Goal: Task Accomplishment & Management: Manage account settings

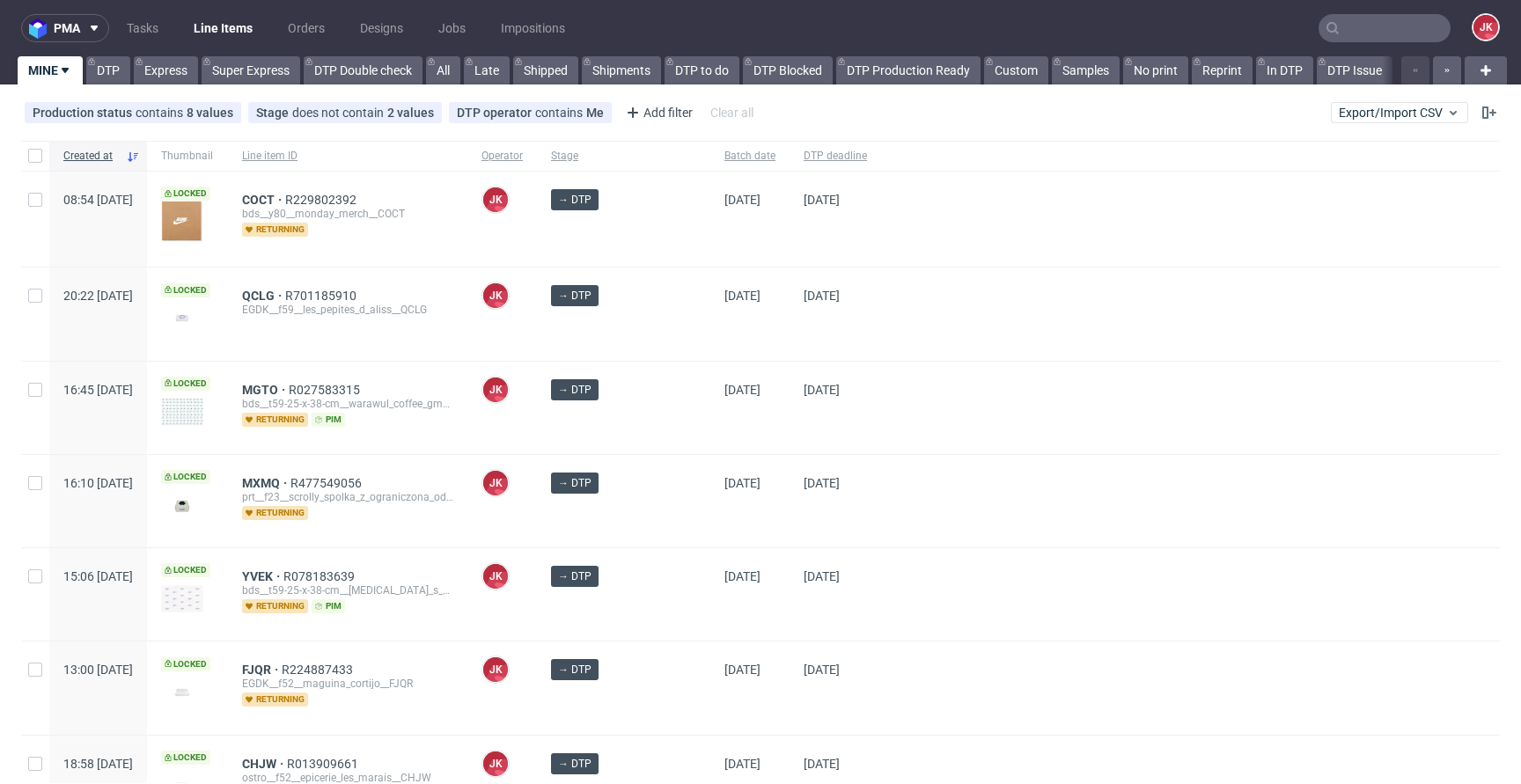
click at [670, 509] on div "→ DTP" at bounding box center [623, 501] width 173 height 92
click at [673, 518] on div "→ DTP" at bounding box center [623, 501] width 173 height 92
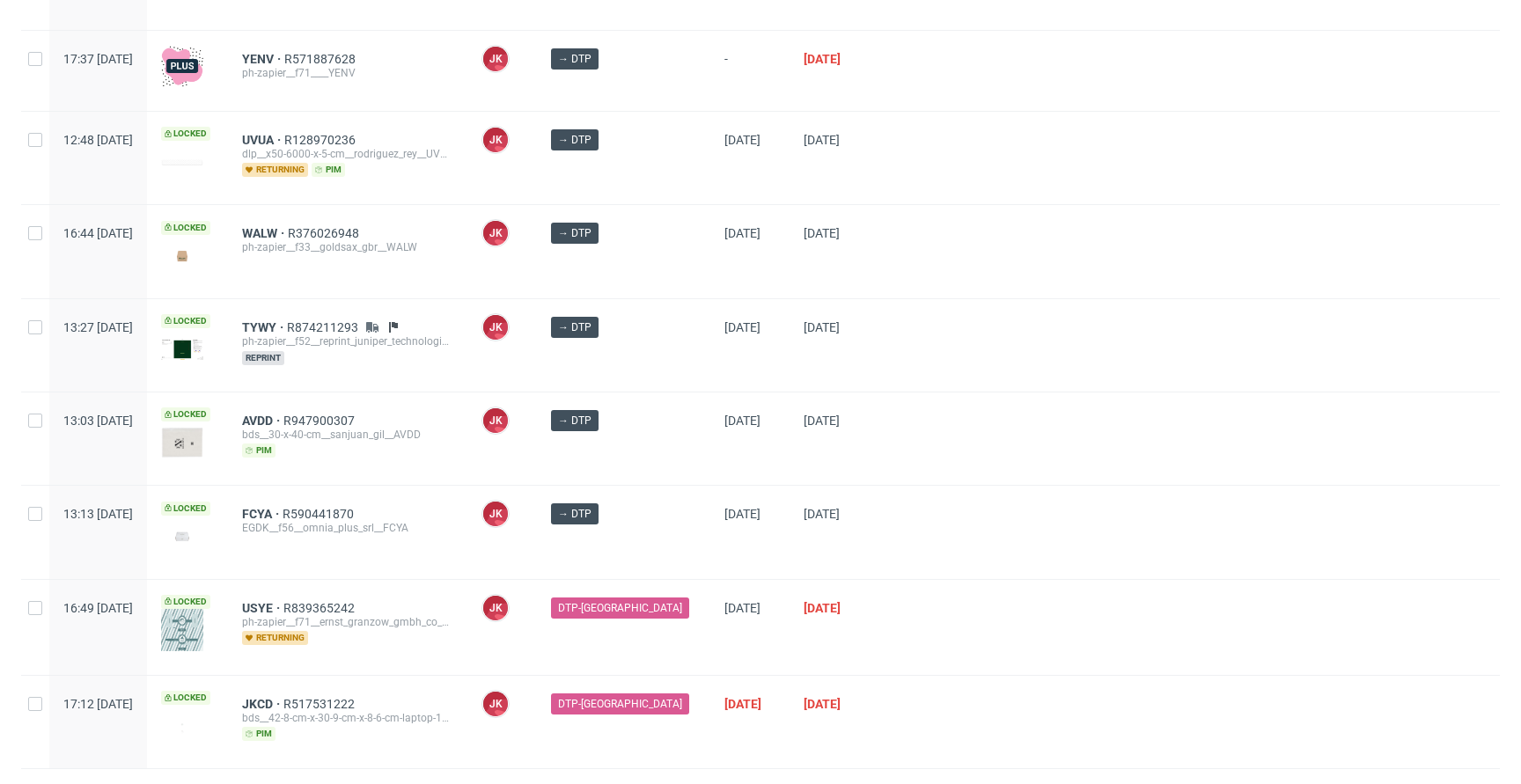
scroll to position [836, 0]
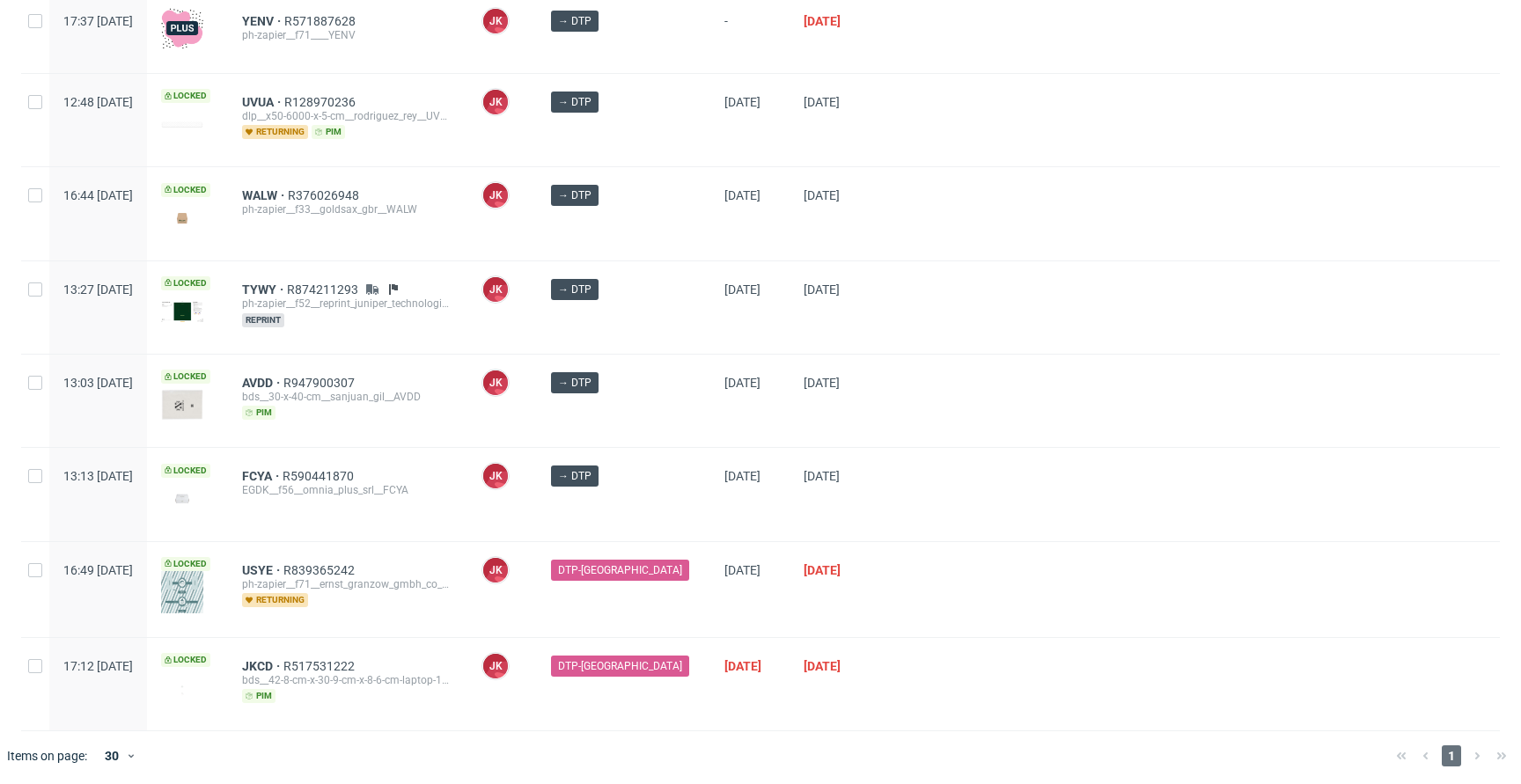
click at [666, 511] on div "→ DTP" at bounding box center [623, 494] width 173 height 92
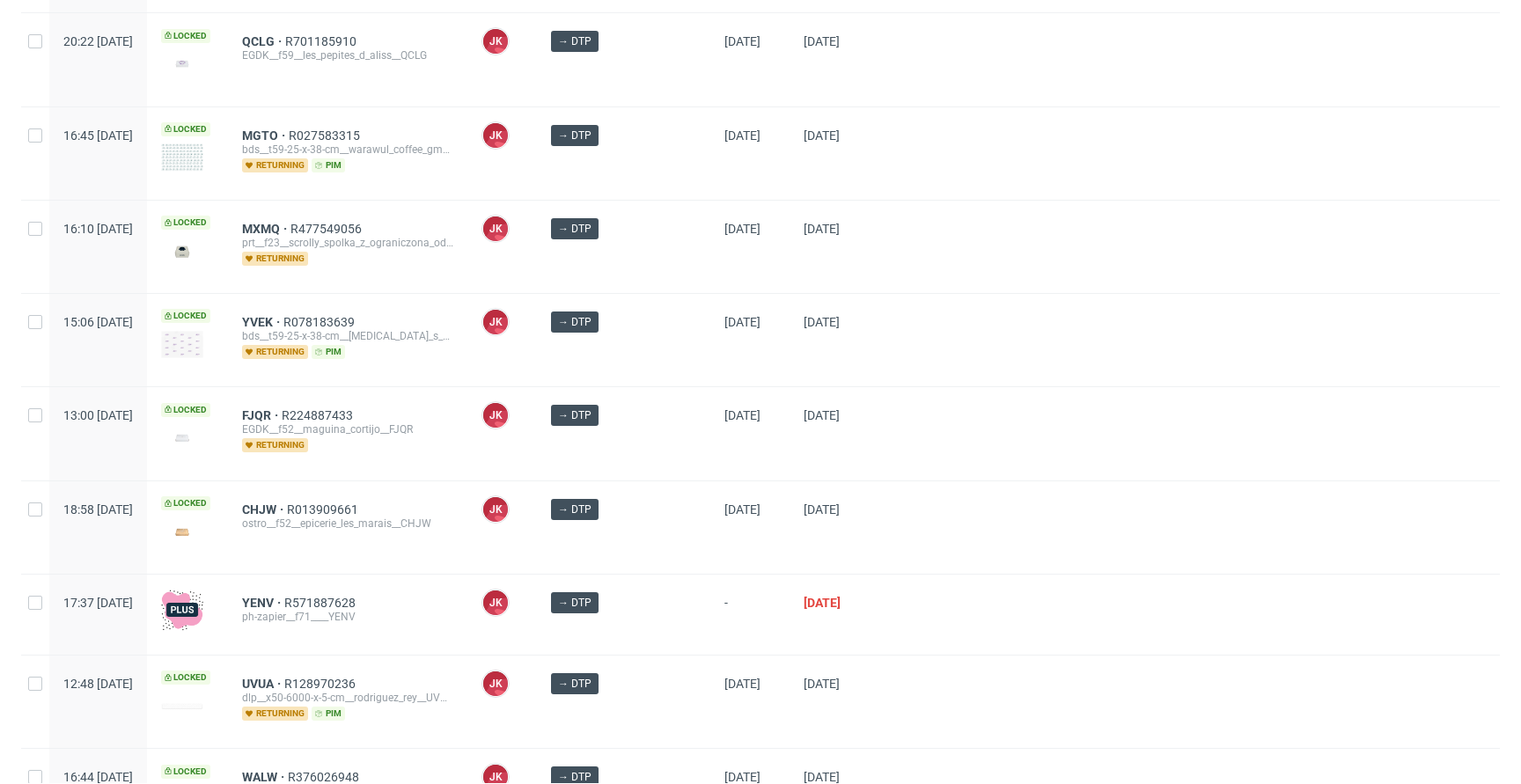
scroll to position [0, 0]
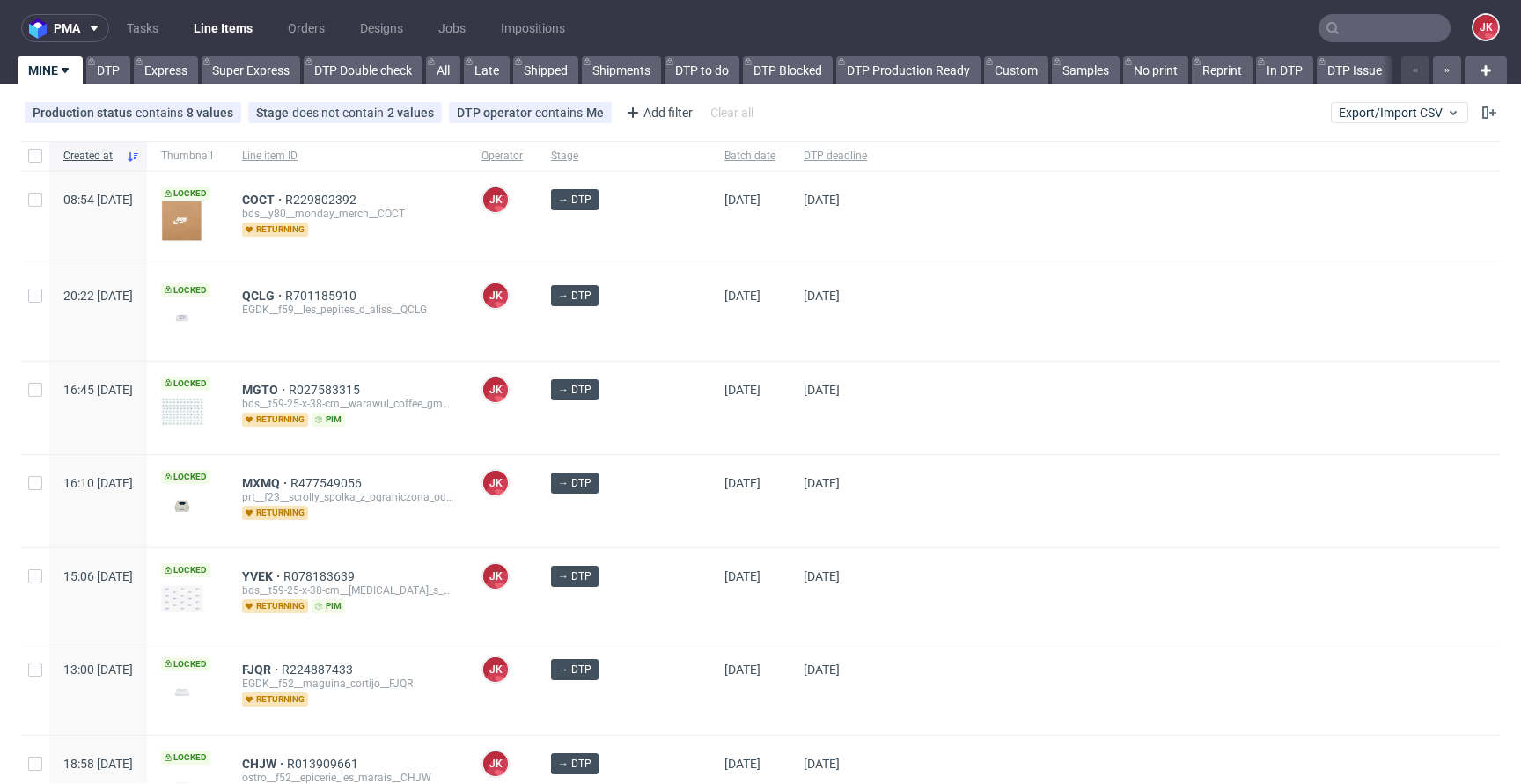
click at [589, 443] on div "→ DTP" at bounding box center [623, 407] width 173 height 92
click at [664, 418] on div "→ DTP" at bounding box center [623, 407] width 173 height 92
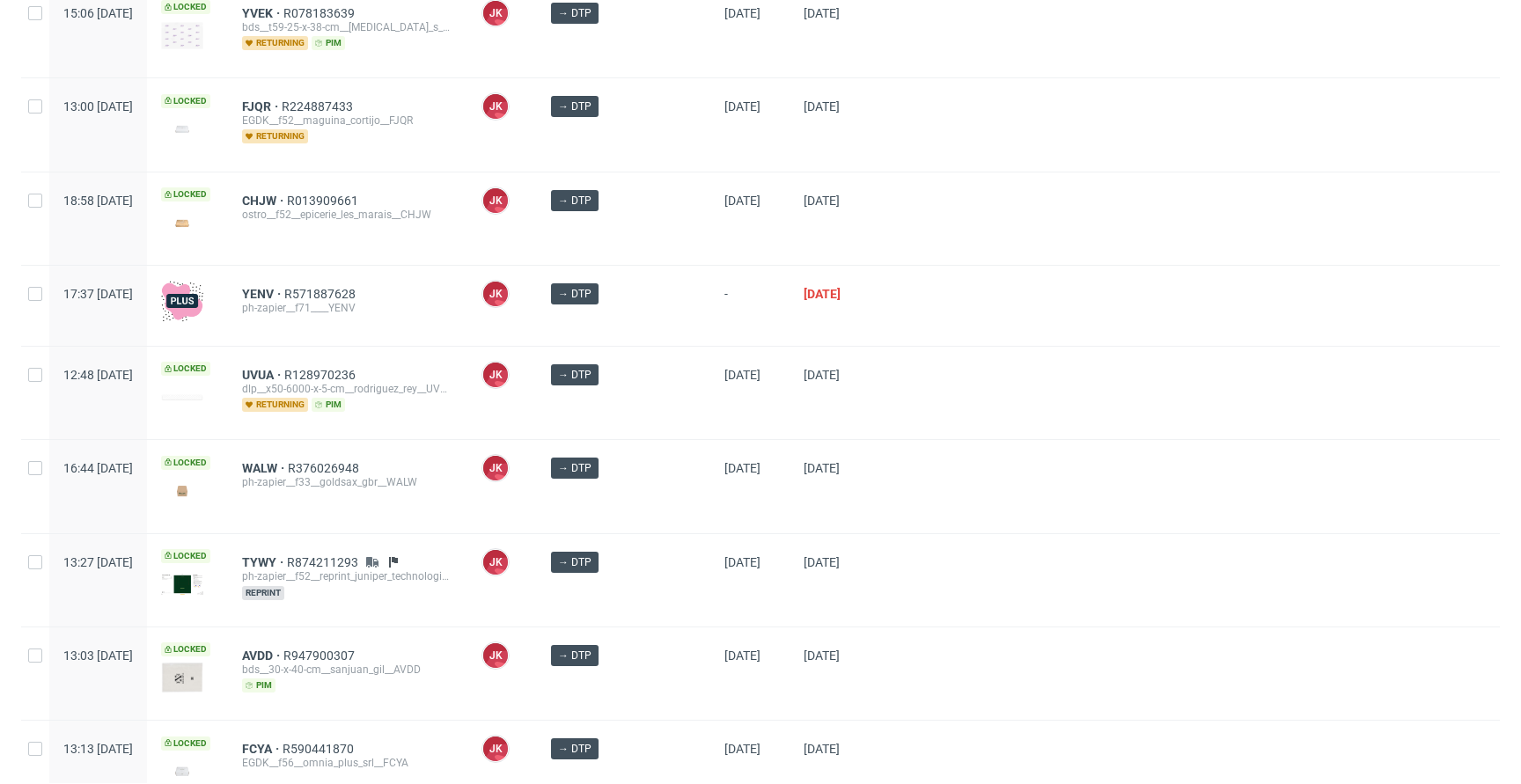
scroll to position [836, 0]
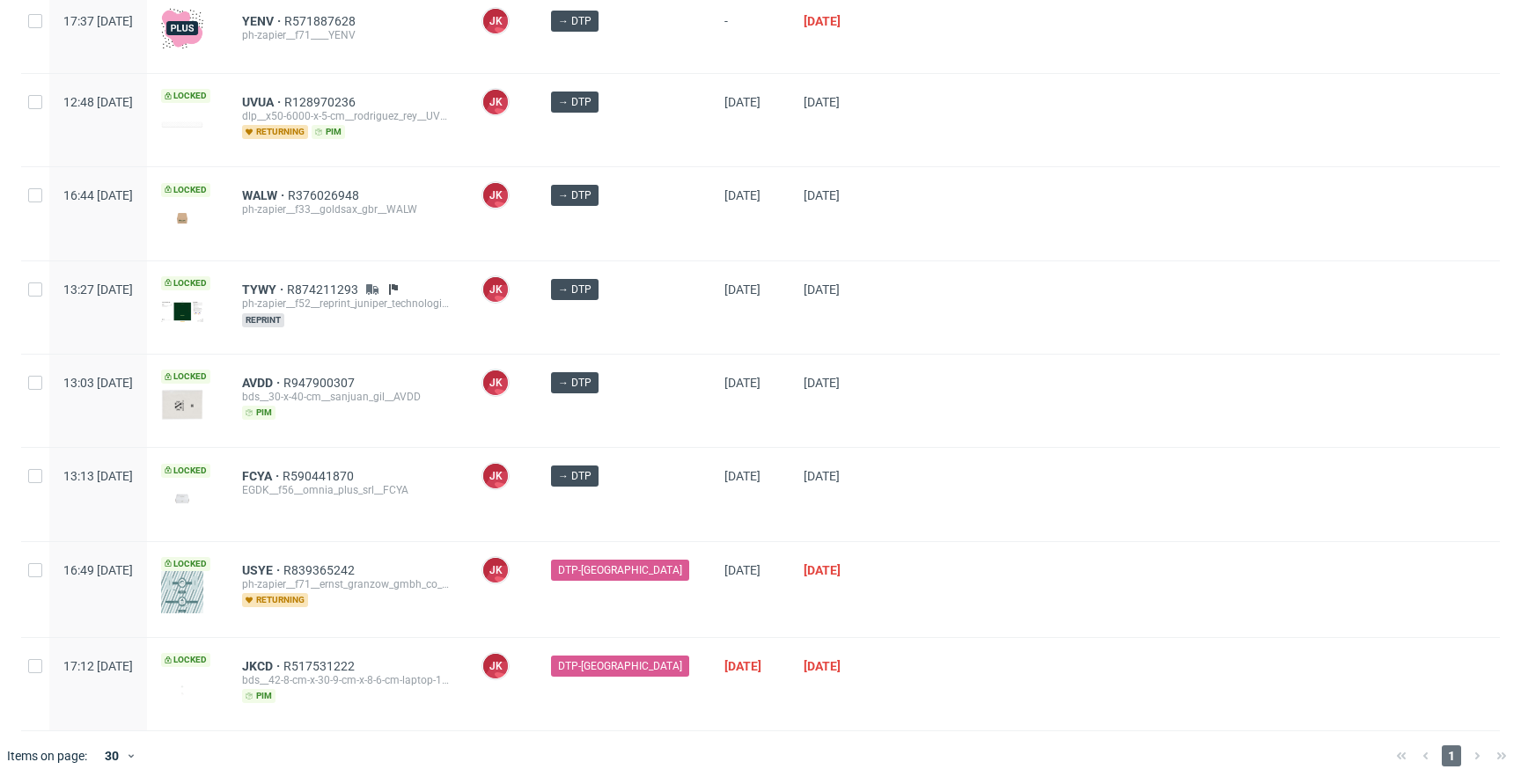
click at [908, 395] on div at bounding box center [1191, 400] width 619 height 92
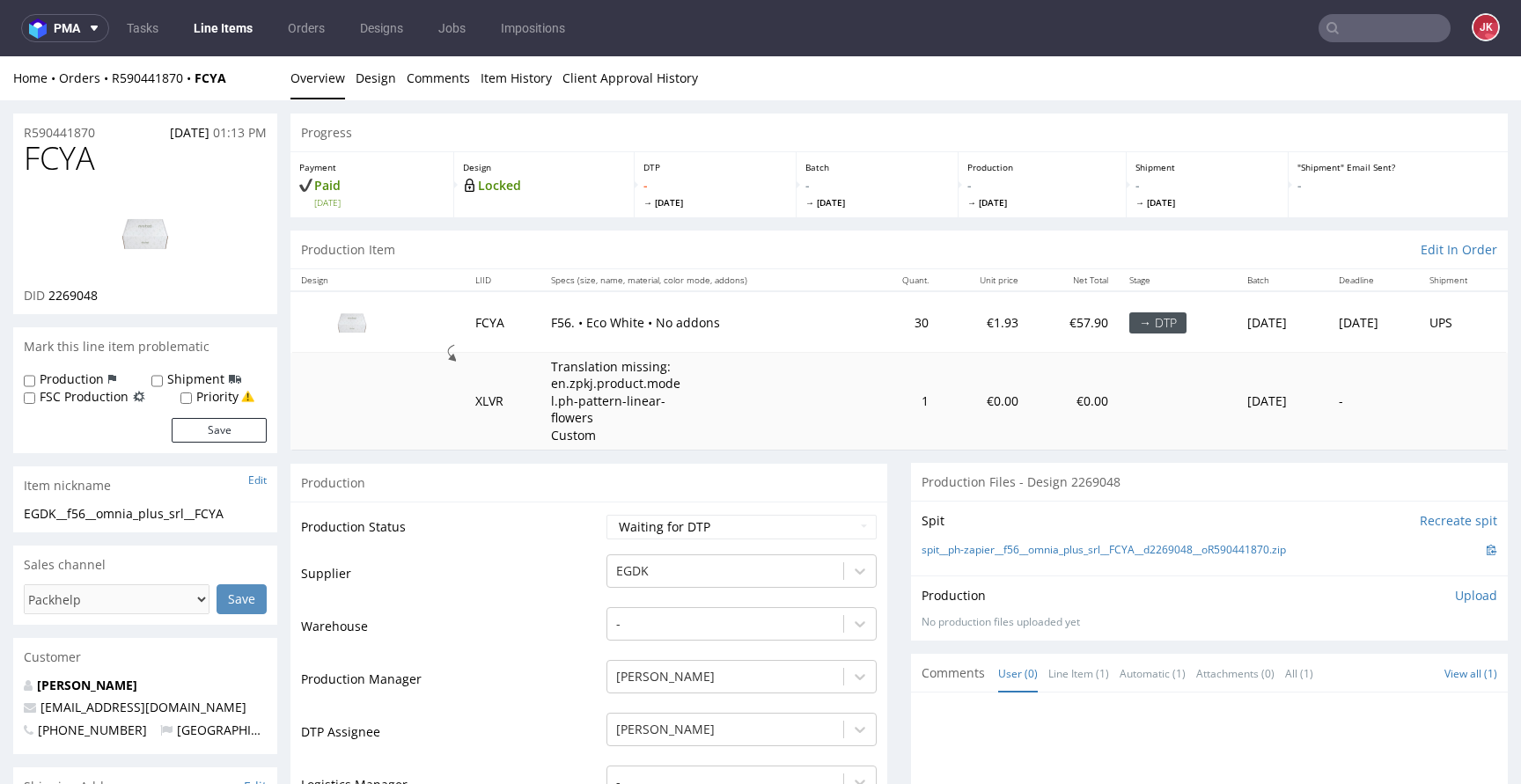
click at [382, 81] on link "Design" at bounding box center [375, 78] width 40 height 43
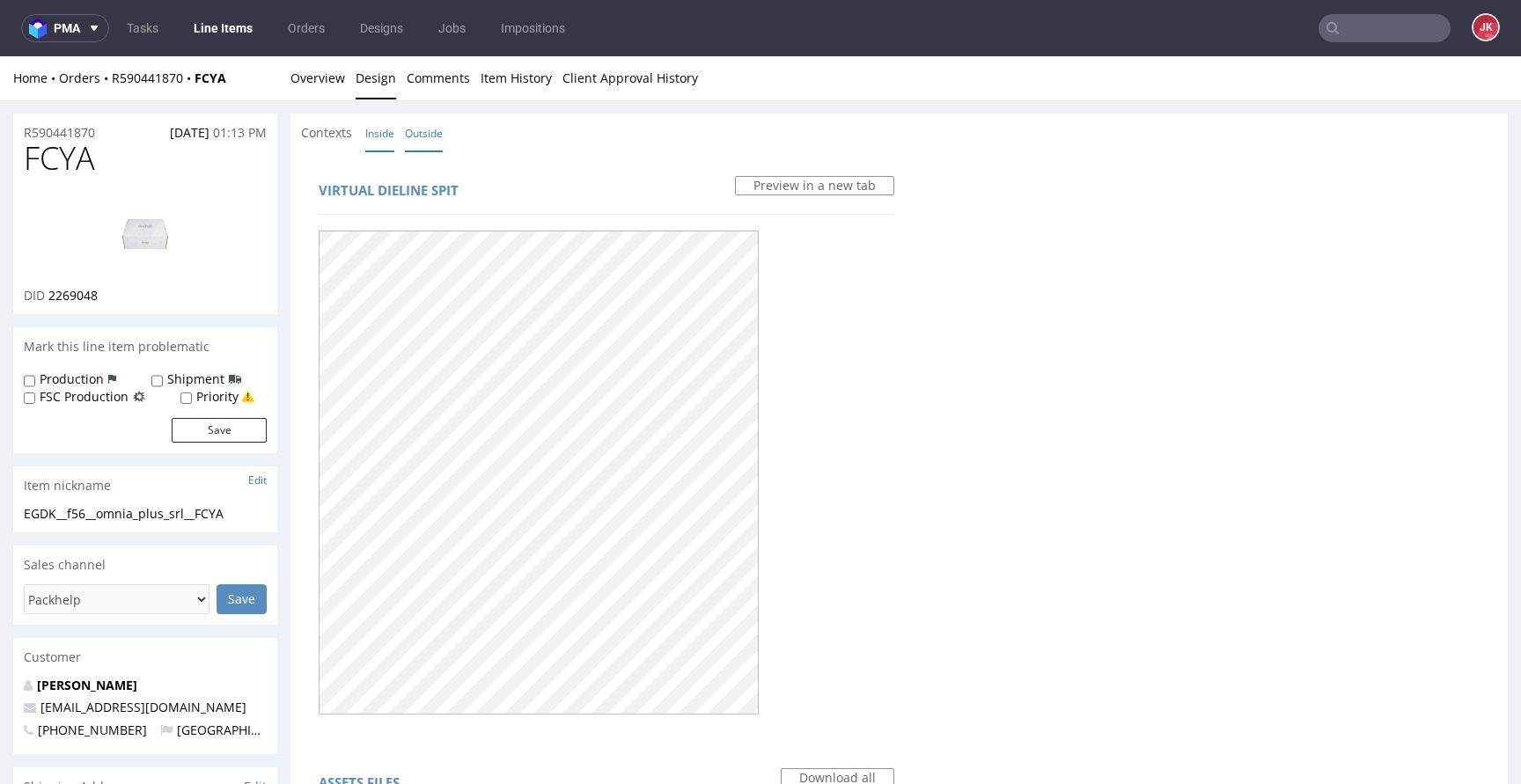
click at [369, 137] on link "Inside" at bounding box center [380, 133] width 29 height 38
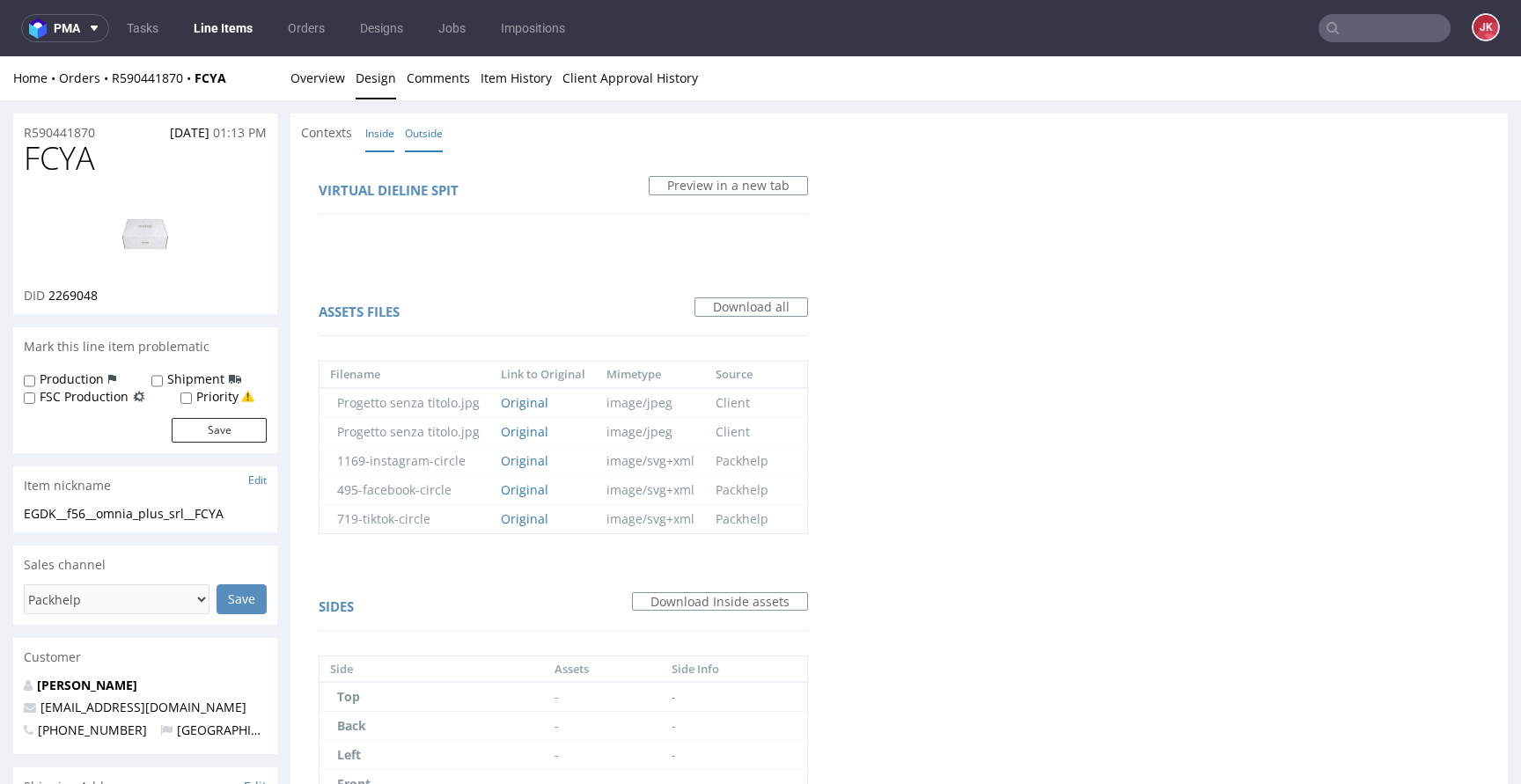
click at [426, 138] on link "Outside" at bounding box center [423, 133] width 38 height 38
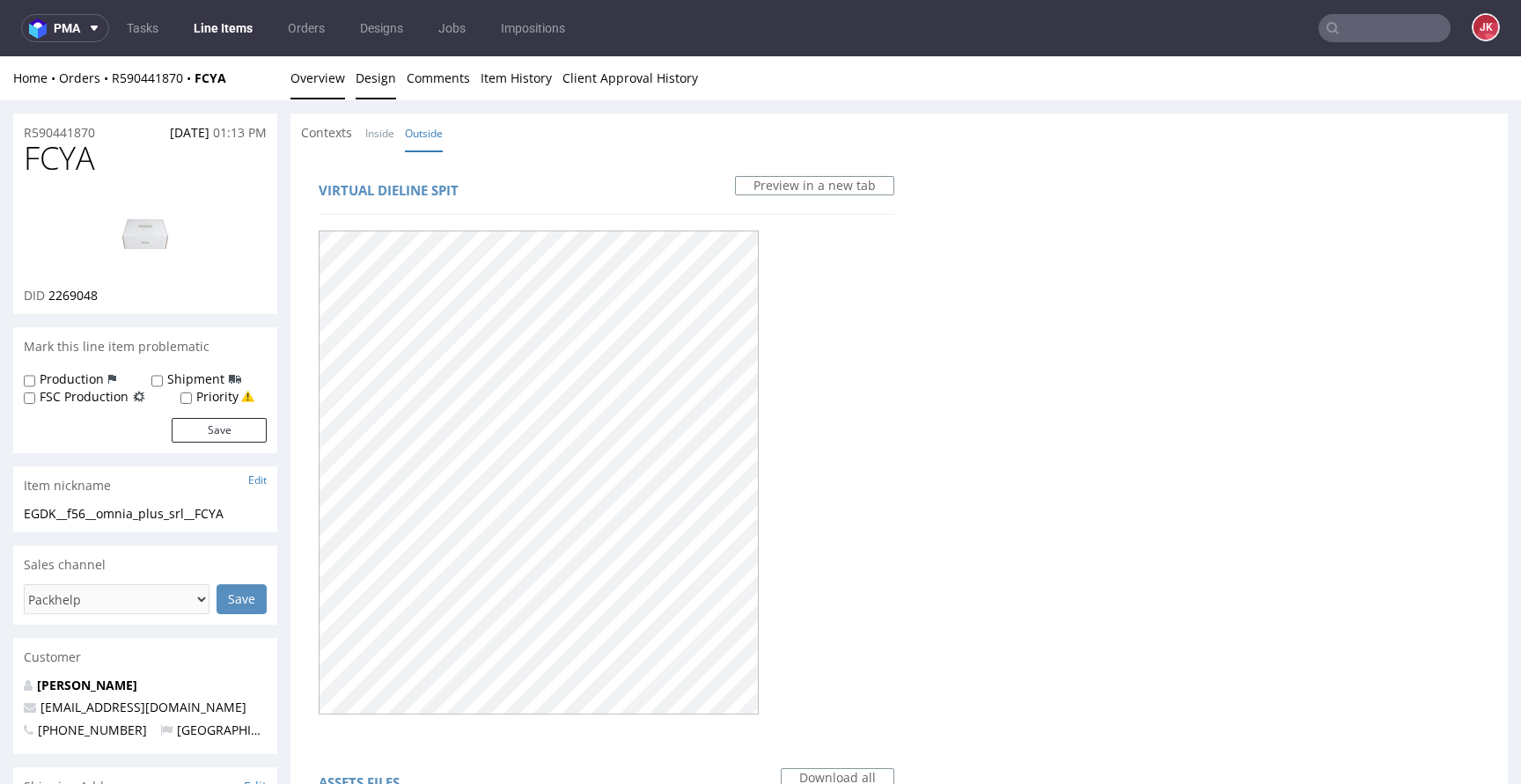
click at [325, 69] on link "Overview" at bounding box center [317, 78] width 54 height 43
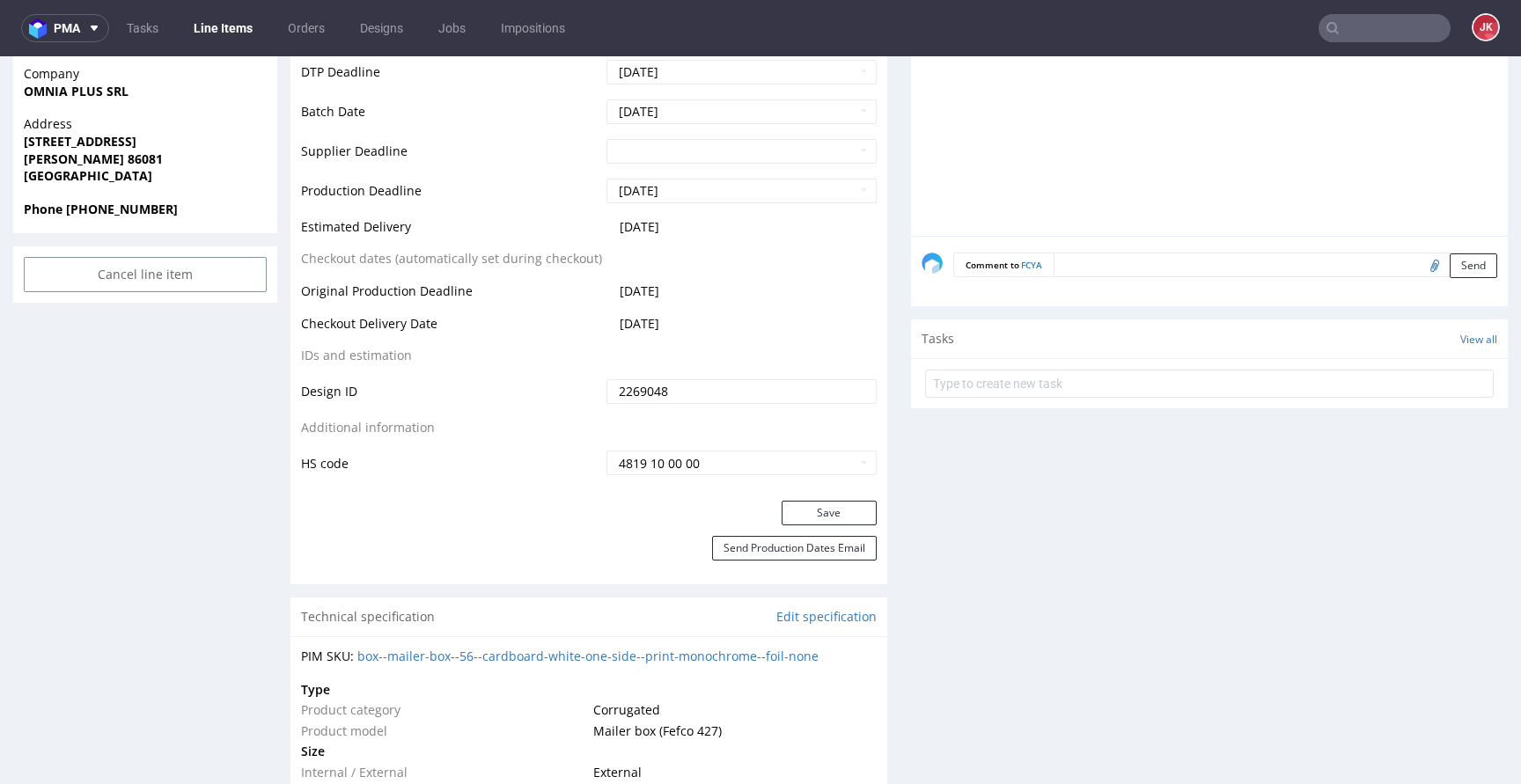
scroll to position [792, 0]
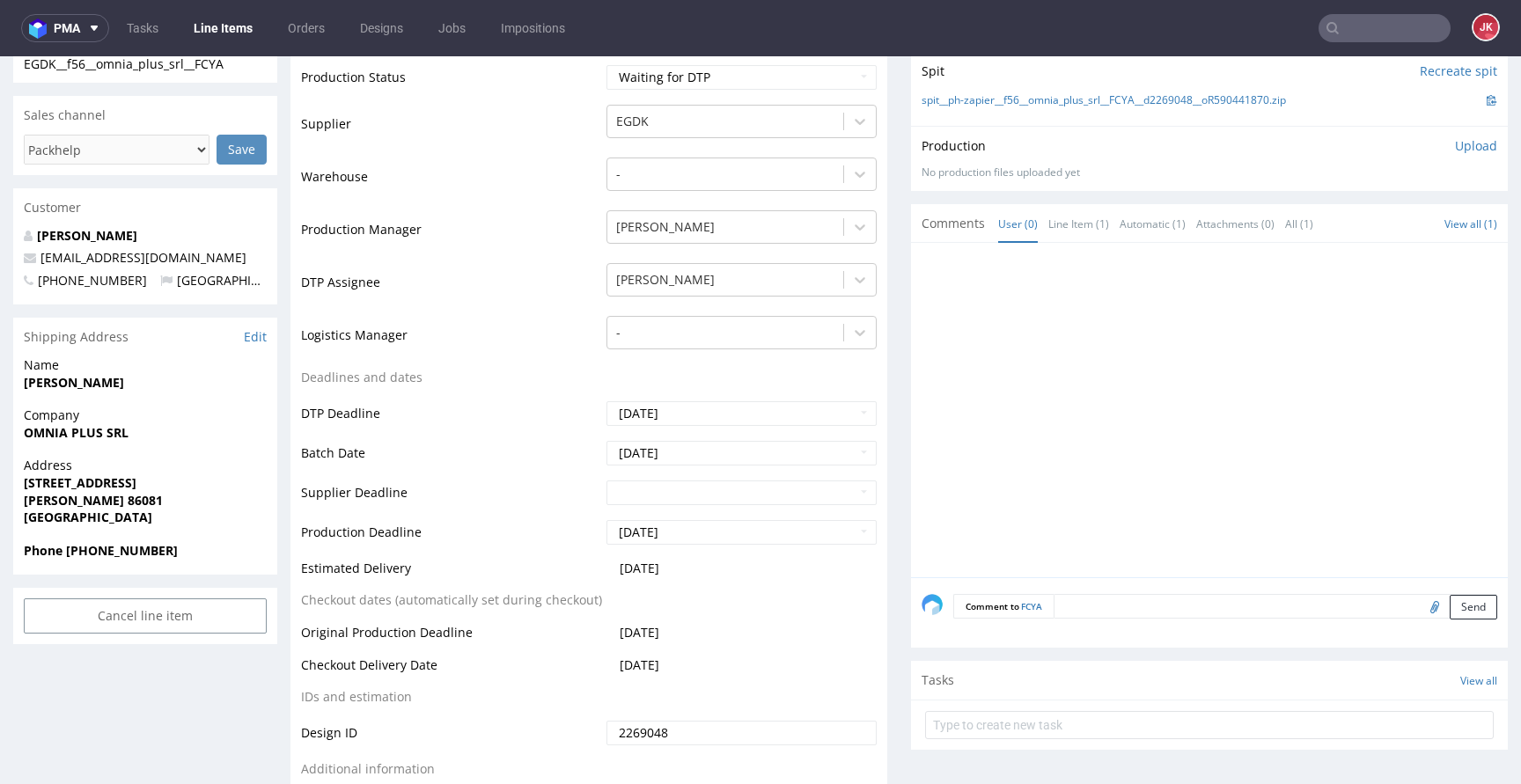
scroll to position [0, 0]
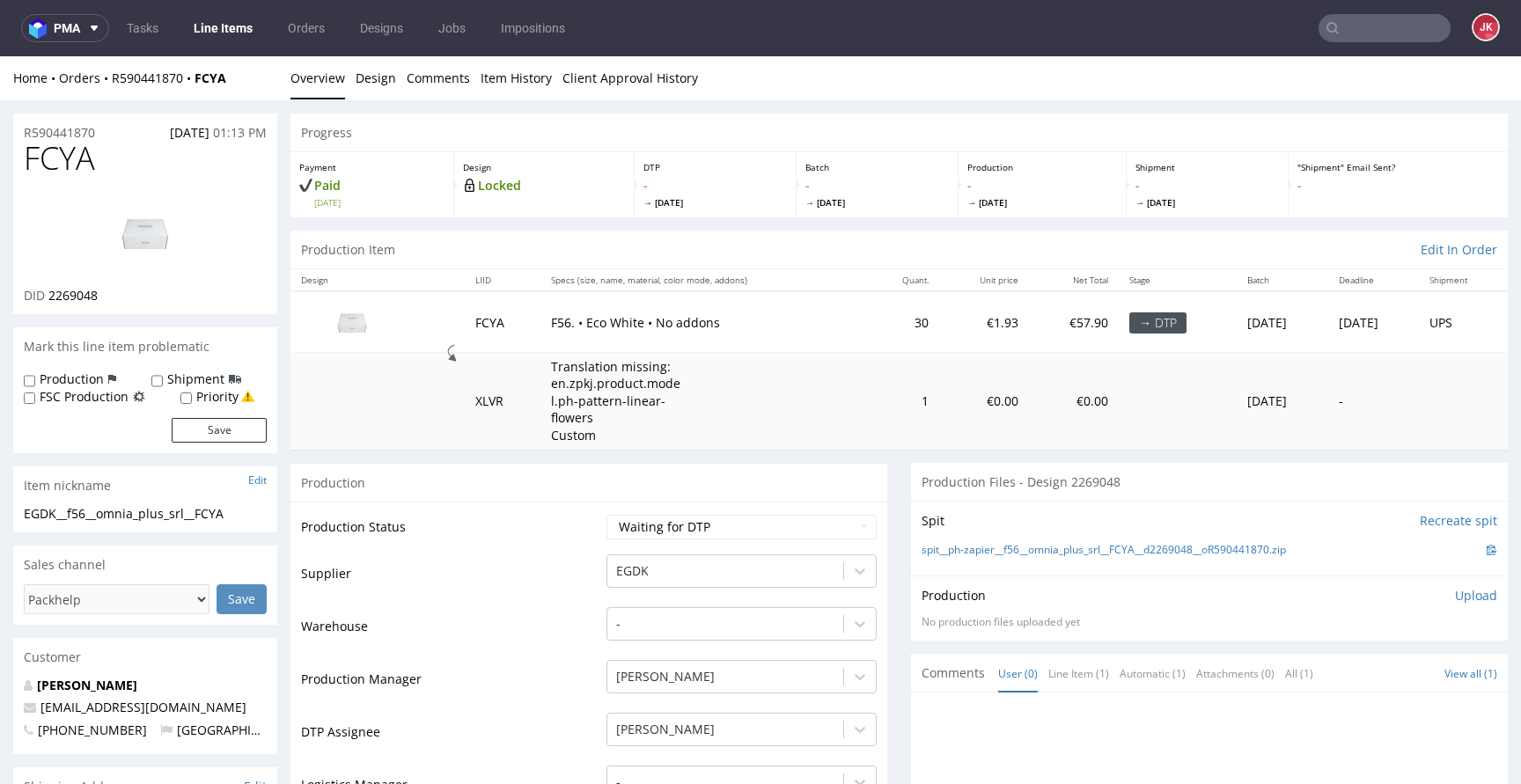
click at [645, 519] on select "Waiting for Artwork Waiting for Diecut Waiting for Mockup Waiting for DTP Waiti…" at bounding box center [741, 528] width 271 height 25
click at [606, 515] on select "Waiting for Artwork Waiting for Diecut Waiting for Mockup Waiting for DTP Waiti…" at bounding box center [741, 528] width 271 height 25
click at [701, 528] on select "Waiting for Artwork Waiting for Diecut Waiting for Mockup Waiting for DTP Waiti…" at bounding box center [741, 528] width 271 height 25
click at [606, 515] on select "Waiting for Artwork Waiting for Diecut Waiting for Mockup Waiting for DTP Waiti…" at bounding box center [741, 528] width 271 height 25
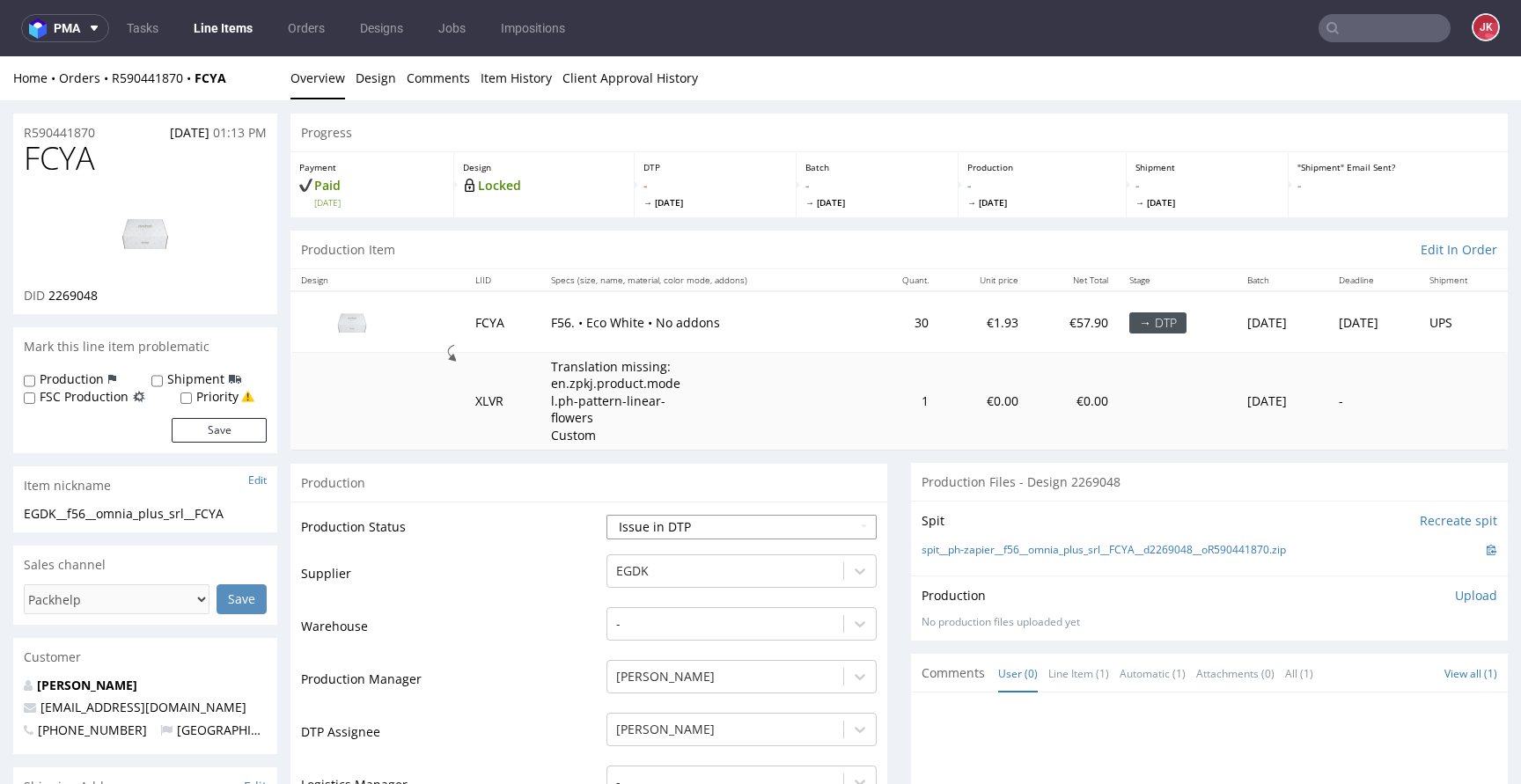
click at [726, 530] on select "Waiting for Artwork Waiting for Diecut Waiting for Mockup Waiting for DTP Waiti…" at bounding box center [741, 528] width 271 height 25
select select "dtp_in_process"
click at [606, 515] on select "Waiting for Artwork Waiting for Diecut Waiting for Mockup Waiting for DTP Waiti…" at bounding box center [741, 528] width 271 height 25
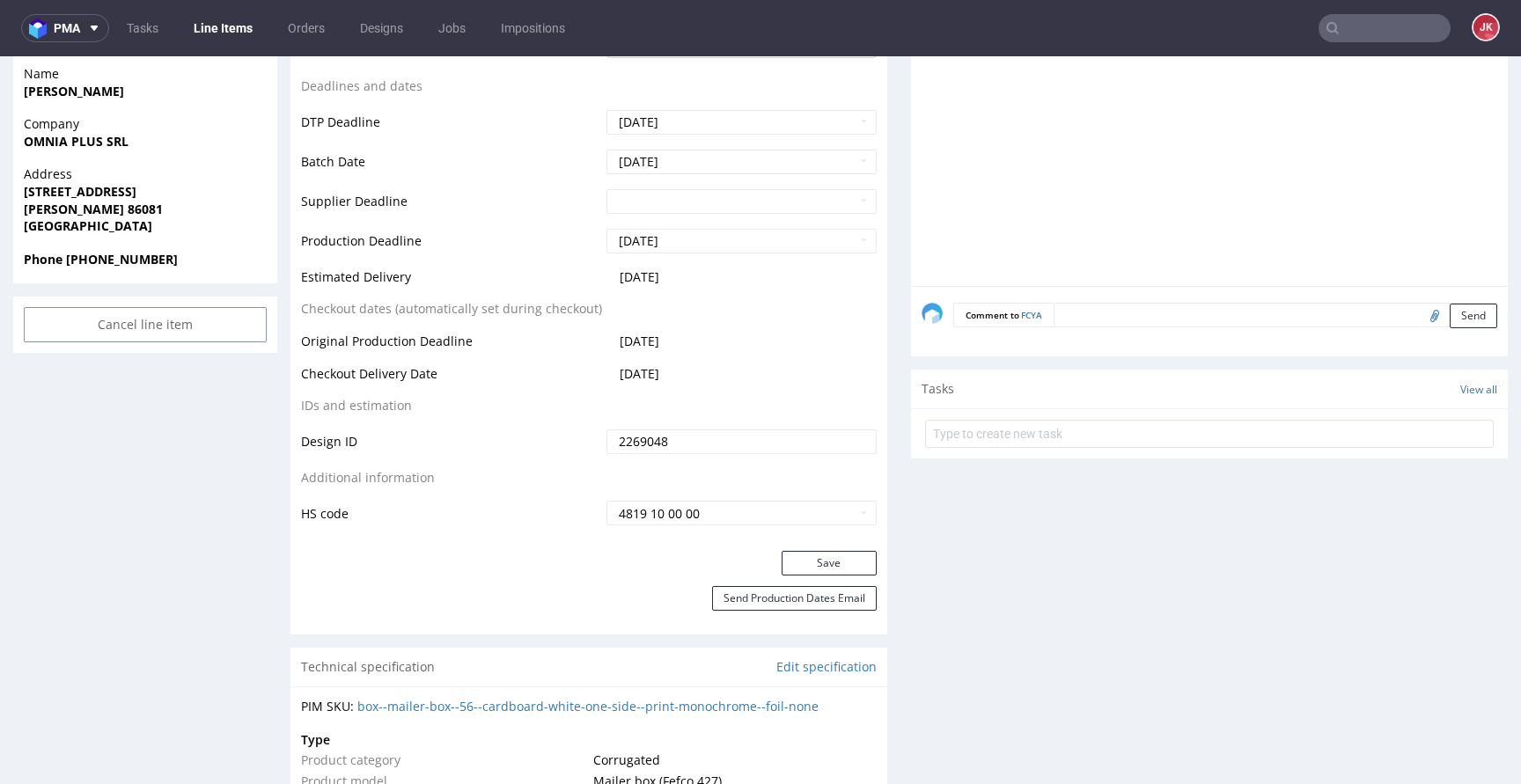
scroll to position [865, 0]
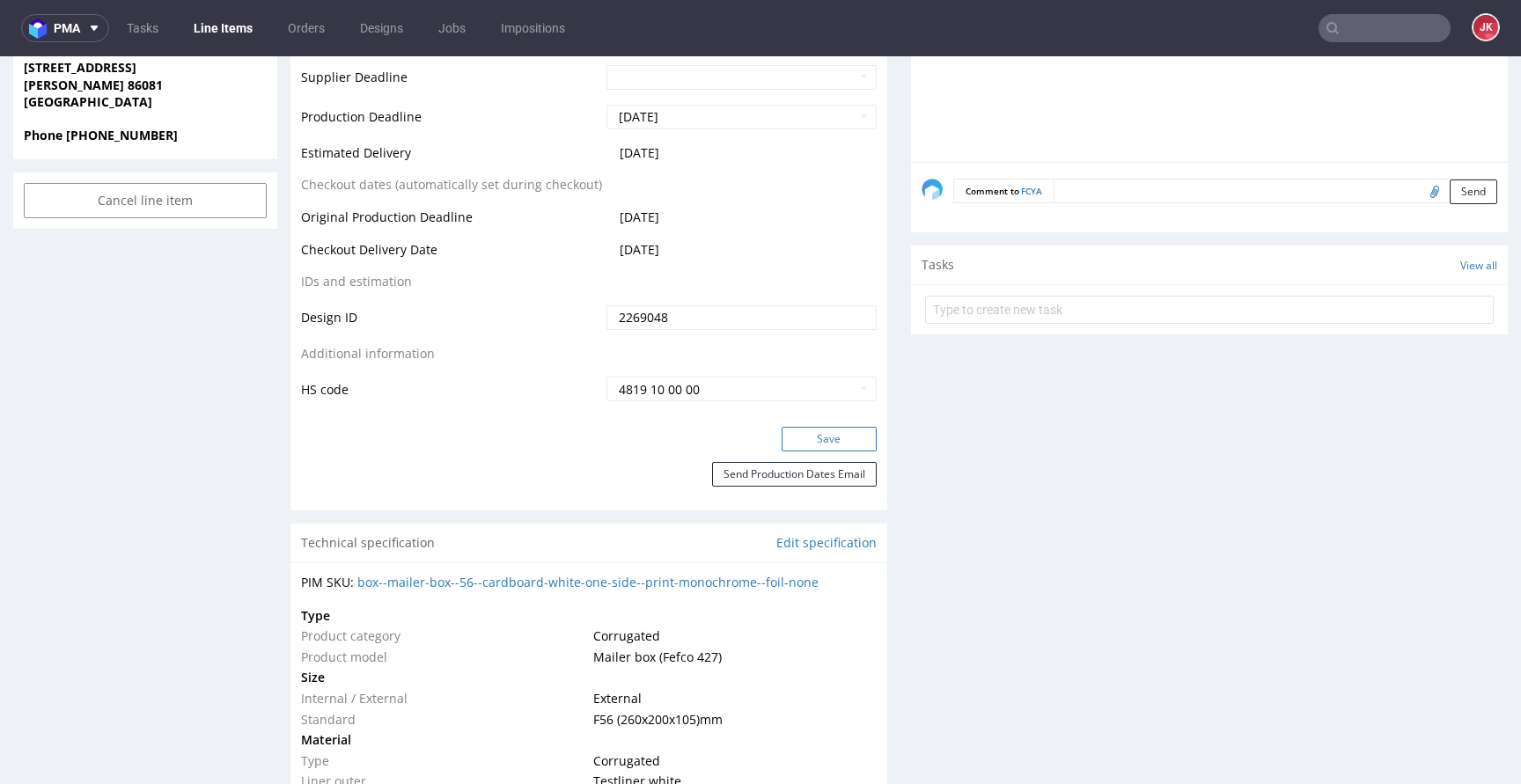
click at [805, 438] on button "Save" at bounding box center [829, 439] width 95 height 25
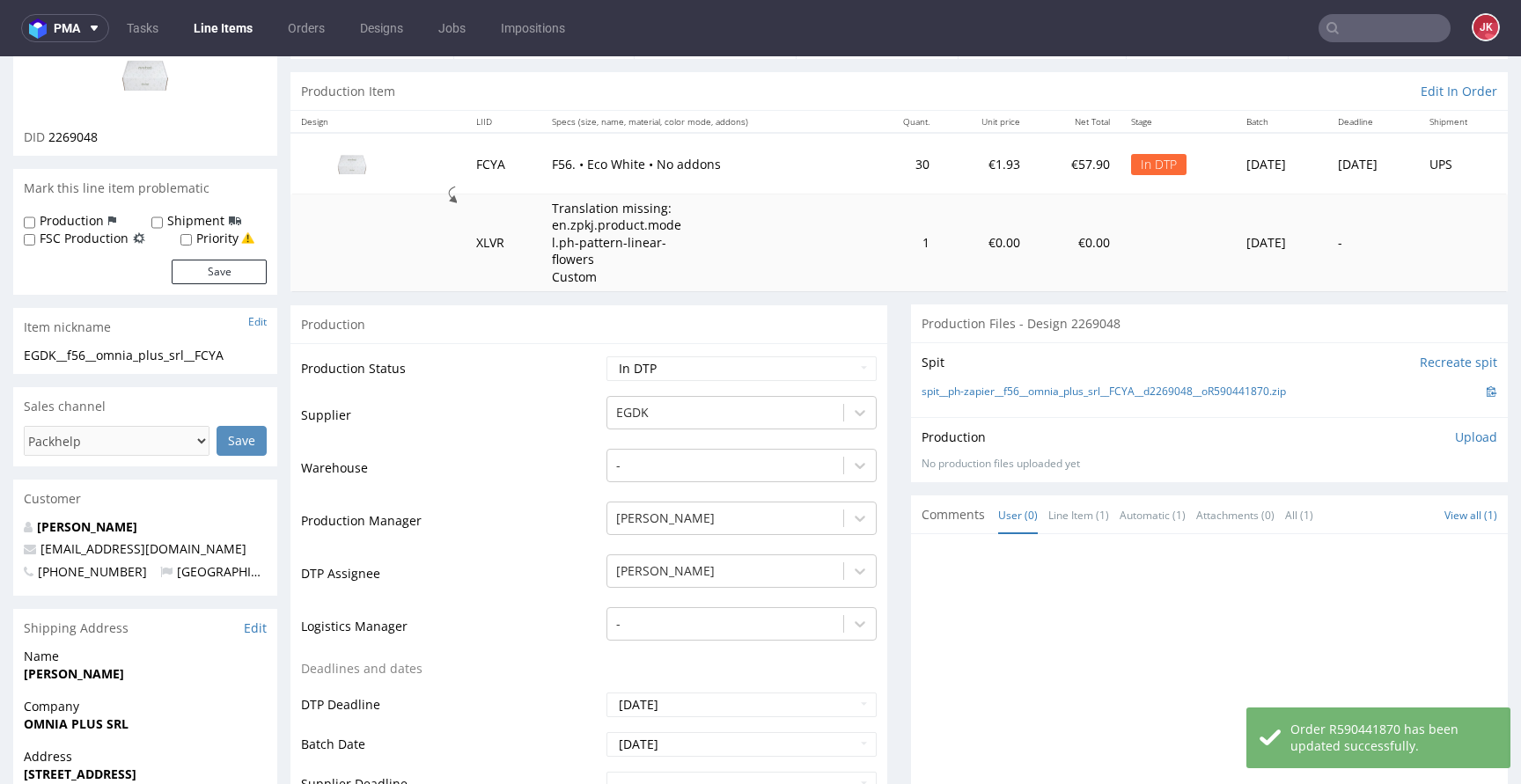
scroll to position [0, 0]
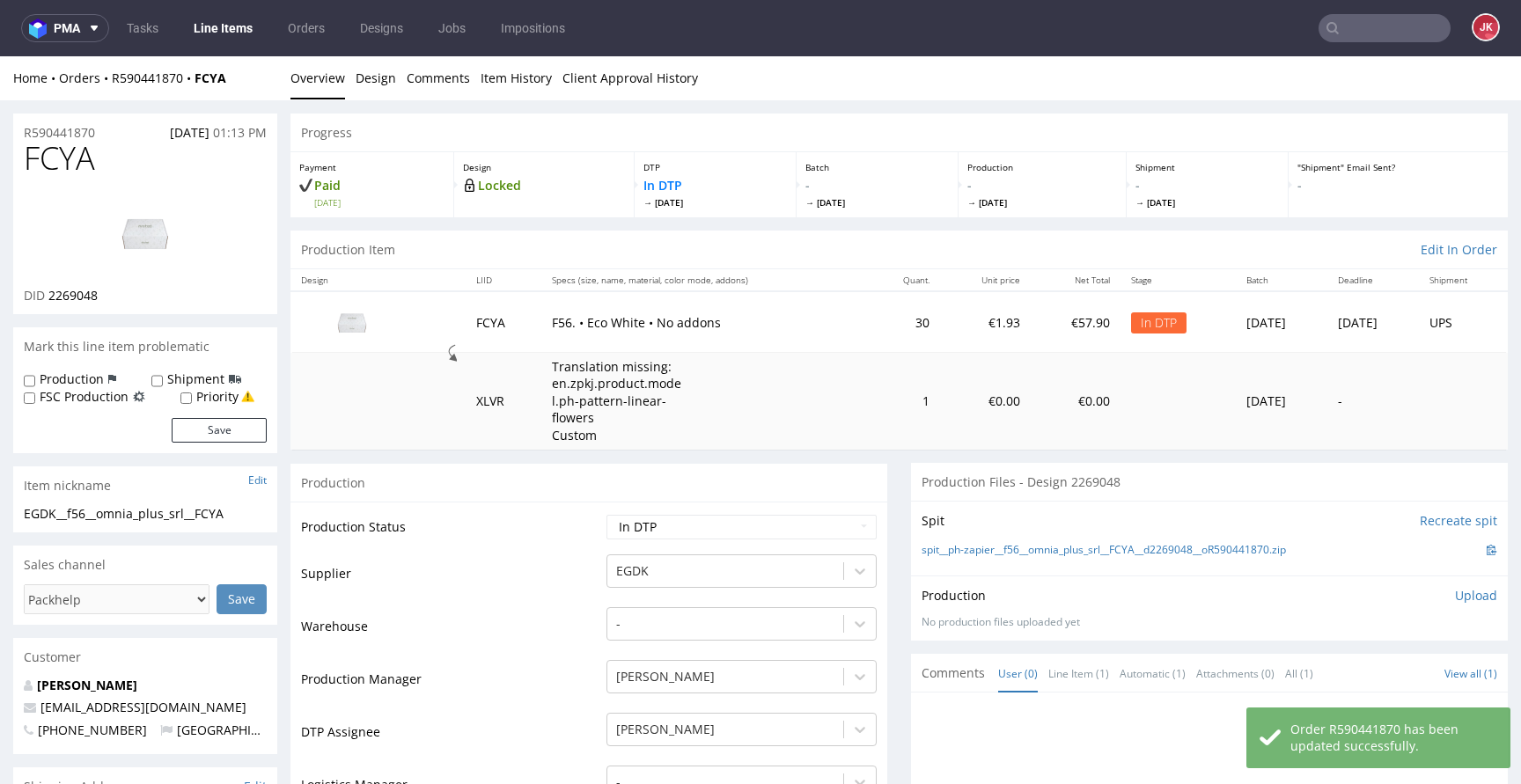
click at [80, 292] on span "2269048" at bounding box center [72, 295] width 49 height 17
click at [76, 294] on span "2269048" at bounding box center [72, 295] width 49 height 17
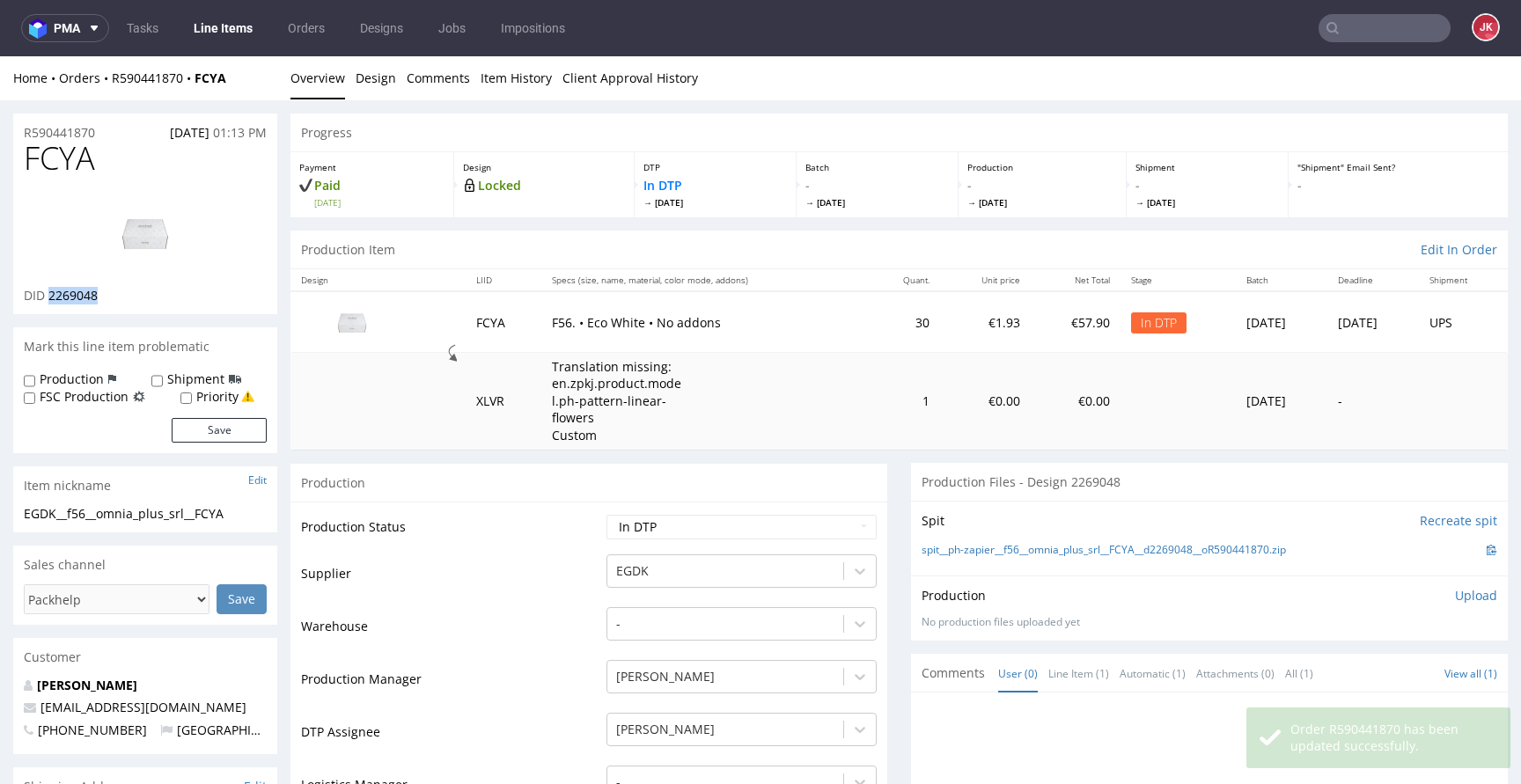
copy span "2269048"
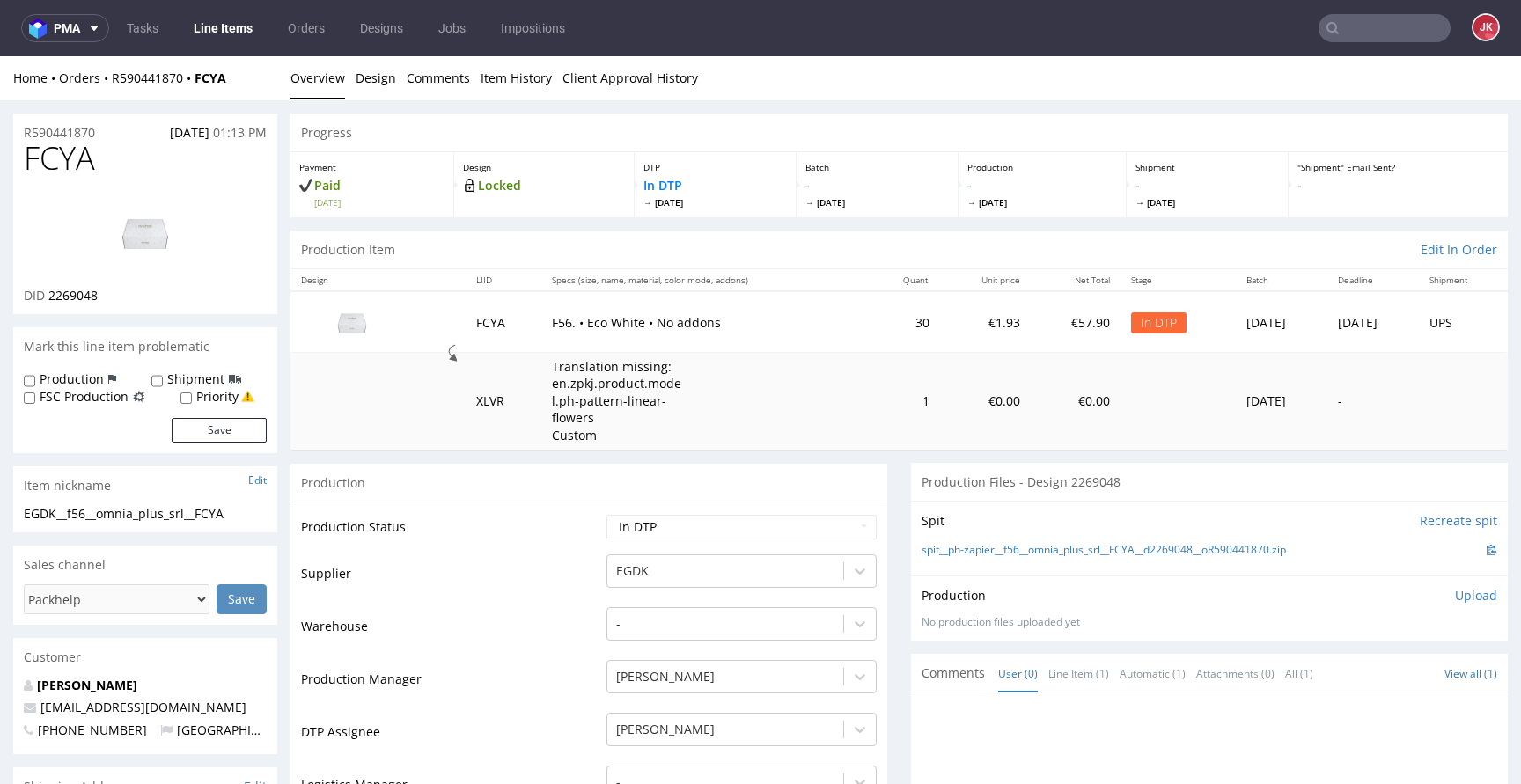
click at [565, 591] on td "Supplier" at bounding box center [451, 579] width 301 height 53
click at [381, 80] on link "Design" at bounding box center [375, 78] width 40 height 43
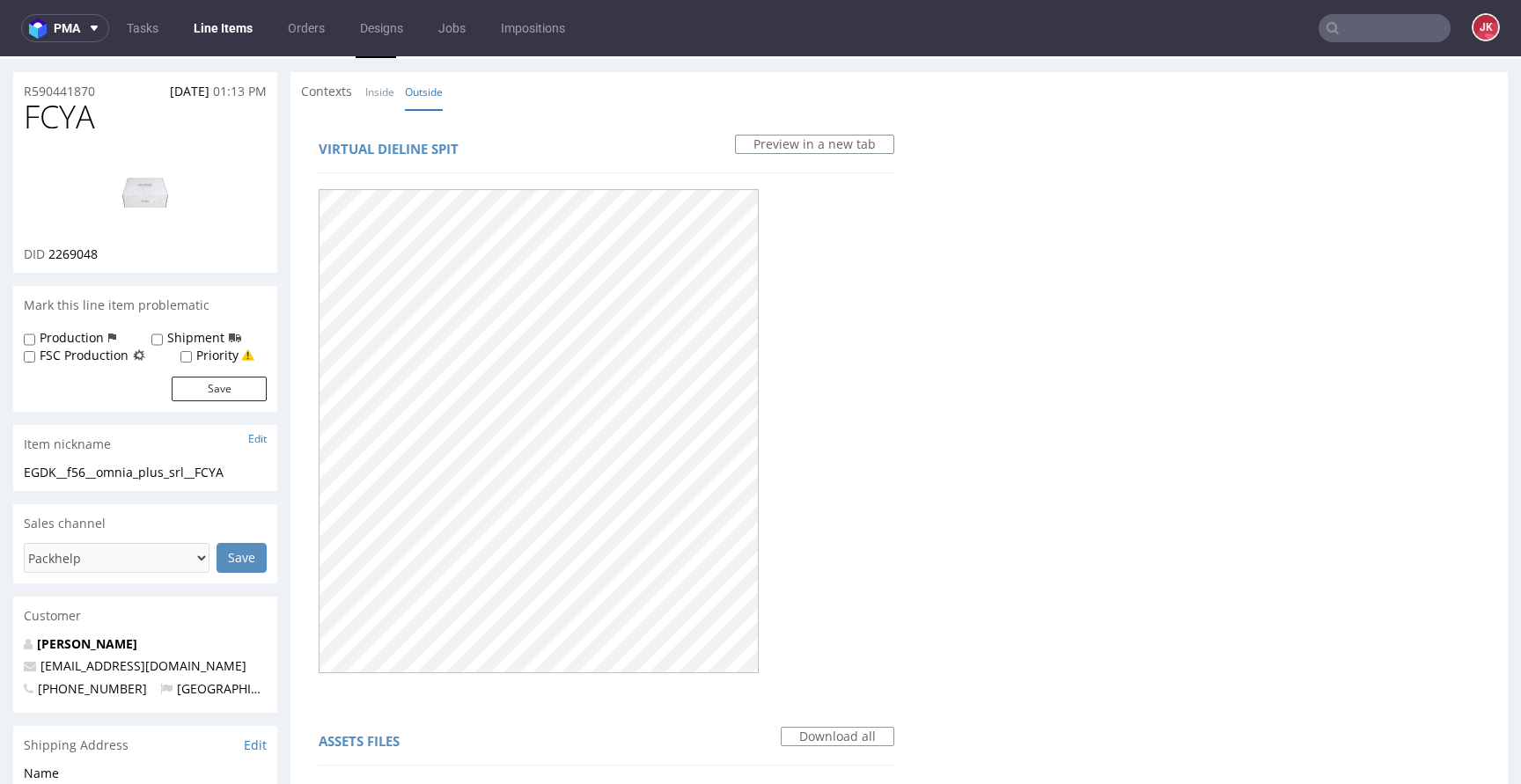
scroll to position [35, 0]
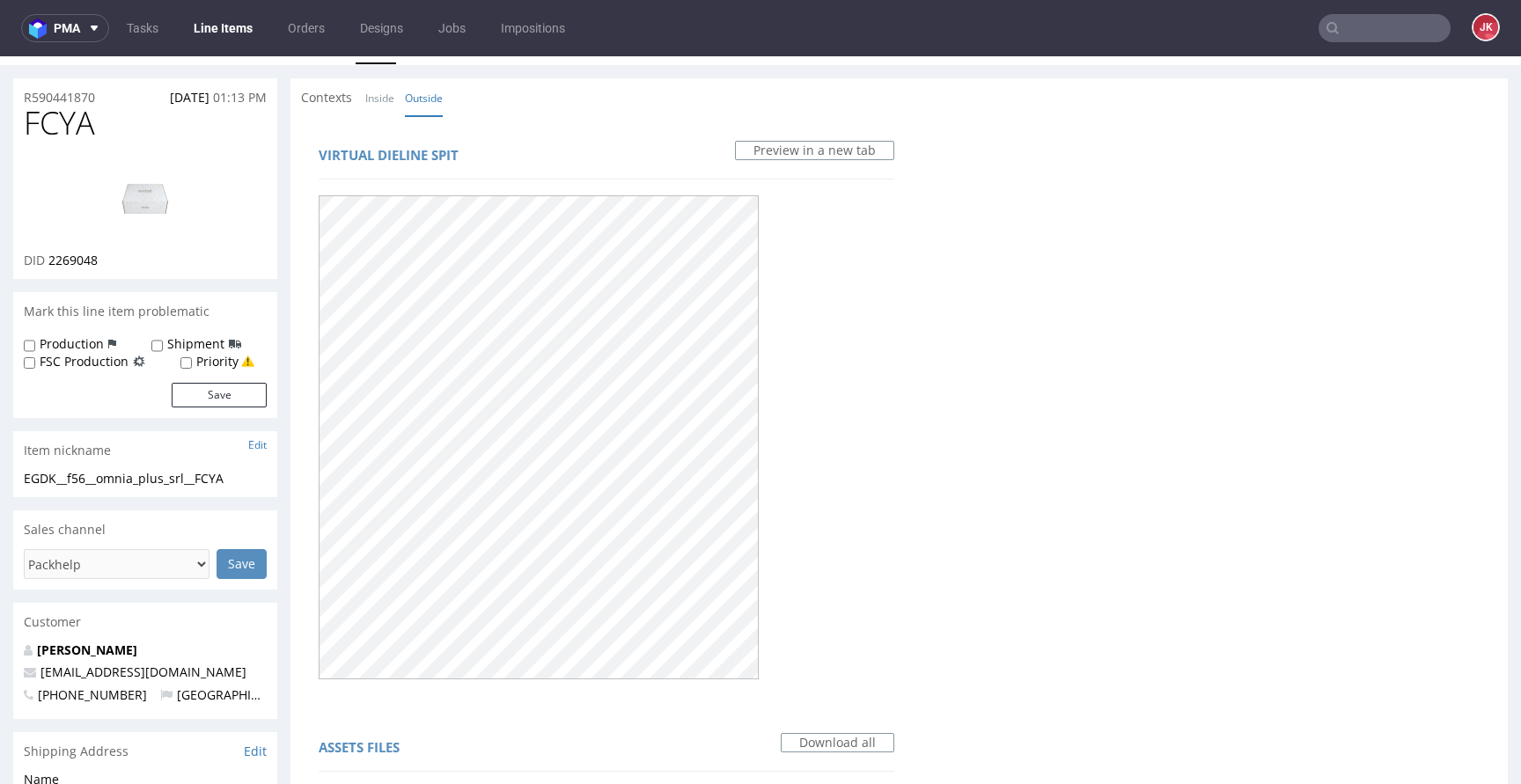
click at [55, 123] on span "FCYA" at bounding box center [60, 122] width 71 height 35
copy span "FCYA"
click at [487, 96] on div "Contexts Inside Outside" at bounding box center [898, 97] width 1217 height 38
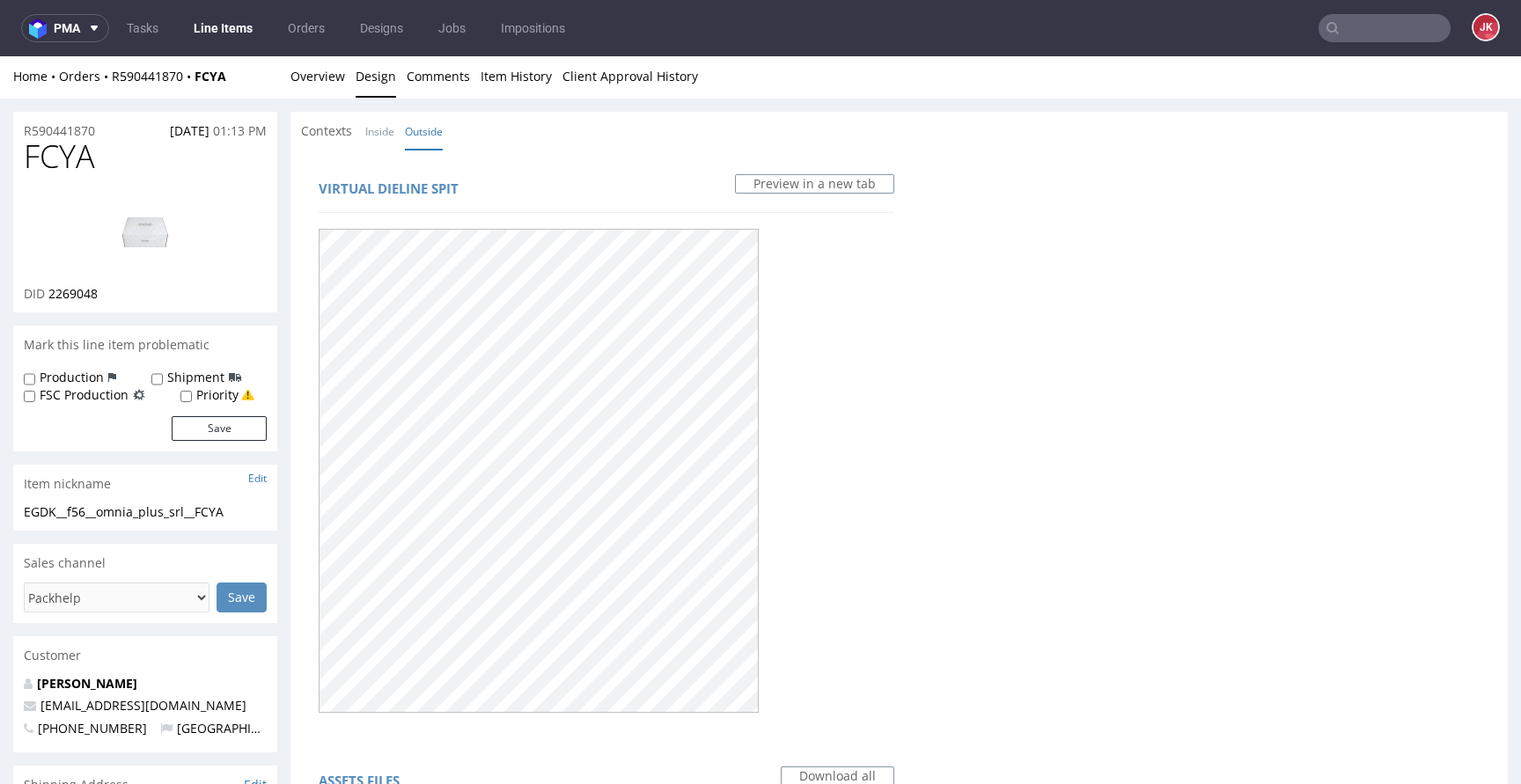
scroll to position [0, 0]
click at [319, 93] on link "Overview" at bounding box center [317, 78] width 54 height 43
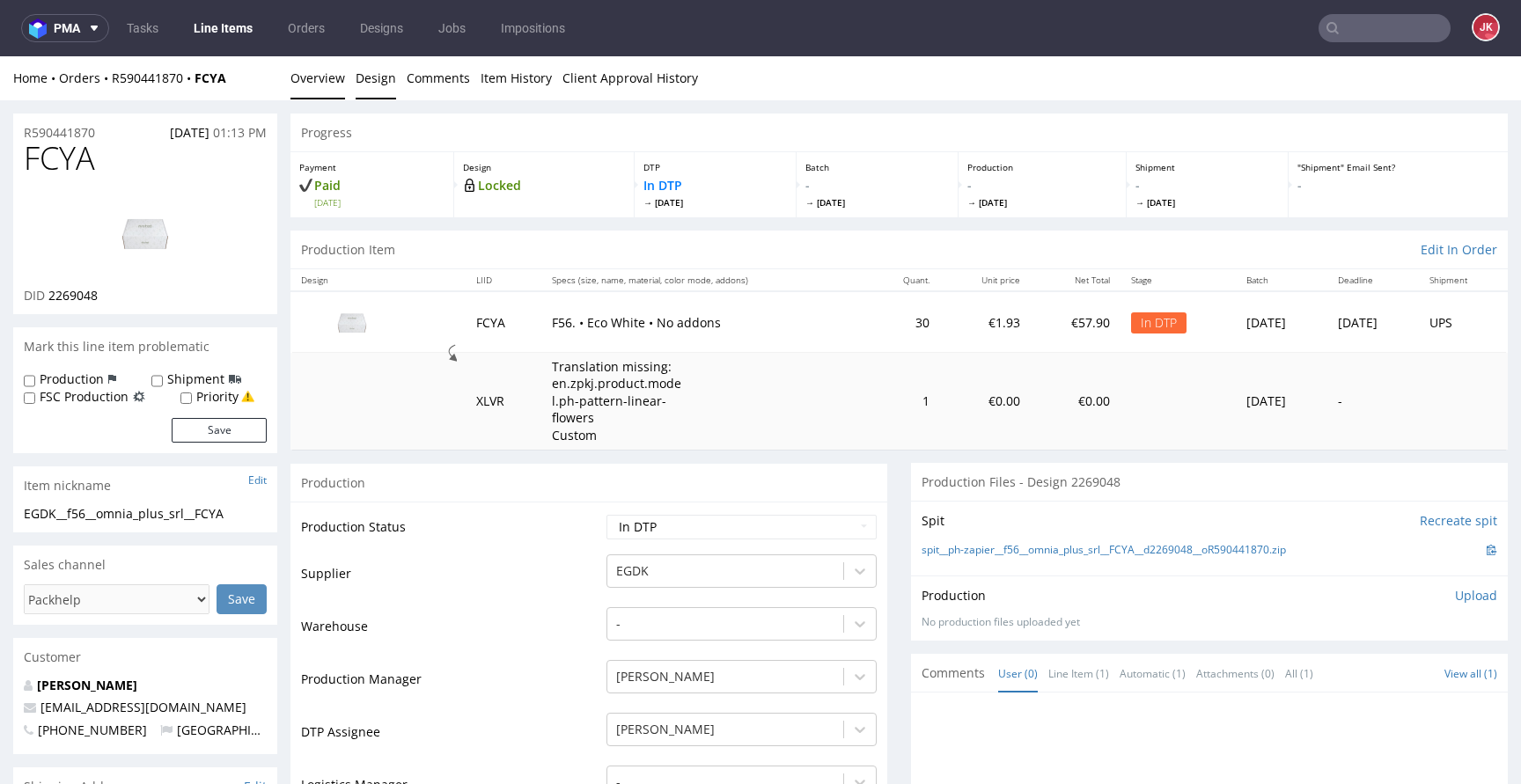
click at [376, 85] on link "Design" at bounding box center [375, 78] width 40 height 43
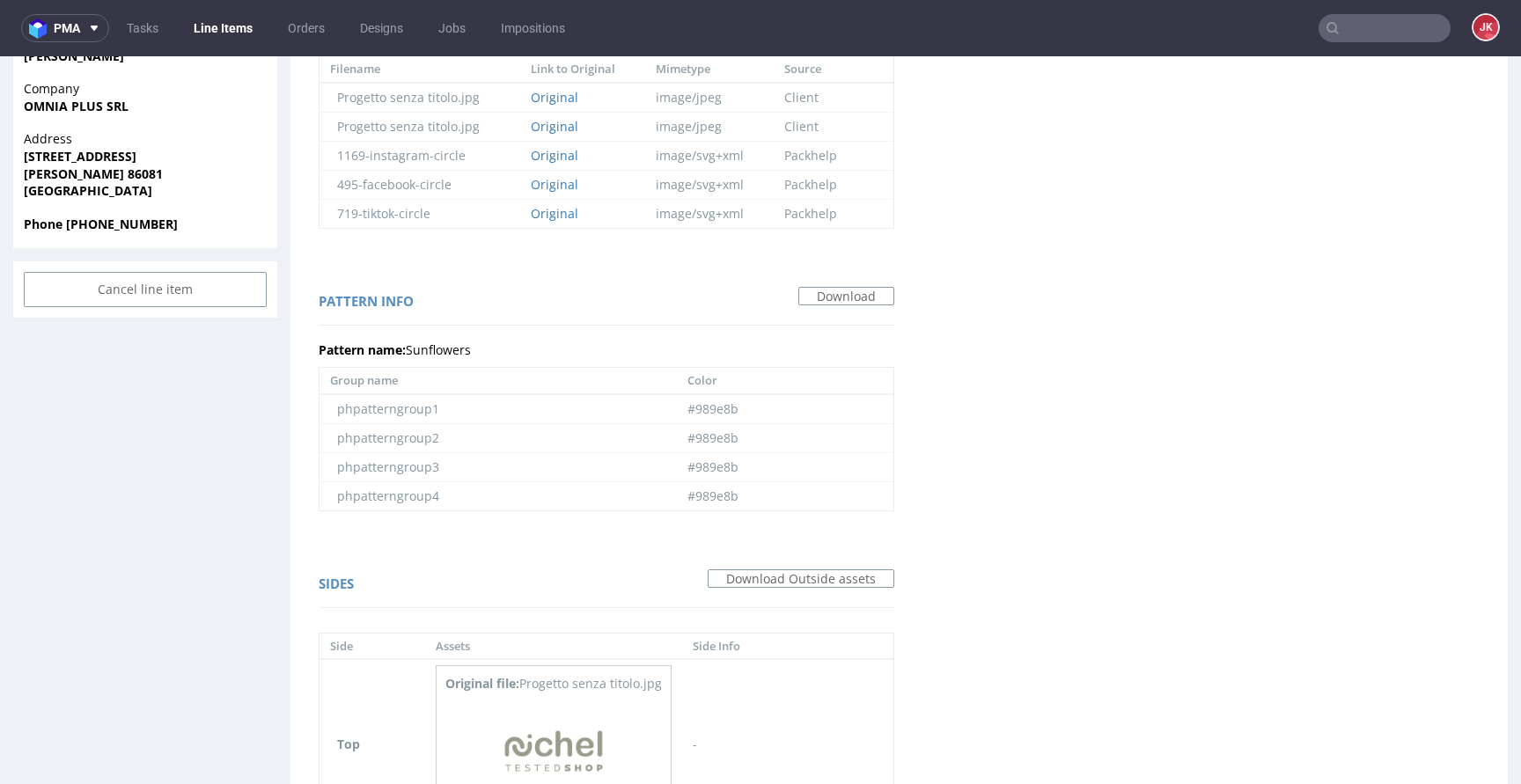
scroll to position [837, 0]
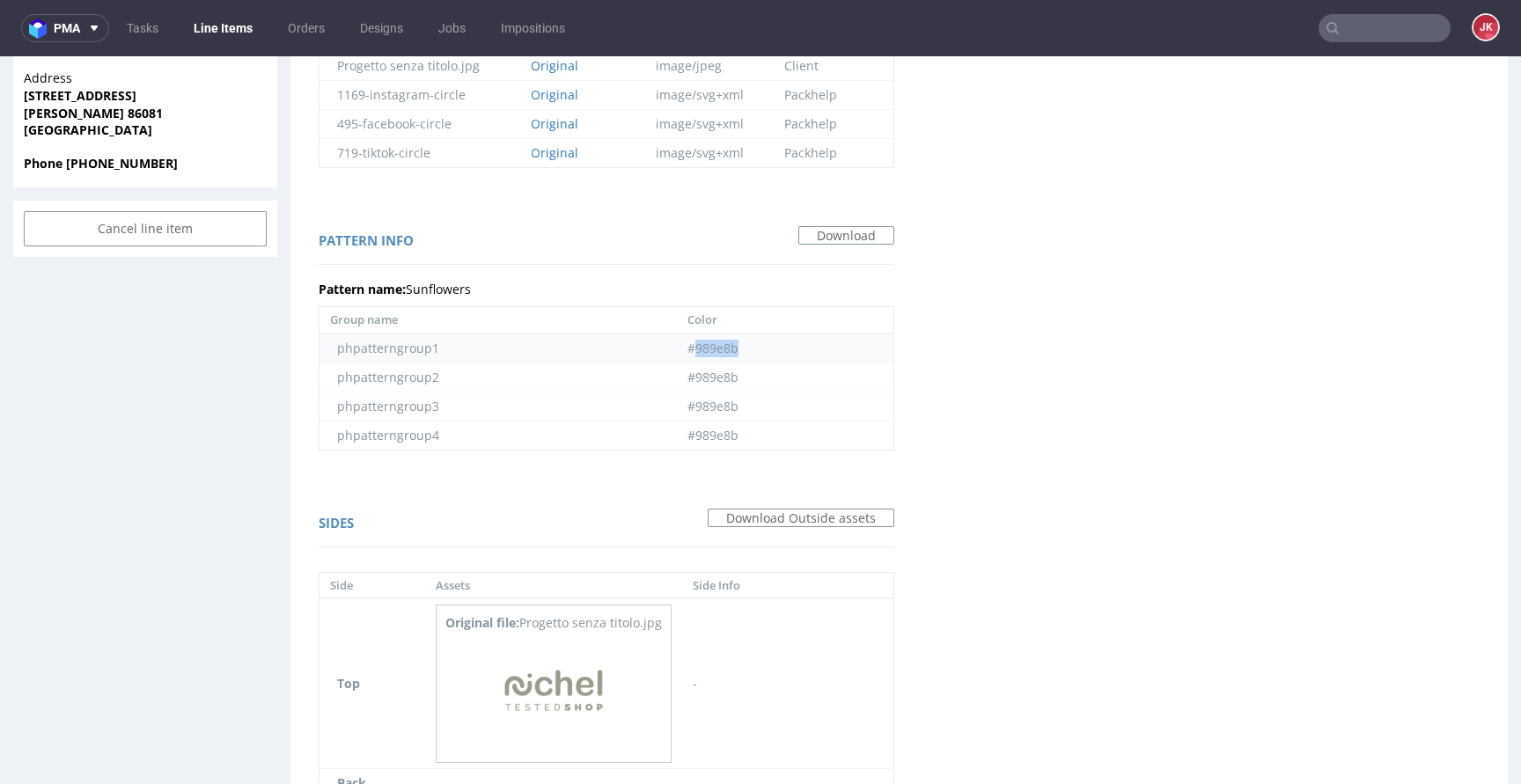
drag, startPoint x: 686, startPoint y: 352, endPoint x: 748, endPoint y: 349, distance: 62.1
click at [748, 349] on td "#989e8b" at bounding box center [785, 349] width 217 height 30
copy td "989e8b"
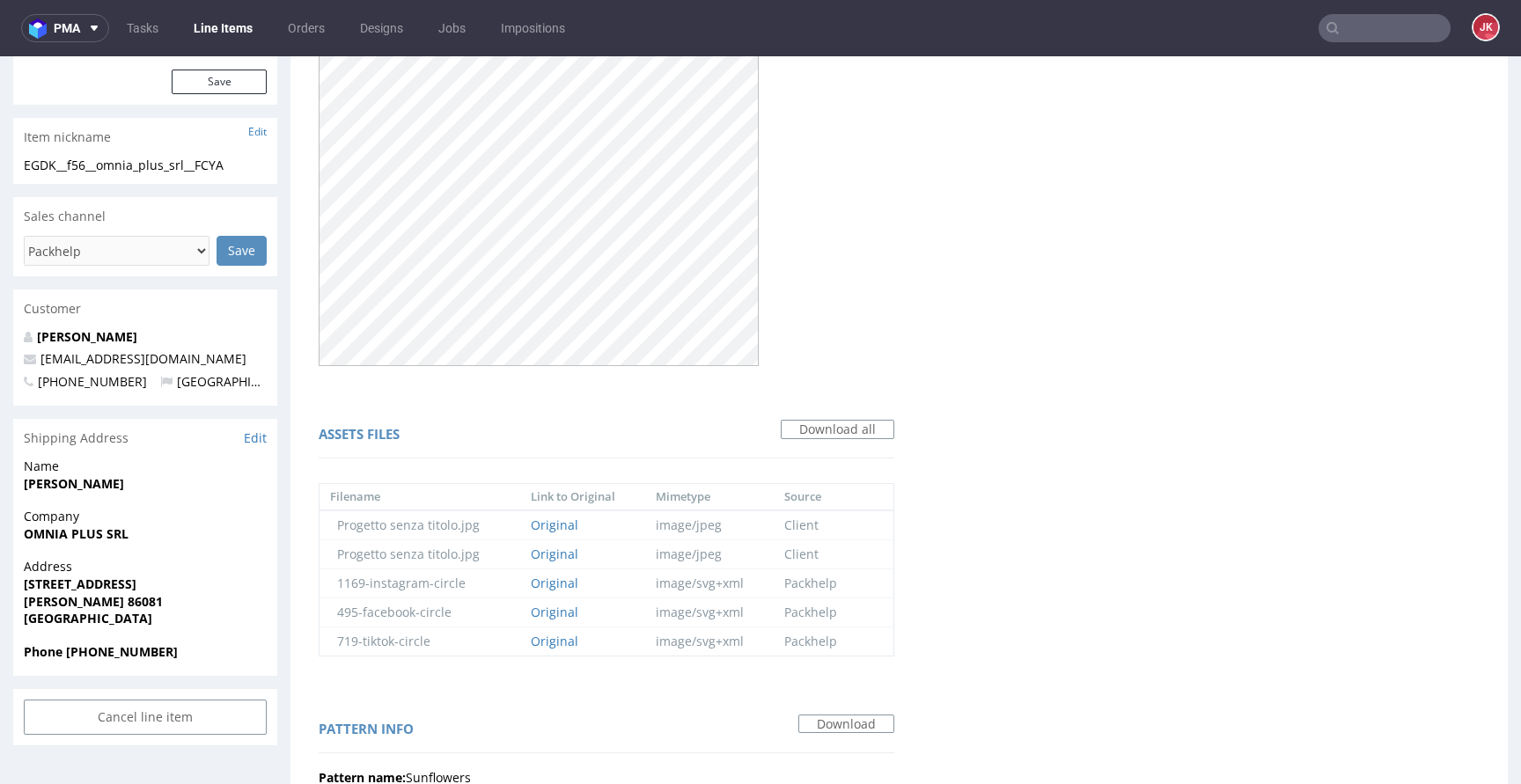
scroll to position [0, 0]
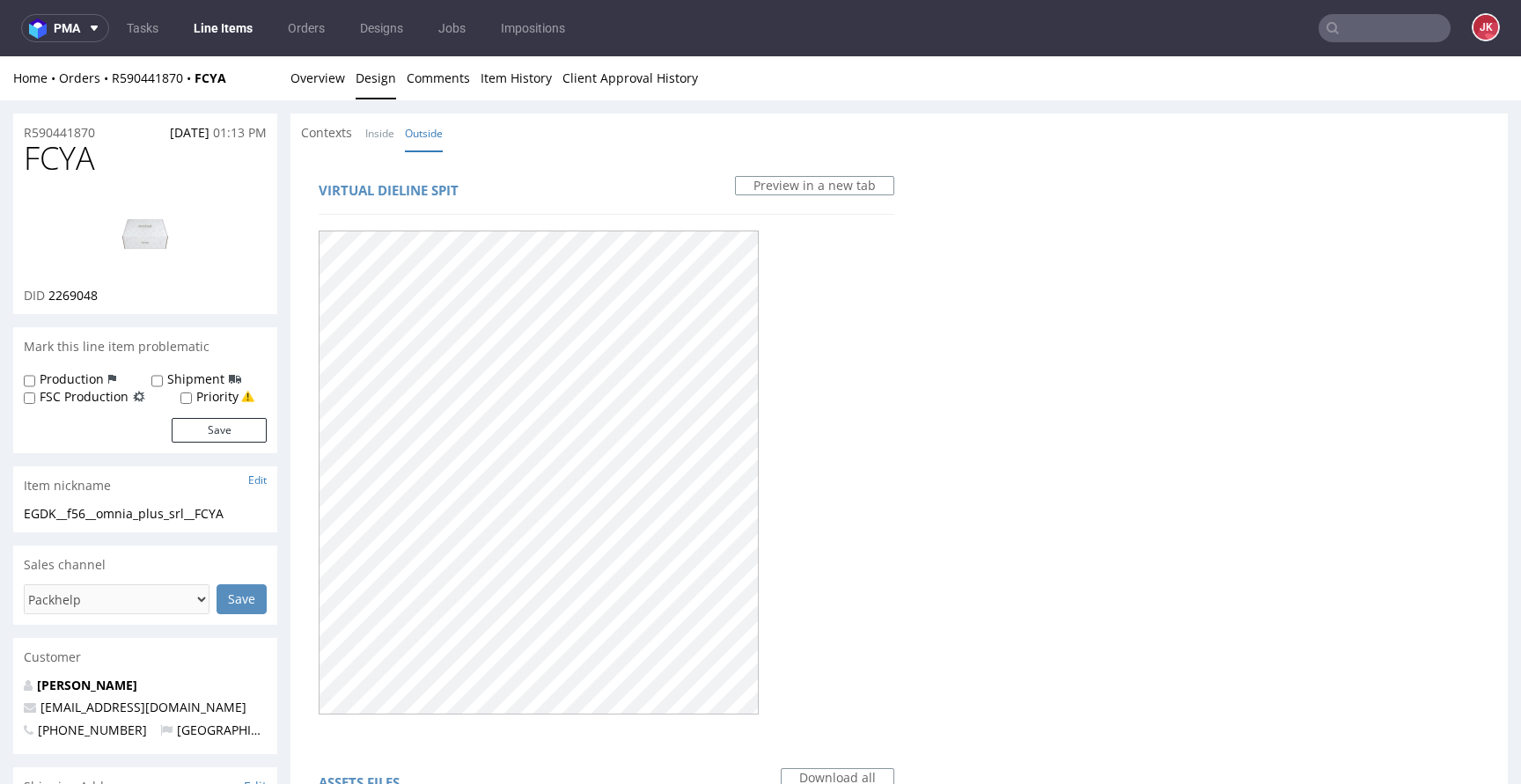
click at [666, 162] on div "Virtual dieline spit Preview in a new tab" at bounding box center [606, 446] width 611 height 571
click at [324, 77] on link "Overview" at bounding box center [317, 78] width 54 height 43
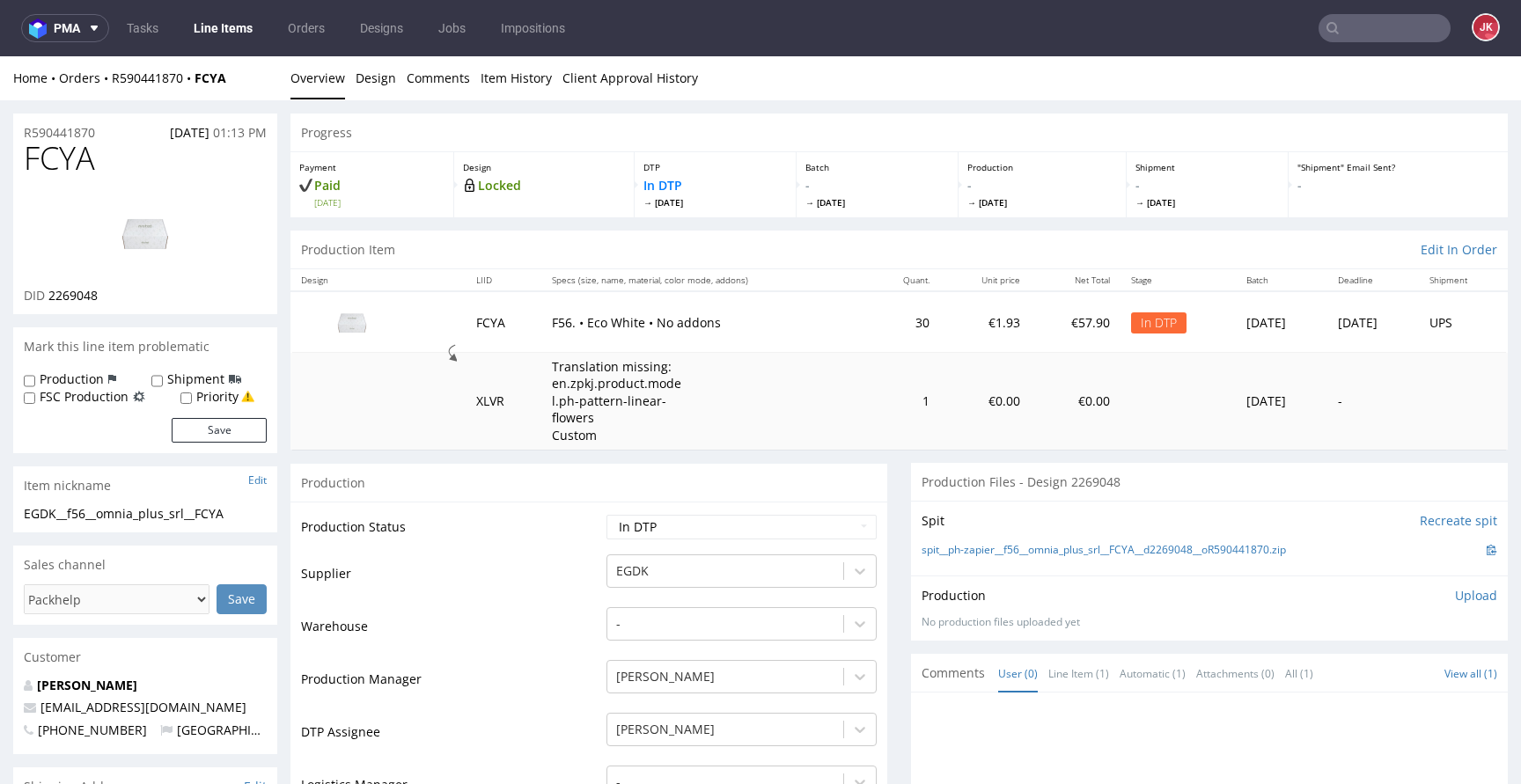
click at [414, 550] on td "Production Status" at bounding box center [451, 533] width 301 height 39
drag, startPoint x: 249, startPoint y: 516, endPoint x: 1, endPoint y: 524, distance: 248.1
drag, startPoint x: 250, startPoint y: 513, endPoint x: 0, endPoint y: 513, distance: 250.0
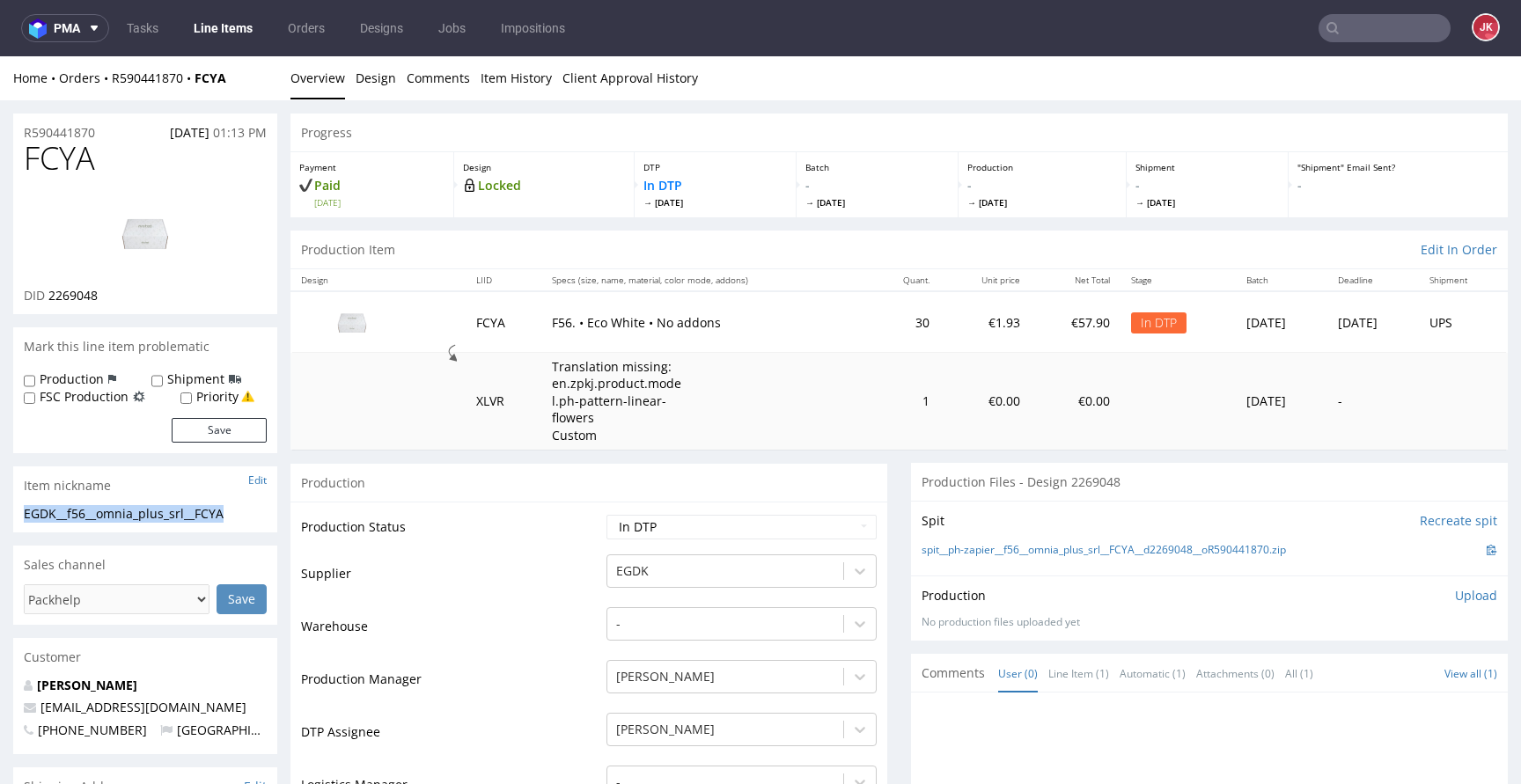
copy div "EGDK__f56__omnia_plus_srl__FCYA"
drag, startPoint x: 114, startPoint y: 130, endPoint x: 3, endPoint y: 132, distance: 111.0
copy p "R590441870"
click at [1458, 597] on p "Upload" at bounding box center [1475, 596] width 42 height 18
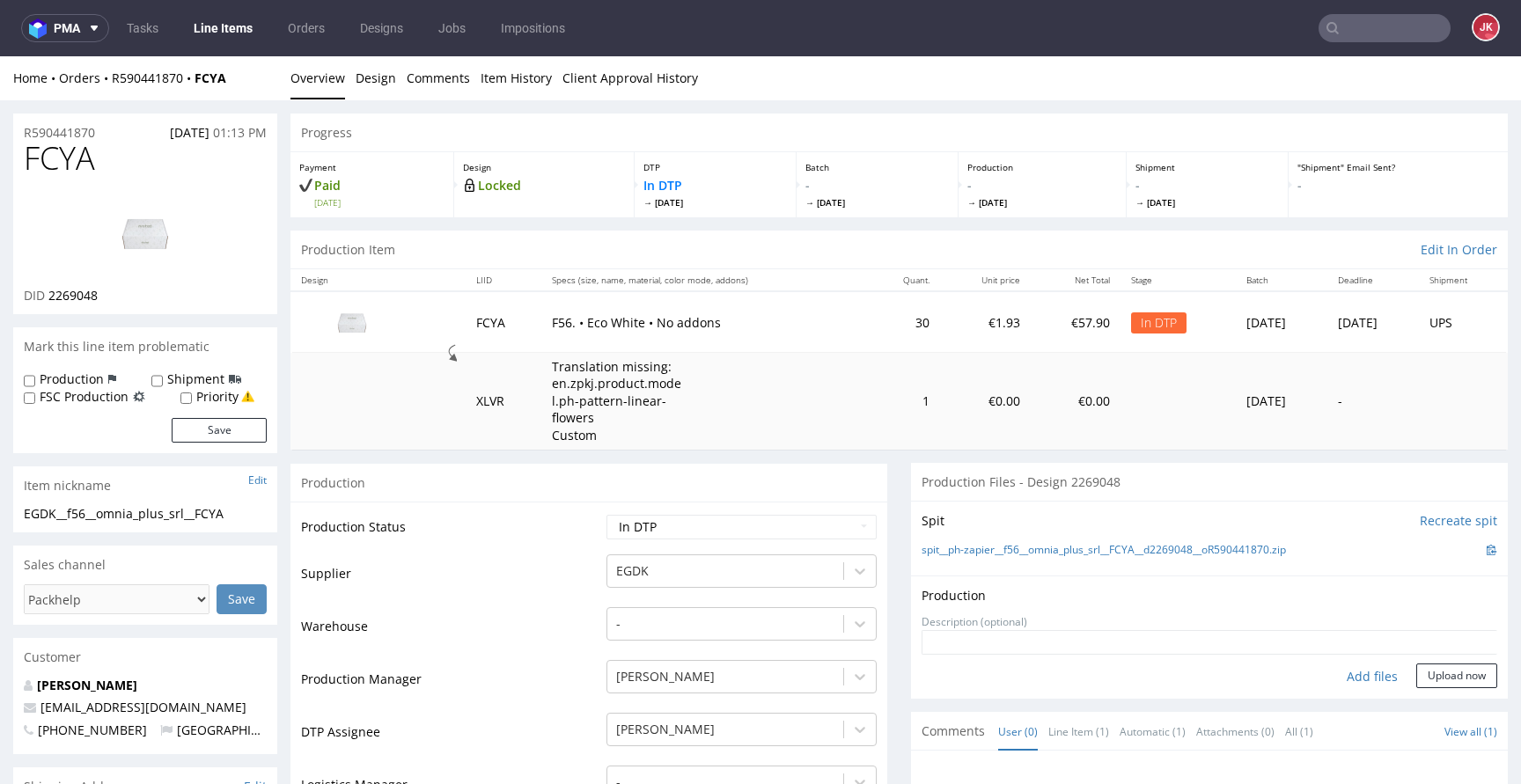
click at [1352, 671] on div "Add files" at bounding box center [1372, 677] width 88 height 27
type input "C:\fakepath\EGDK__f56__omnia_plus_srl__FCYA__d2269048__oR590441870__outside.pdf"
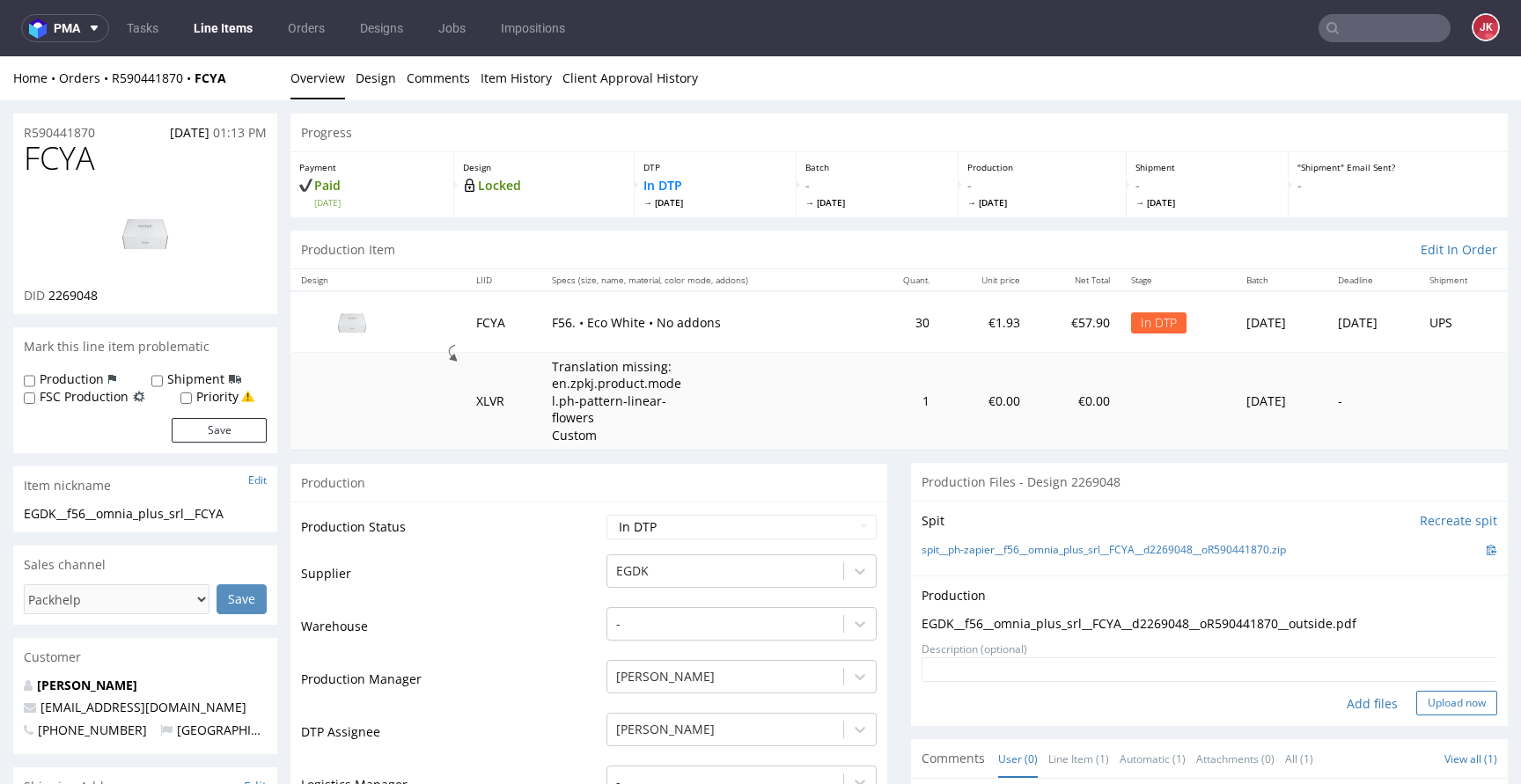
click at [1423, 705] on button "Upload now" at bounding box center [1457, 704] width 81 height 25
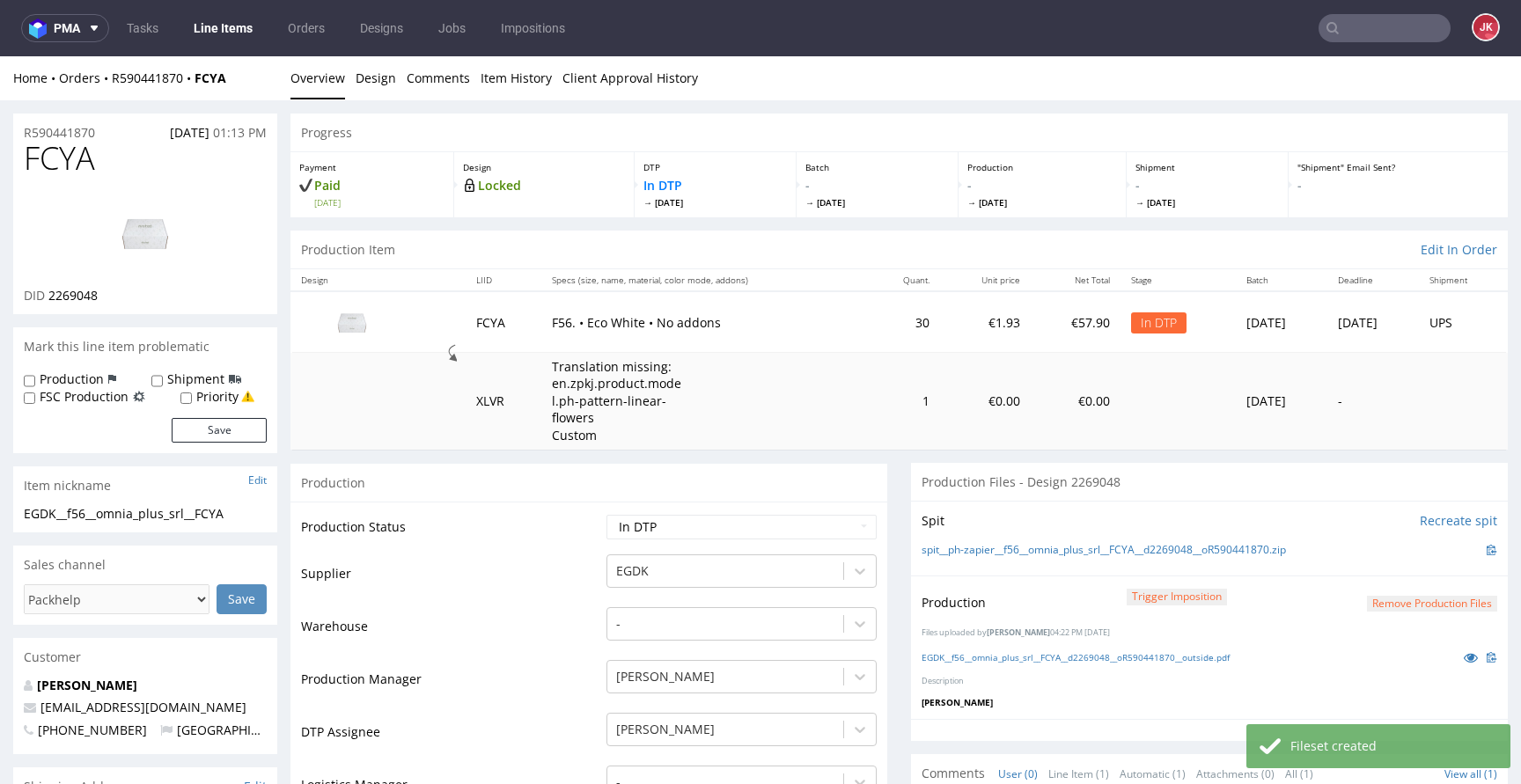
click at [764, 536] on select "Waiting for Artwork Waiting for Diecut Waiting for Mockup Waiting for DTP Waiti…" at bounding box center [741, 528] width 271 height 25
select select "dtp_production_ready"
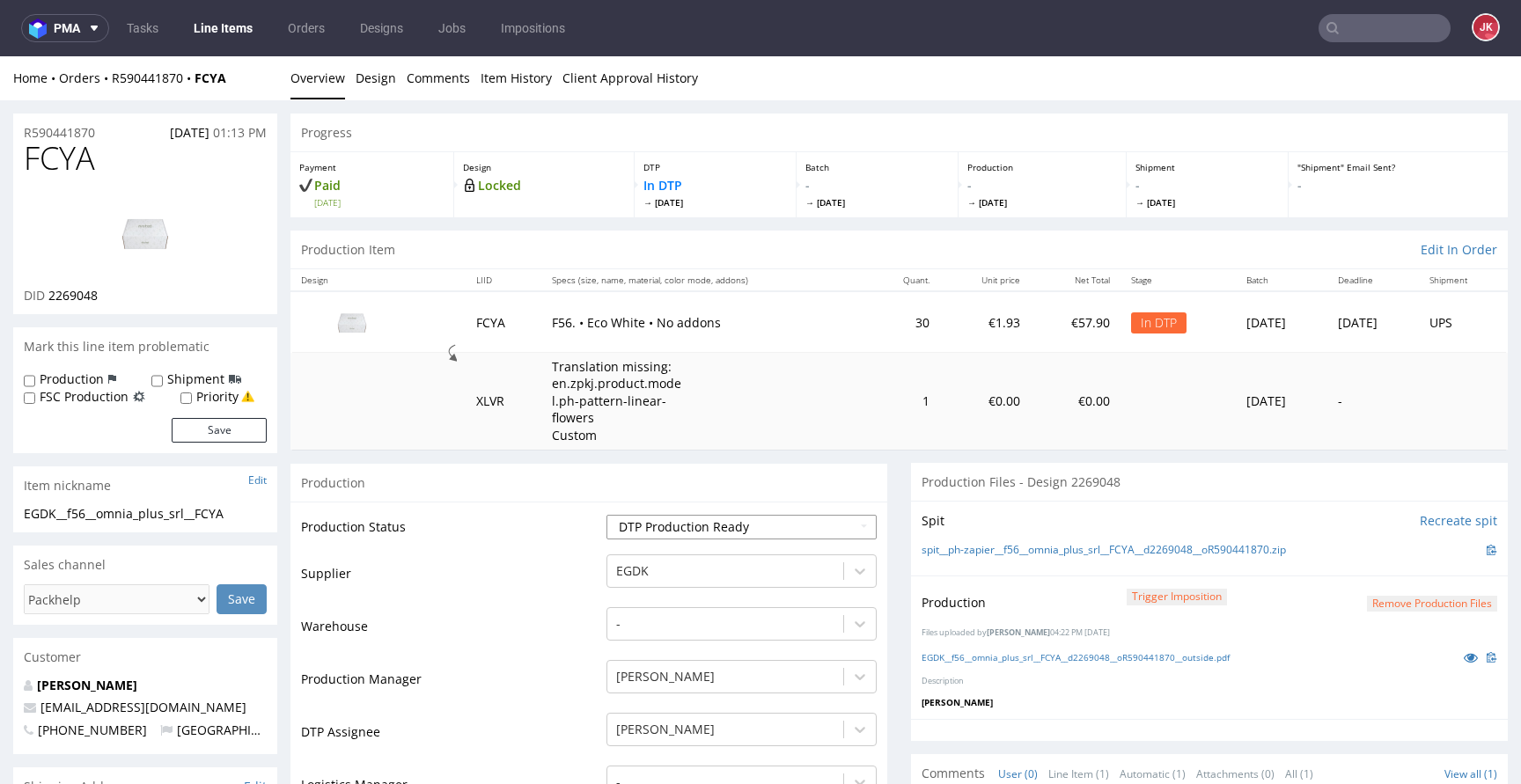
click at [606, 515] on select "Waiting for Artwork Waiting for Diecut Waiting for Mockup Waiting for DTP Waiti…" at bounding box center [741, 528] width 271 height 25
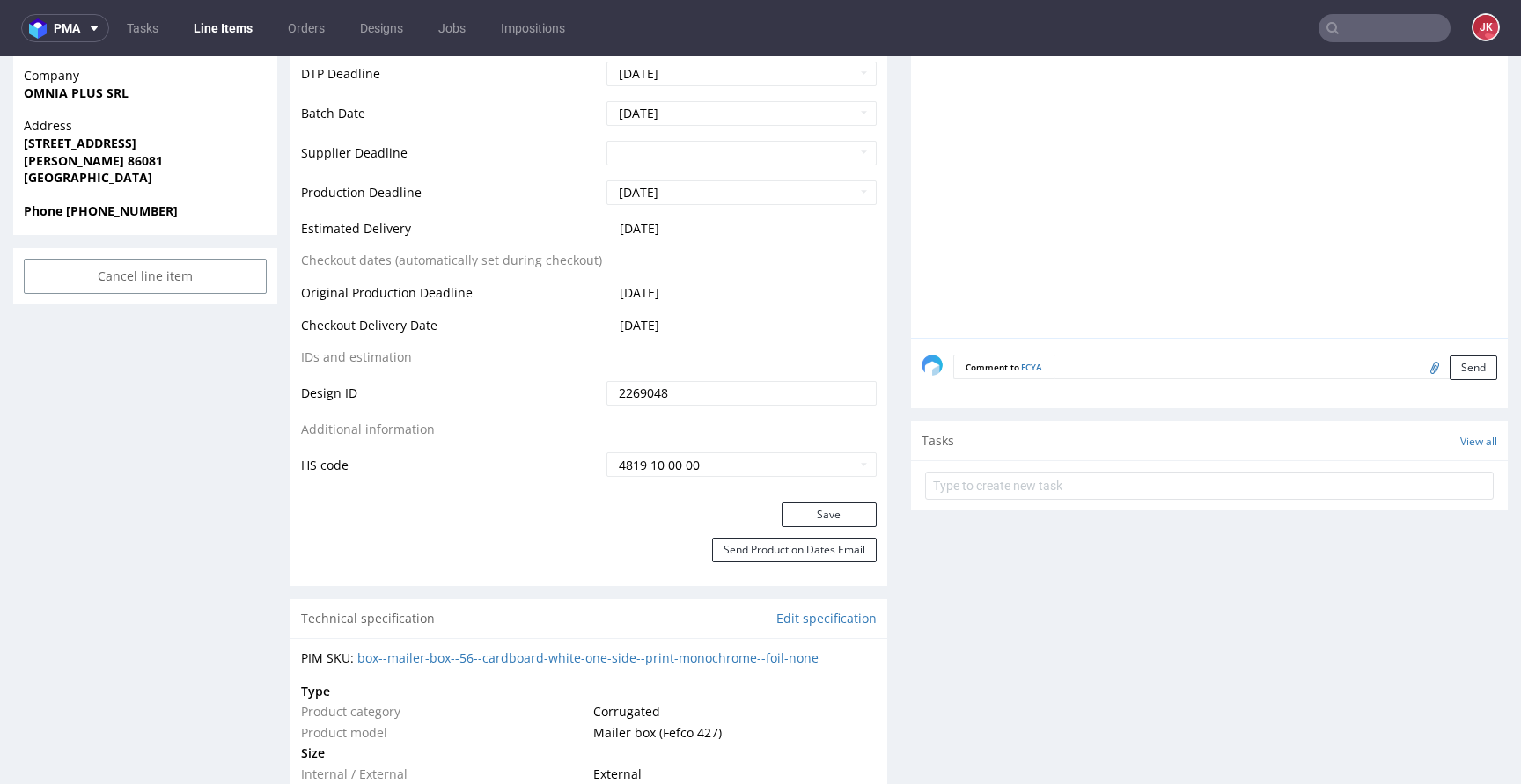
scroll to position [936, 0]
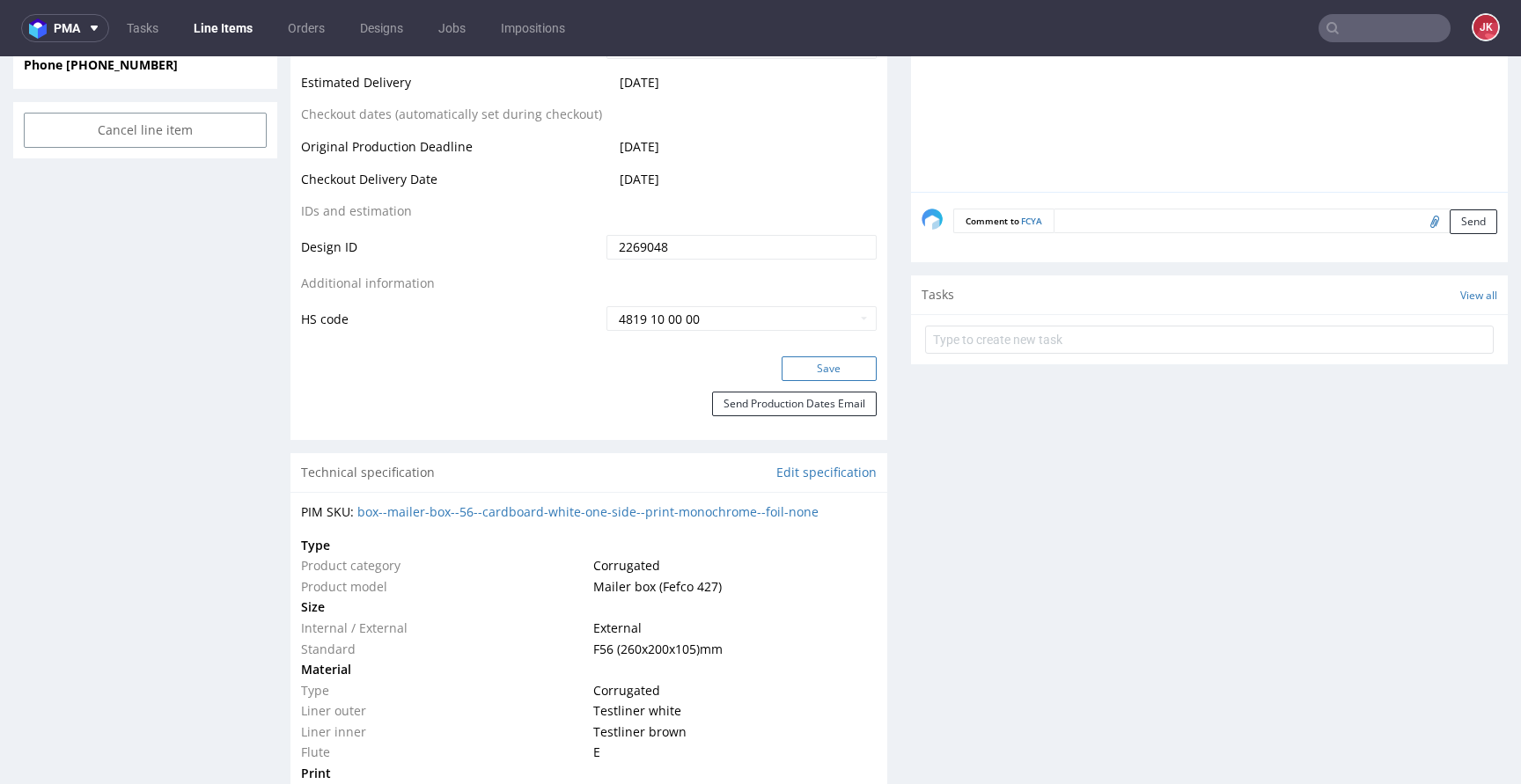
click at [808, 363] on button "Save" at bounding box center [829, 369] width 95 height 25
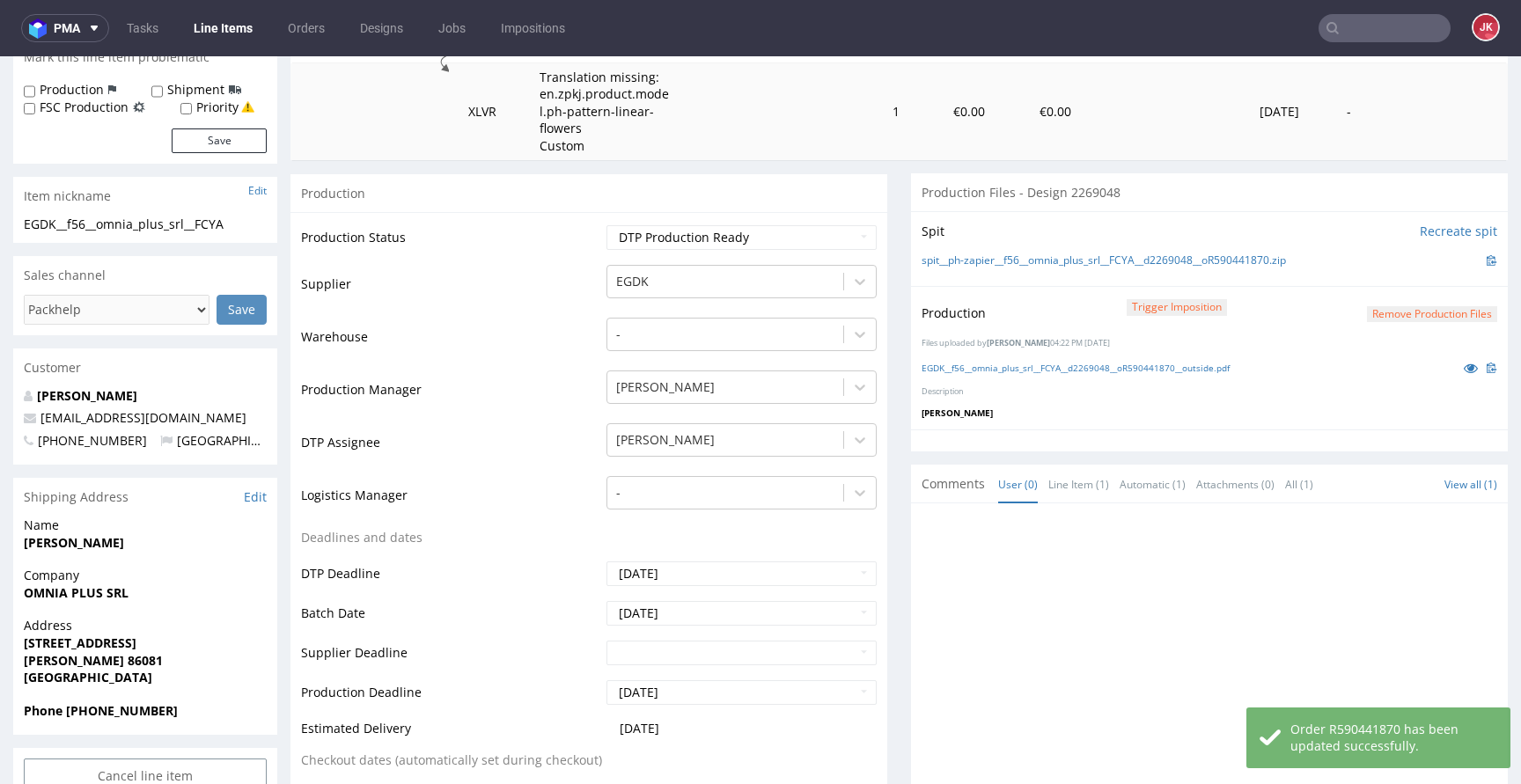
scroll to position [0, 0]
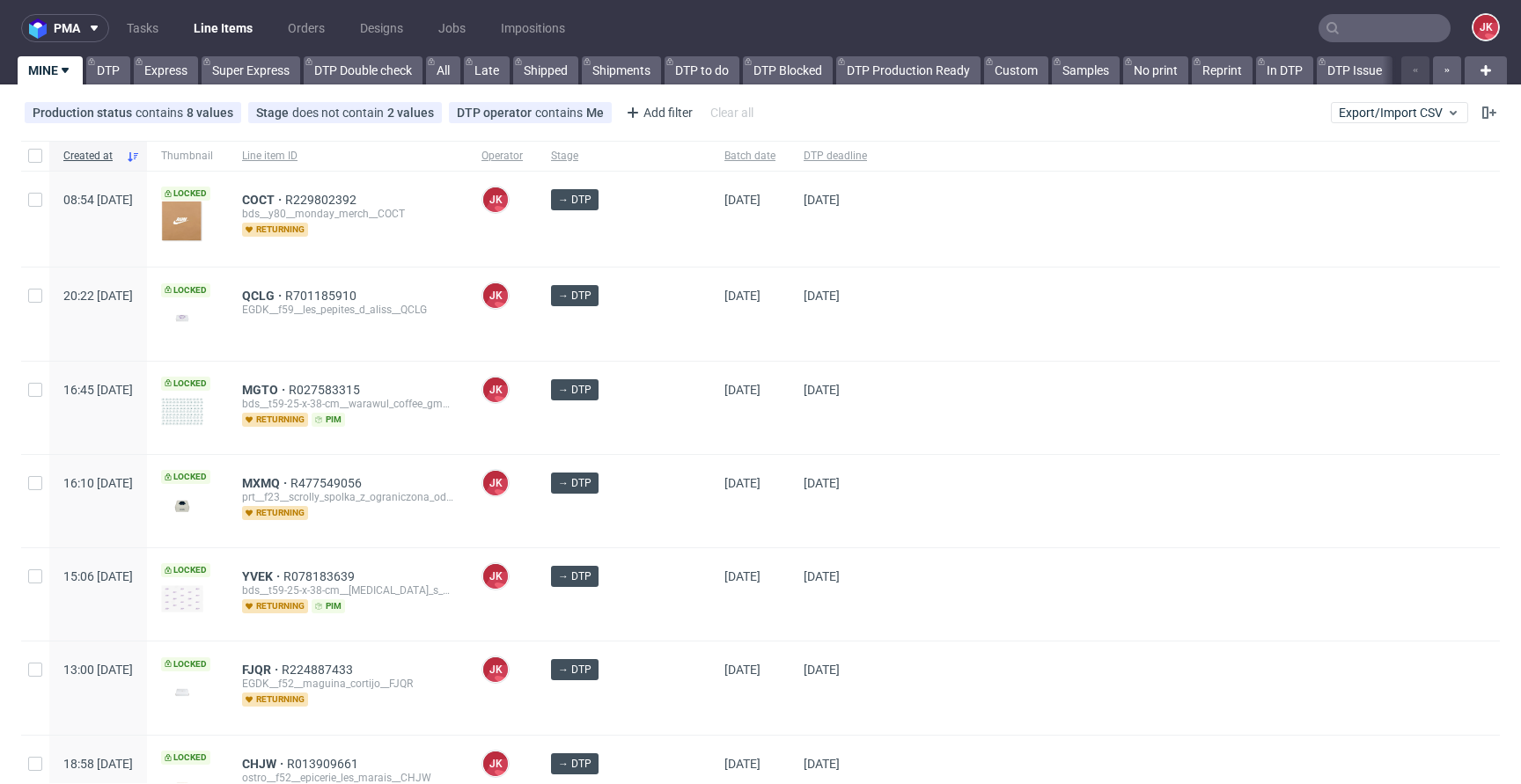
click at [671, 251] on div "→ DTP" at bounding box center [623, 219] width 173 height 95
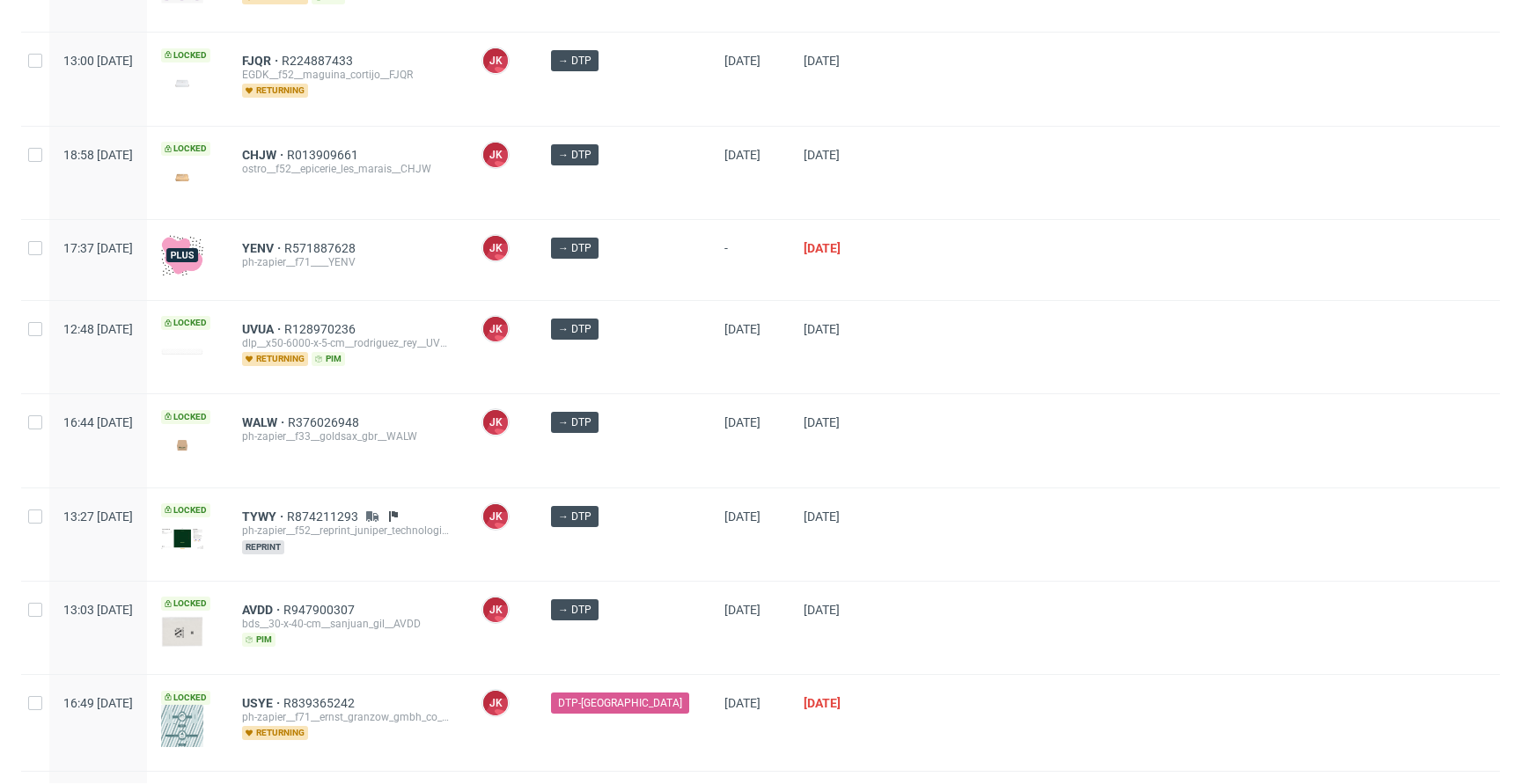
scroll to position [743, 0]
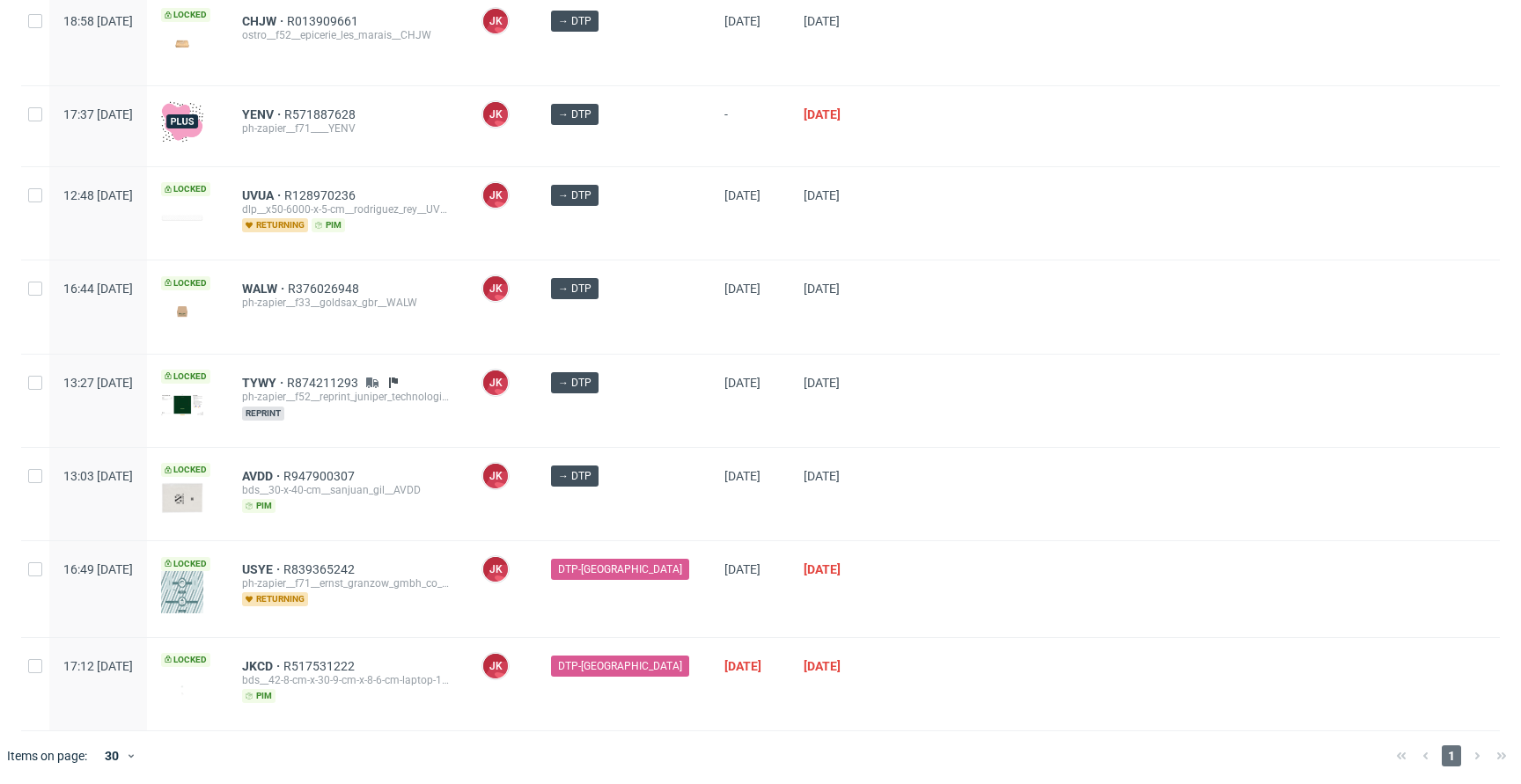
click at [882, 364] on div at bounding box center [1191, 400] width 619 height 92
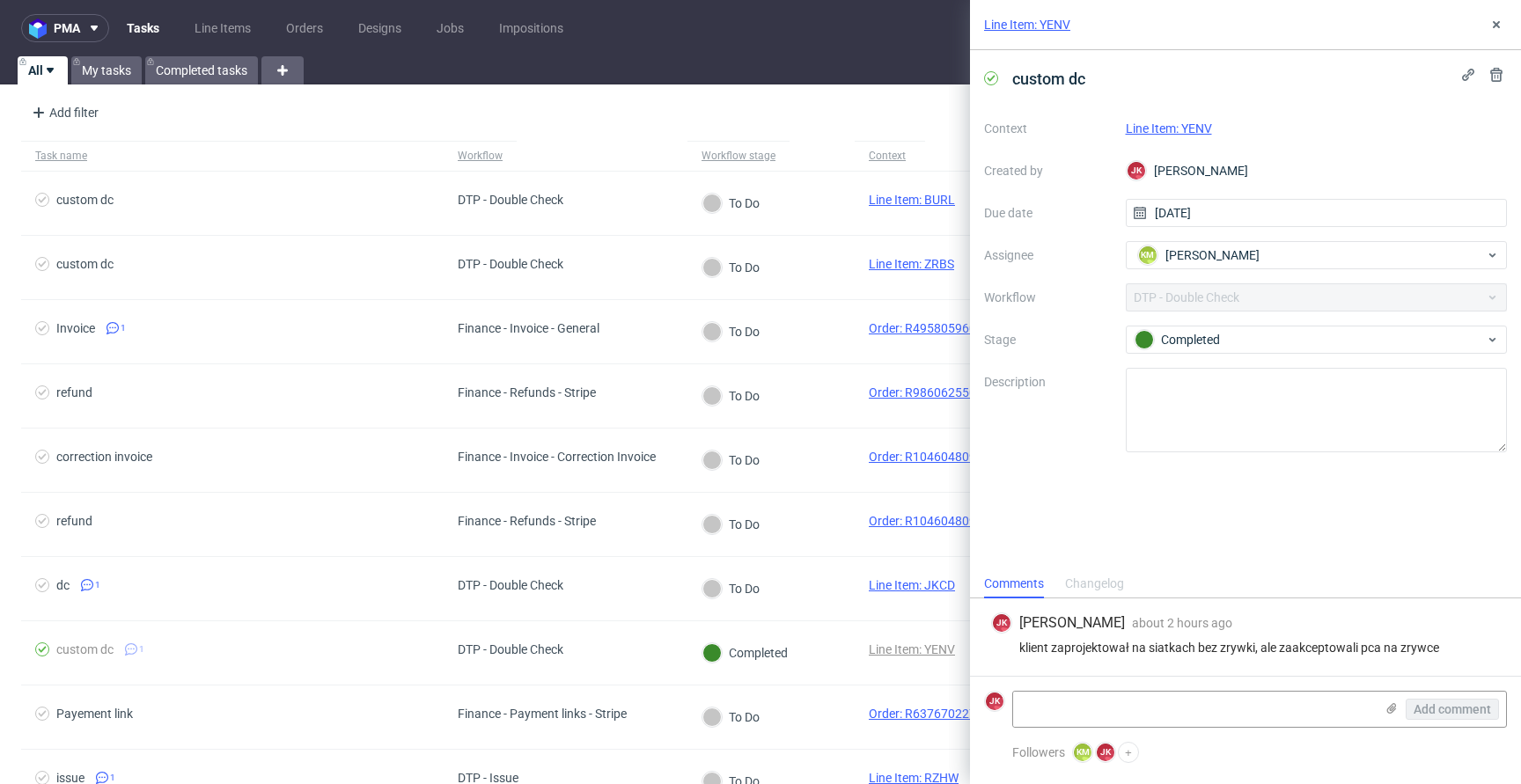
click at [1161, 131] on link "Line Item: YENV" at bounding box center [1169, 129] width 87 height 14
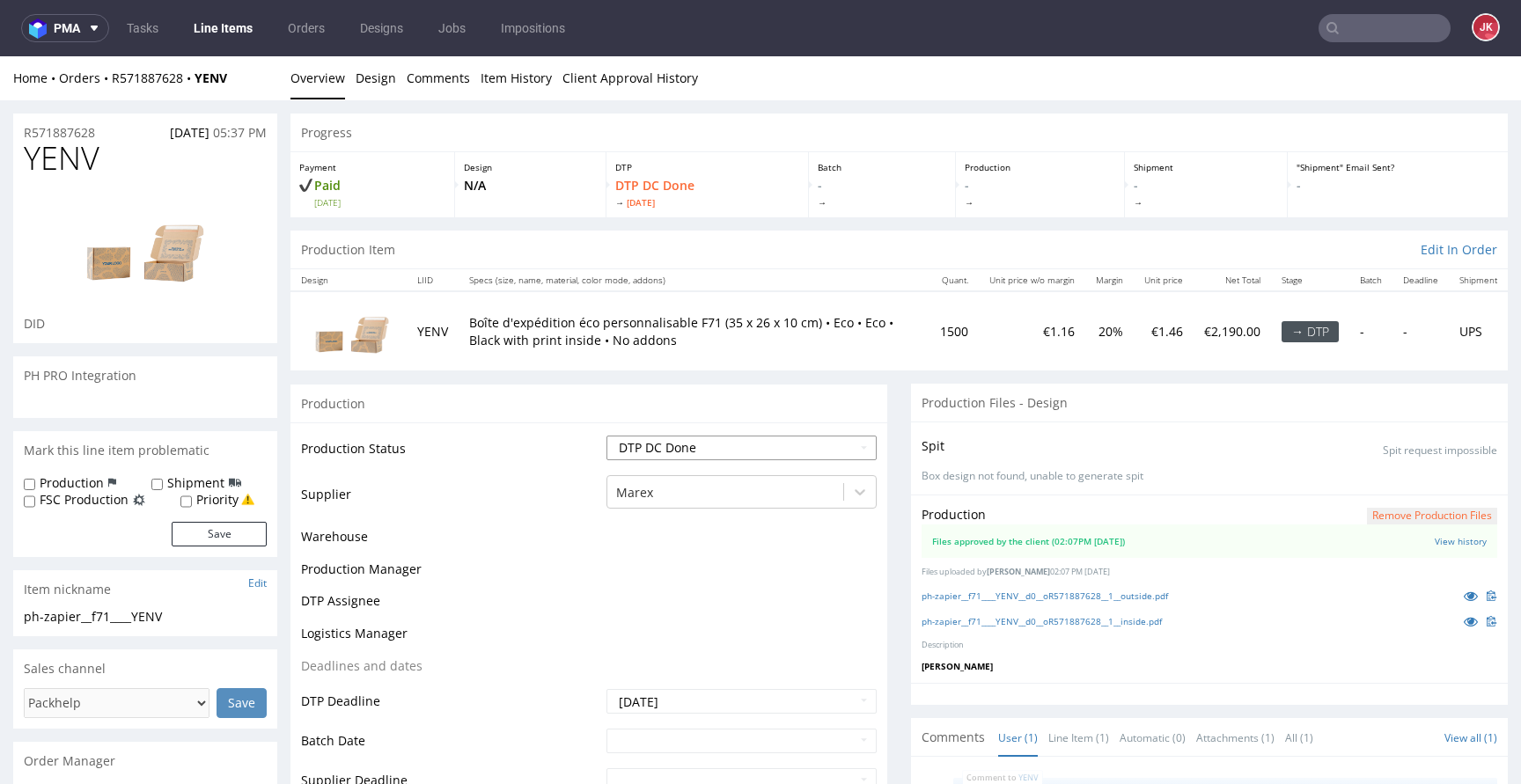
click at [748, 453] on select "Waiting for Artwork Waiting for Diecut Waiting for Mockup Waiting for DTP Waiti…" at bounding box center [741, 448] width 271 height 25
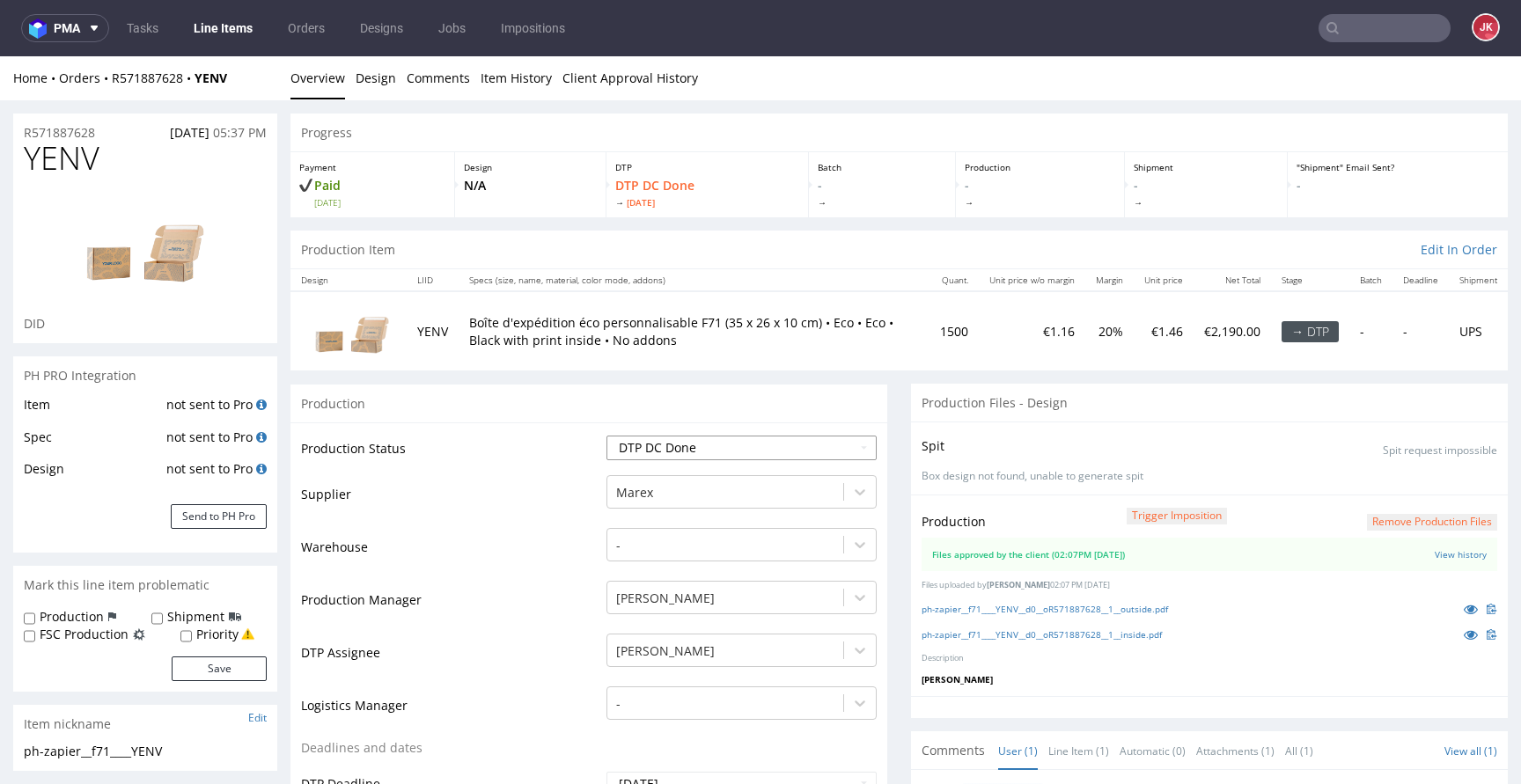
select select "dtp_production_ready"
click at [606, 436] on select "Waiting for Artwork Waiting for Diecut Waiting for Mockup Waiting for DTP Waiti…" at bounding box center [741, 448] width 271 height 25
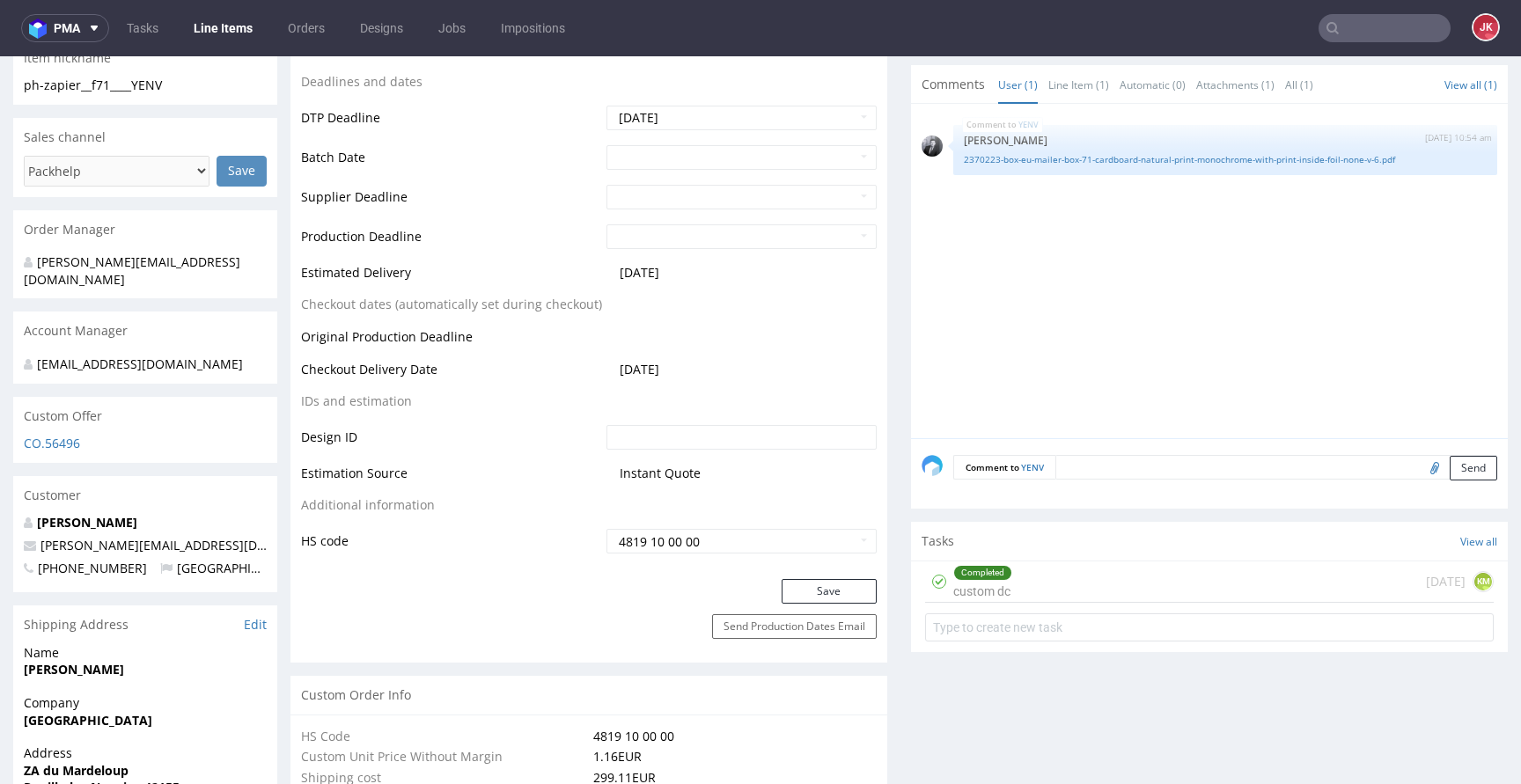
scroll to position [774, 0]
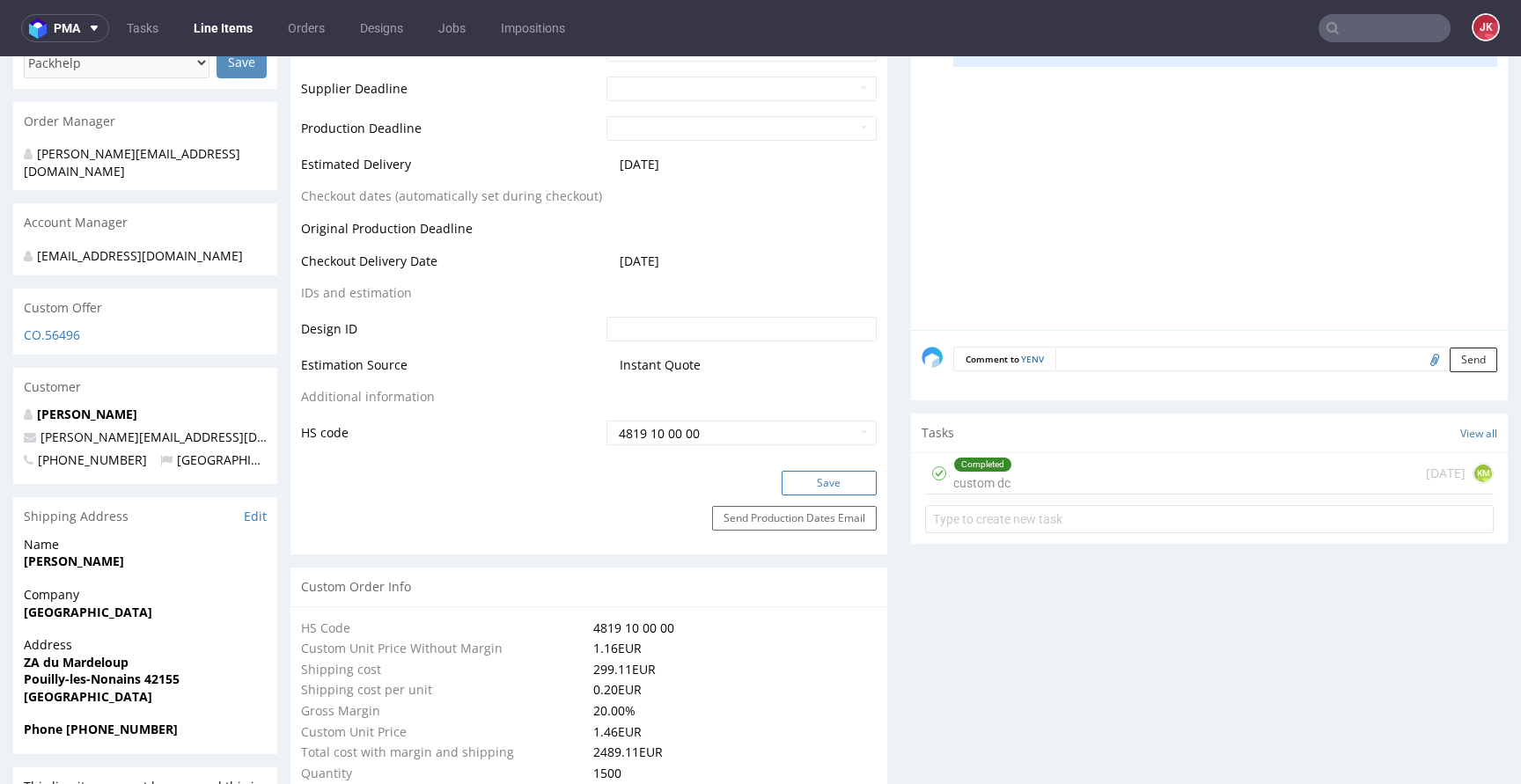
click at [792, 491] on button "Save" at bounding box center [829, 483] width 95 height 25
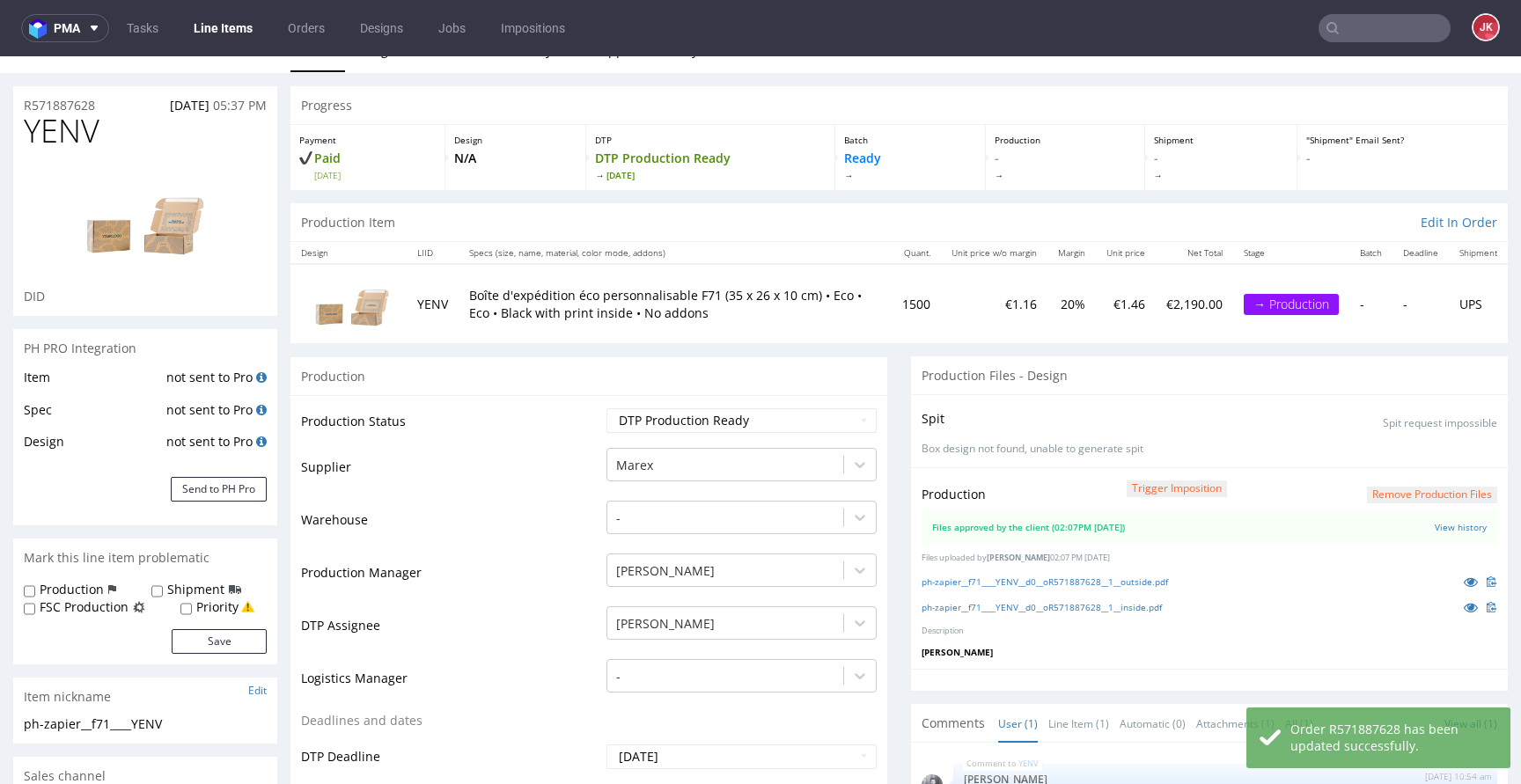
scroll to position [0, 0]
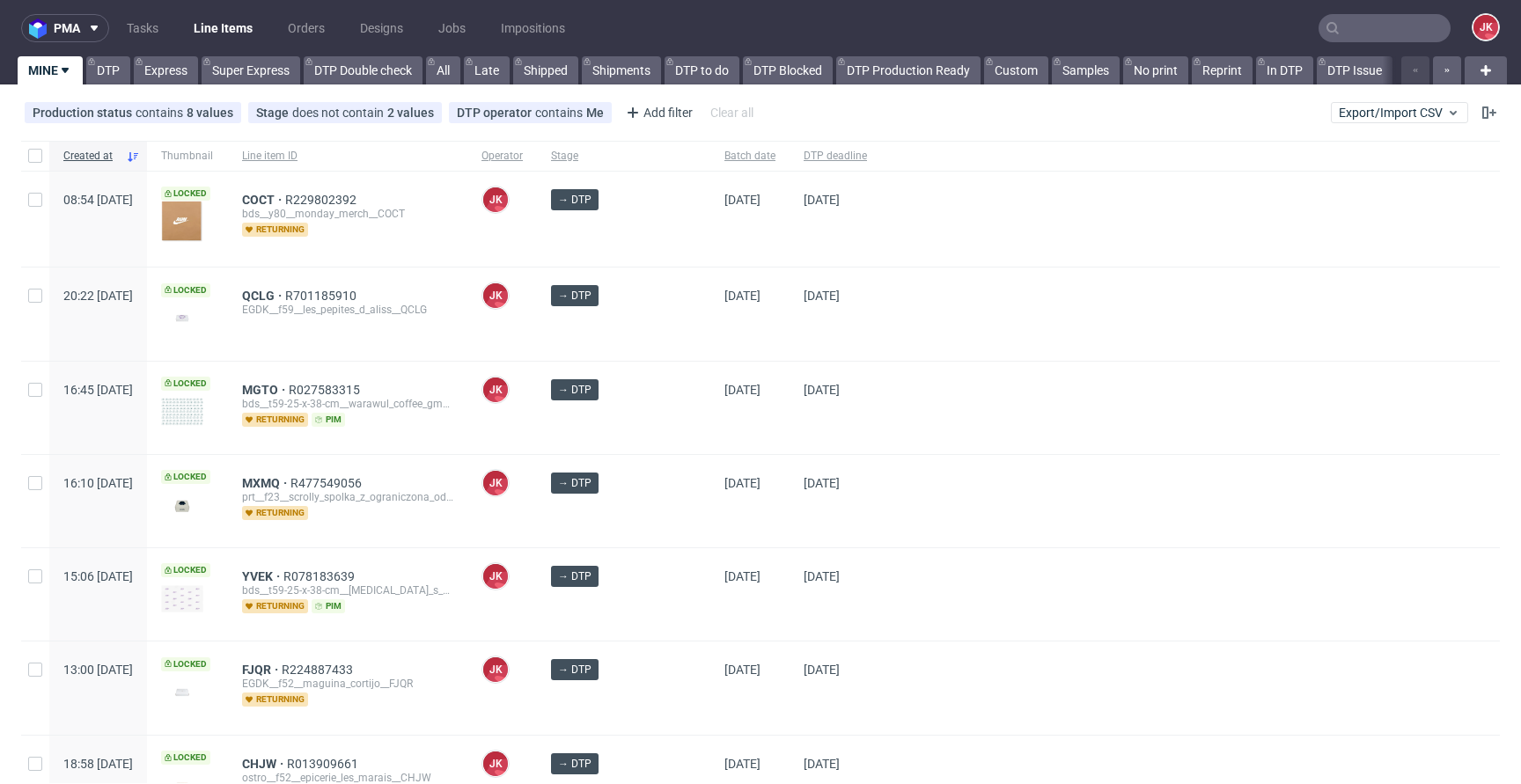
click at [790, 449] on div "[DATE]" at bounding box center [835, 407] width 91 height 92
click at [764, 409] on div "10/10/2025" at bounding box center [749, 407] width 79 height 92
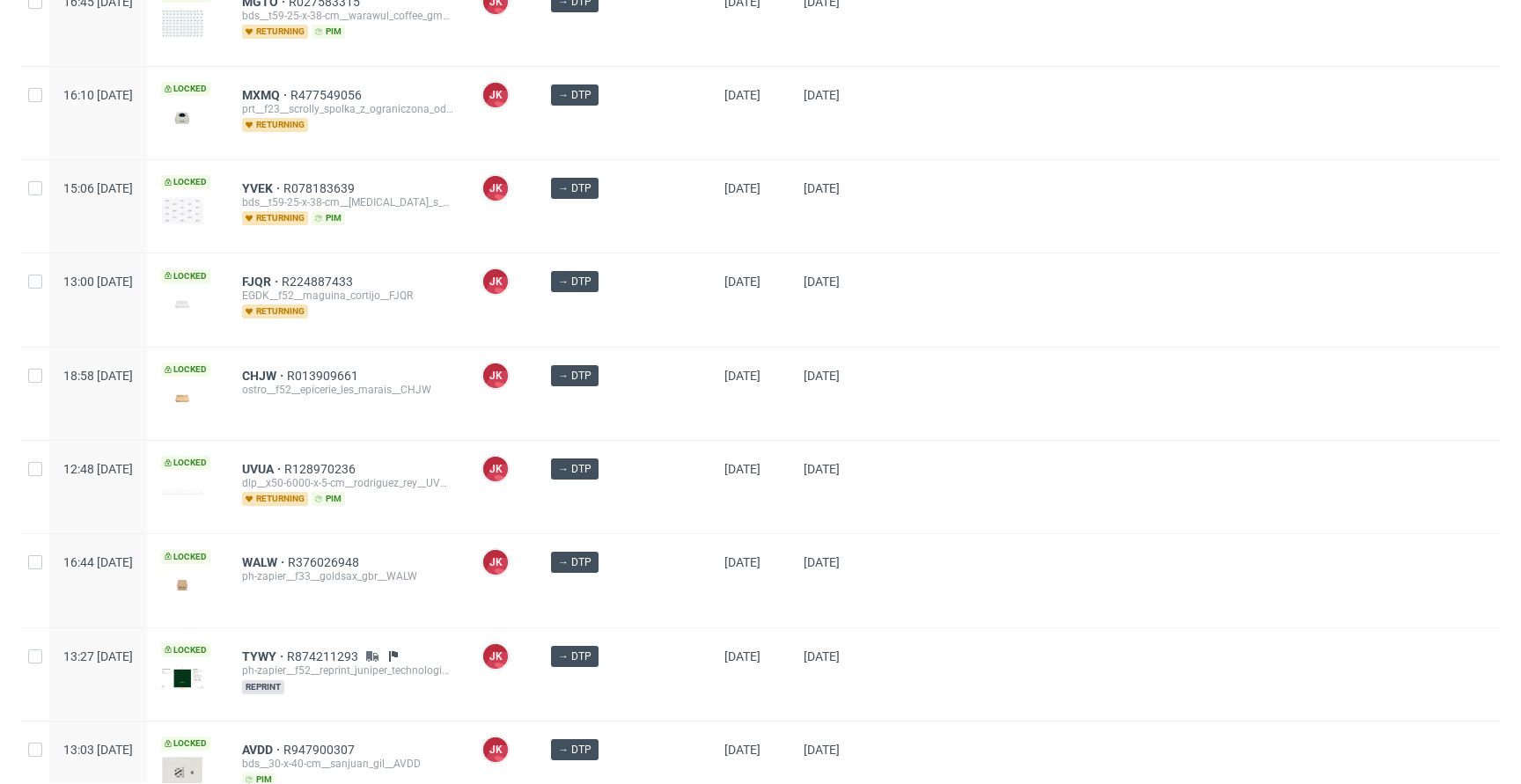
scroll to position [661, 0]
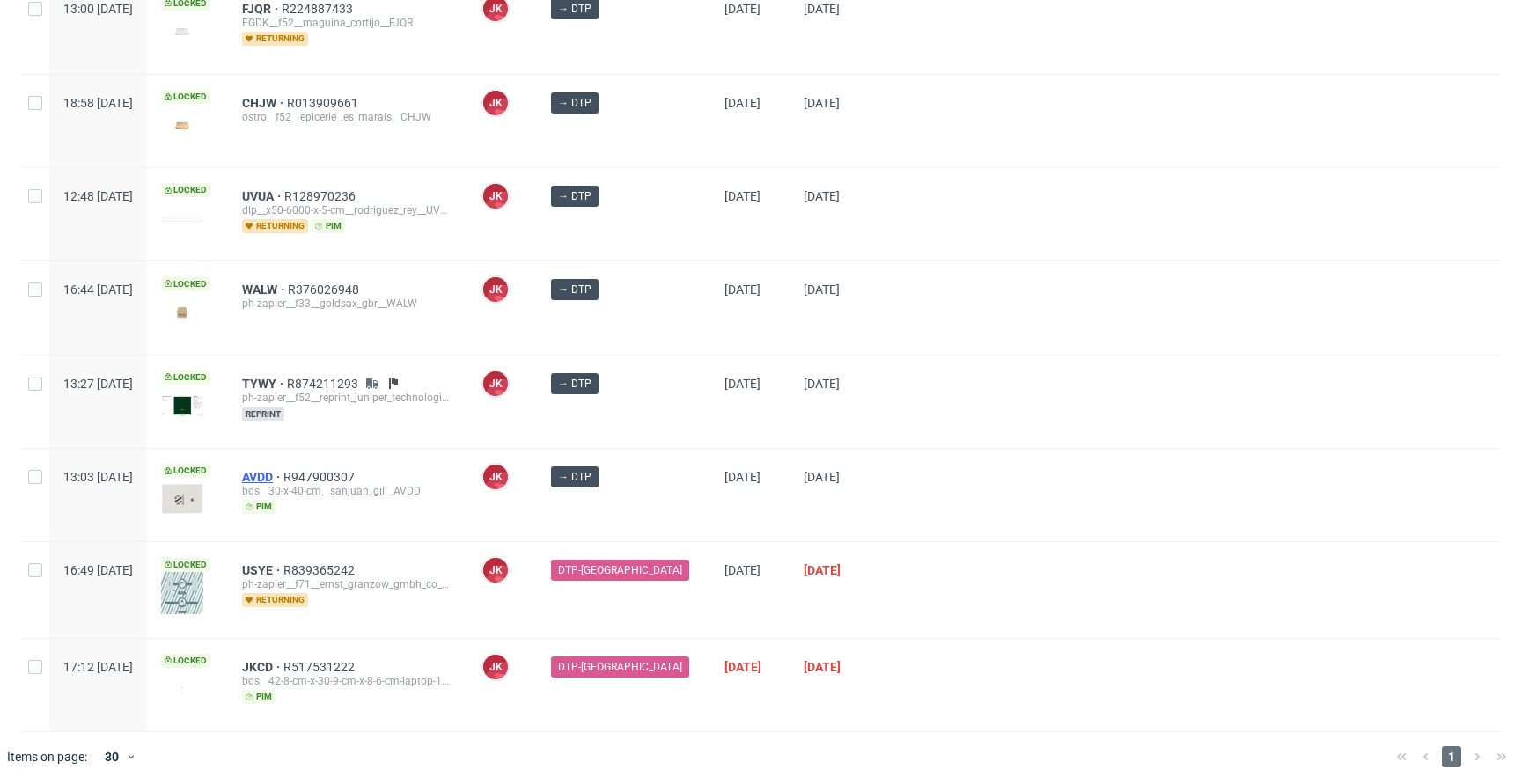
click at [283, 470] on span "AVDD" at bounding box center [263, 477] width 41 height 14
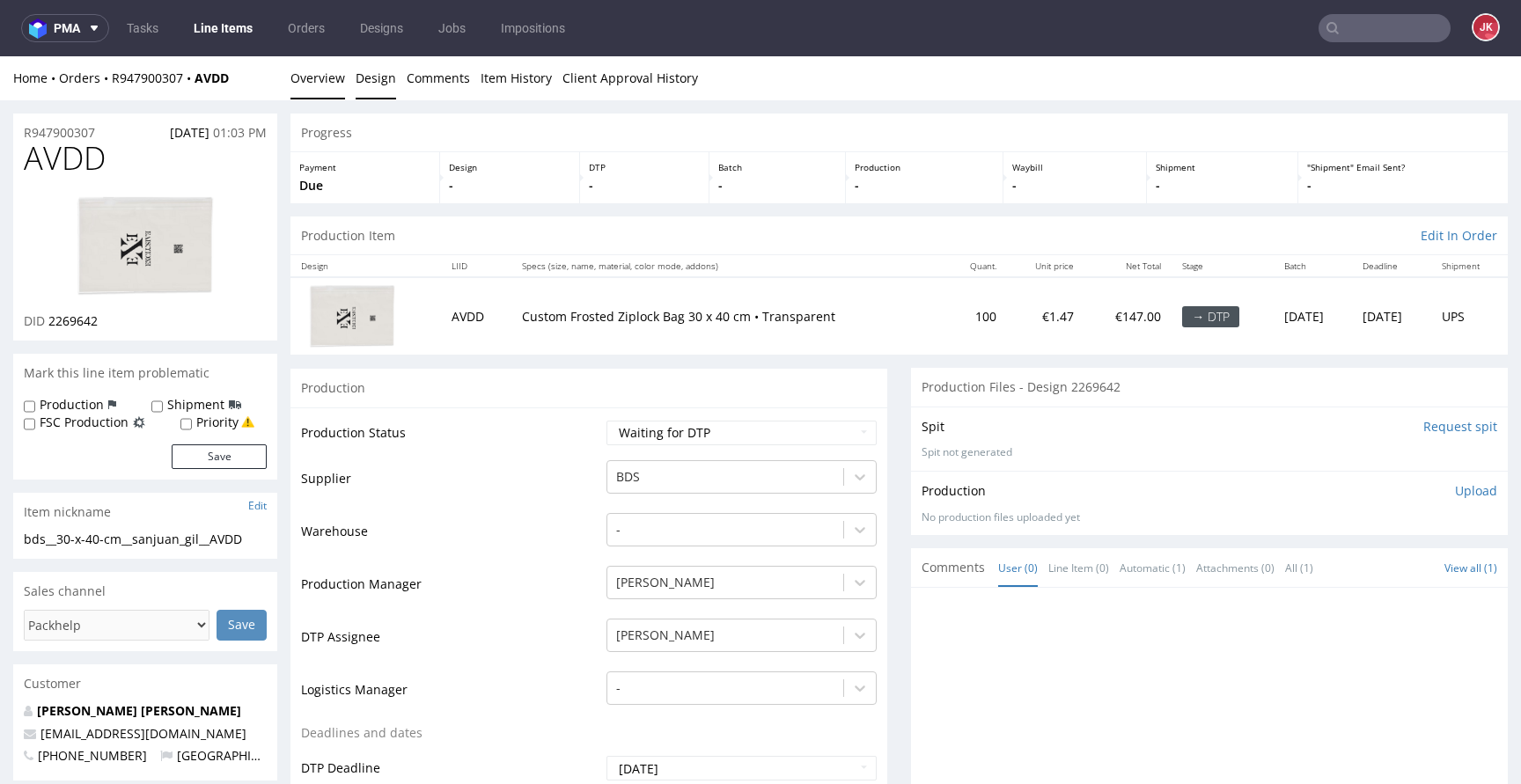
click at [376, 76] on link "Design" at bounding box center [375, 78] width 40 height 43
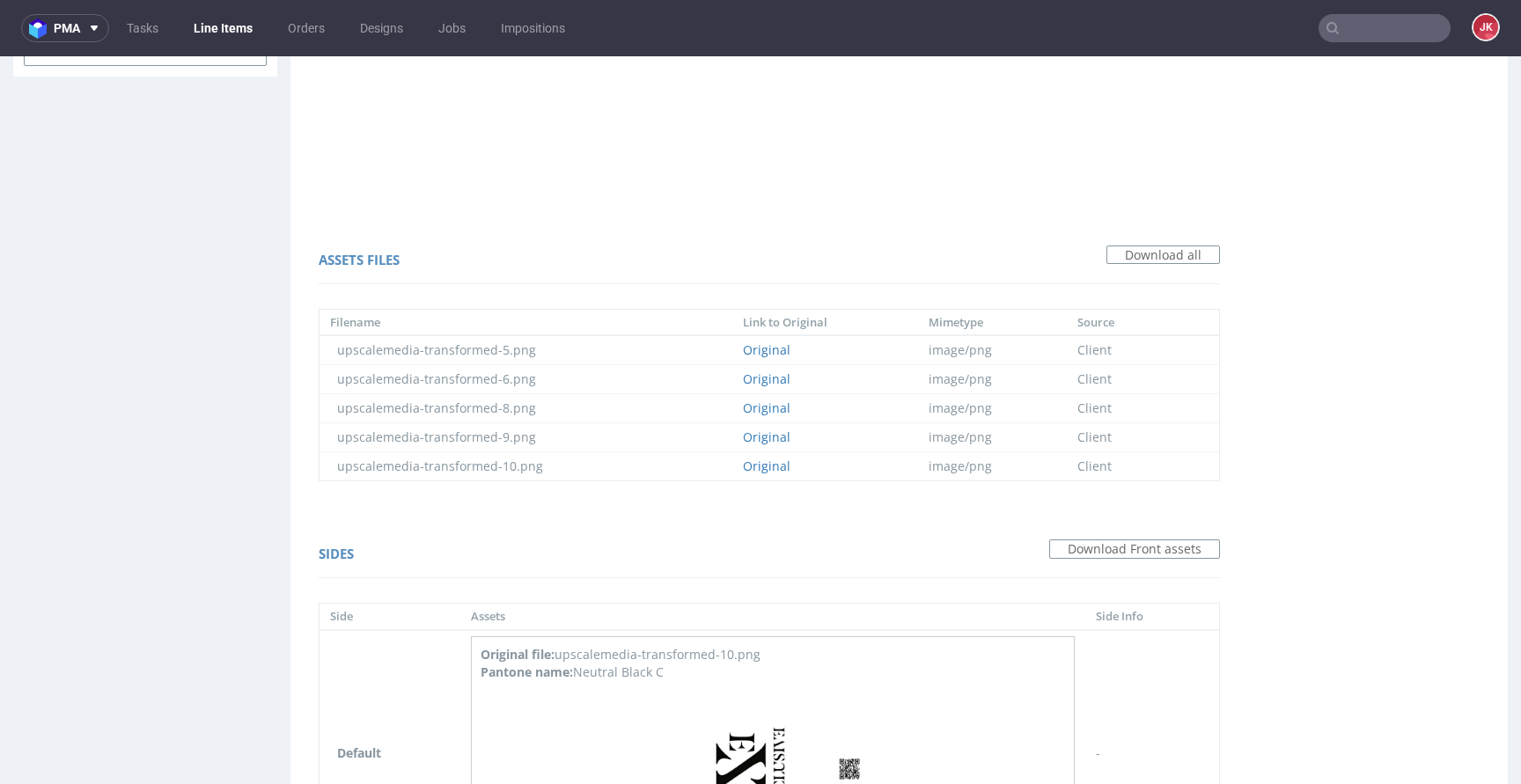
scroll to position [1244, 0]
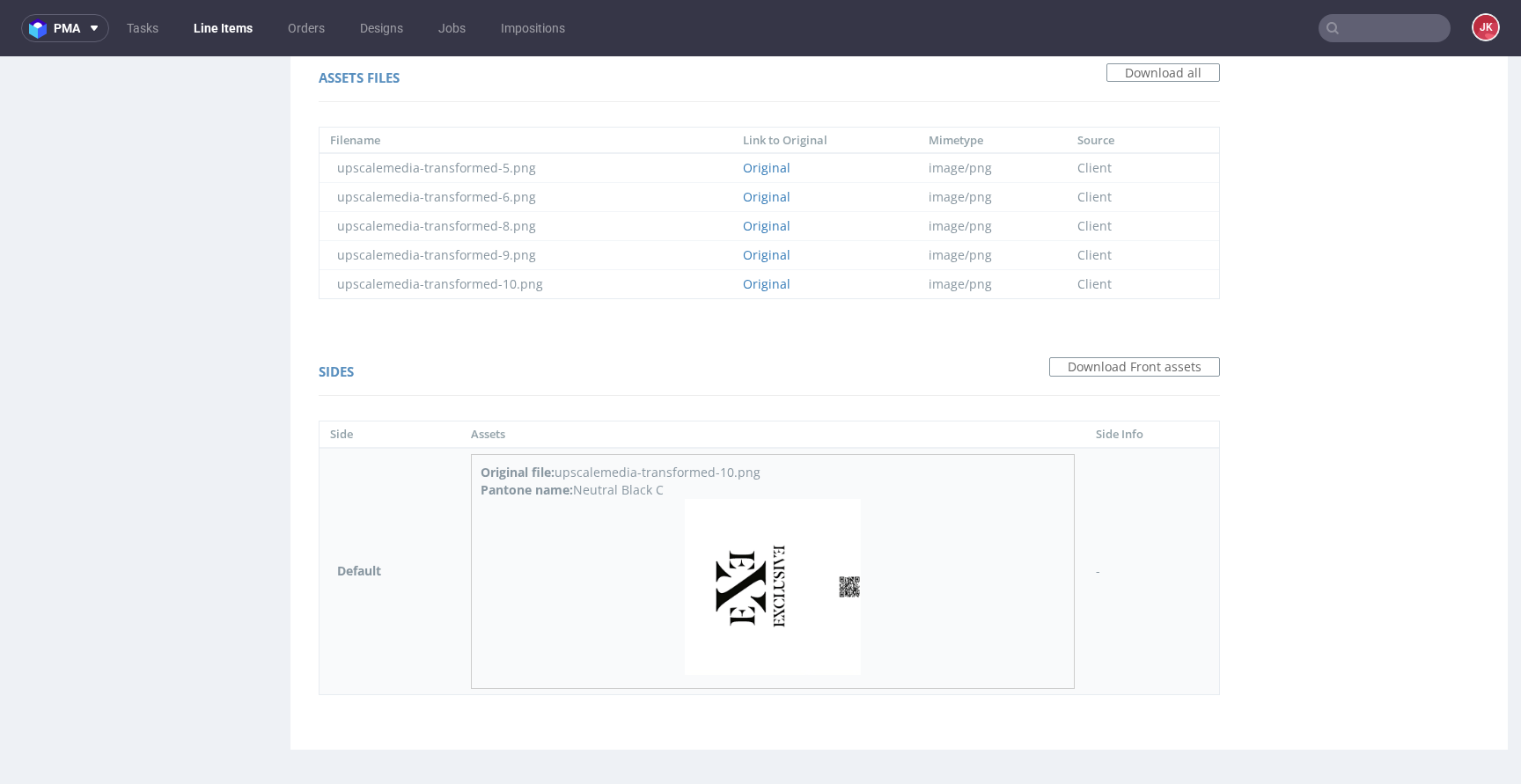
click at [768, 581] on img at bounding box center [773, 587] width 176 height 176
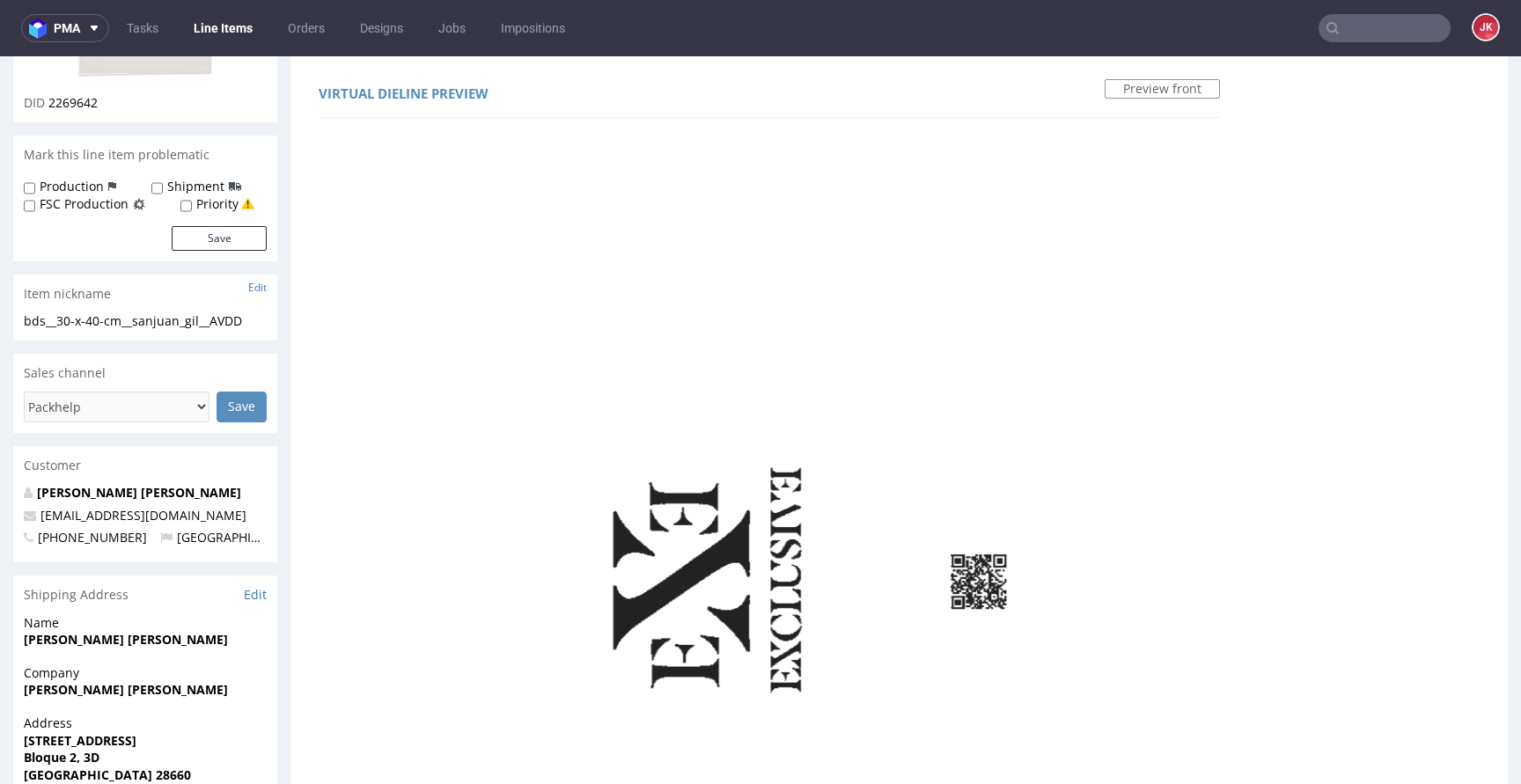
scroll to position [0, 0]
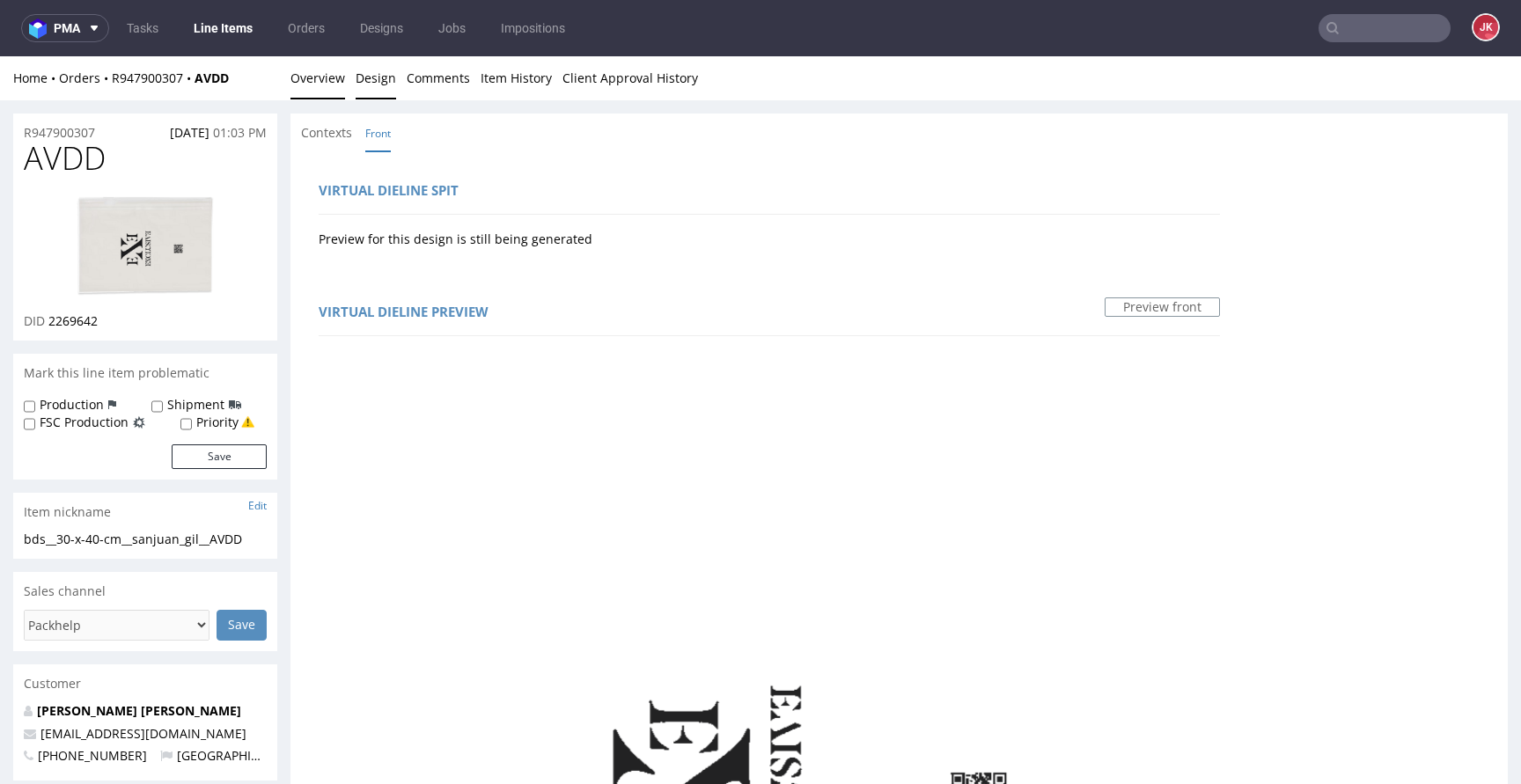
click at [328, 88] on link "Overview" at bounding box center [317, 78] width 54 height 43
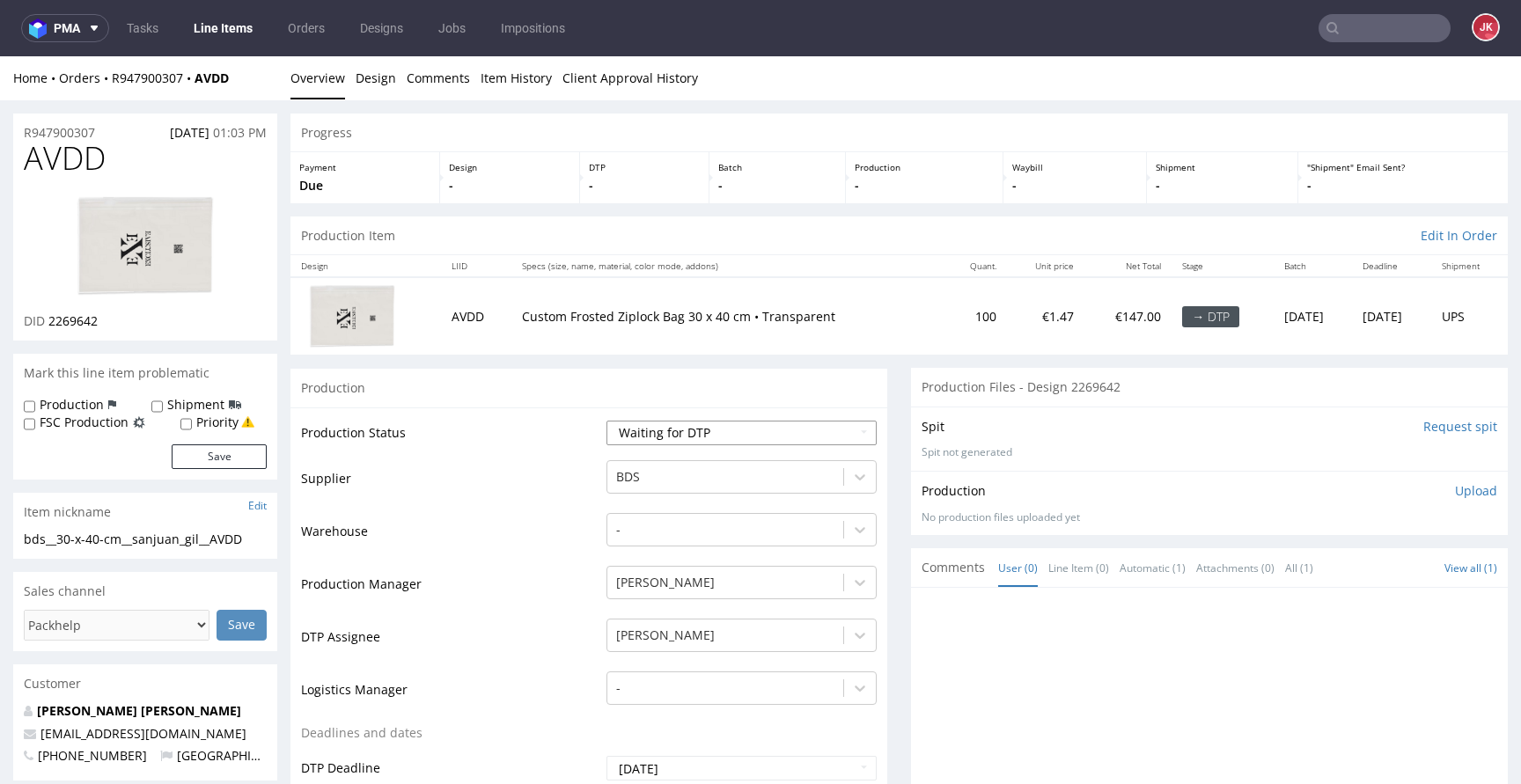
click at [689, 432] on select "Waiting for Artwork Waiting for Diecut Waiting for Mockup Waiting for DTP Waiti…" at bounding box center [741, 433] width 271 height 25
select select "dtp_in_process"
click at [606, 421] on select "Waiting for Artwork Waiting for Diecut Waiting for Mockup Waiting for DTP Waiti…" at bounding box center [741, 433] width 271 height 25
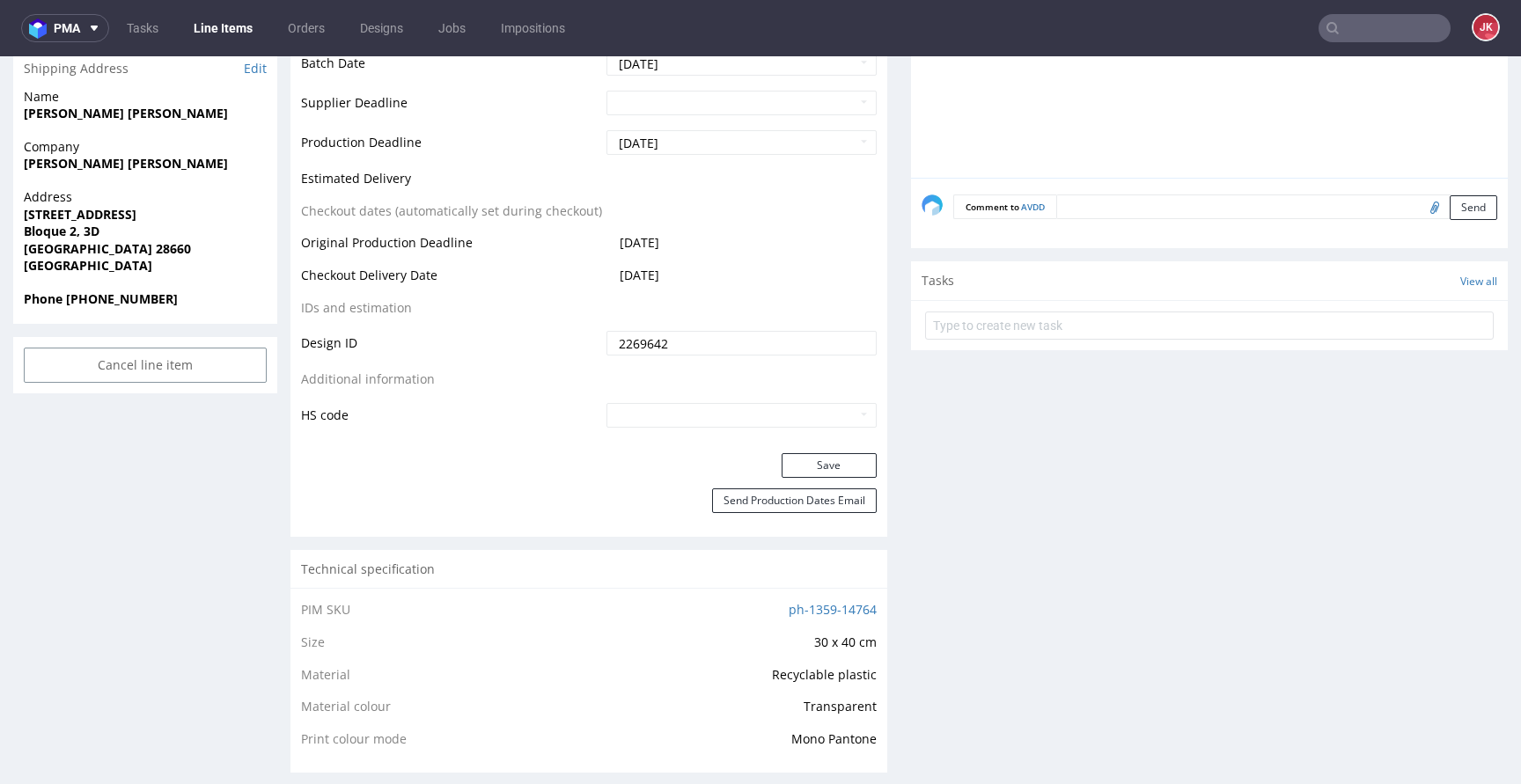
scroll to position [785, 0]
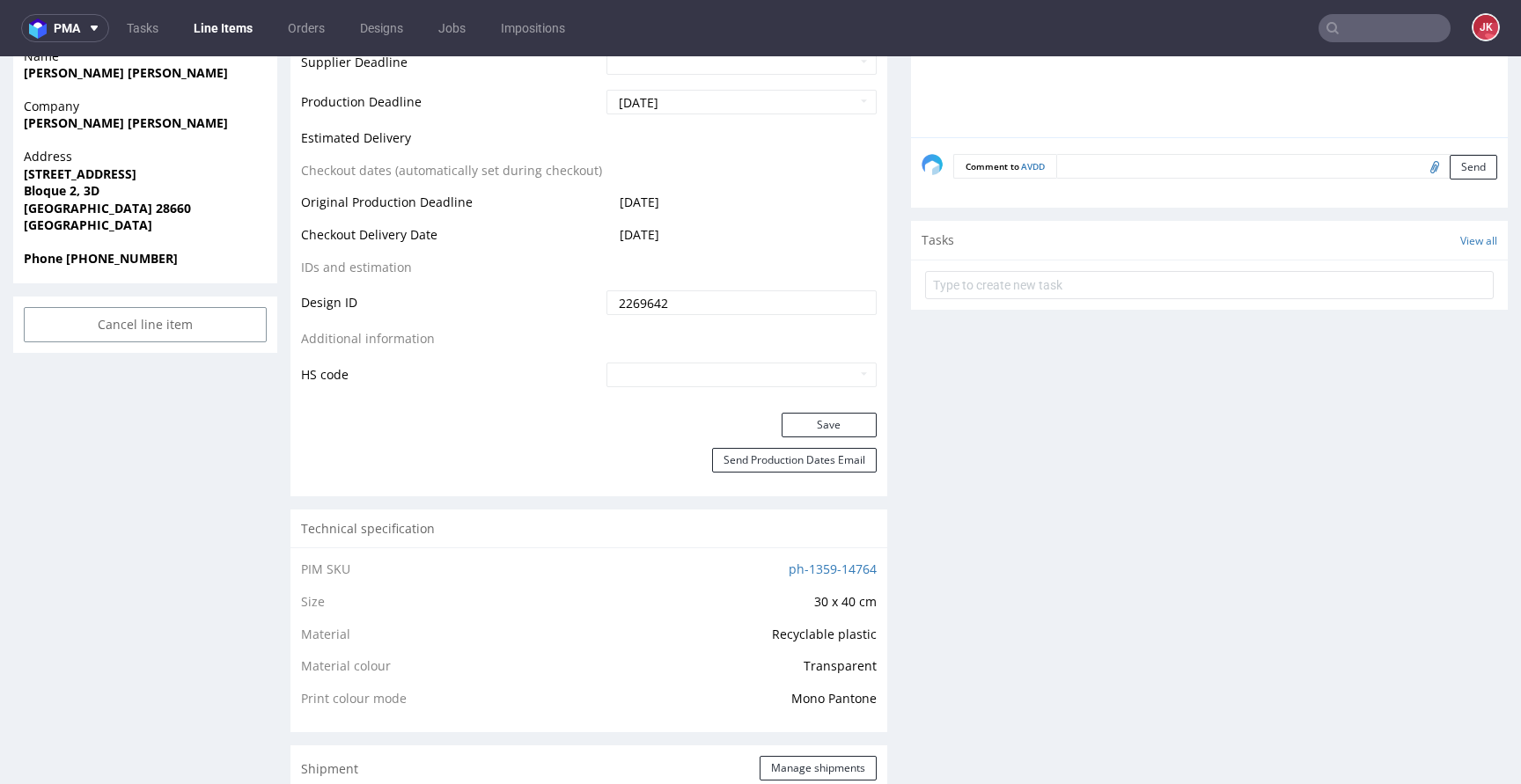
click at [828, 437] on div "Save" at bounding box center [589, 430] width 597 height 35
click at [815, 434] on button "Save" at bounding box center [829, 425] width 95 height 25
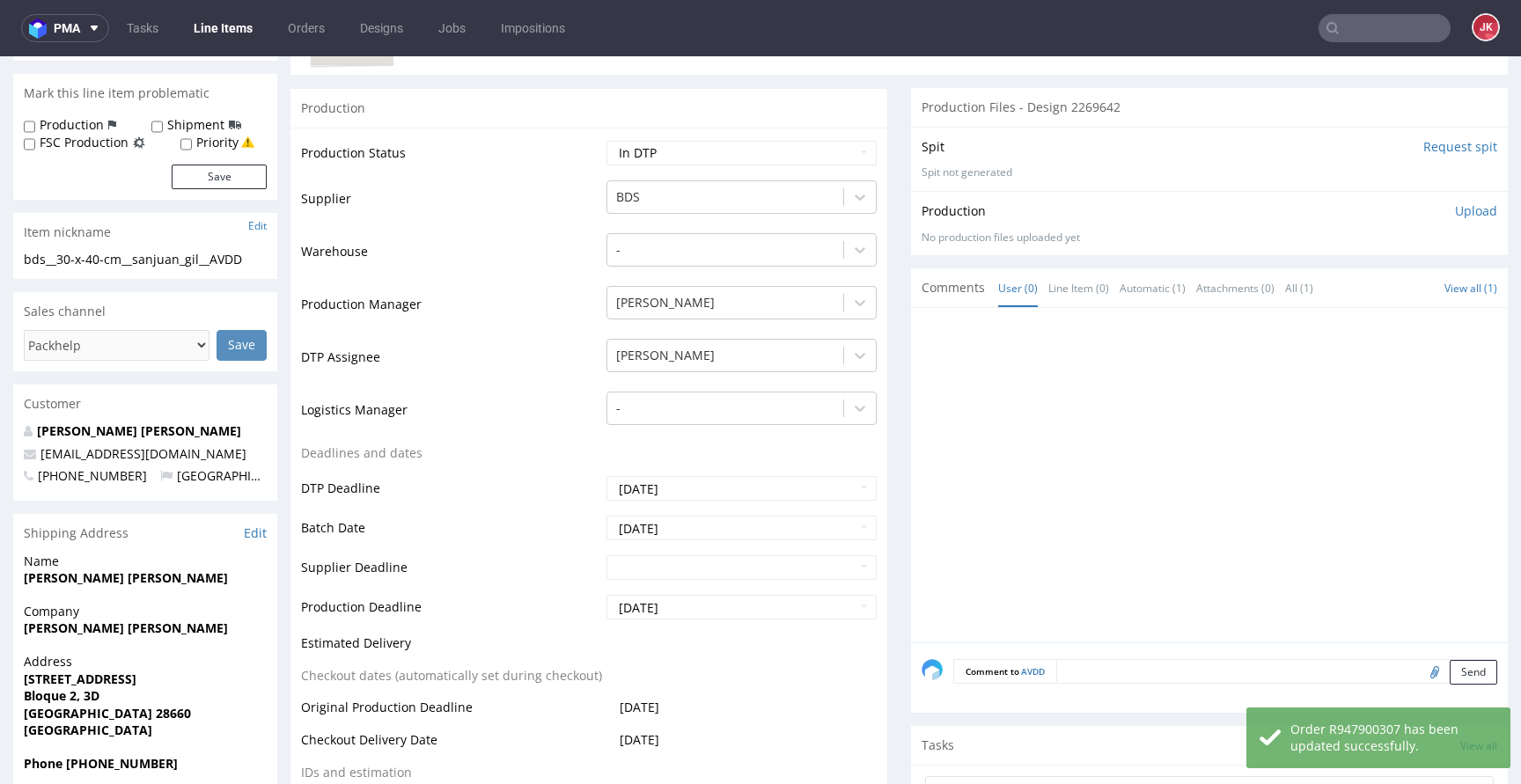
scroll to position [0, 0]
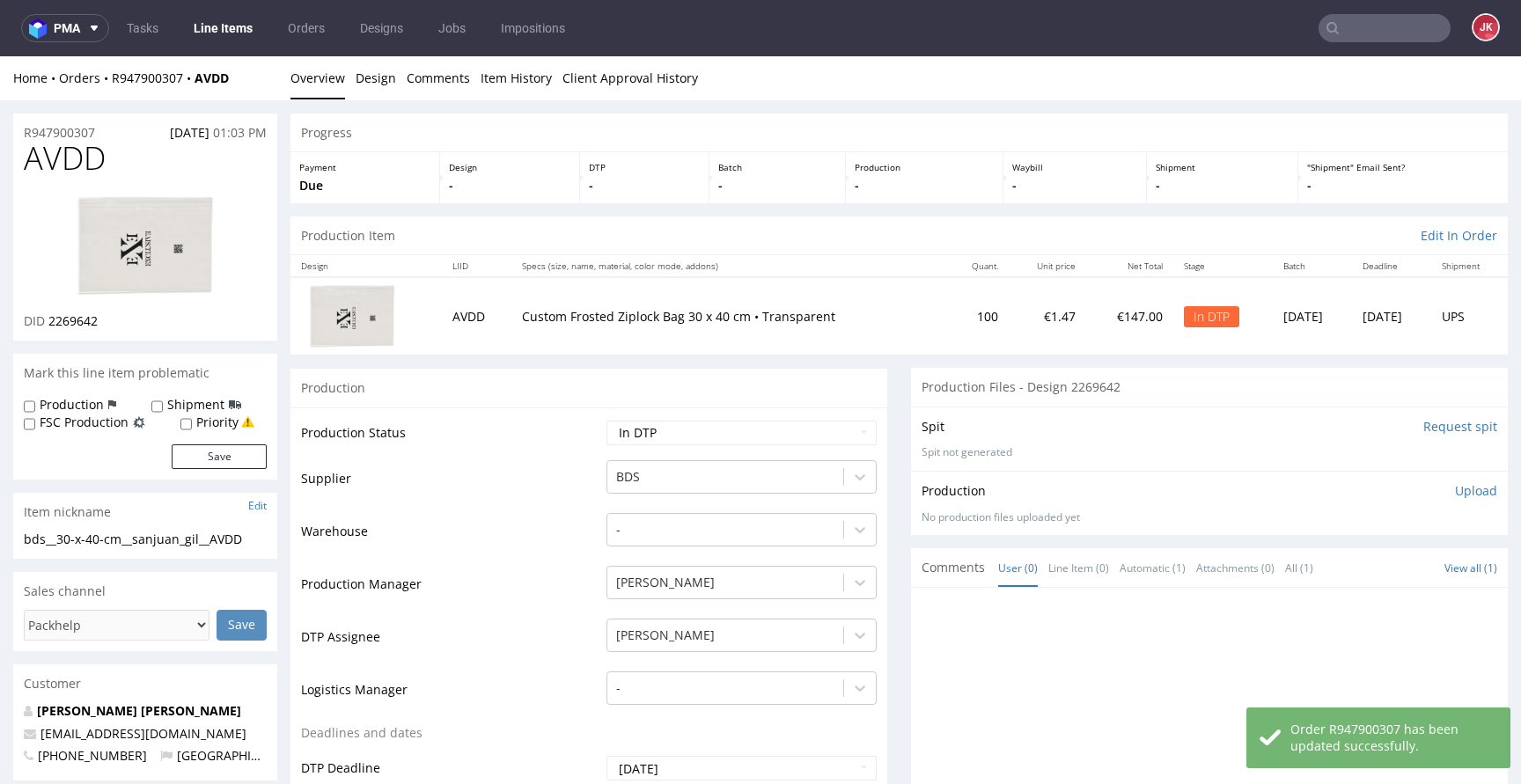
click at [224, 277] on div at bounding box center [146, 246] width 243 height 134
click at [209, 275] on img at bounding box center [146, 246] width 141 height 105
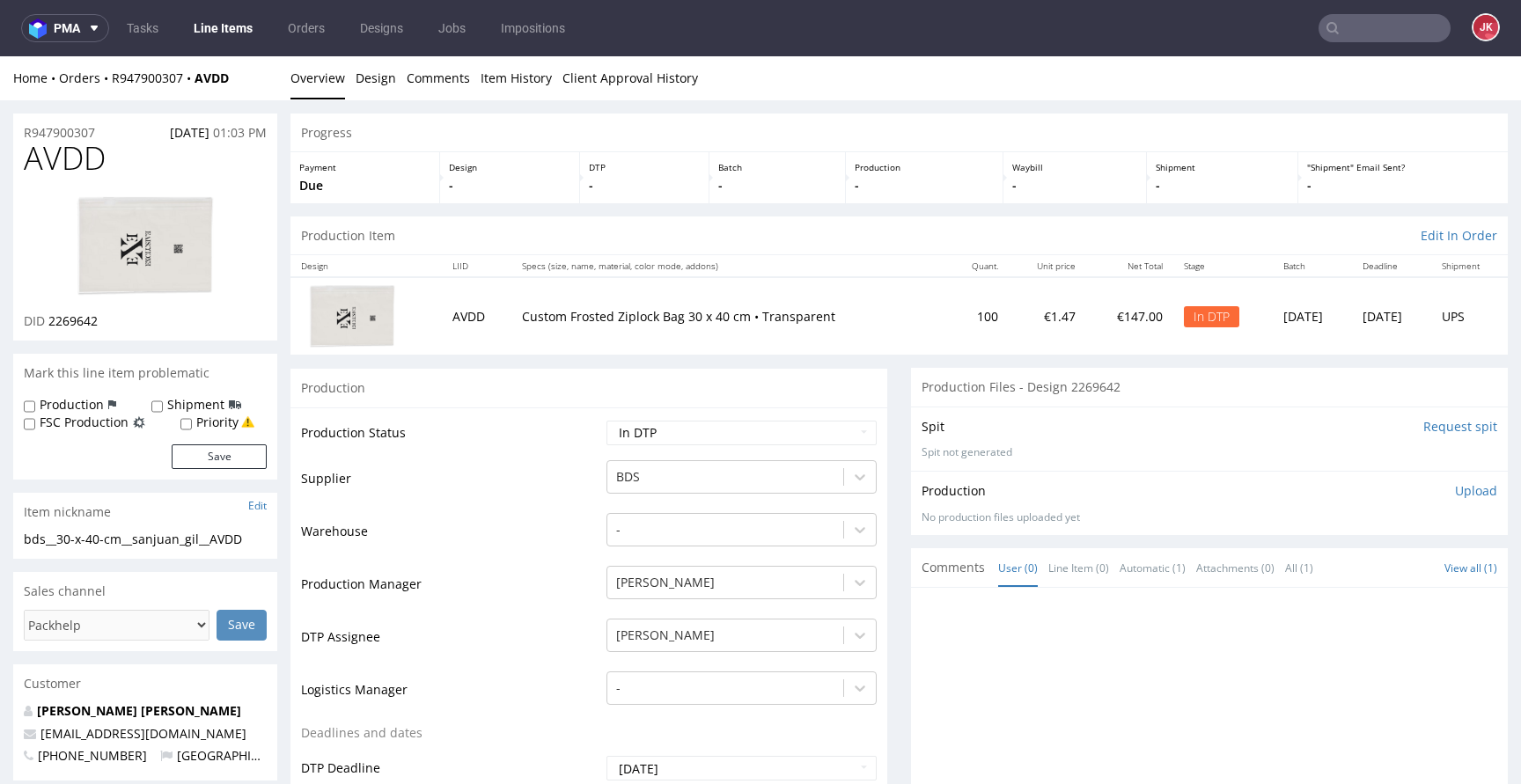
click at [556, 463] on td "Supplier" at bounding box center [451, 484] width 301 height 53
click at [160, 251] on img at bounding box center [146, 246] width 141 height 105
click at [544, 496] on td "Supplier" at bounding box center [451, 484] width 301 height 53
drag, startPoint x: 263, startPoint y: 540, endPoint x: 0, endPoint y: 530, distance: 263.2
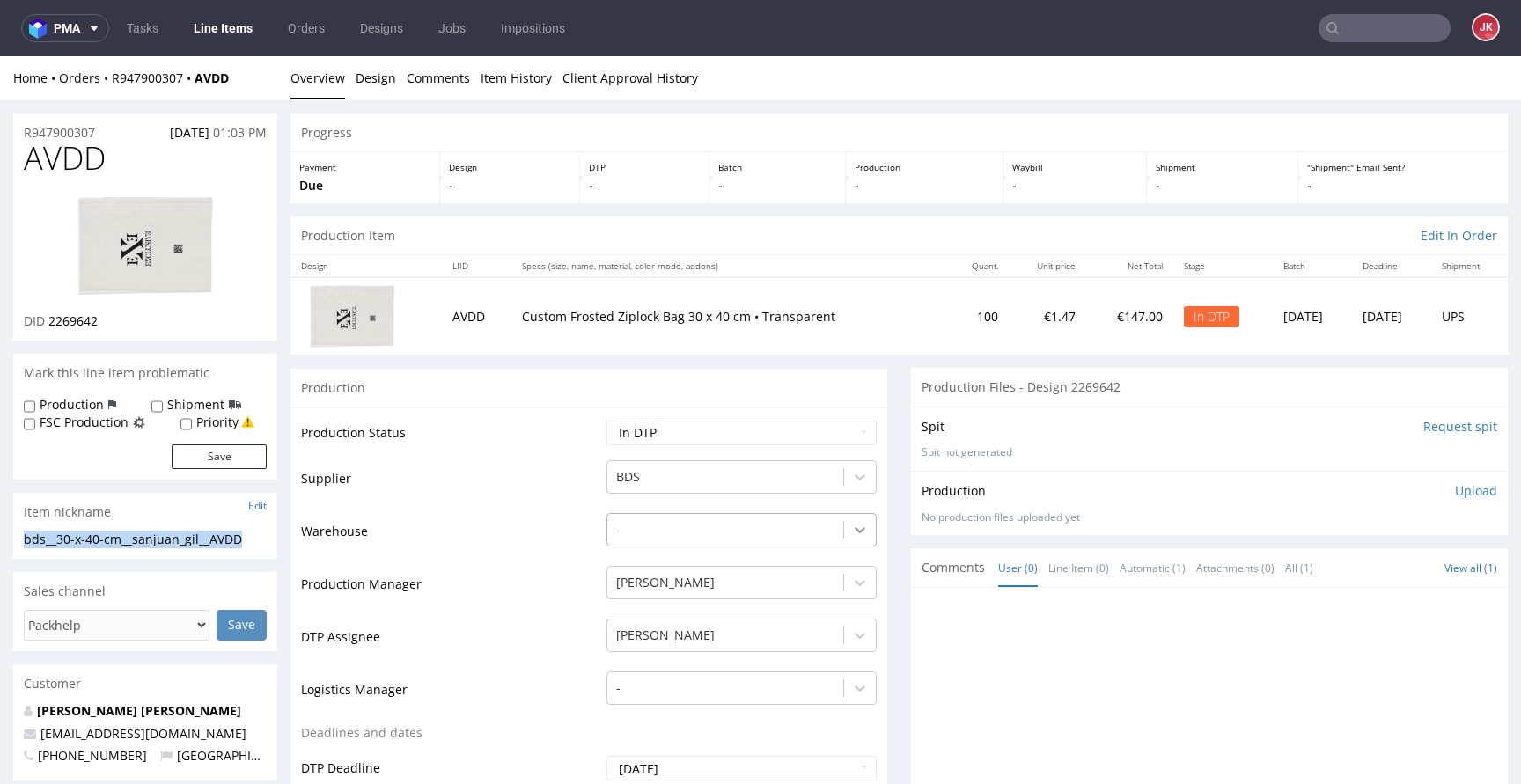
copy div "bds__30-x-40-cm__sanjuan_gil__AVDD"
click at [517, 516] on td "Warehouse" at bounding box center [451, 538] width 301 height 53
copy p "R947900307"
drag, startPoint x: 48, startPoint y: 325, endPoint x: 138, endPoint y: 321, distance: 90.1
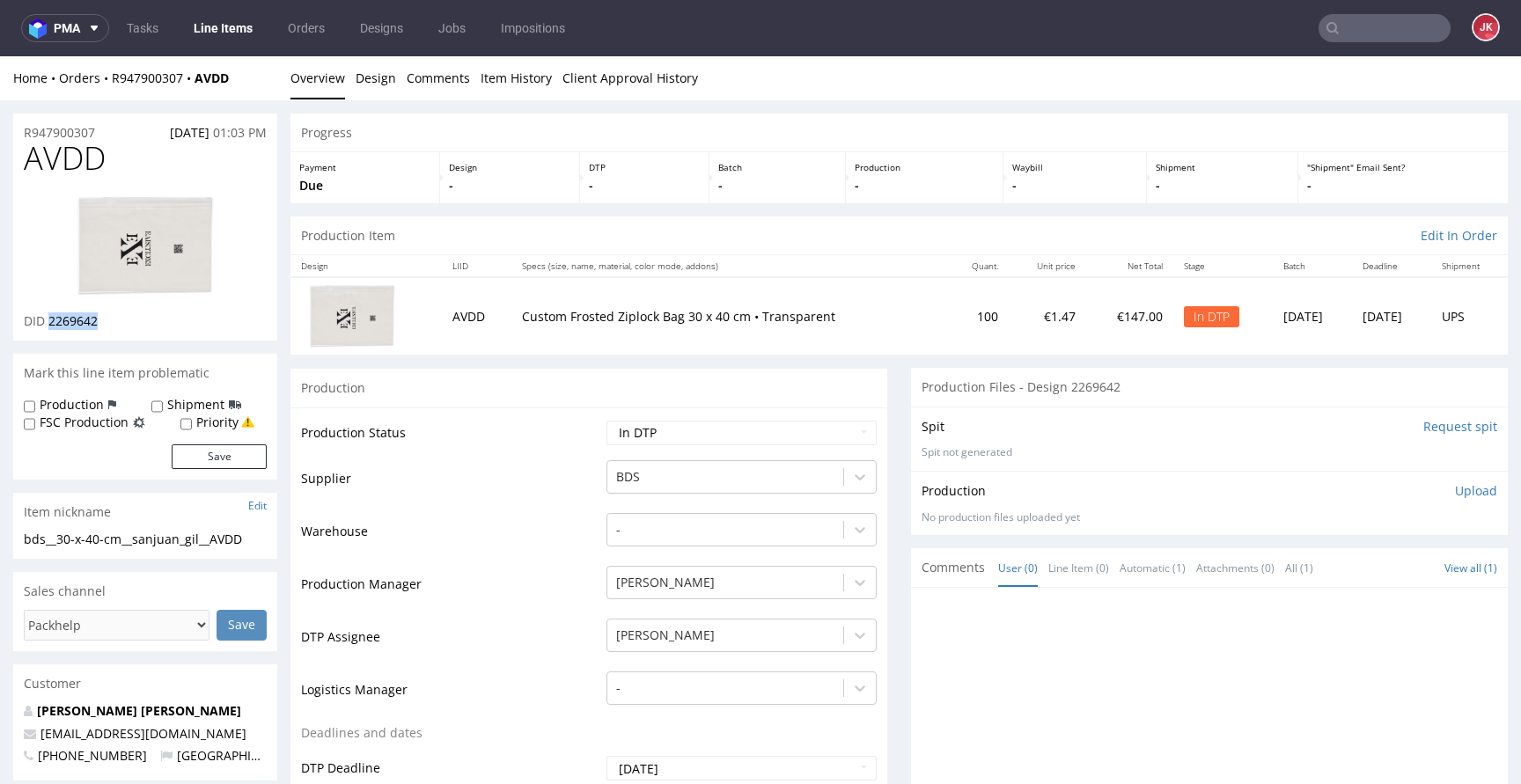
click at [138, 321] on div "DID 2269642" at bounding box center [146, 321] width 243 height 18
copy span "2269642"
click at [832, 430] on select "Waiting for Artwork Waiting for Diecut Waiting for Mockup Waiting for DTP Waiti…" at bounding box center [741, 433] width 271 height 25
select select "dtp_ca_needed"
click at [606, 421] on select "Waiting for Artwork Waiting for Diecut Waiting for Mockup Waiting for DTP Waiti…" at bounding box center [741, 433] width 271 height 25
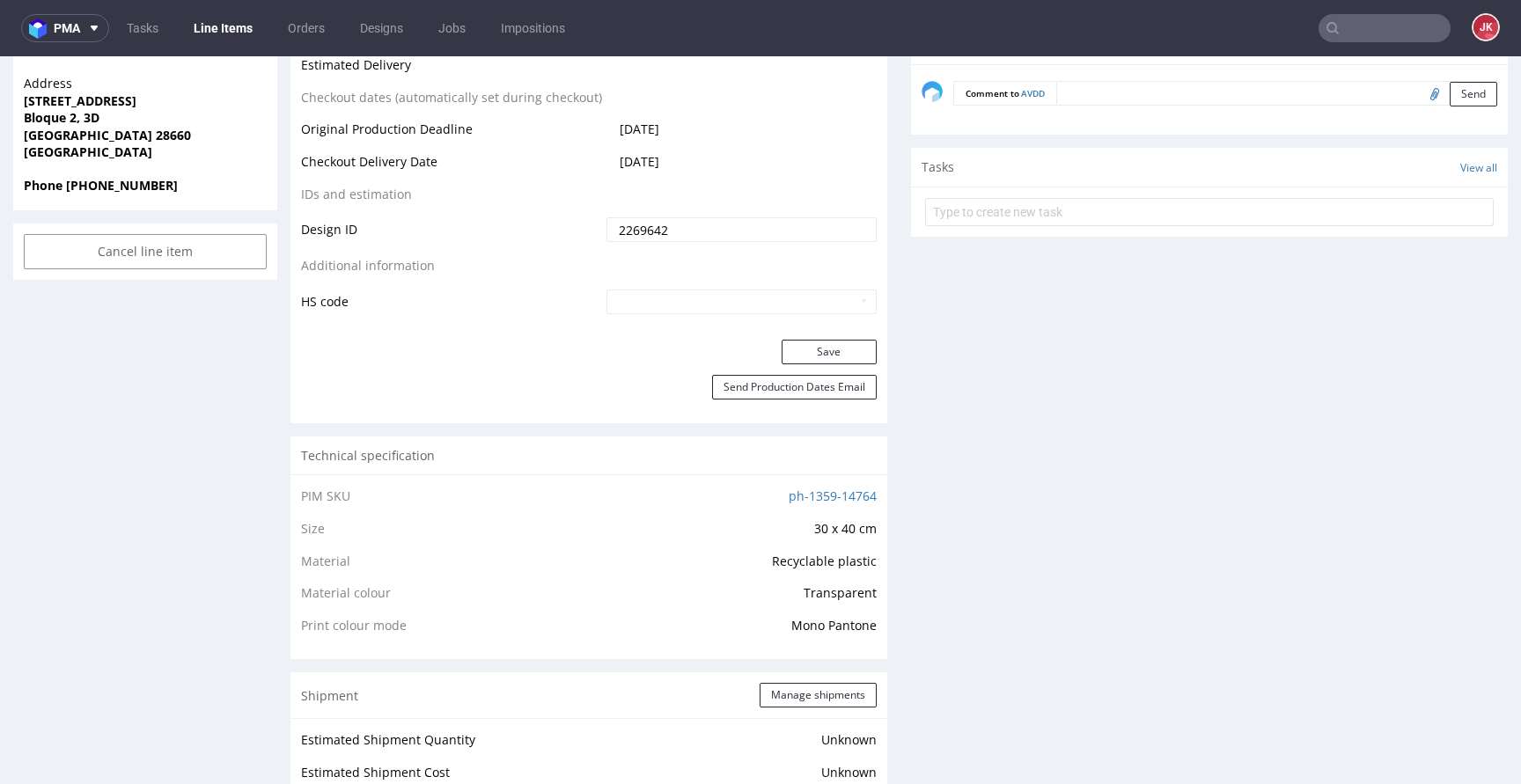
scroll to position [882, 0]
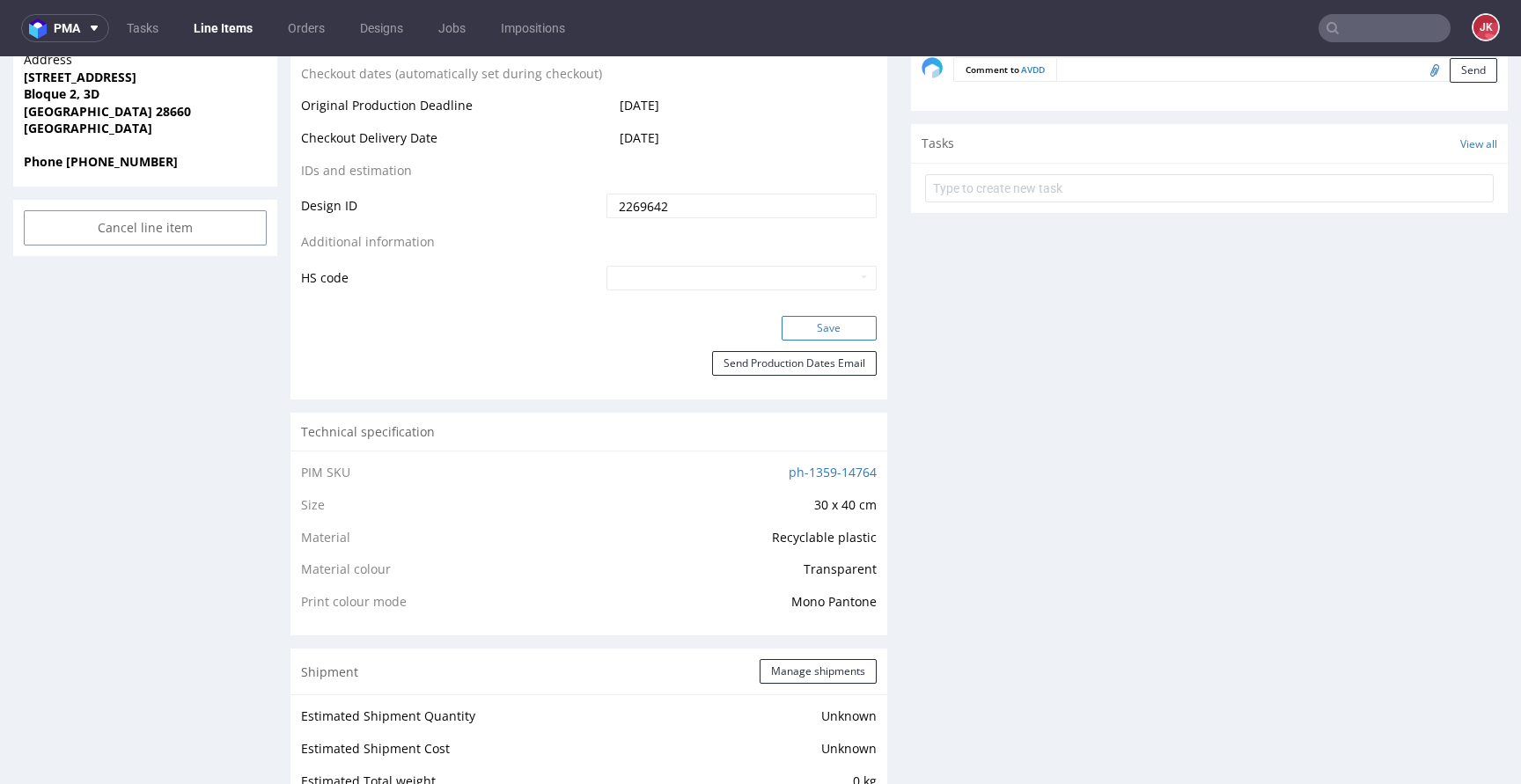
click at [826, 321] on button "Save" at bounding box center [829, 329] width 95 height 25
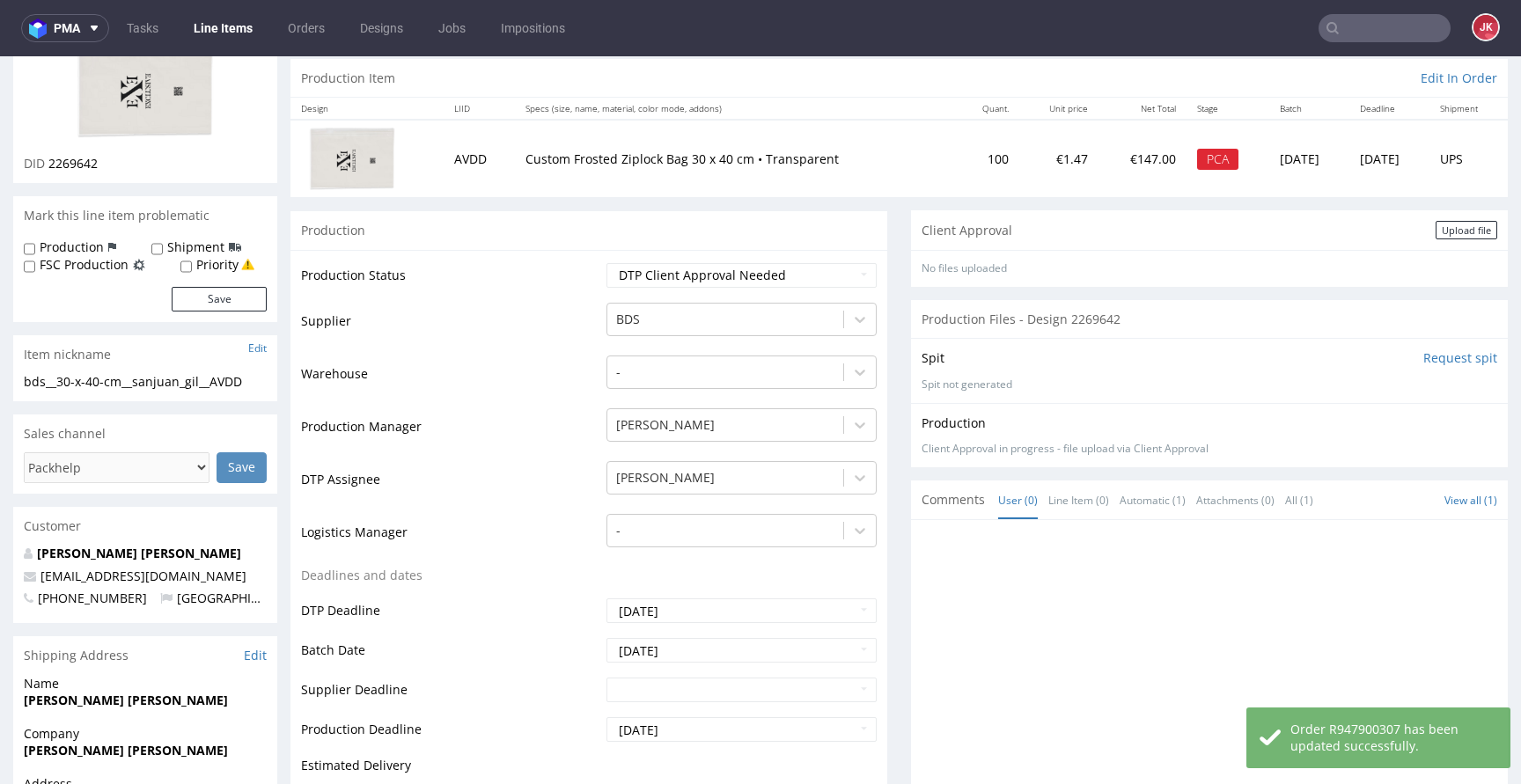
scroll to position [0, 0]
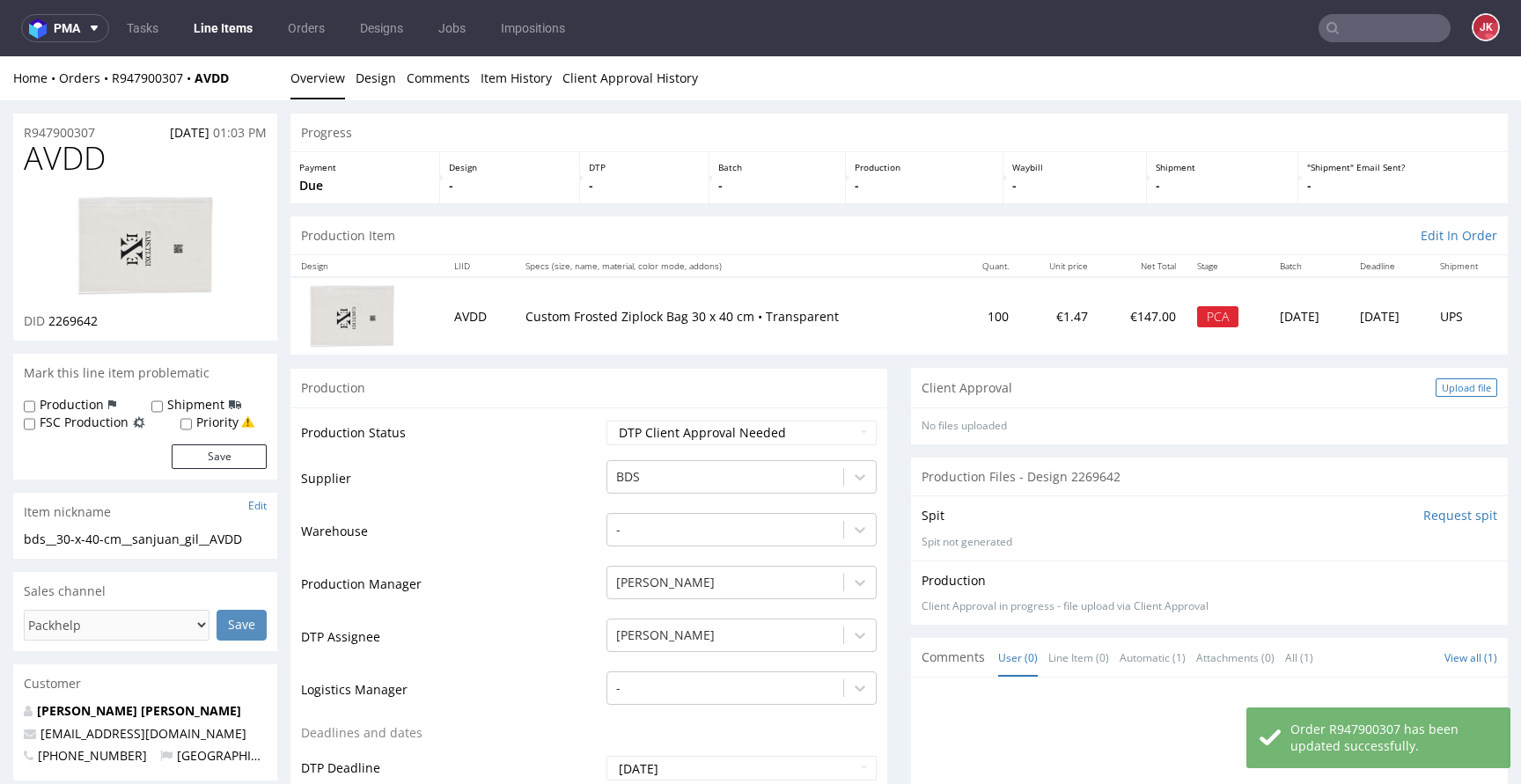
click at [1435, 387] on div "Upload file" at bounding box center [1466, 388] width 62 height 19
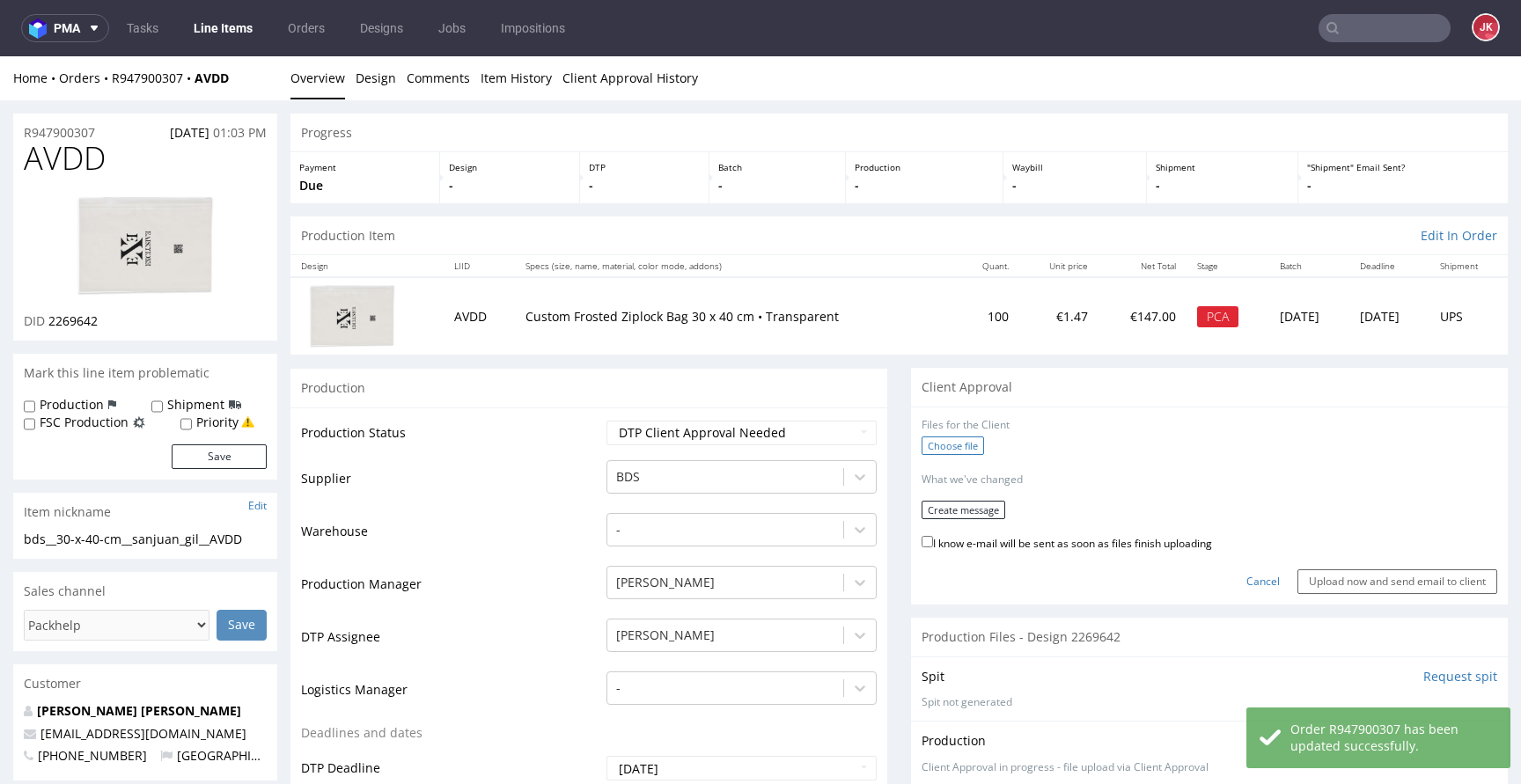
click at [922, 451] on label "Choose file" at bounding box center [953, 446] width 63 height 19
click at [0, 56] on input "Choose file" at bounding box center [0, 56] width 0 height 0
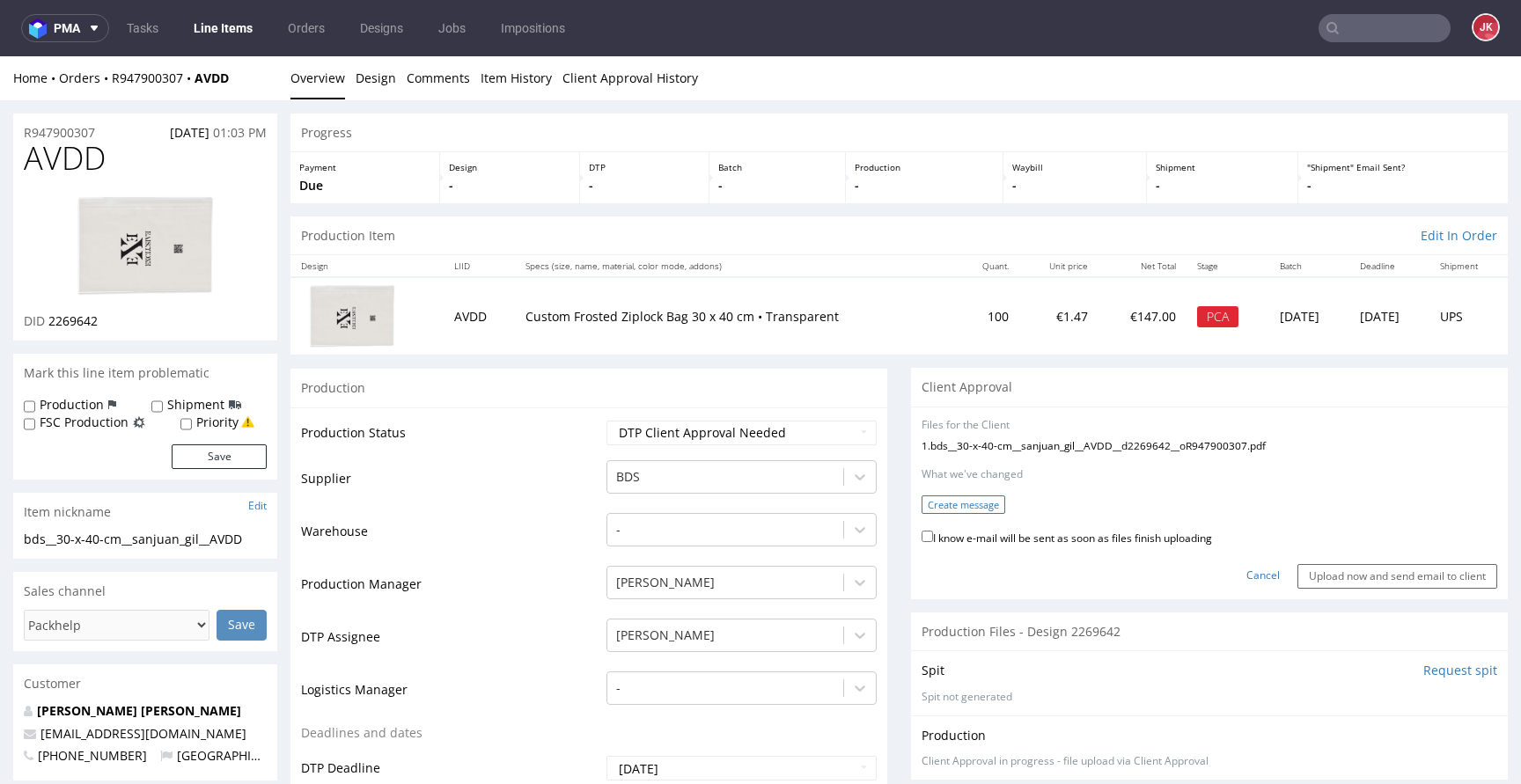
click at [979, 501] on button "Create message" at bounding box center [964, 505] width 84 height 19
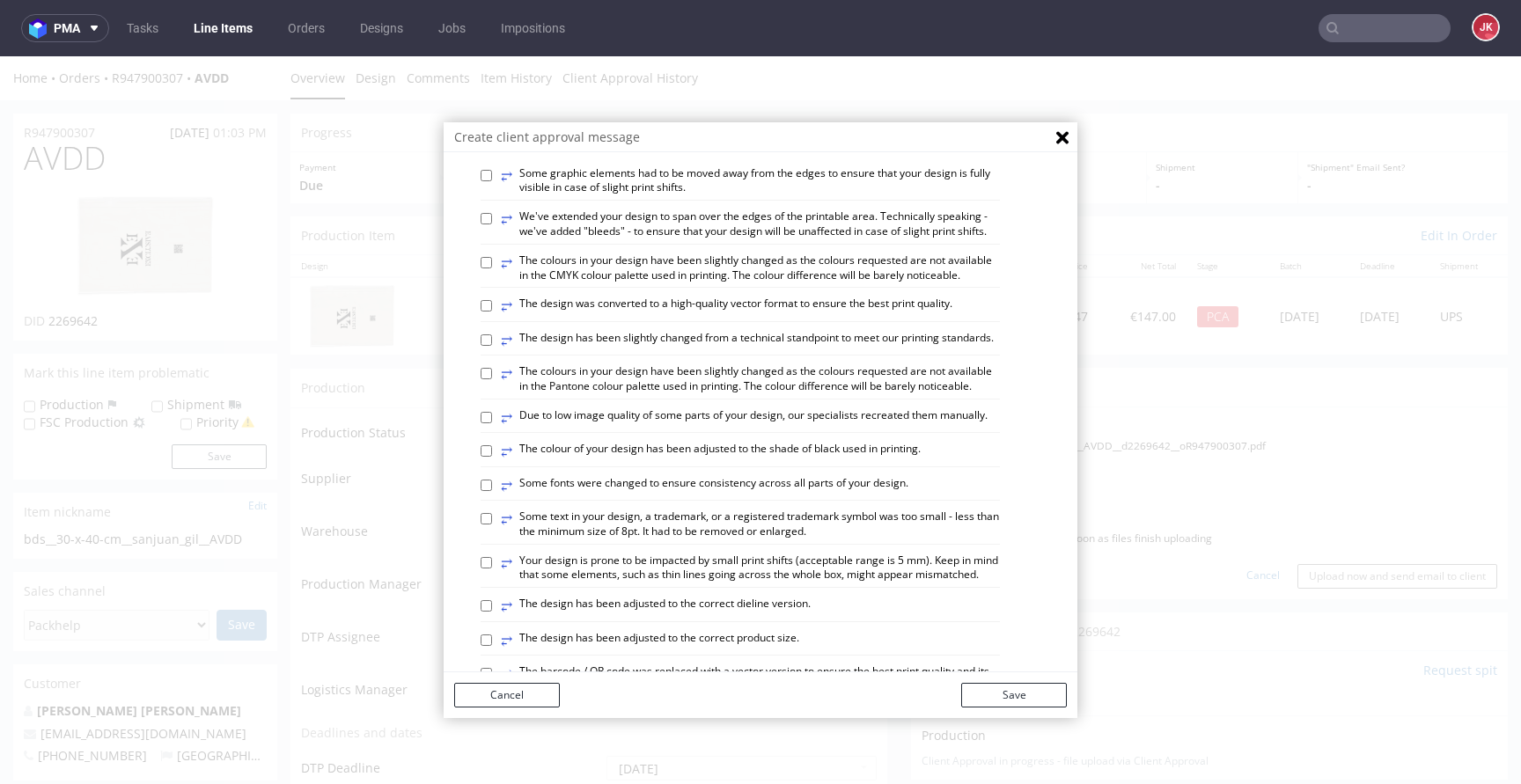
scroll to position [30, 0]
click at [655, 354] on label "⥂ The design has been slightly changed from a technical standpoint to meet our …" at bounding box center [748, 345] width 493 height 20
click at [492, 349] on input "⥂ The design has been slightly changed from a technical standpoint to meet our …" at bounding box center [486, 343] width 12 height 12
checkbox input "true"
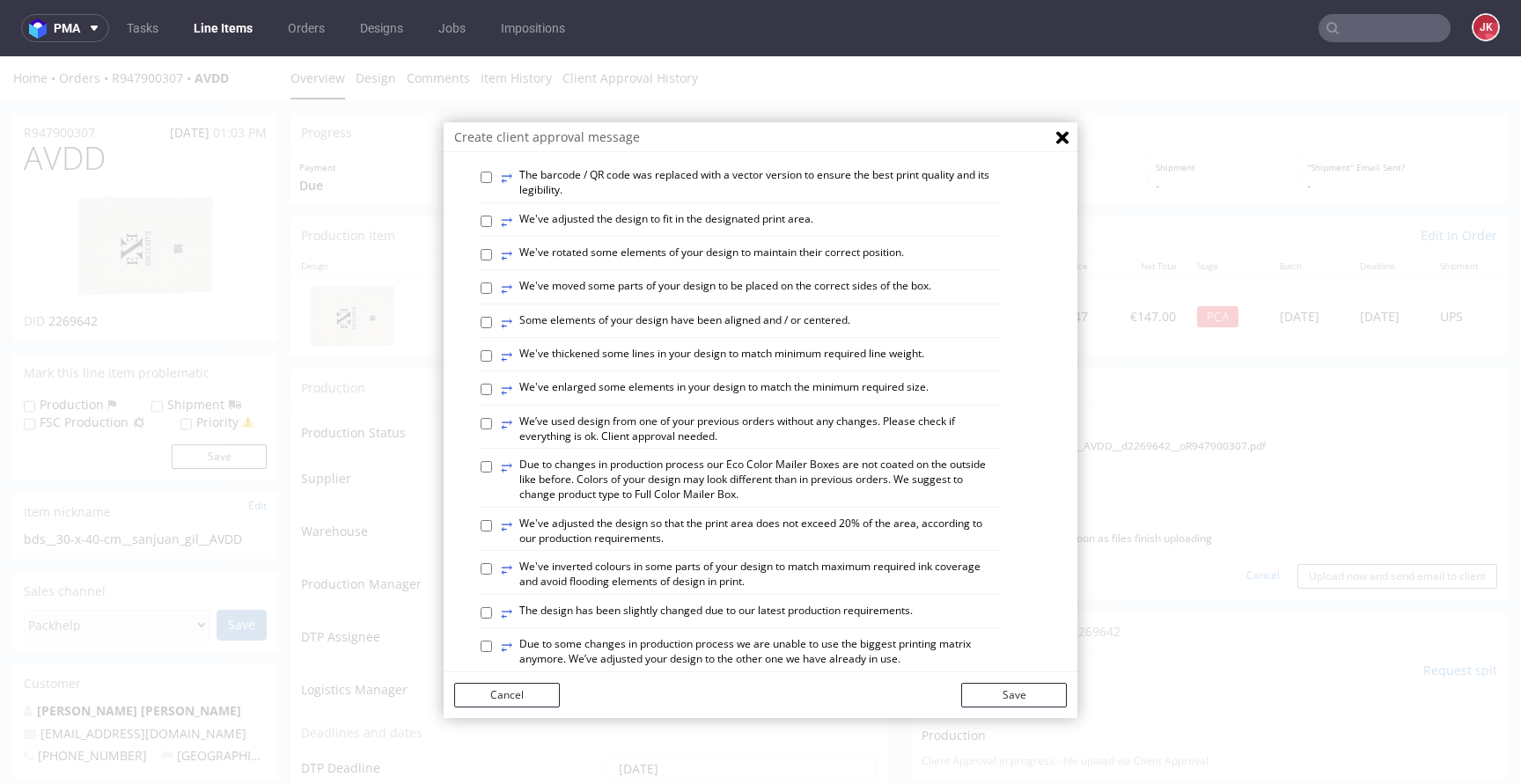
scroll to position [531, 0]
click at [987, 686] on button "Save" at bounding box center [1014, 696] width 105 height 25
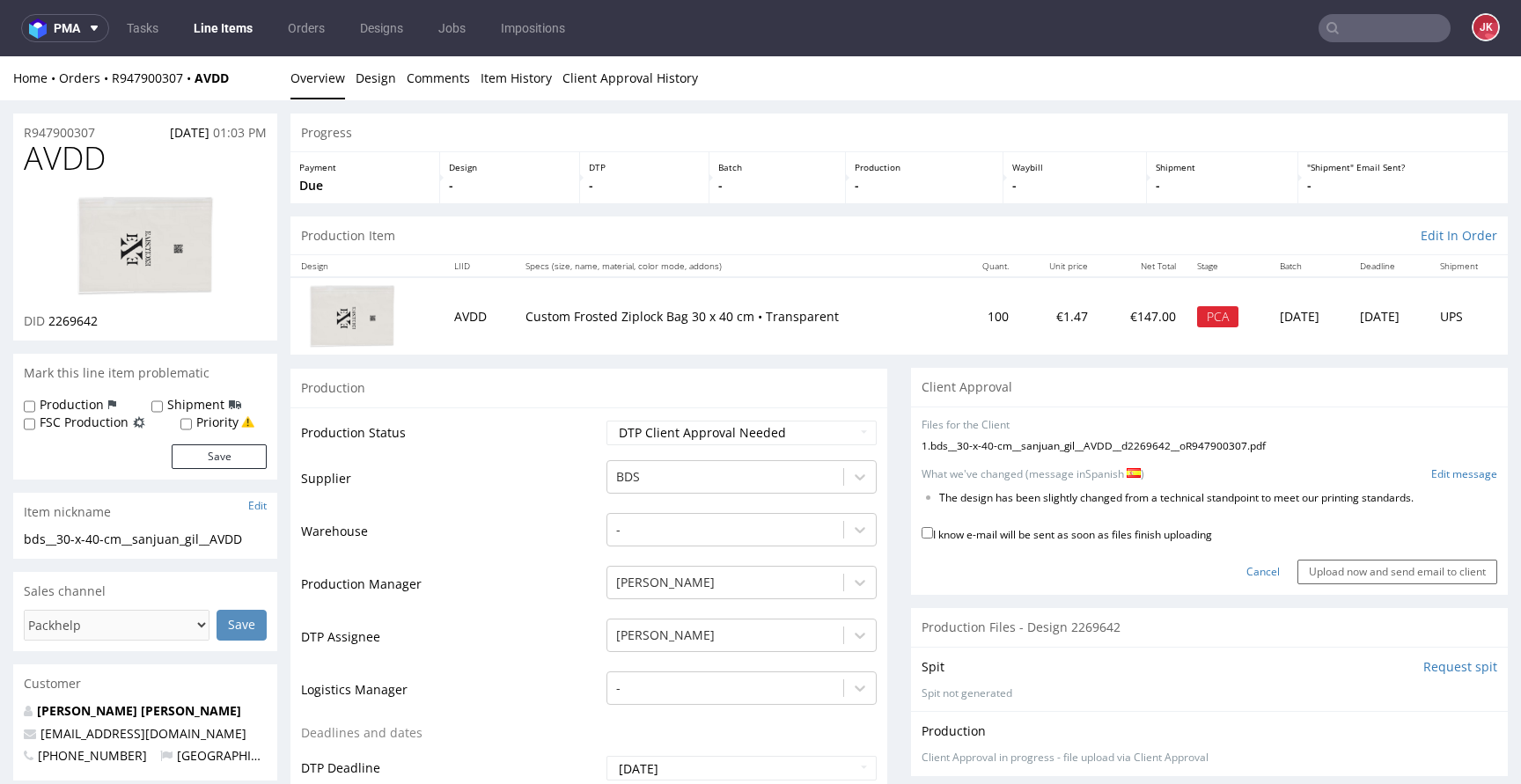
click at [1078, 536] on label "I know e-mail will be sent as soon as files finish uploading" at bounding box center [1066, 533] width 290 height 20
click at [933, 536] on input "I know e-mail will be sent as soon as files finish uploading" at bounding box center [927, 532] width 12 height 12
checkbox input "true"
click at [1394, 575] on input "Upload now and send email to client" at bounding box center [1398, 572] width 200 height 25
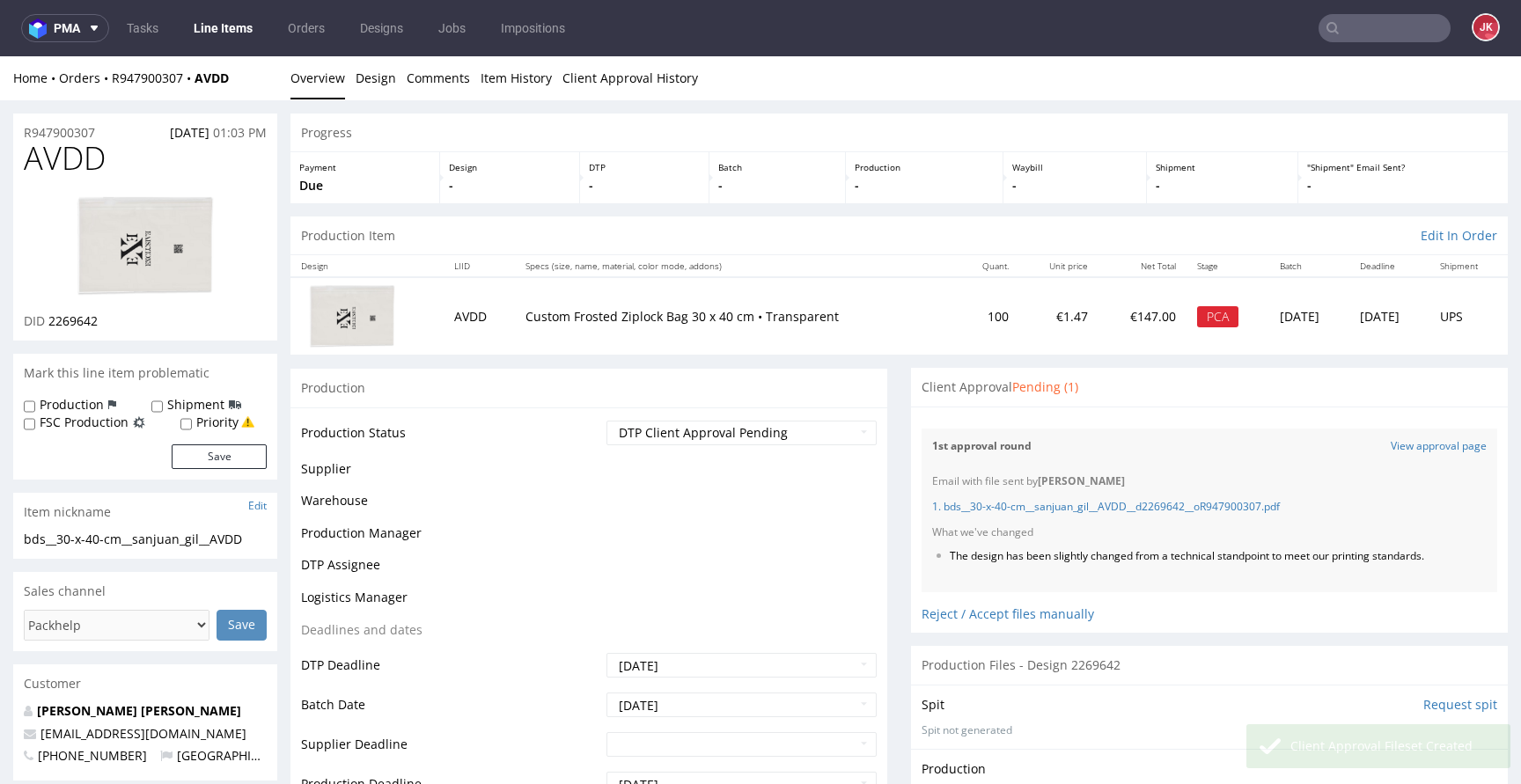
scroll to position [0, 0]
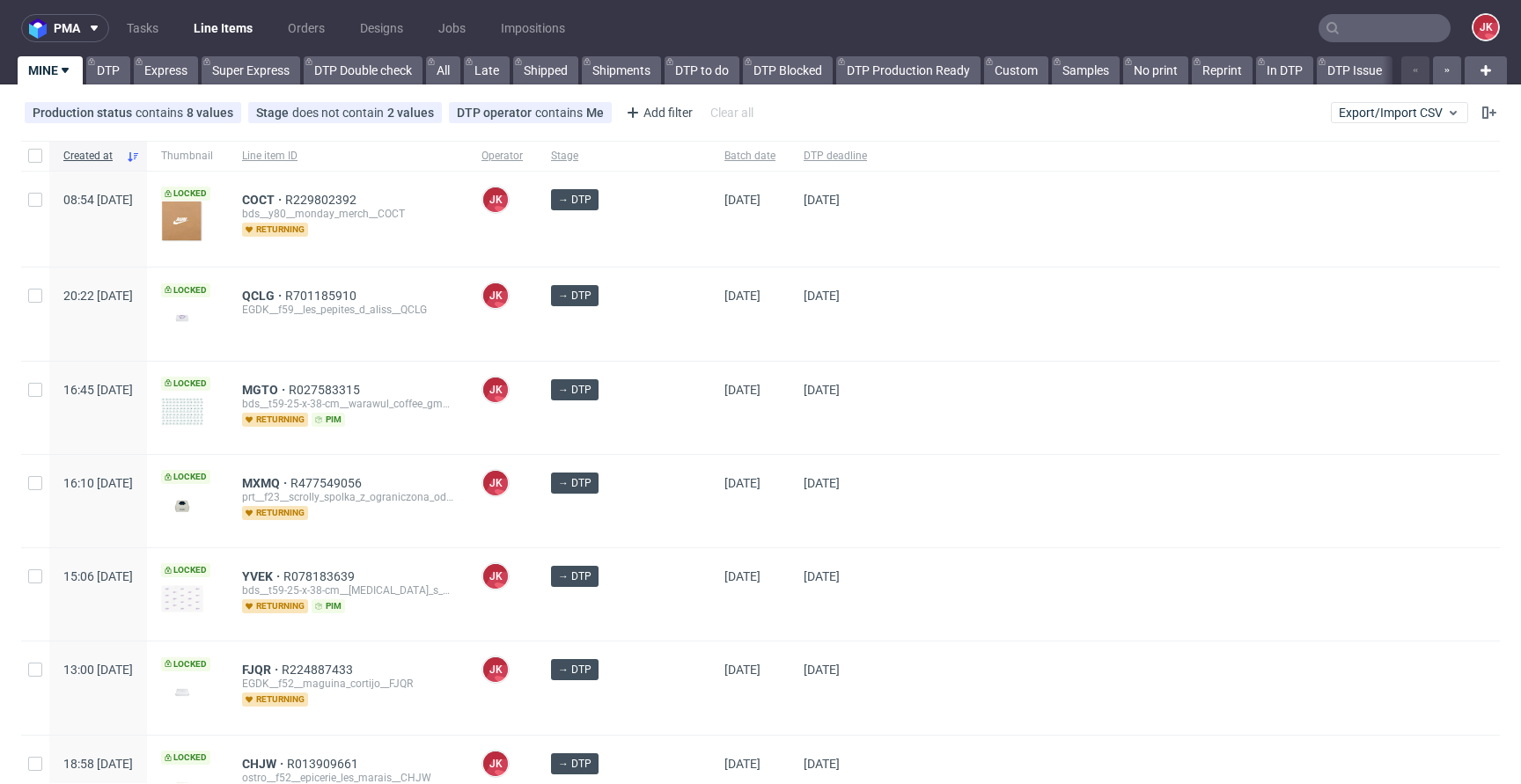
click at [667, 329] on div "→ DTP" at bounding box center [623, 313] width 173 height 92
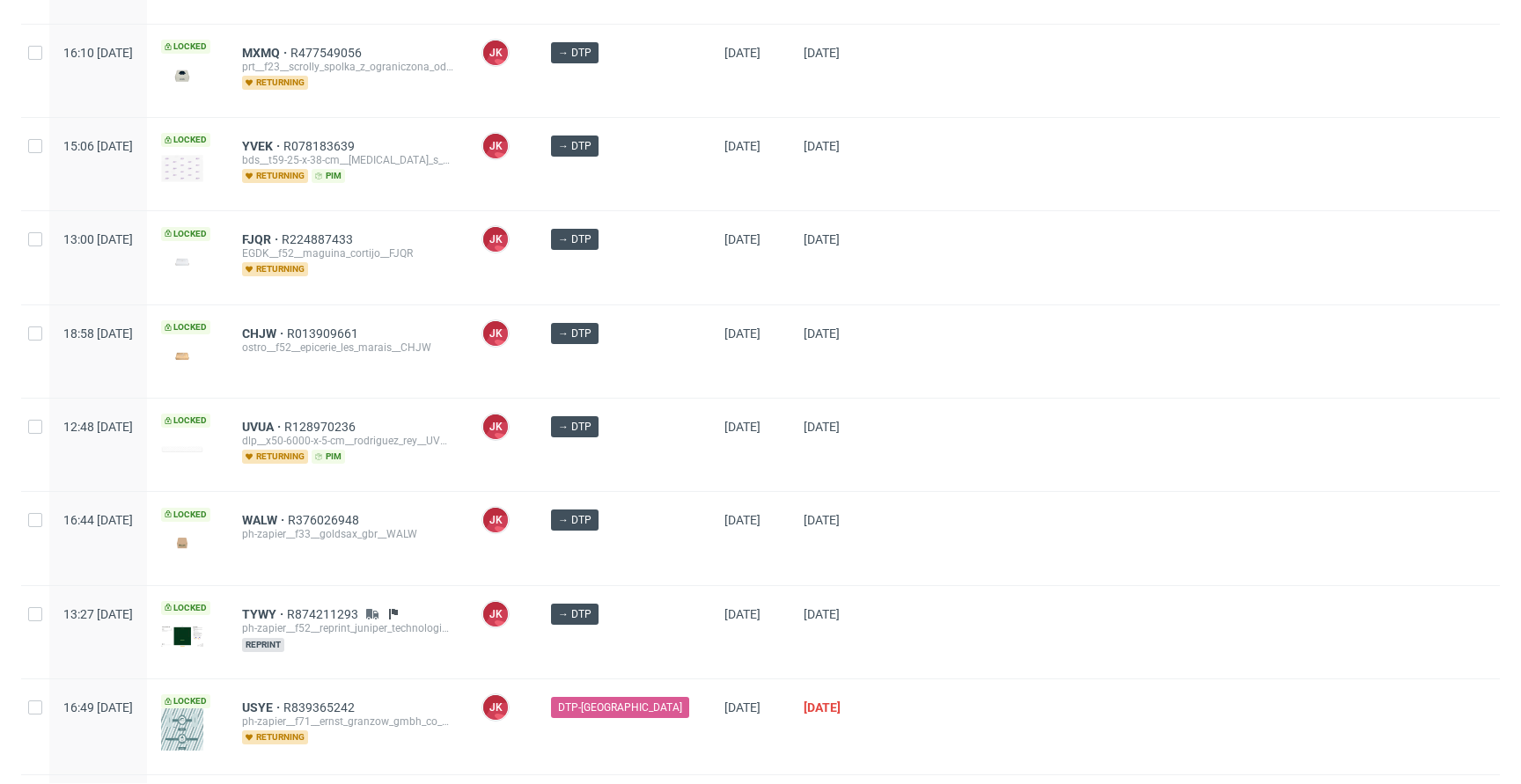
scroll to position [568, 0]
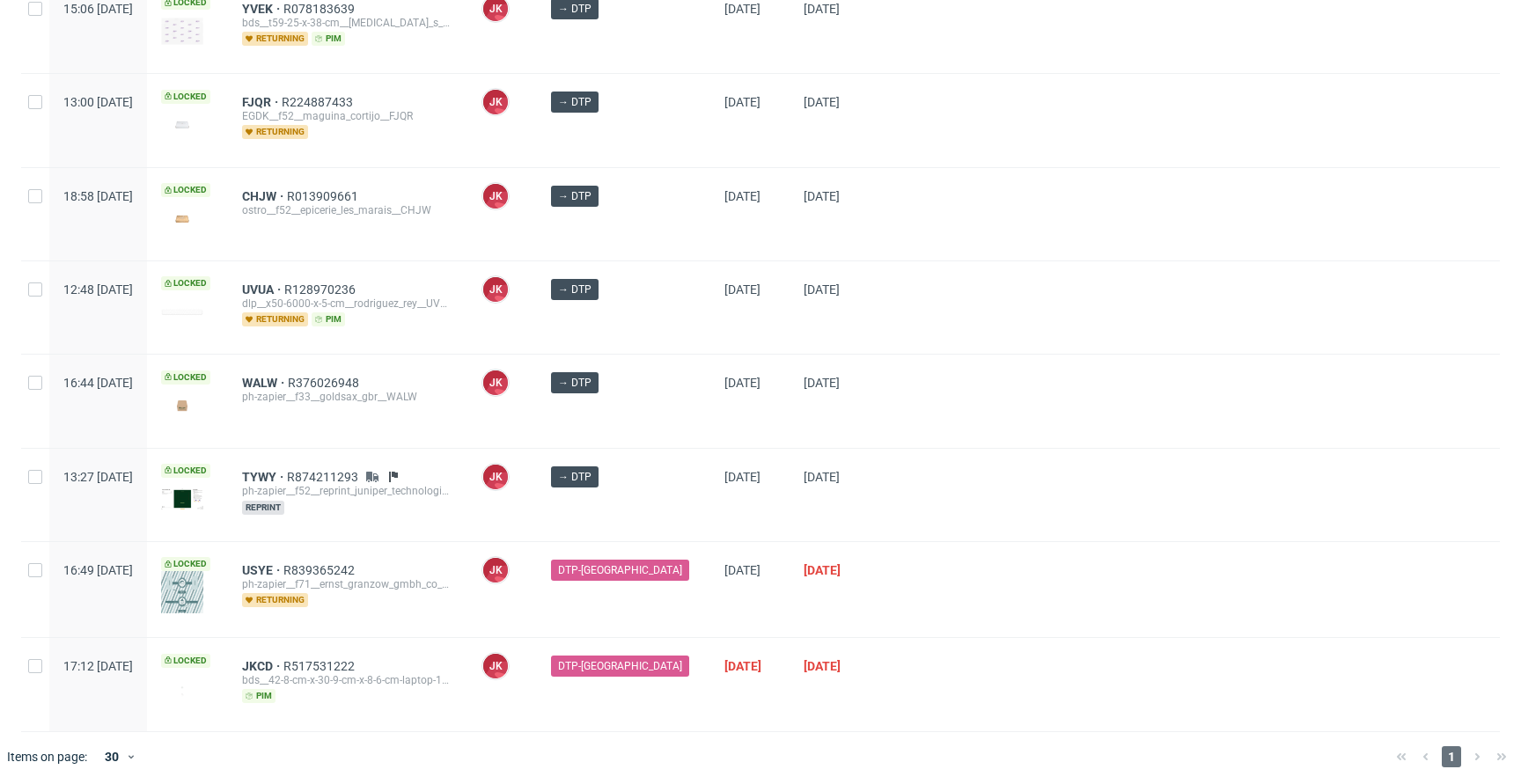
click at [667, 320] on div "→ DTP" at bounding box center [623, 307] width 173 height 92
click at [882, 477] on div at bounding box center [1191, 495] width 619 height 92
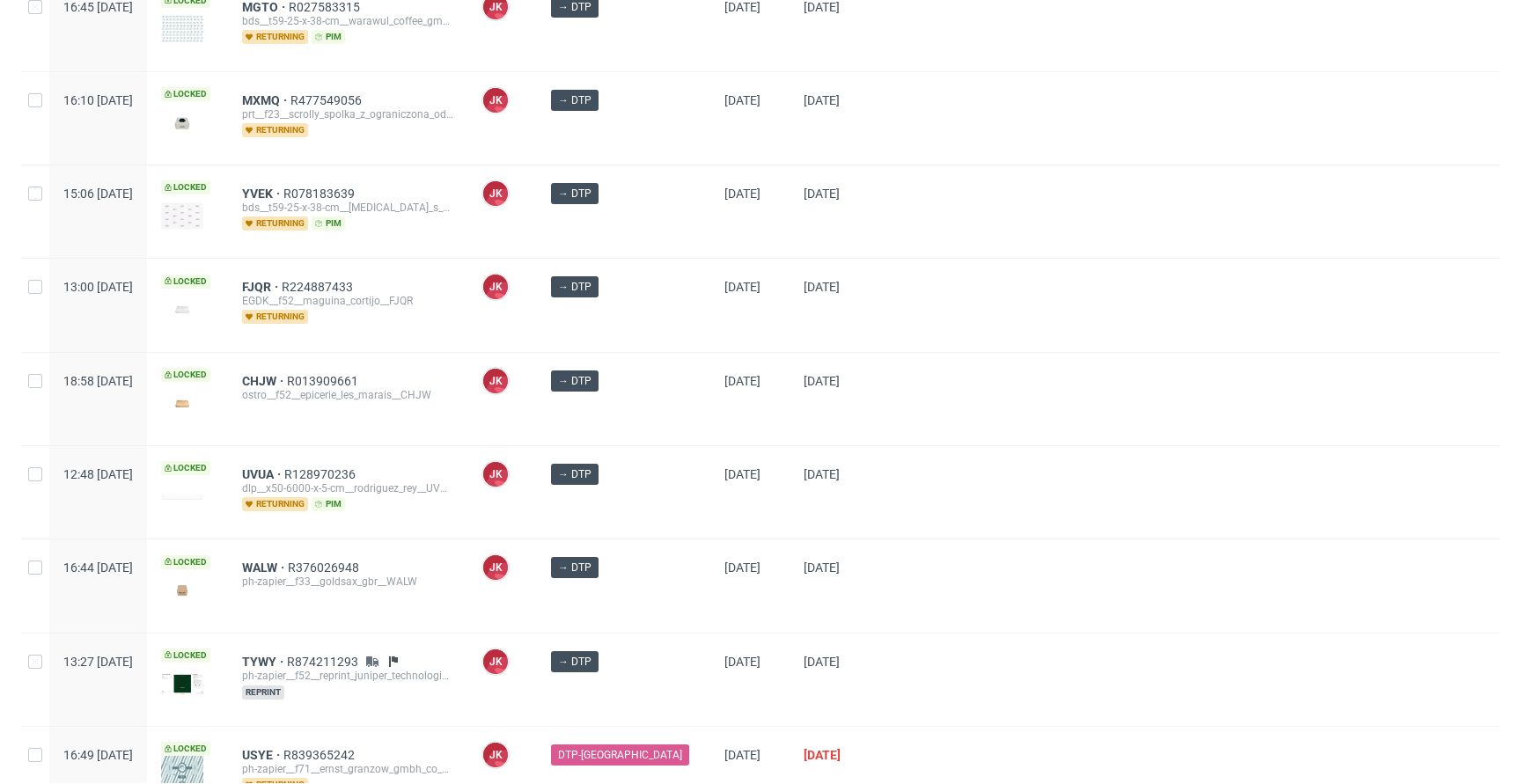
scroll to position [346, 0]
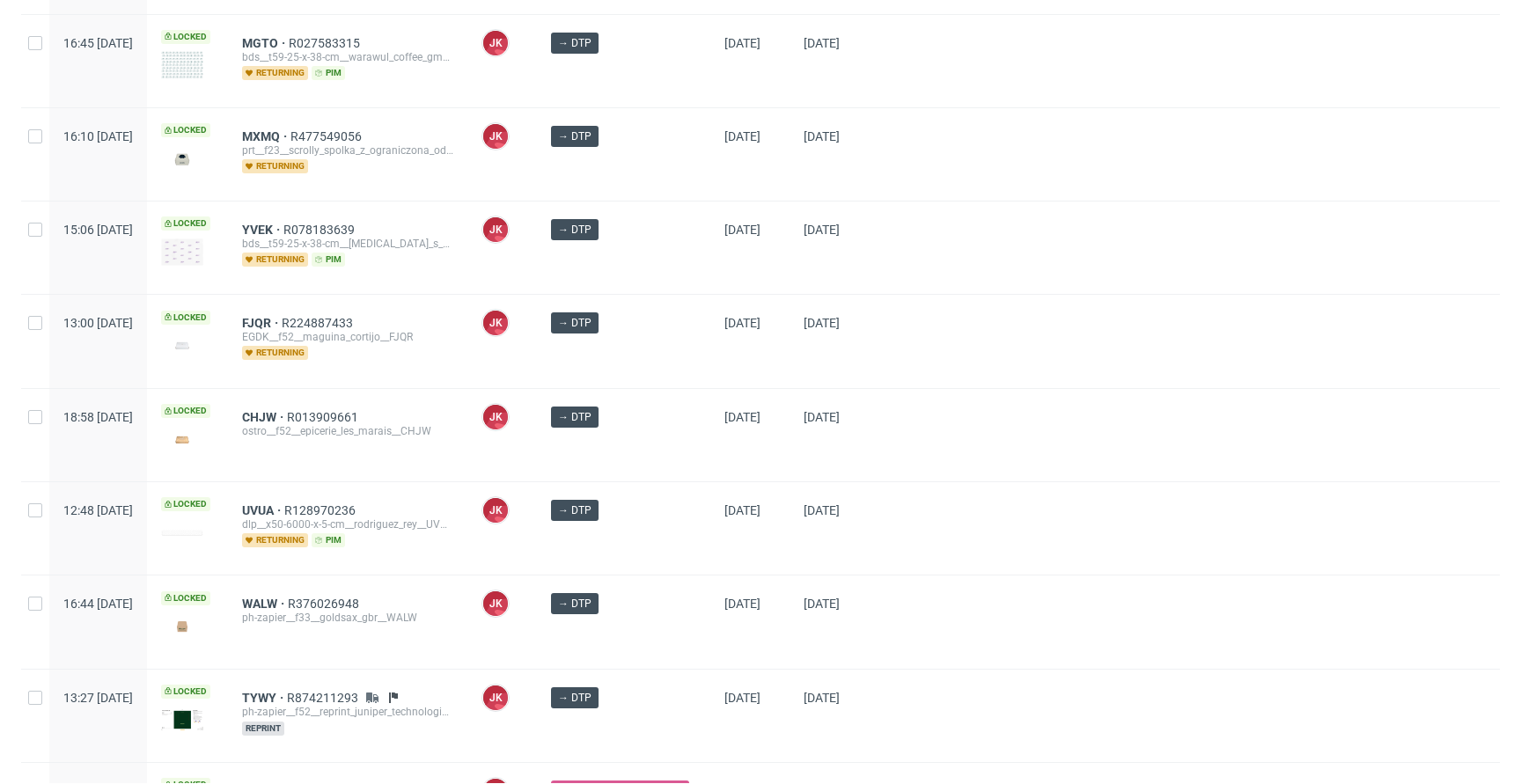
click at [889, 371] on div at bounding box center [1191, 340] width 619 height 92
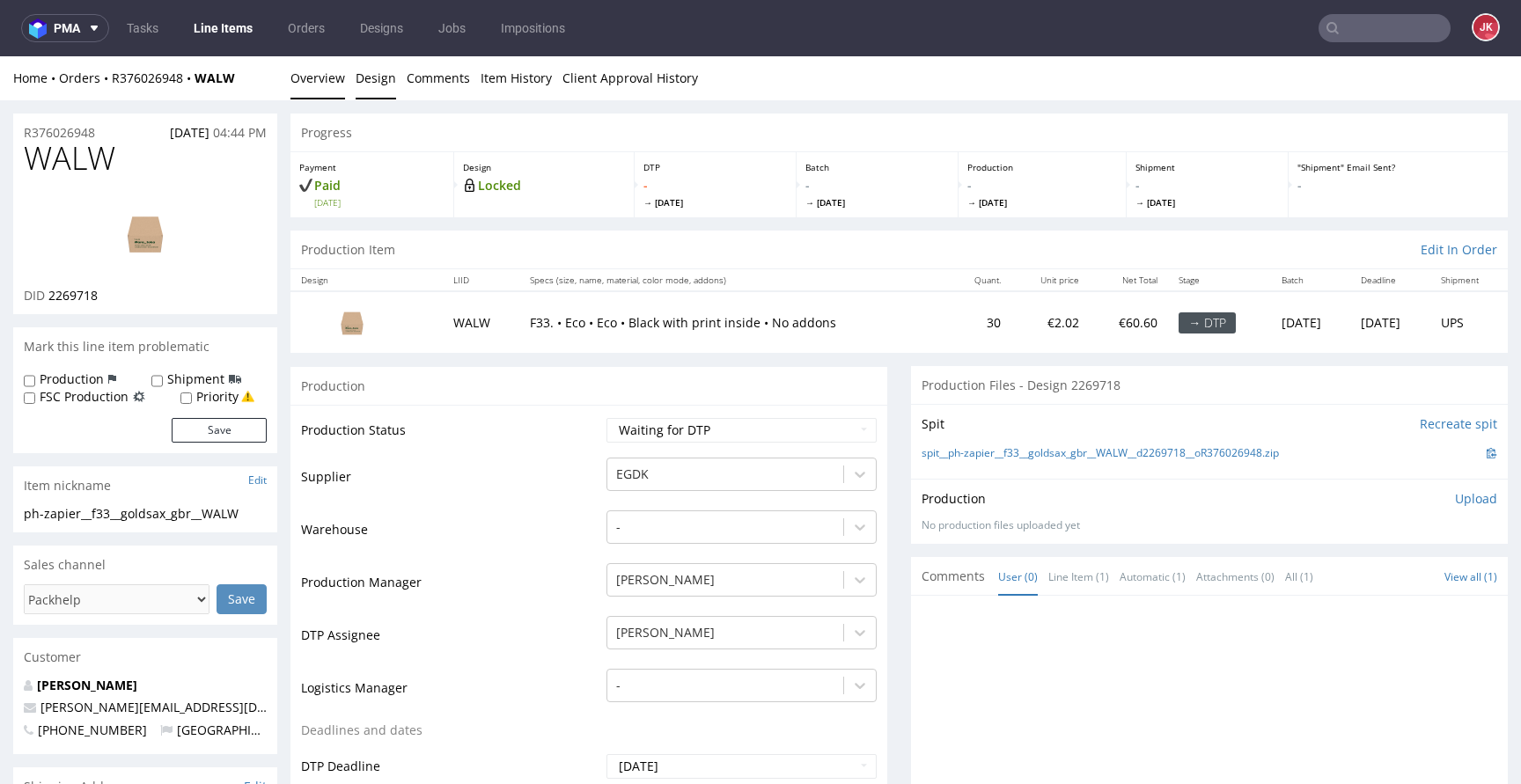
click at [373, 86] on link "Design" at bounding box center [375, 78] width 40 height 43
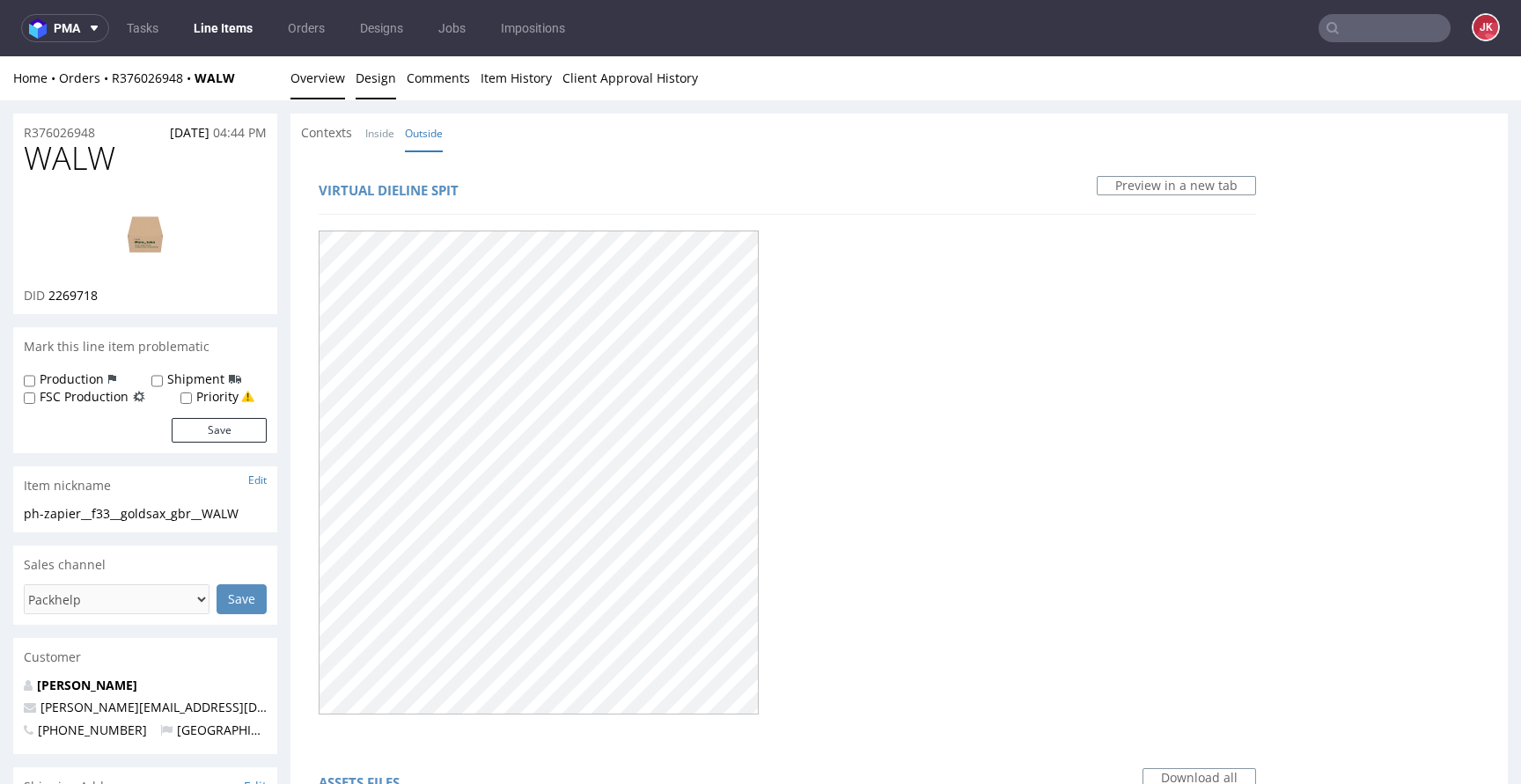
click at [319, 82] on link "Overview" at bounding box center [317, 78] width 54 height 43
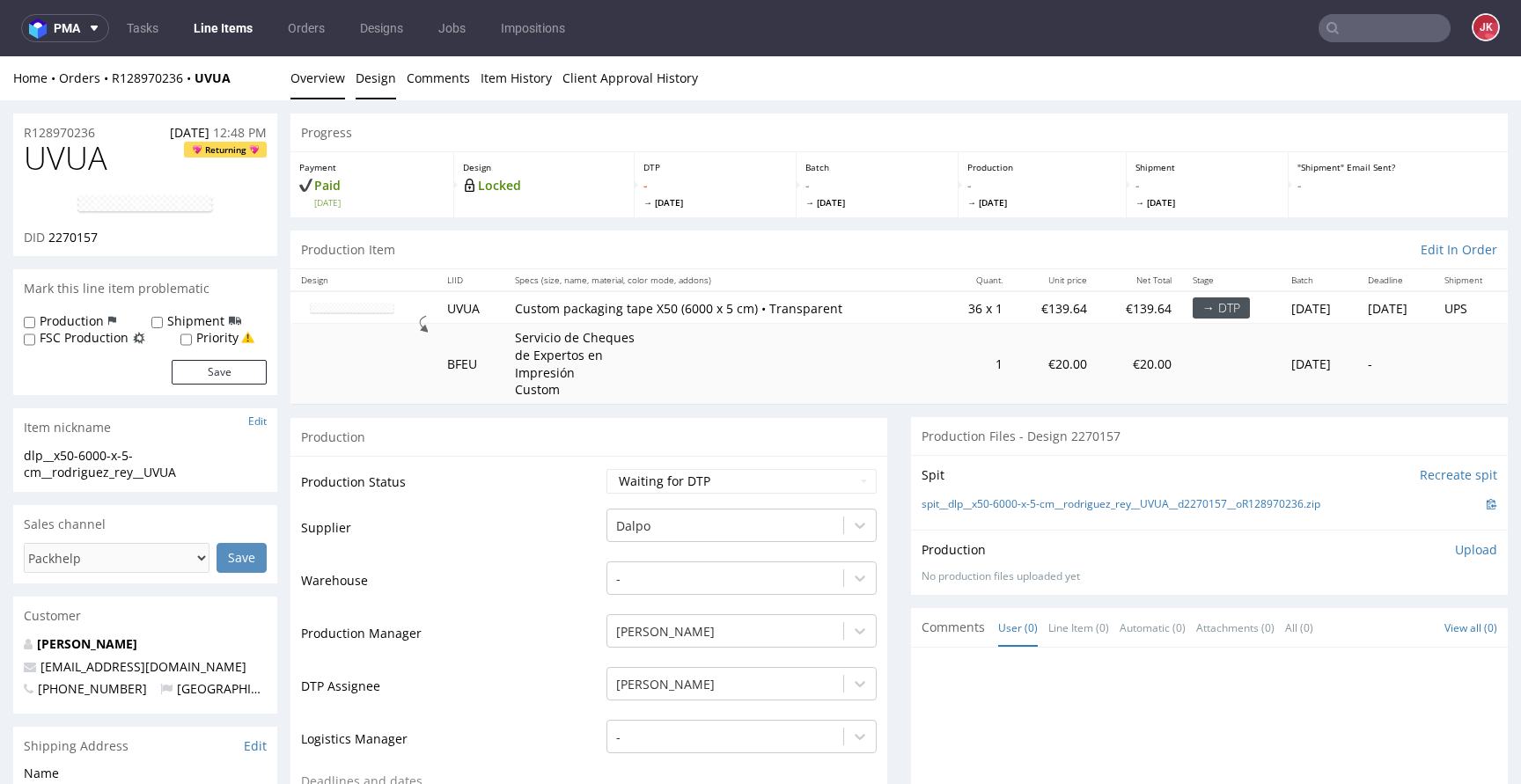
click at [385, 92] on link "Design" at bounding box center [375, 78] width 40 height 43
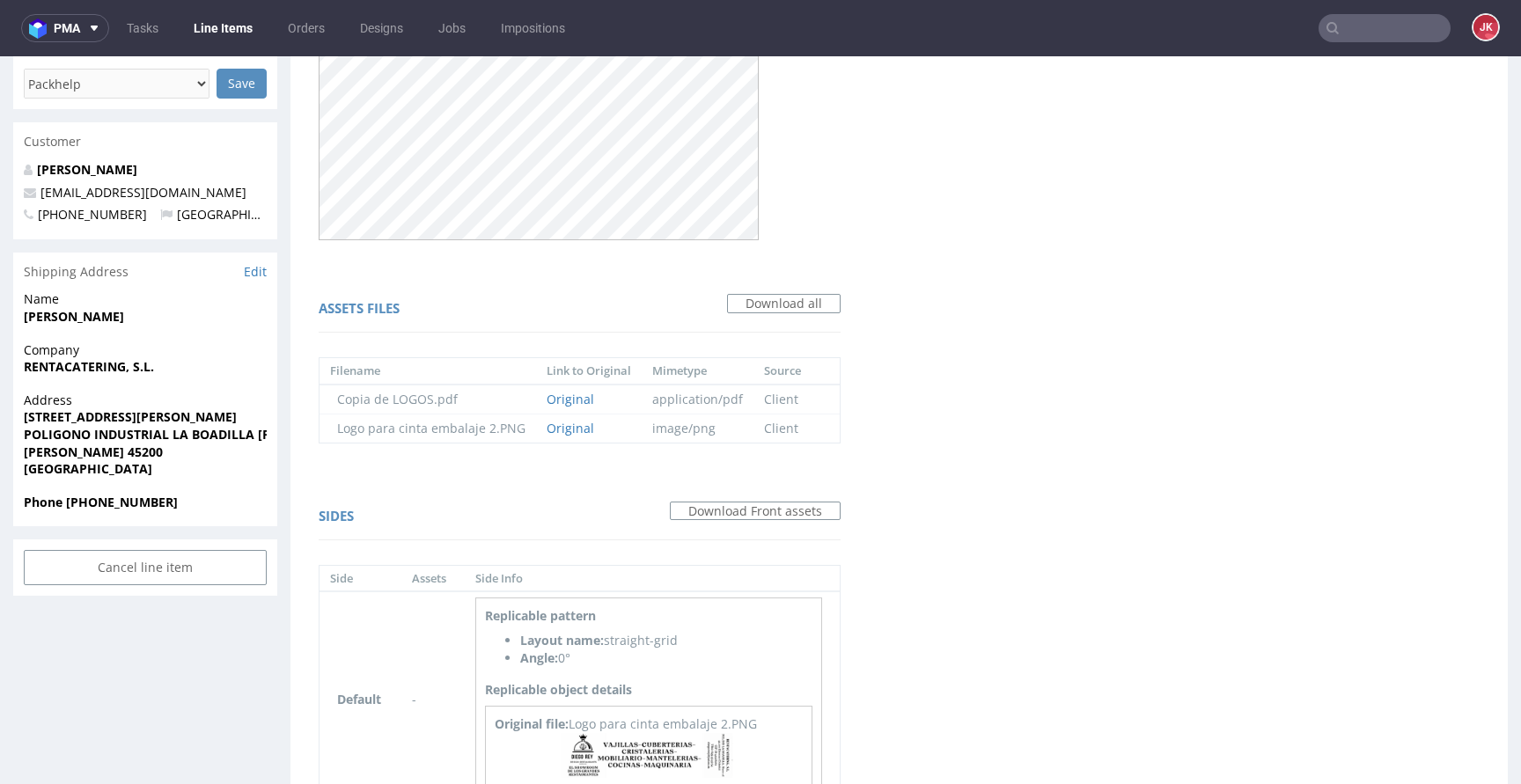
scroll to position [587, 0]
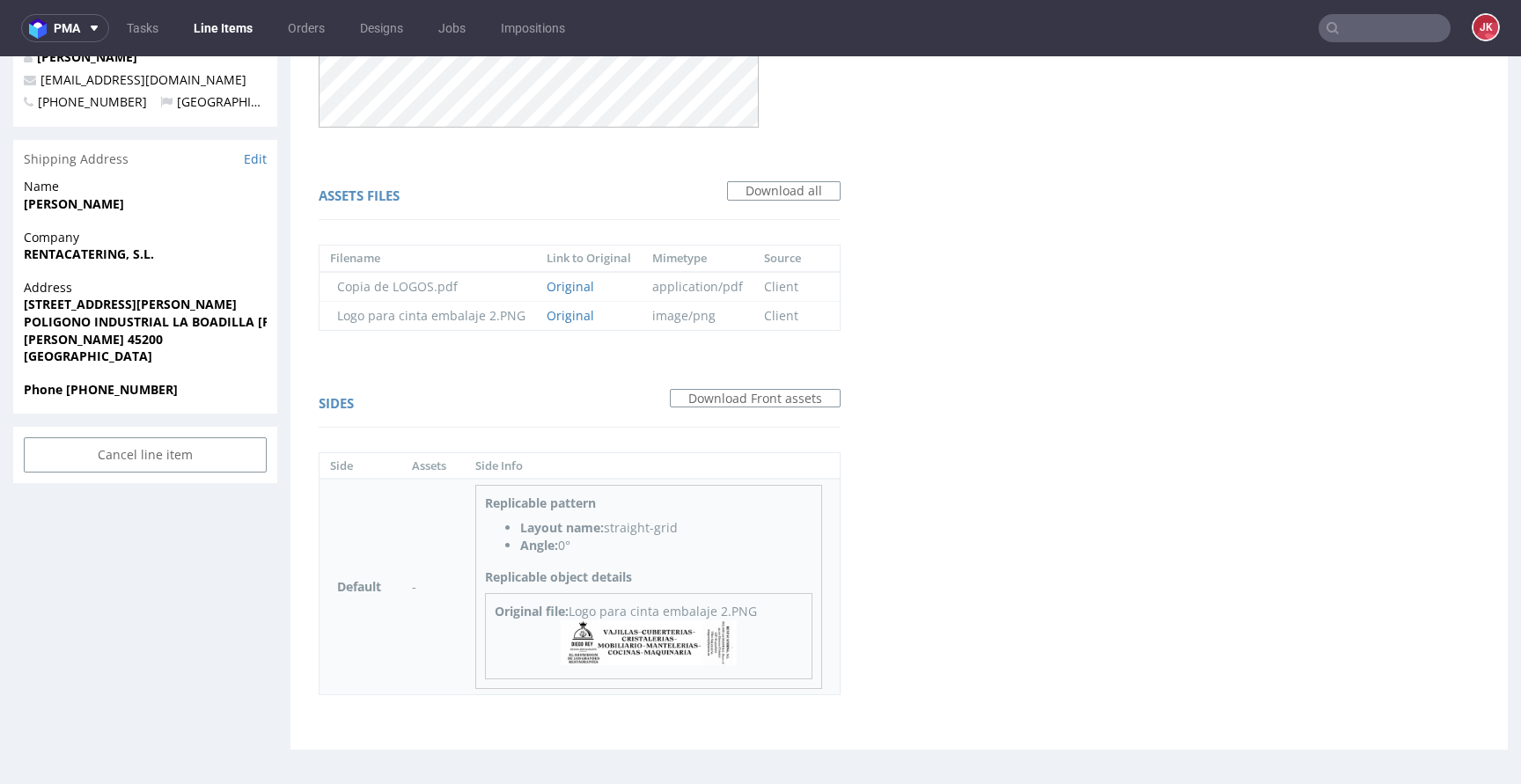
click at [684, 635] on img at bounding box center [648, 643] width 176 height 45
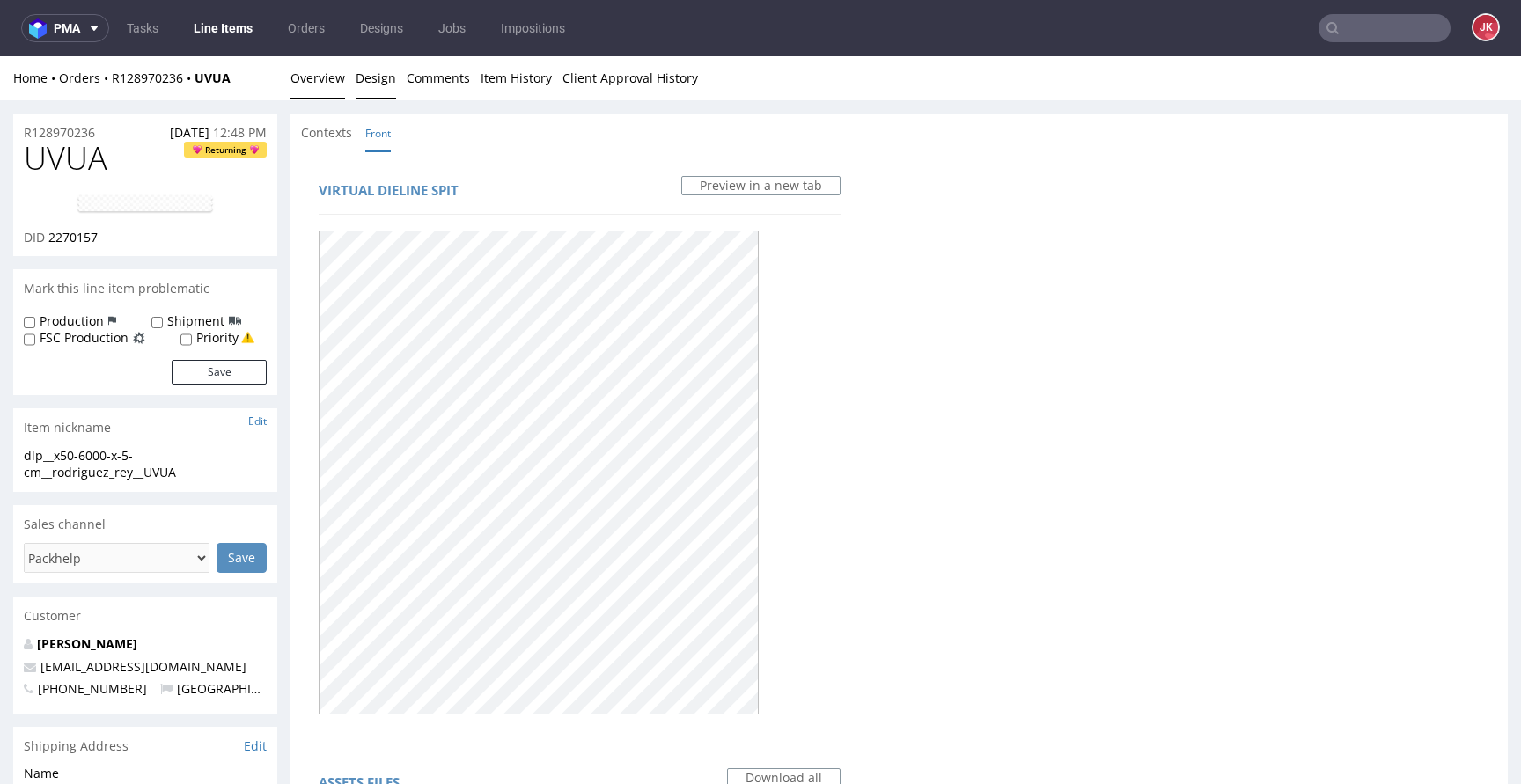
click at [322, 82] on link "Overview" at bounding box center [317, 78] width 54 height 43
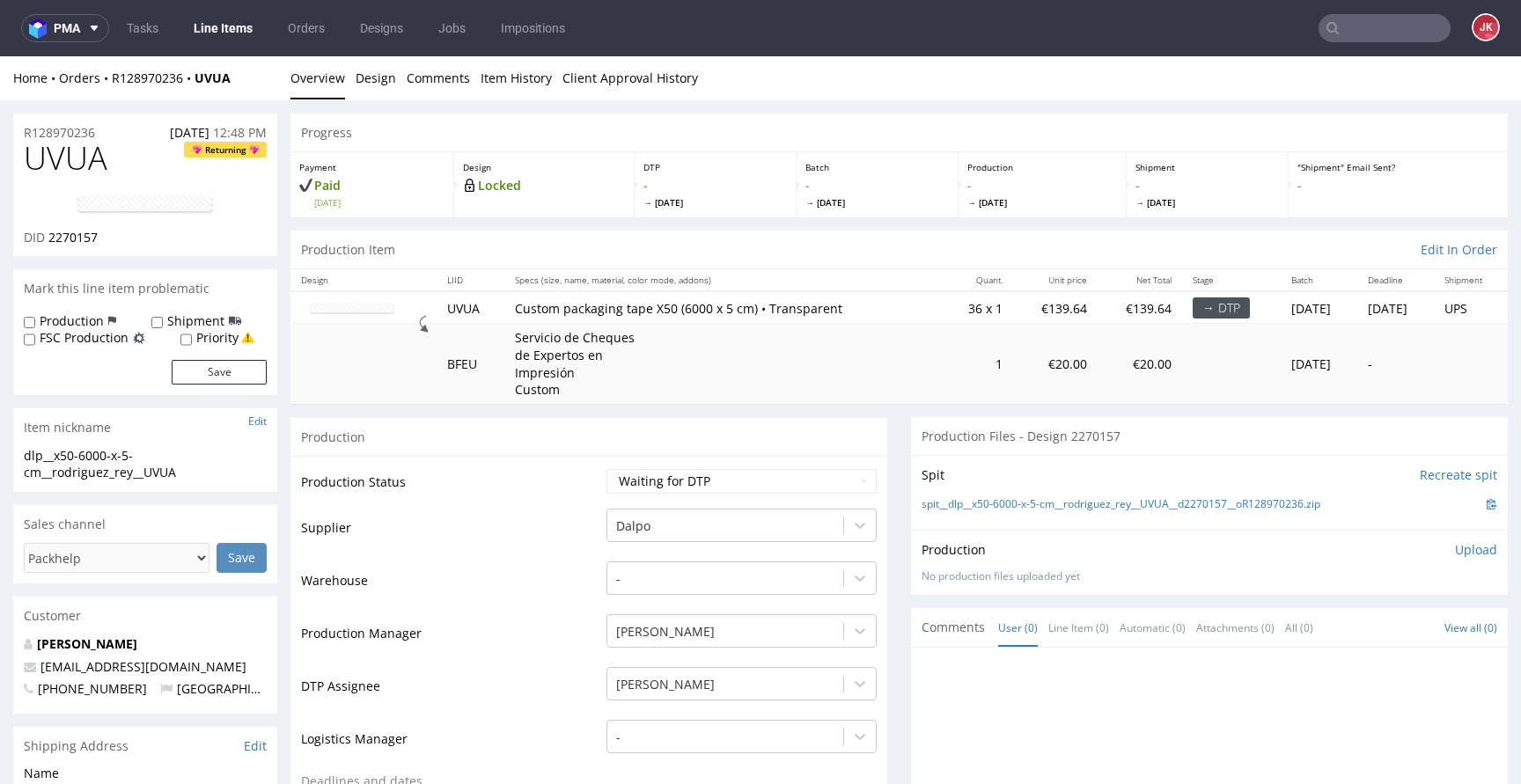
click at [495, 521] on td "Supplier" at bounding box center [451, 533] width 301 height 53
click at [698, 476] on select "Waiting for Artwork Waiting for Diecut Waiting for Mockup Waiting for DTP Waiti…" at bounding box center [741, 481] width 271 height 25
click at [730, 488] on select "Waiting for Artwork Waiting for Diecut Waiting for Mockup Waiting for DTP Waiti…" at bounding box center [741, 481] width 271 height 25
select select "dtp_issue"
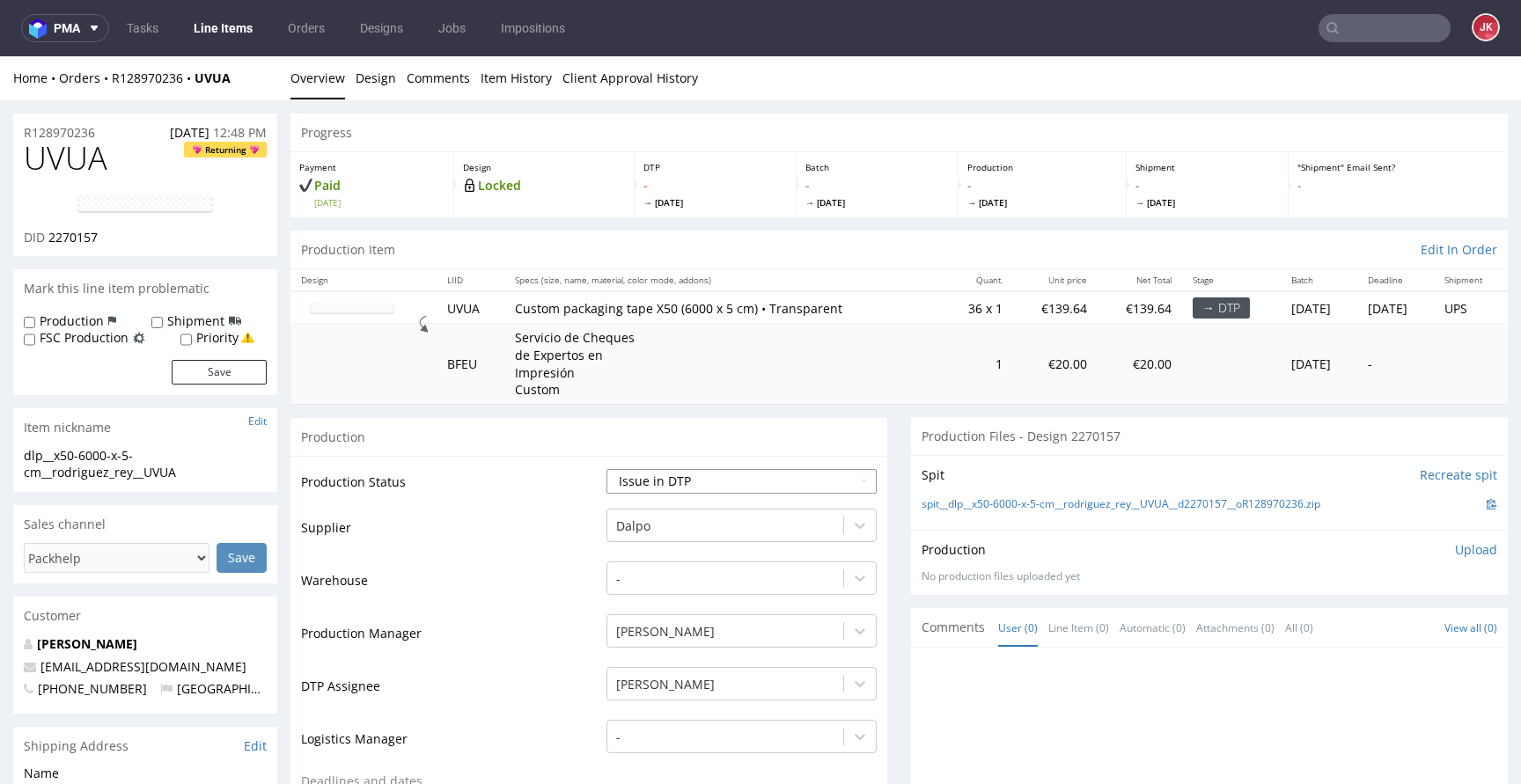
click at [606, 469] on select "Waiting for Artwork Waiting for Diecut Waiting for Mockup Waiting for DTP Waiti…" at bounding box center [741, 481] width 271 height 25
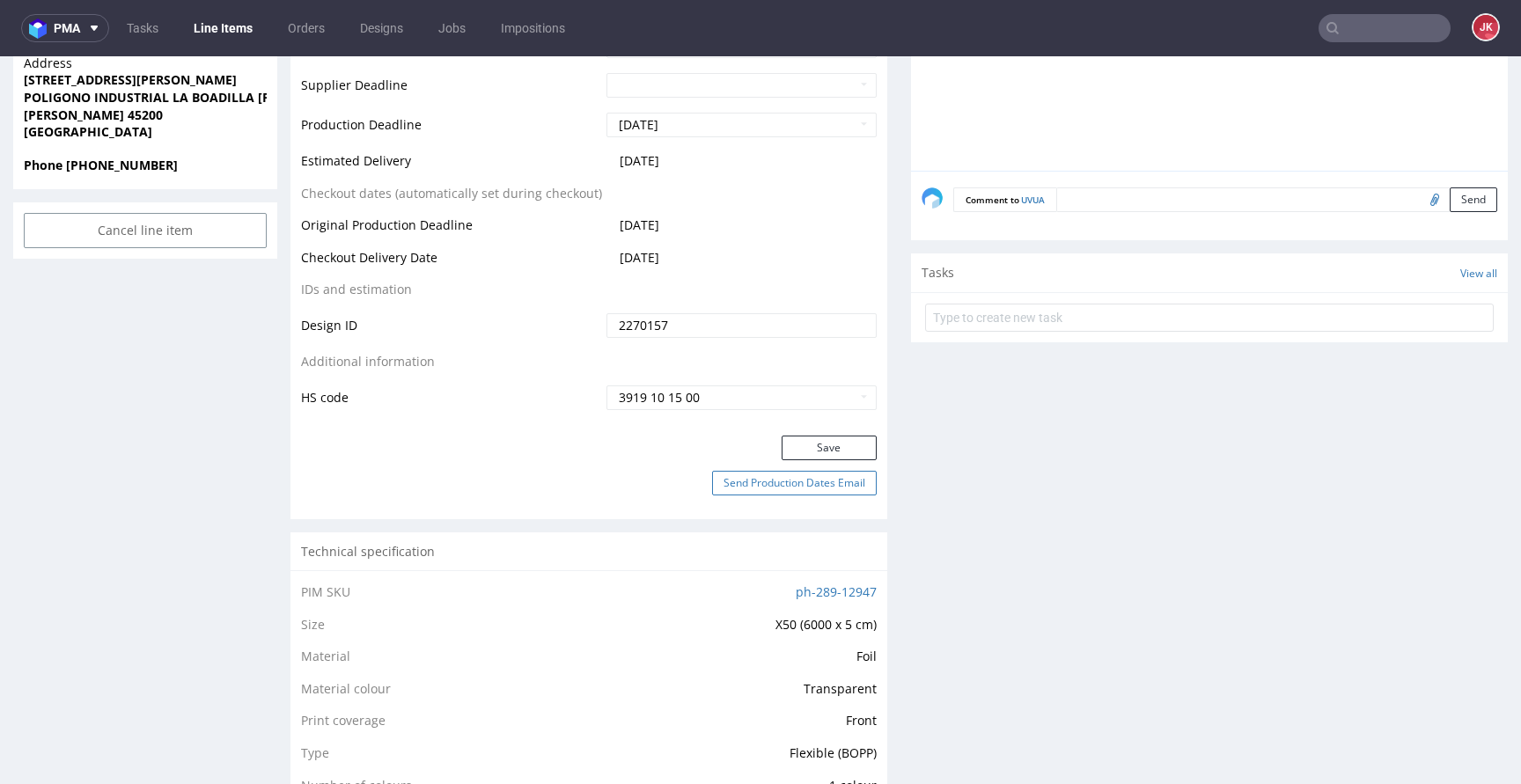
scroll to position [839, 0]
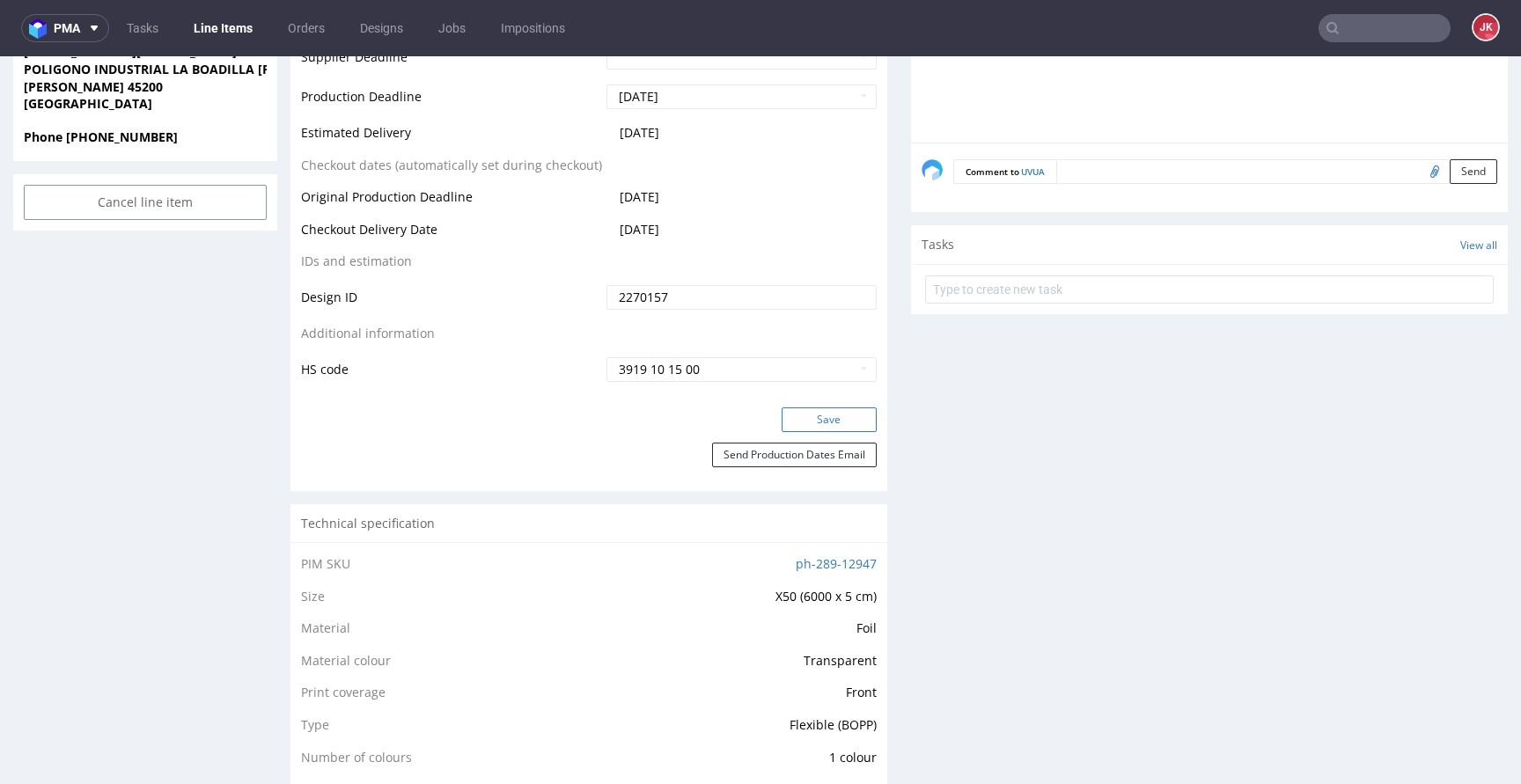
click at [823, 430] on button "Save" at bounding box center [829, 420] width 95 height 25
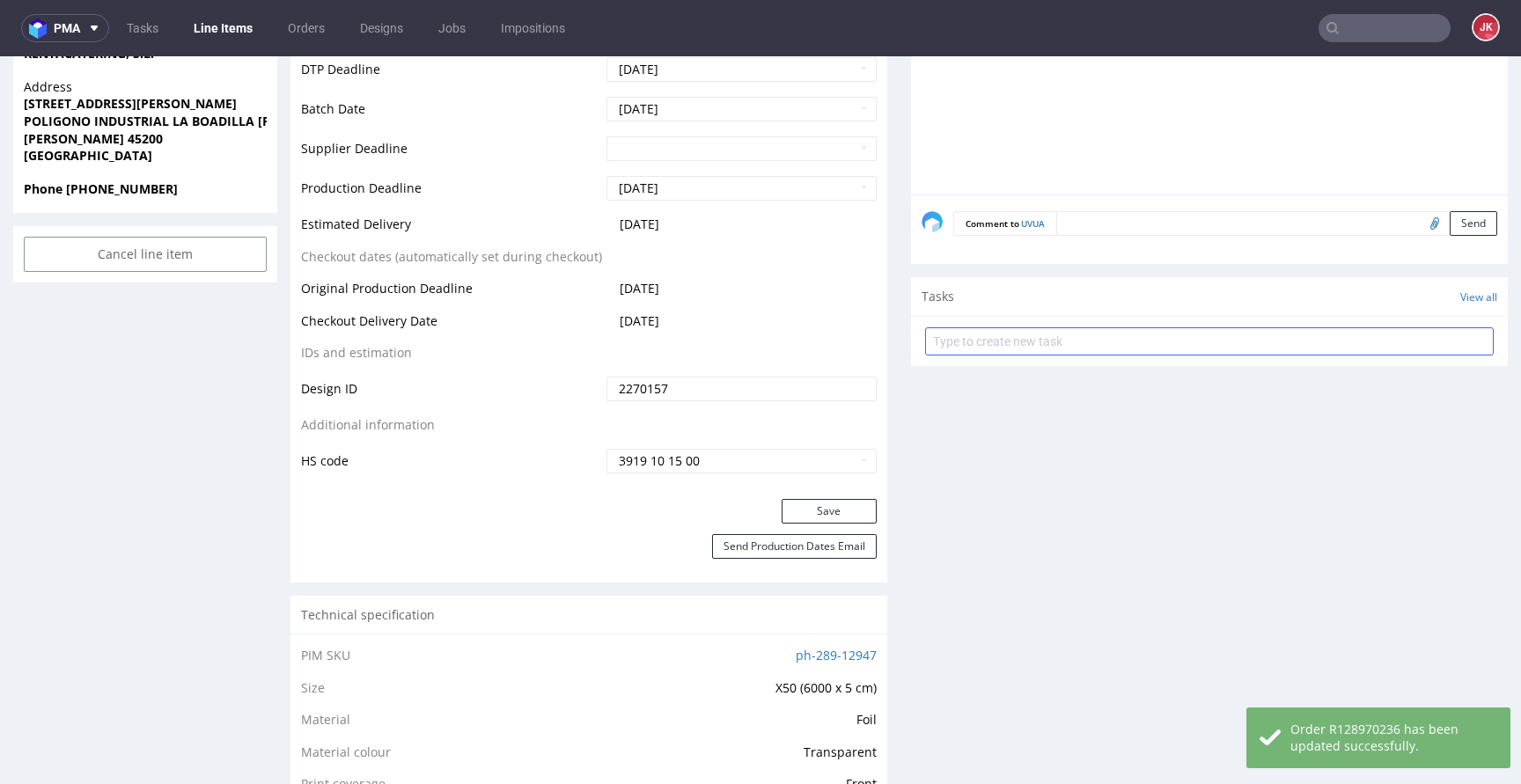
scroll to position [777, 0]
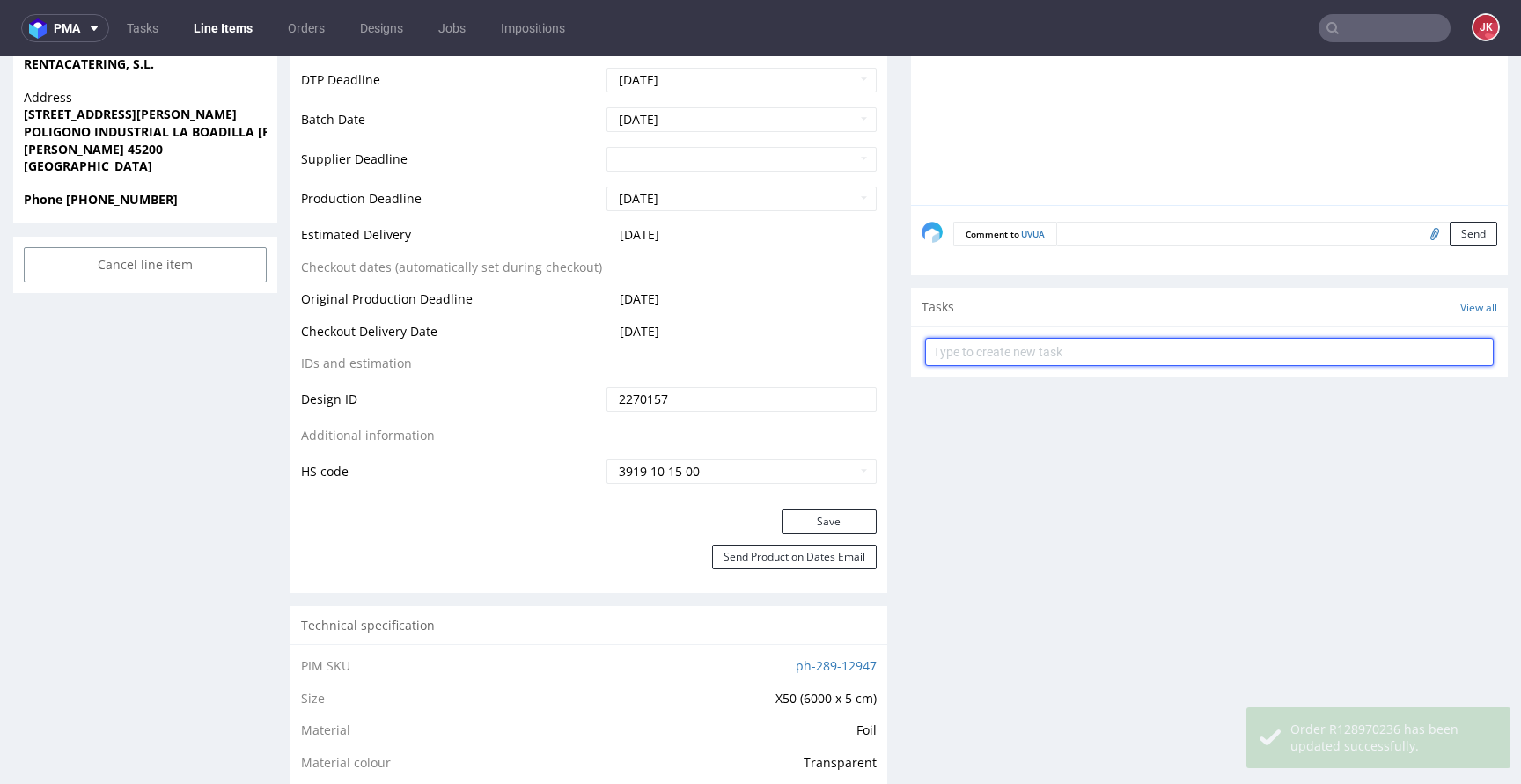
click at [1008, 345] on input "text" at bounding box center [1209, 352] width 569 height 29
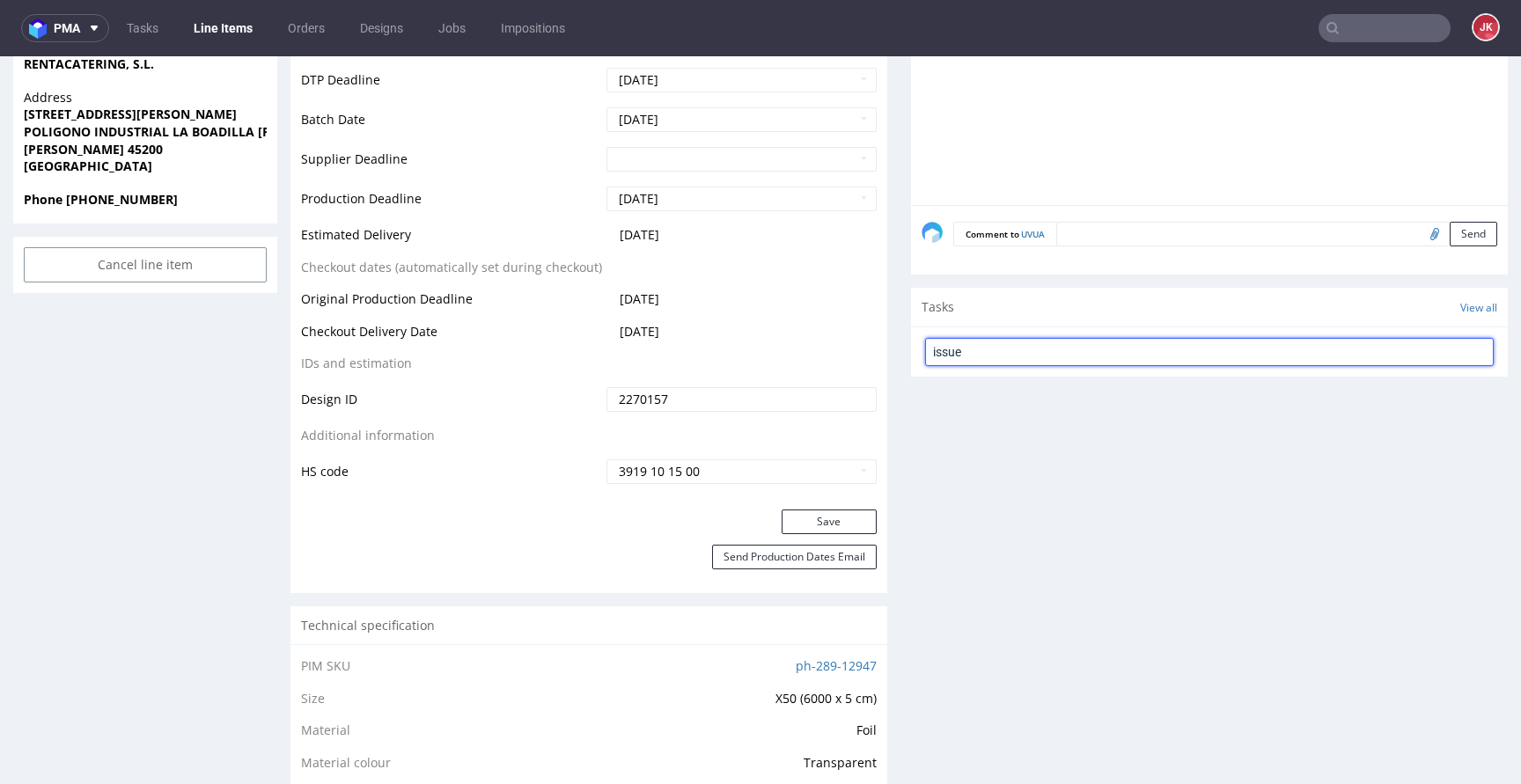
type input "issue"
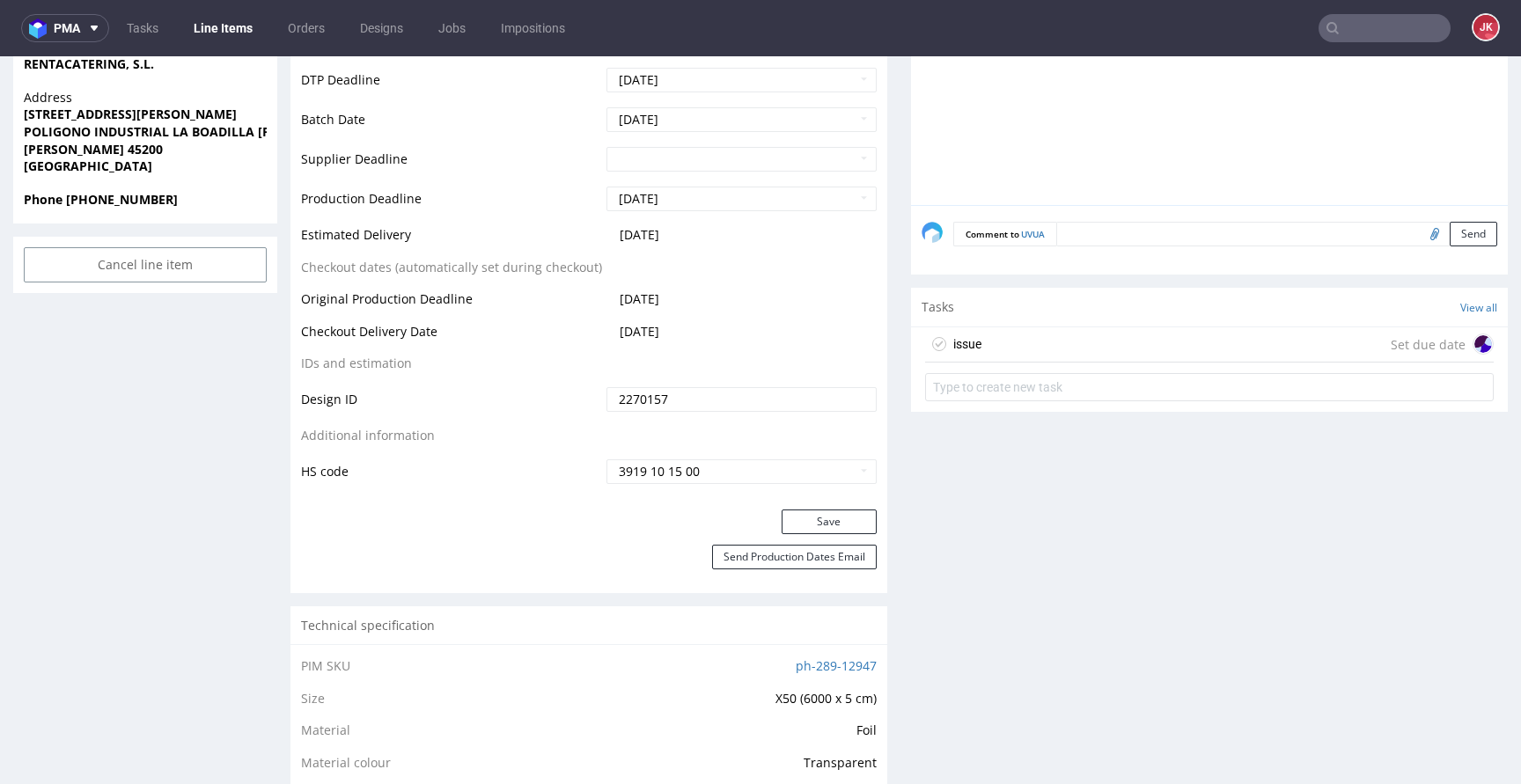
click at [988, 353] on div "issue Set due date" at bounding box center [1209, 345] width 569 height 35
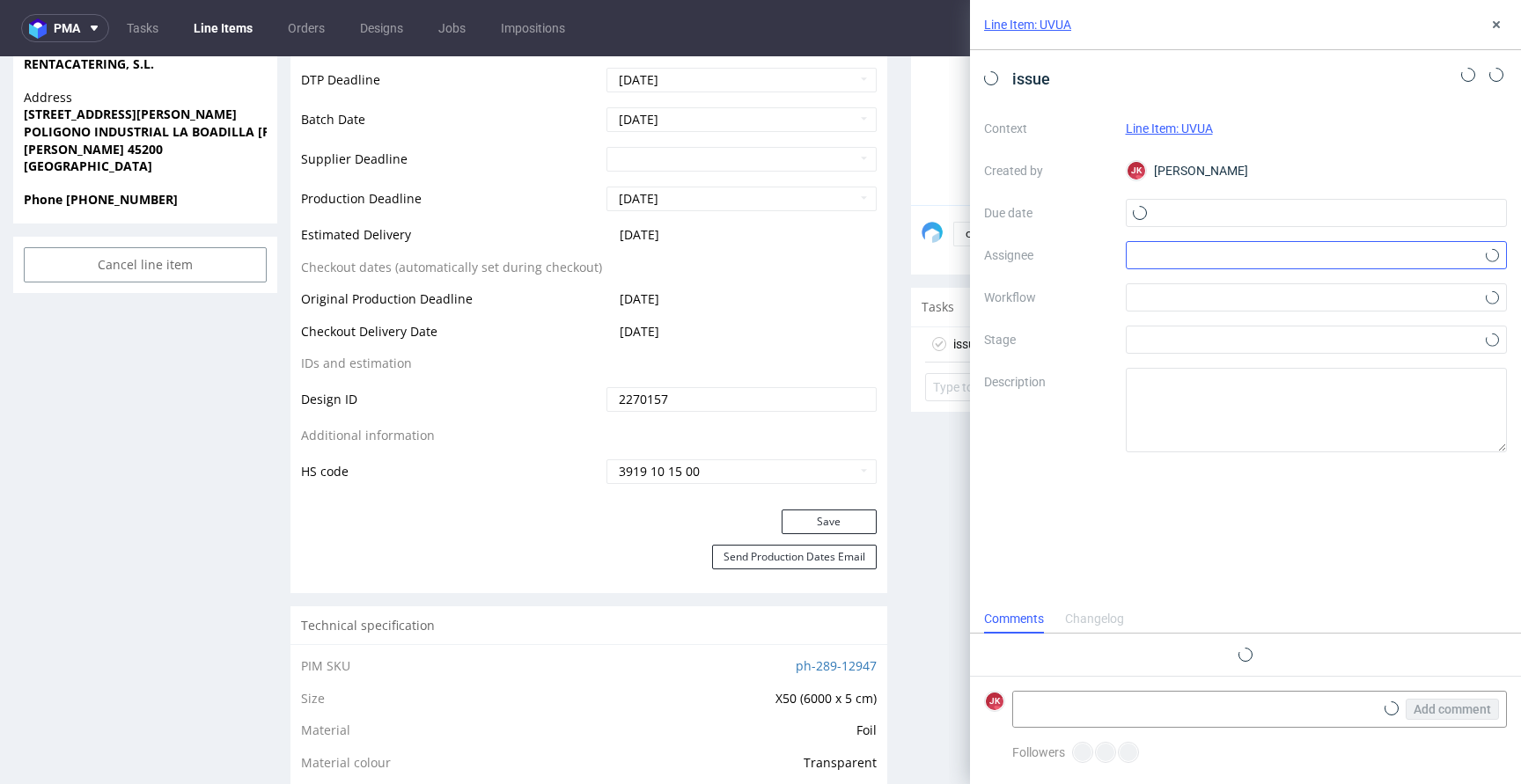
scroll to position [14, 0]
click at [1203, 217] on input "text" at bounding box center [1317, 213] width 382 height 29
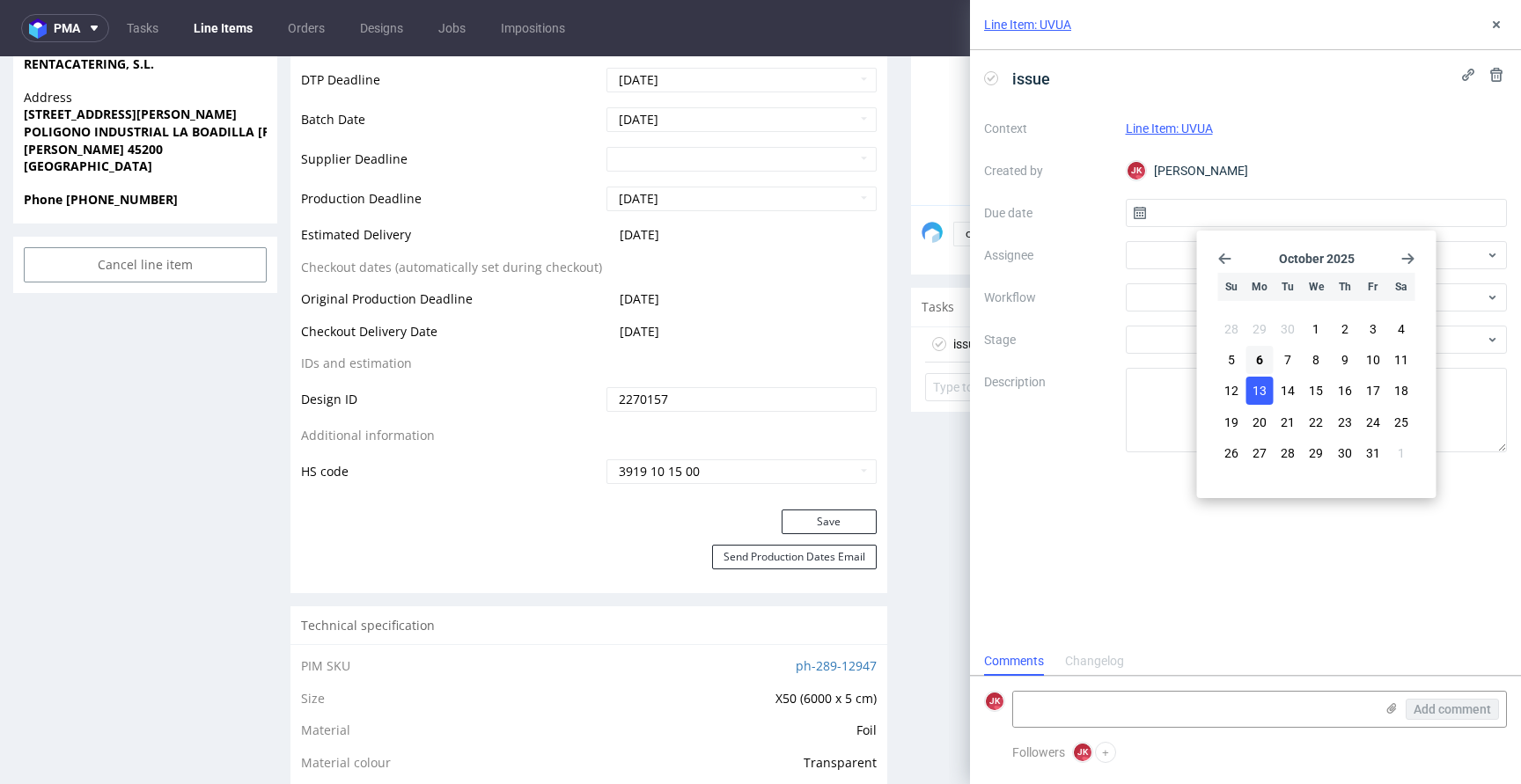
click at [1255, 378] on button "13" at bounding box center [1260, 391] width 28 height 29
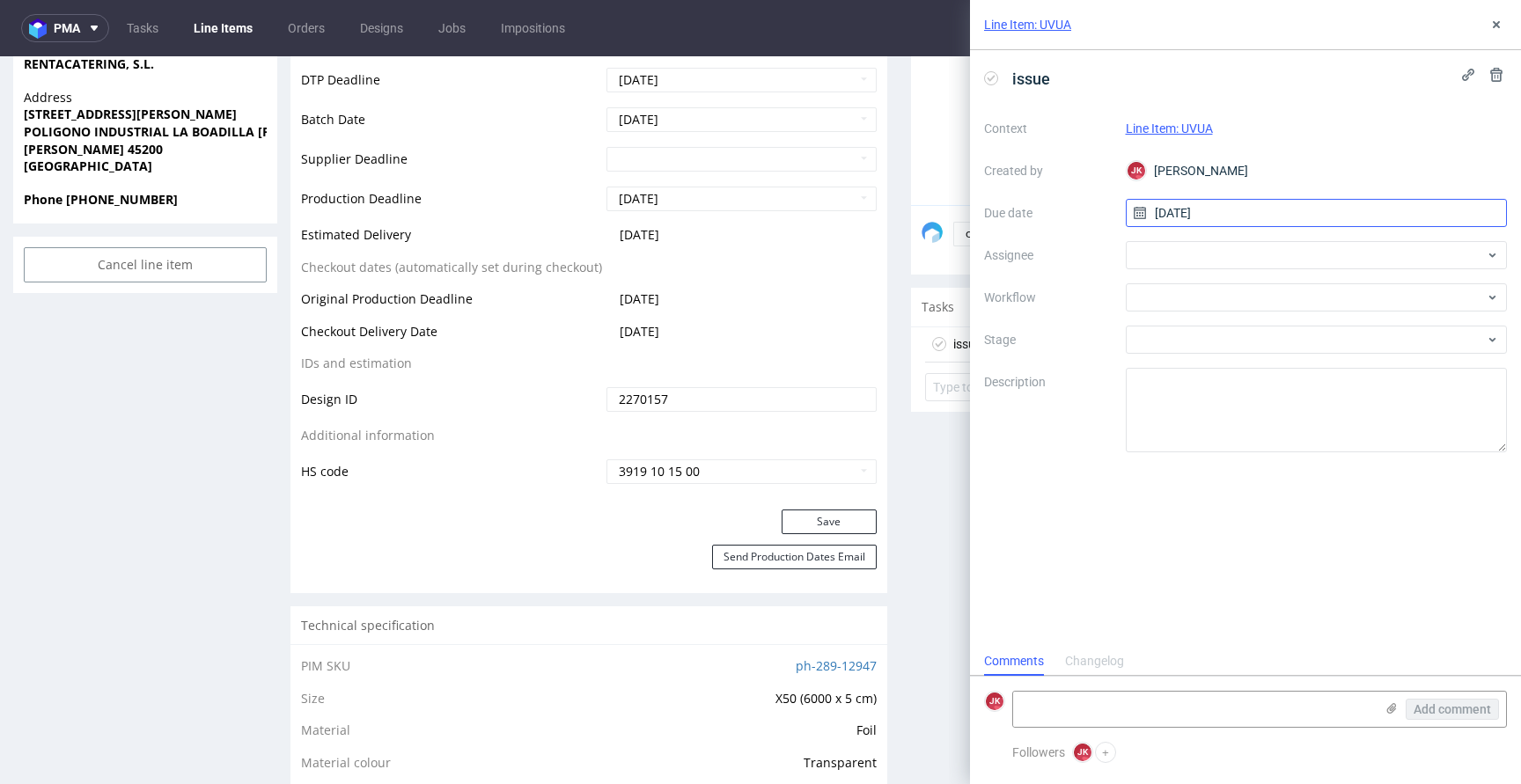
click at [1220, 213] on input "13/10/2025" at bounding box center [1317, 213] width 382 height 29
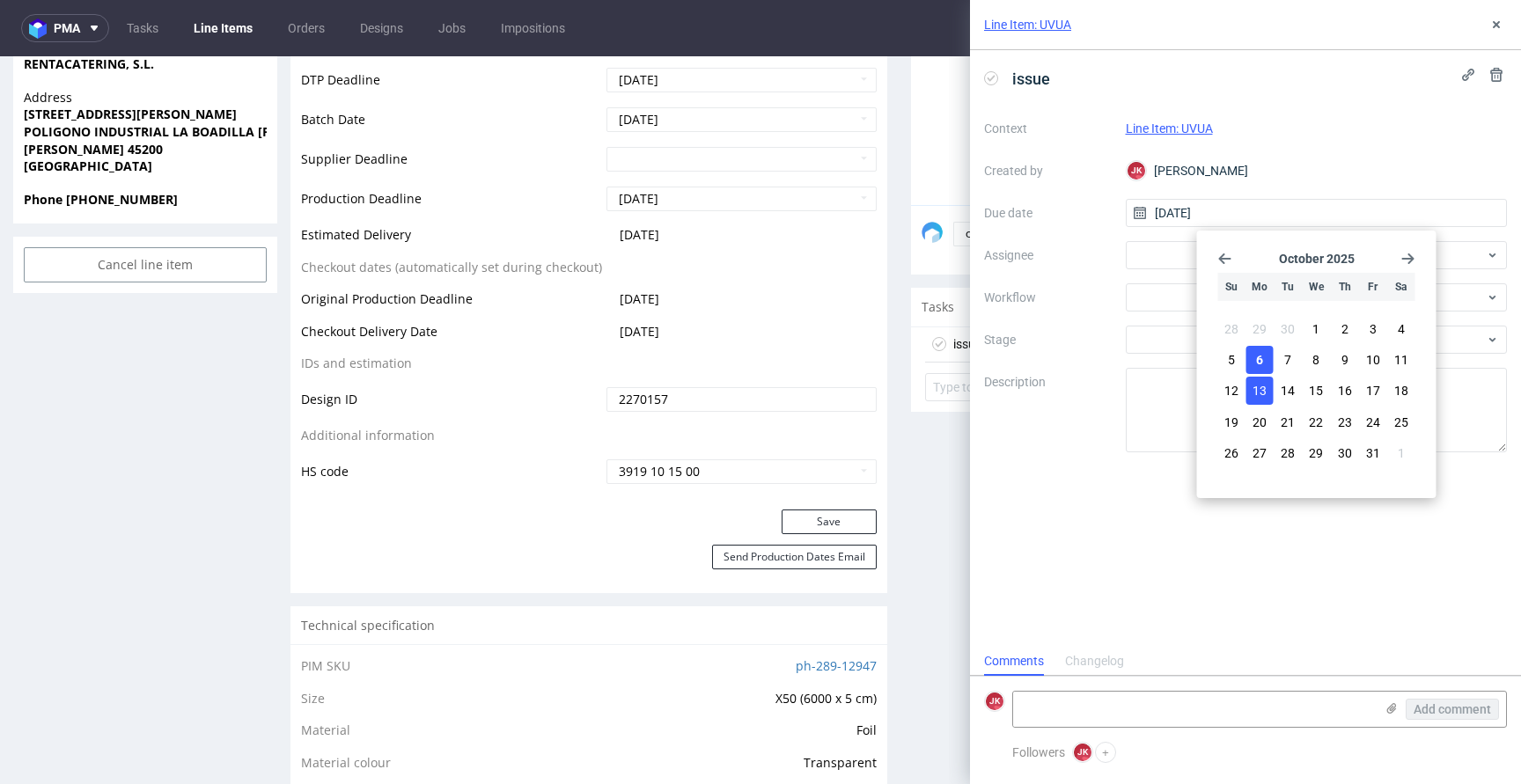
click at [1263, 360] on button "6" at bounding box center [1260, 360] width 28 height 29
type input "06/10/2025"
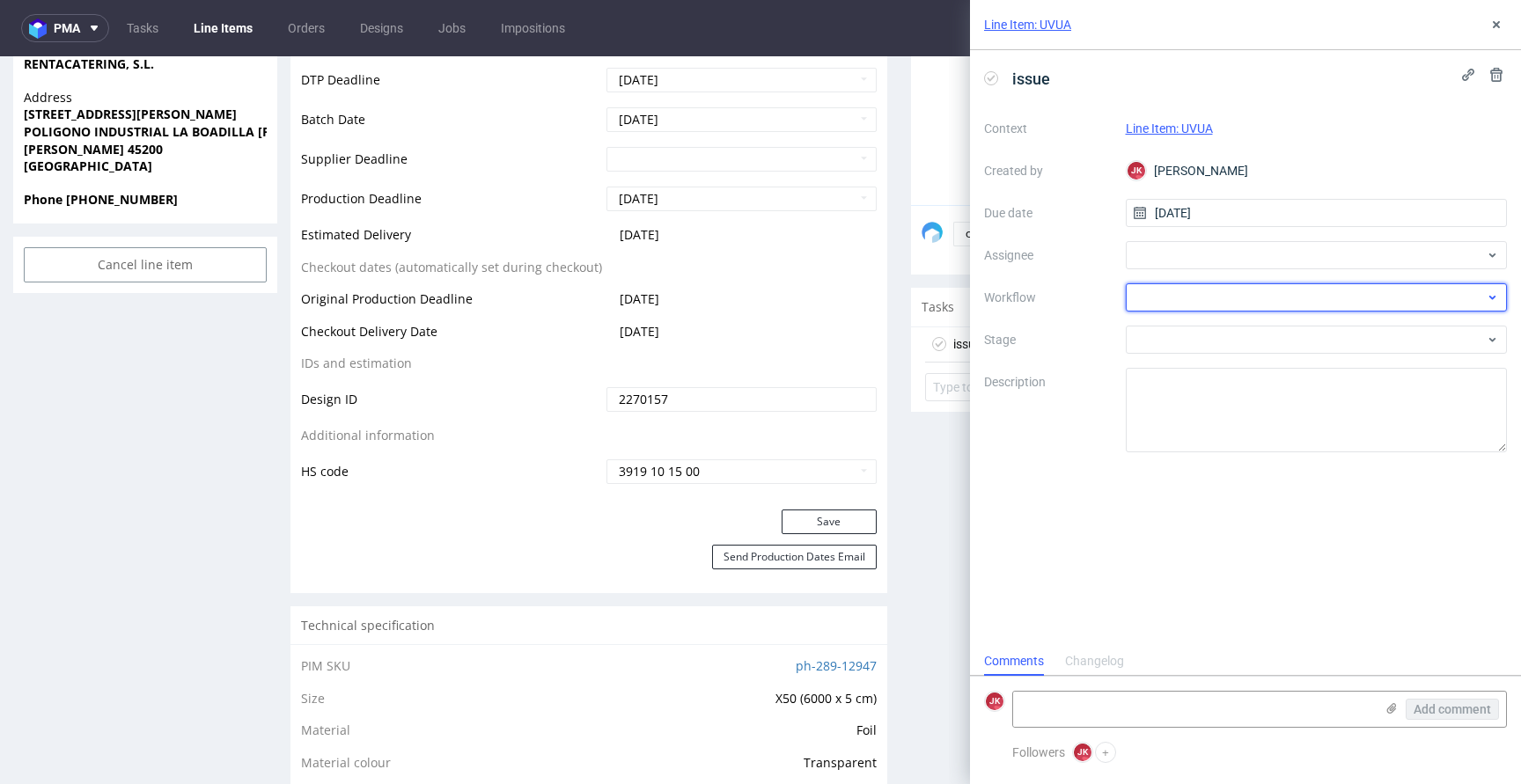
click at [1201, 288] on div at bounding box center [1317, 297] width 382 height 29
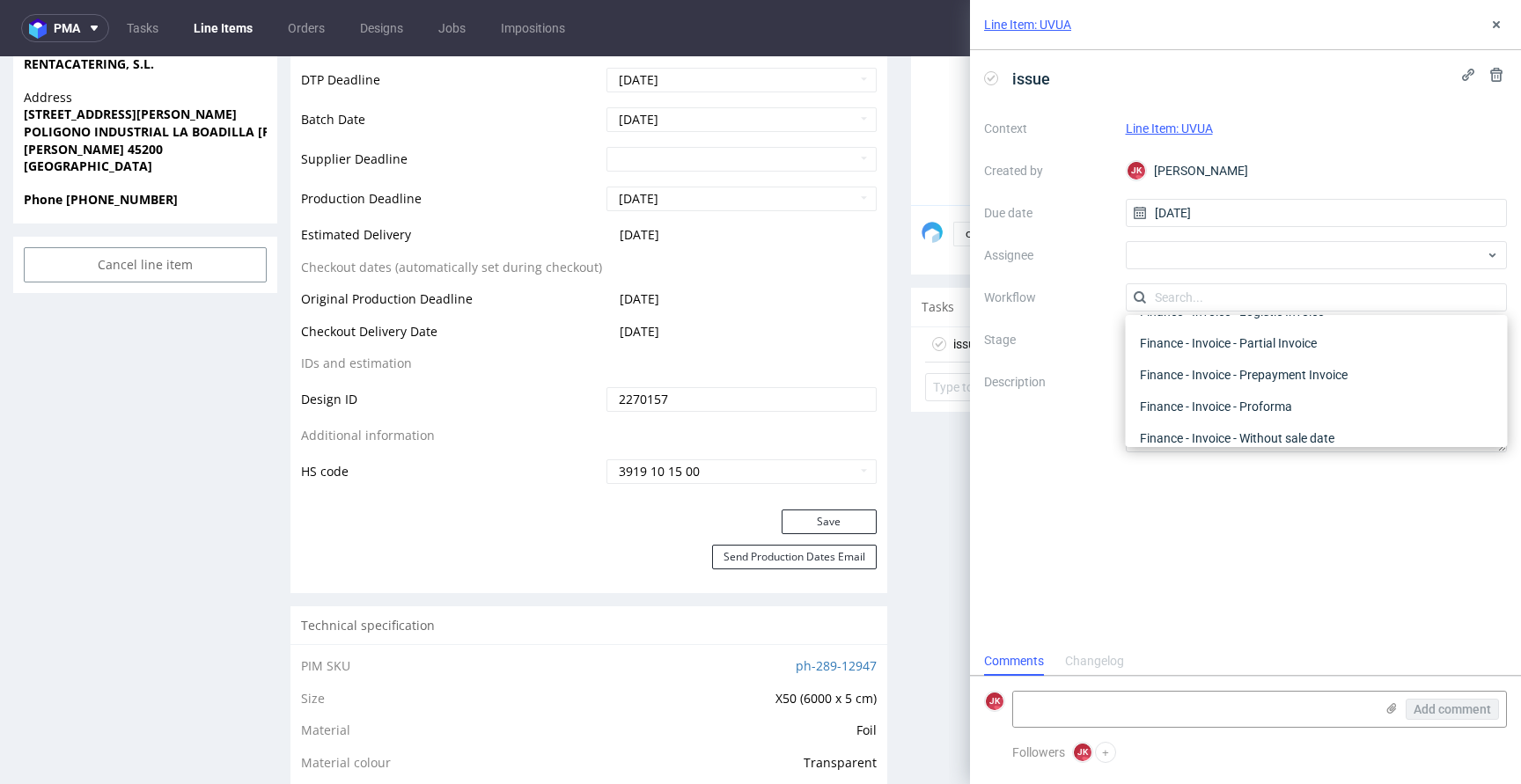
scroll to position [0, 0]
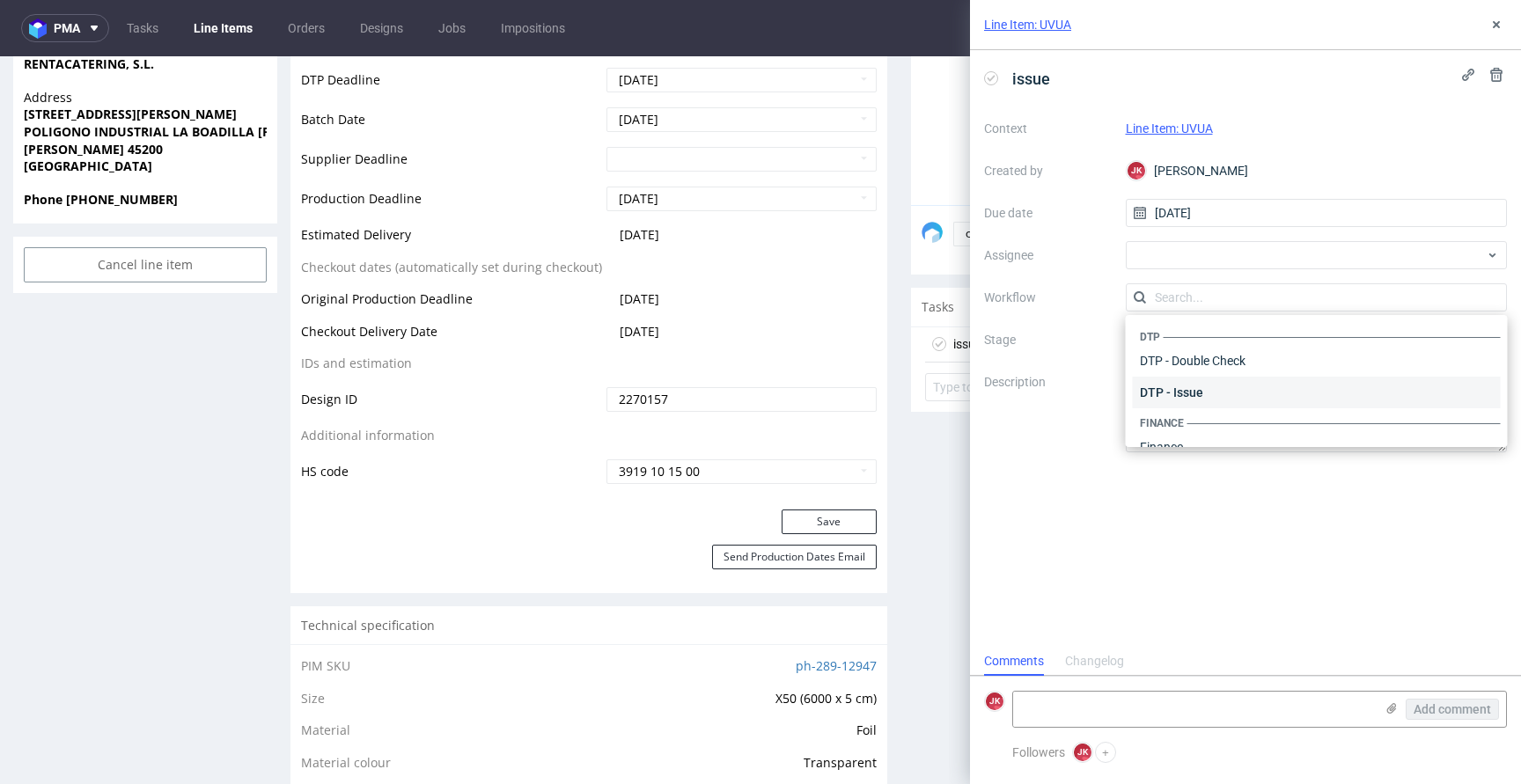
click at [1214, 386] on div "DTP - Issue" at bounding box center [1316, 392] width 368 height 31
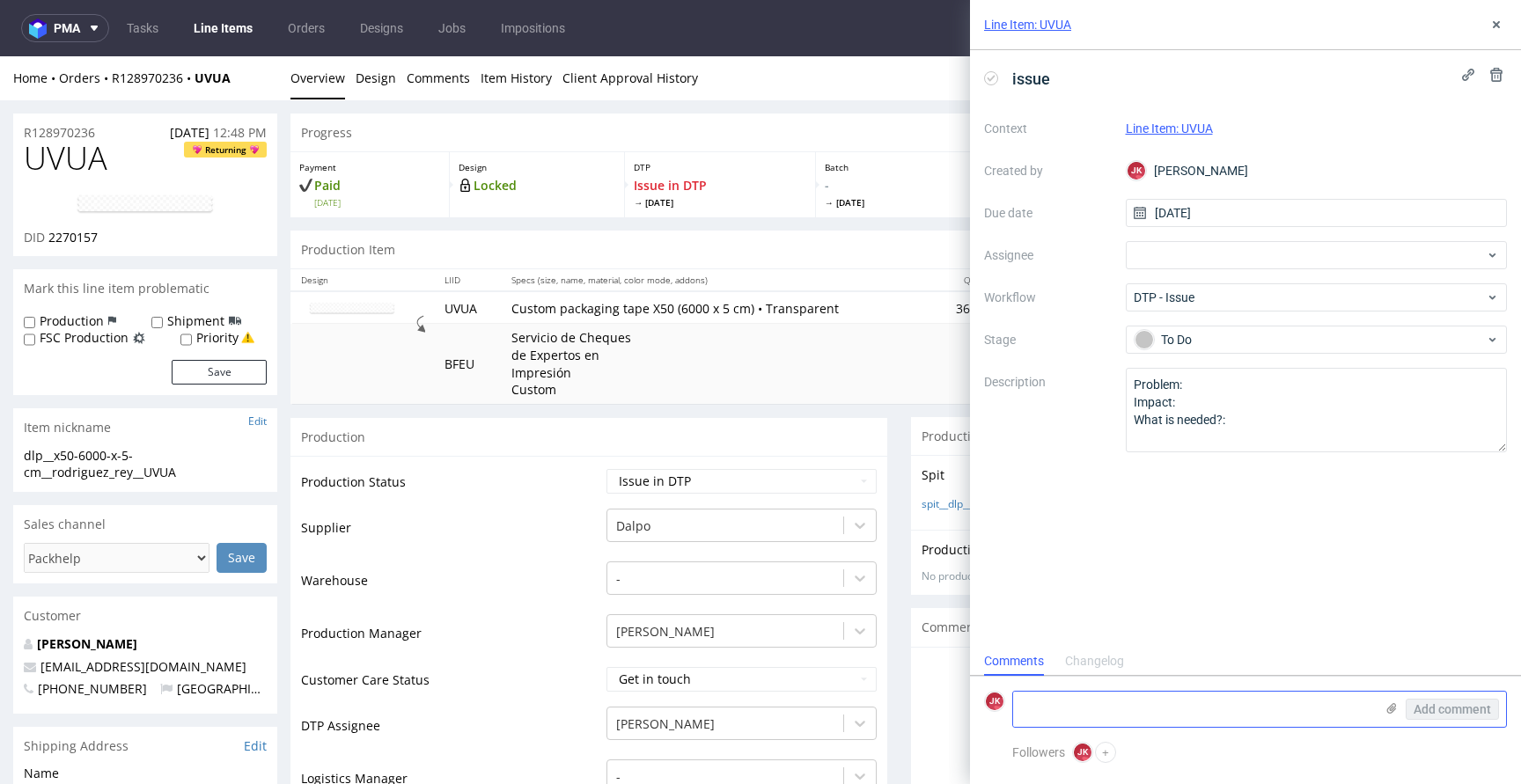
click at [1113, 709] on textarea at bounding box center [1193, 709] width 361 height 35
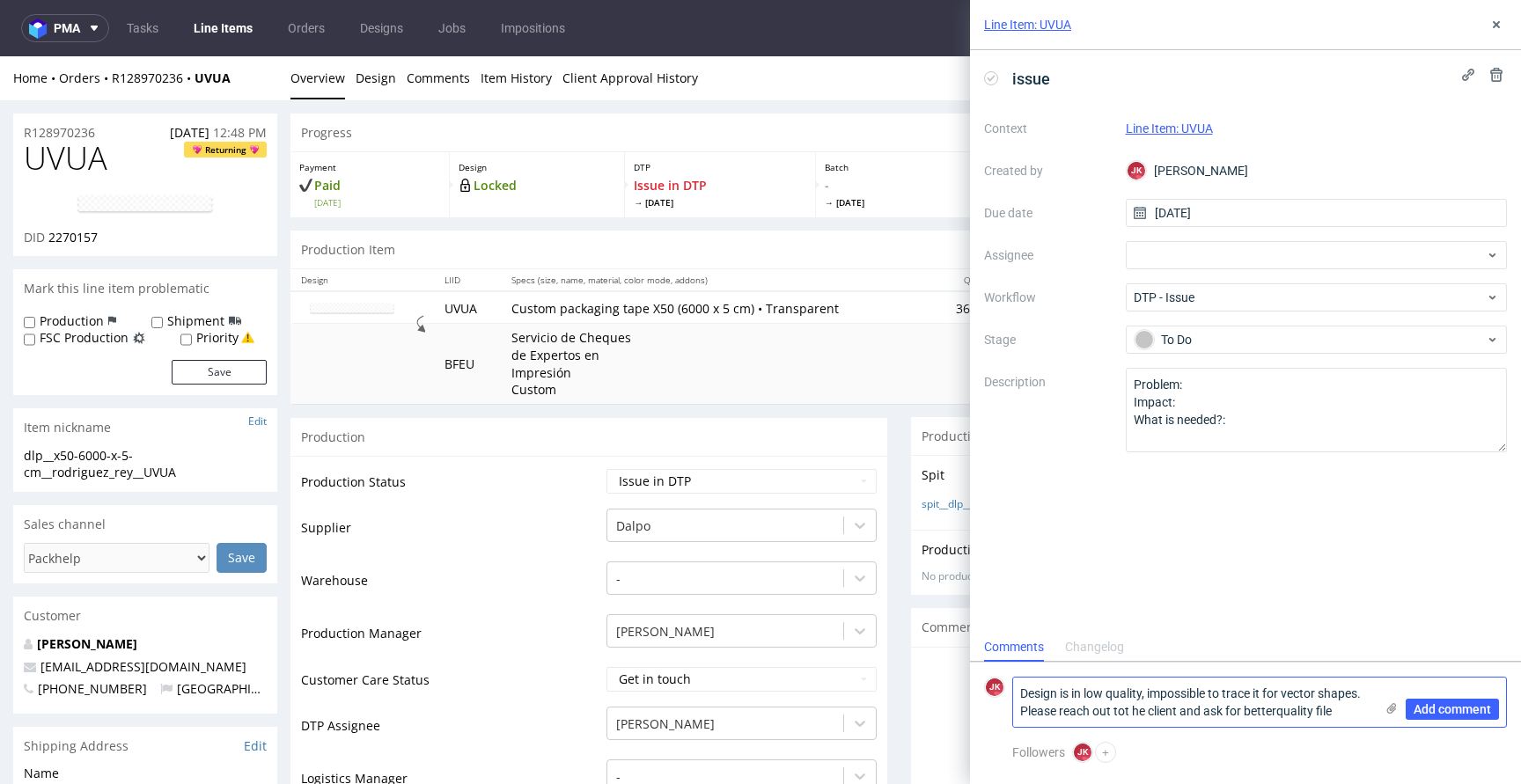
click at [1281, 709] on textarea "Design is in low quality, impossible to trace it for vector shapes. Please reac…" at bounding box center [1193, 702] width 361 height 49
click at [1366, 705] on textarea "Design is in low quality, impossible to trace it for vector shapes. Please reac…" at bounding box center [1193, 702] width 361 height 49
click at [1358, 712] on textarea "Design is in low quality, impossible to trace it for vector shapes. Please reac…" at bounding box center [1193, 702] width 361 height 49
type textarea "Design is in low quality, impossible to trace it for vector shapes. Please reac…"
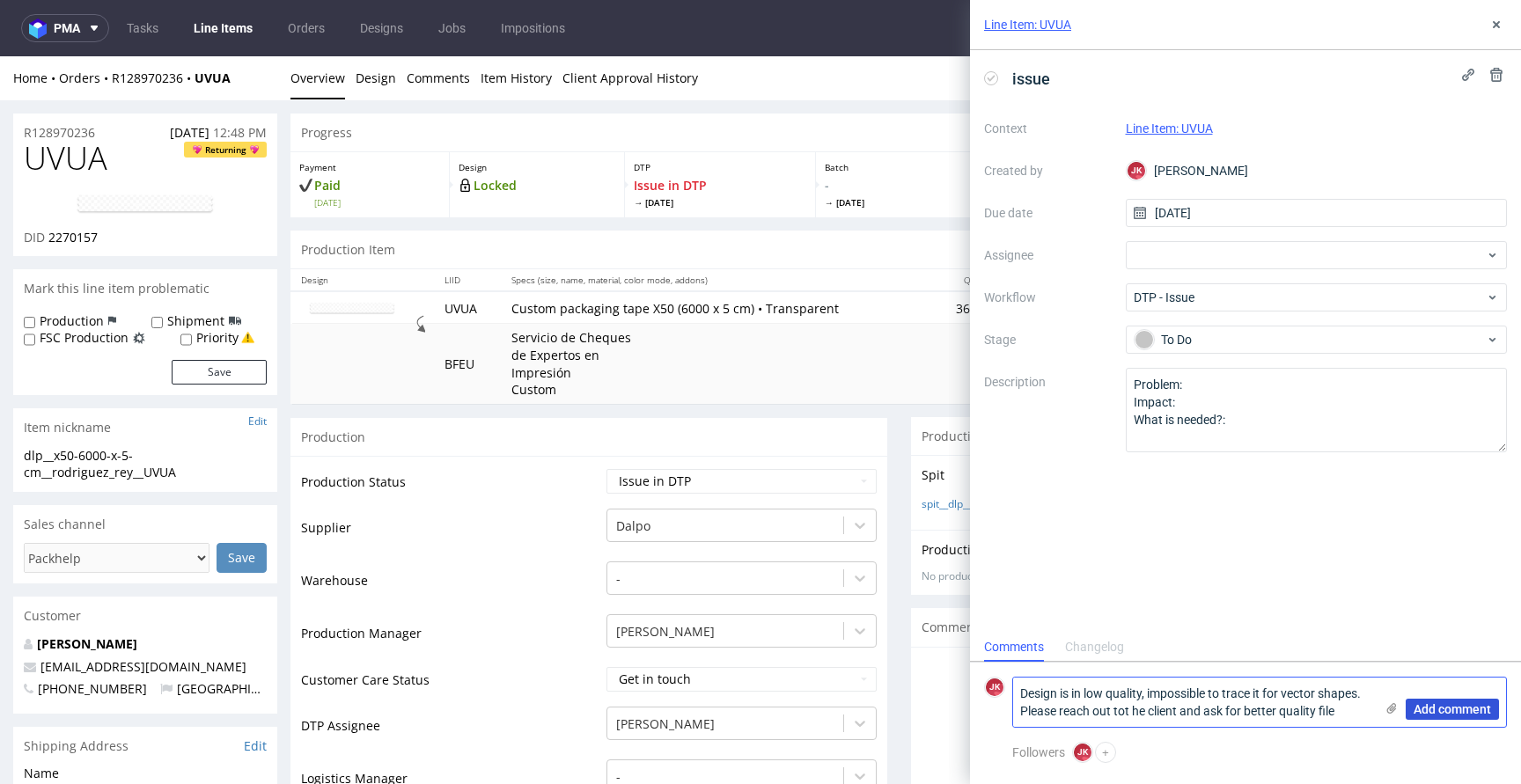
click at [1456, 709] on span "Add comment" at bounding box center [1452, 709] width 78 height 13
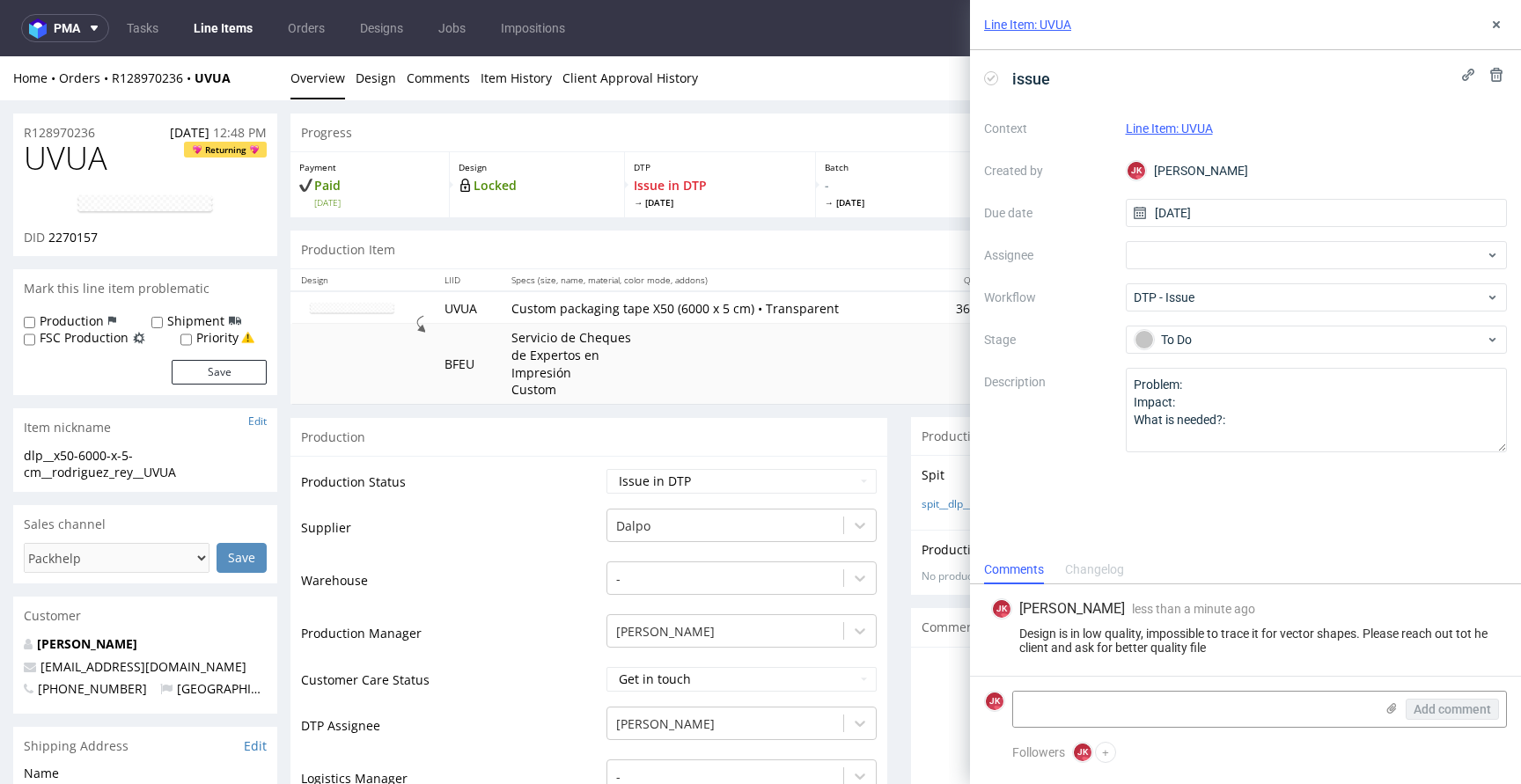
click at [71, 161] on span "UVUA" at bounding box center [66, 158] width 84 height 35
copy span "UVUA"
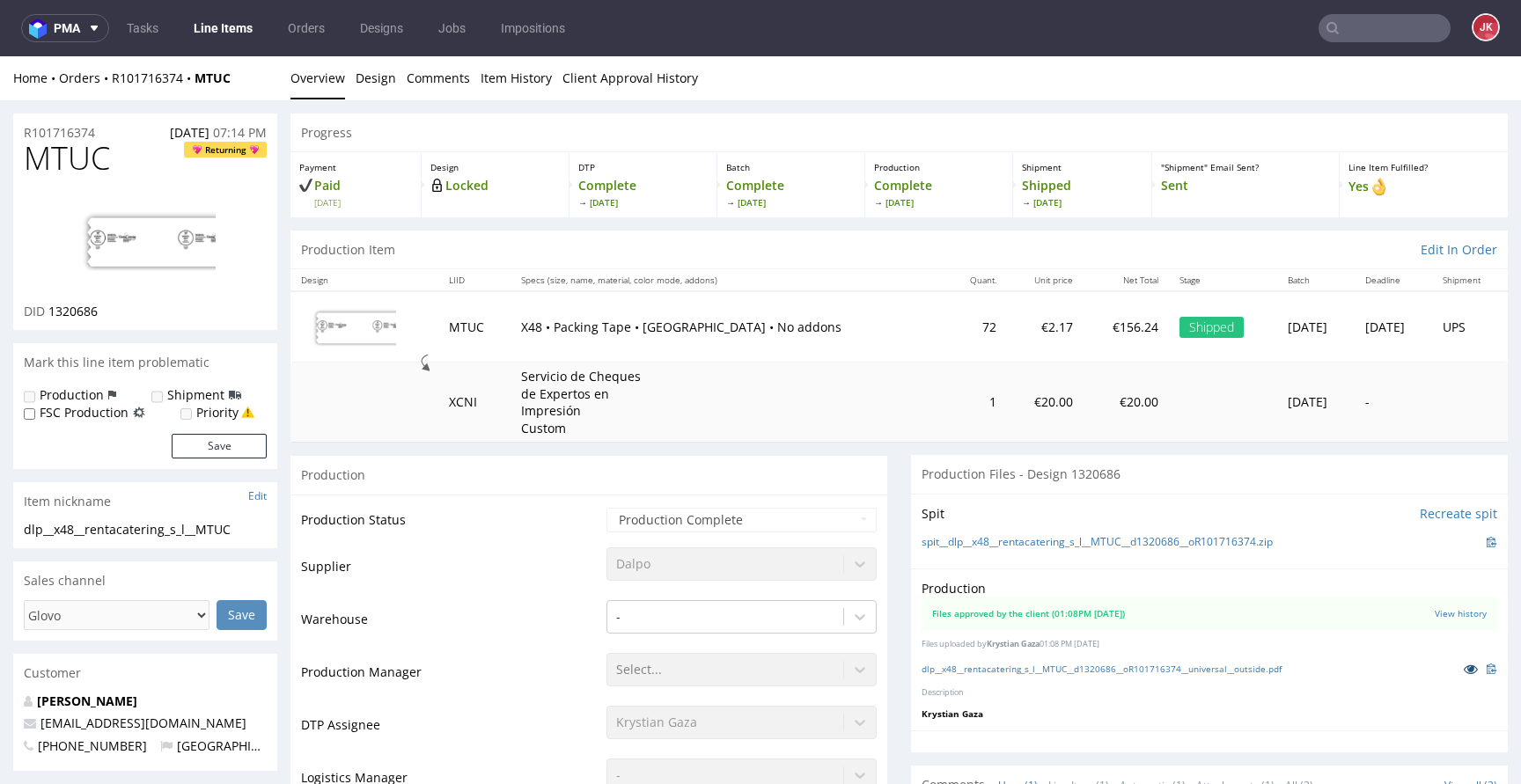
click at [1464, 668] on icon at bounding box center [1471, 669] width 14 height 13
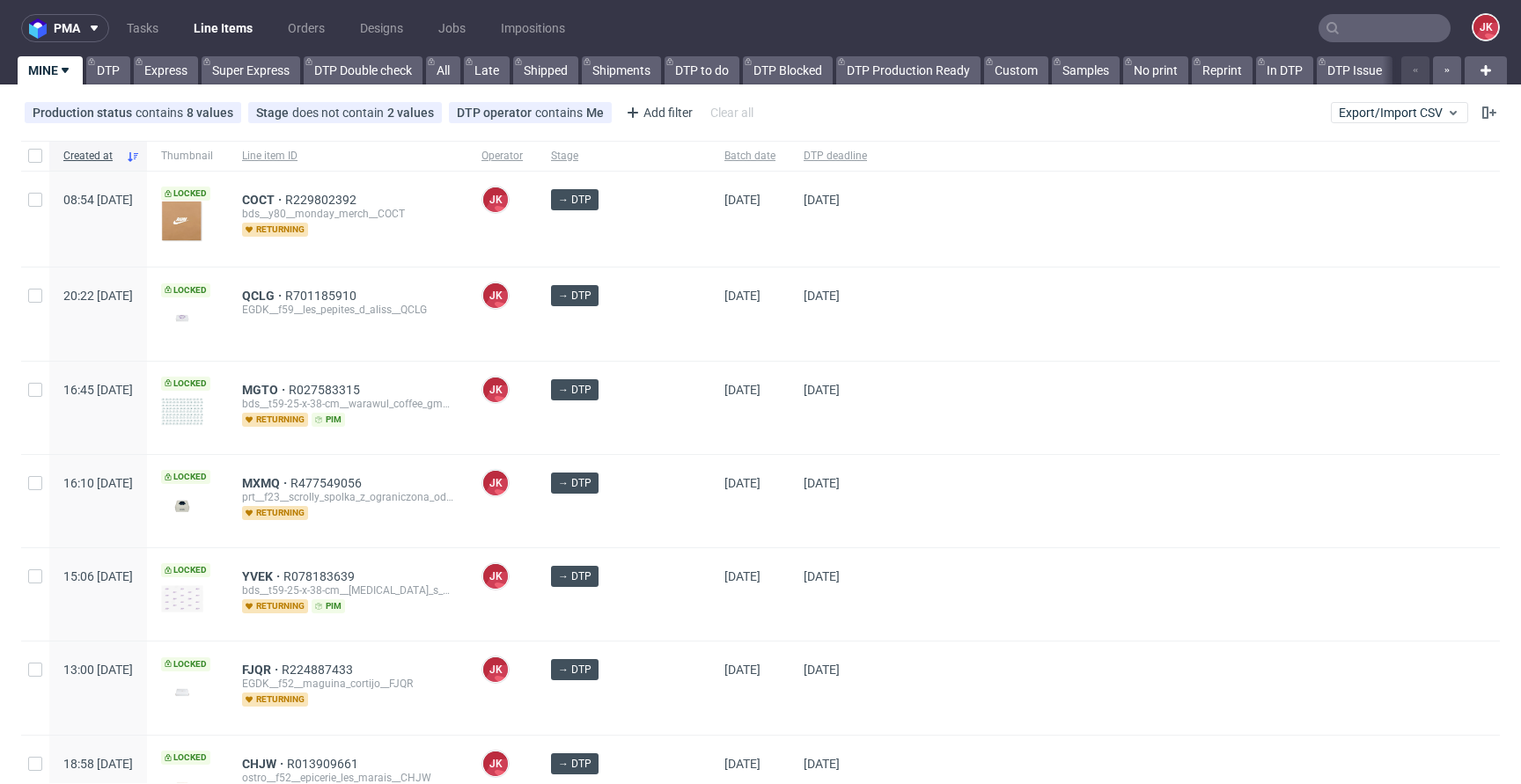
click at [537, 238] on div "[PERSON_NAME] [PERSON_NAME]" at bounding box center [502, 219] width 70 height 95
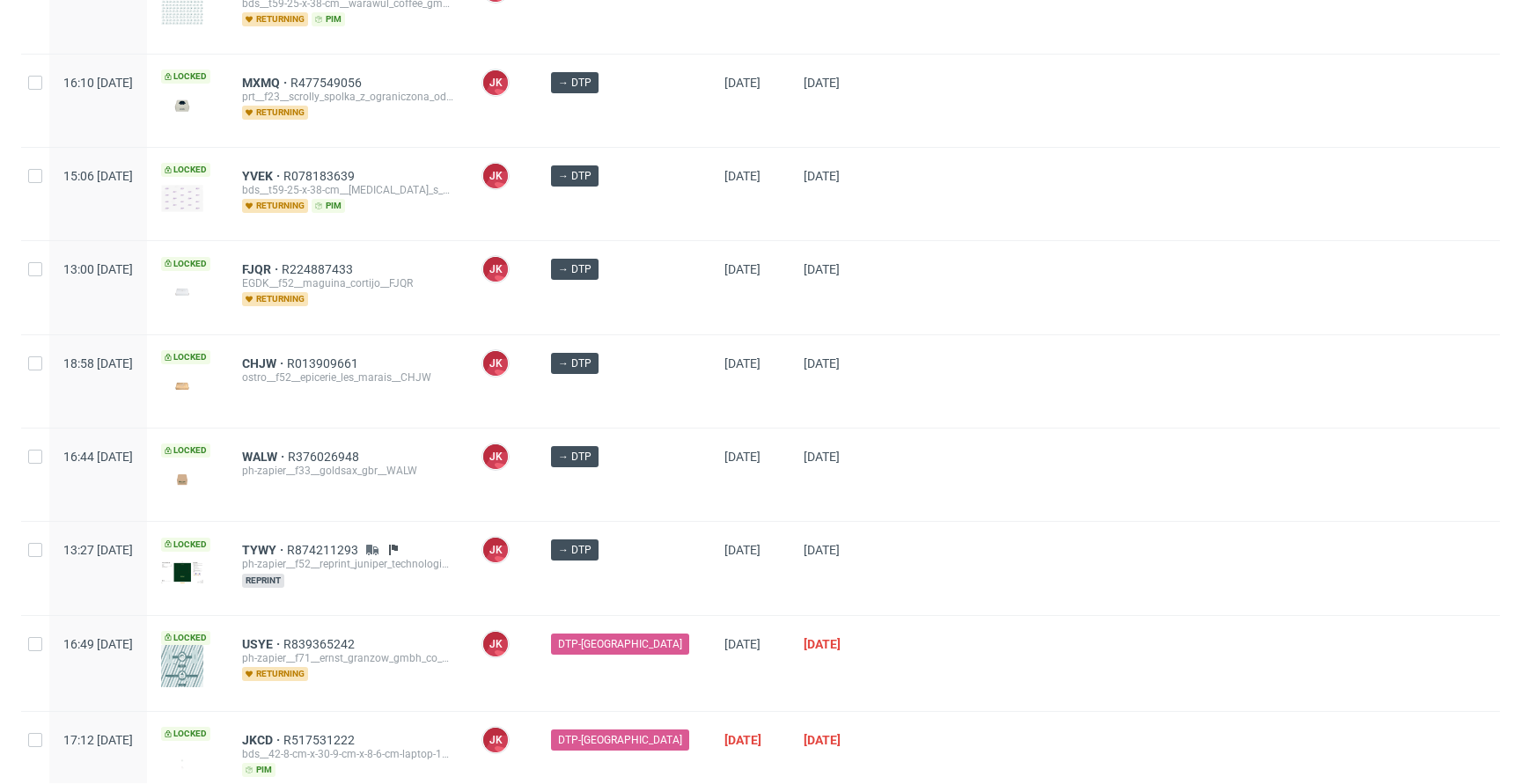
scroll to position [475, 0]
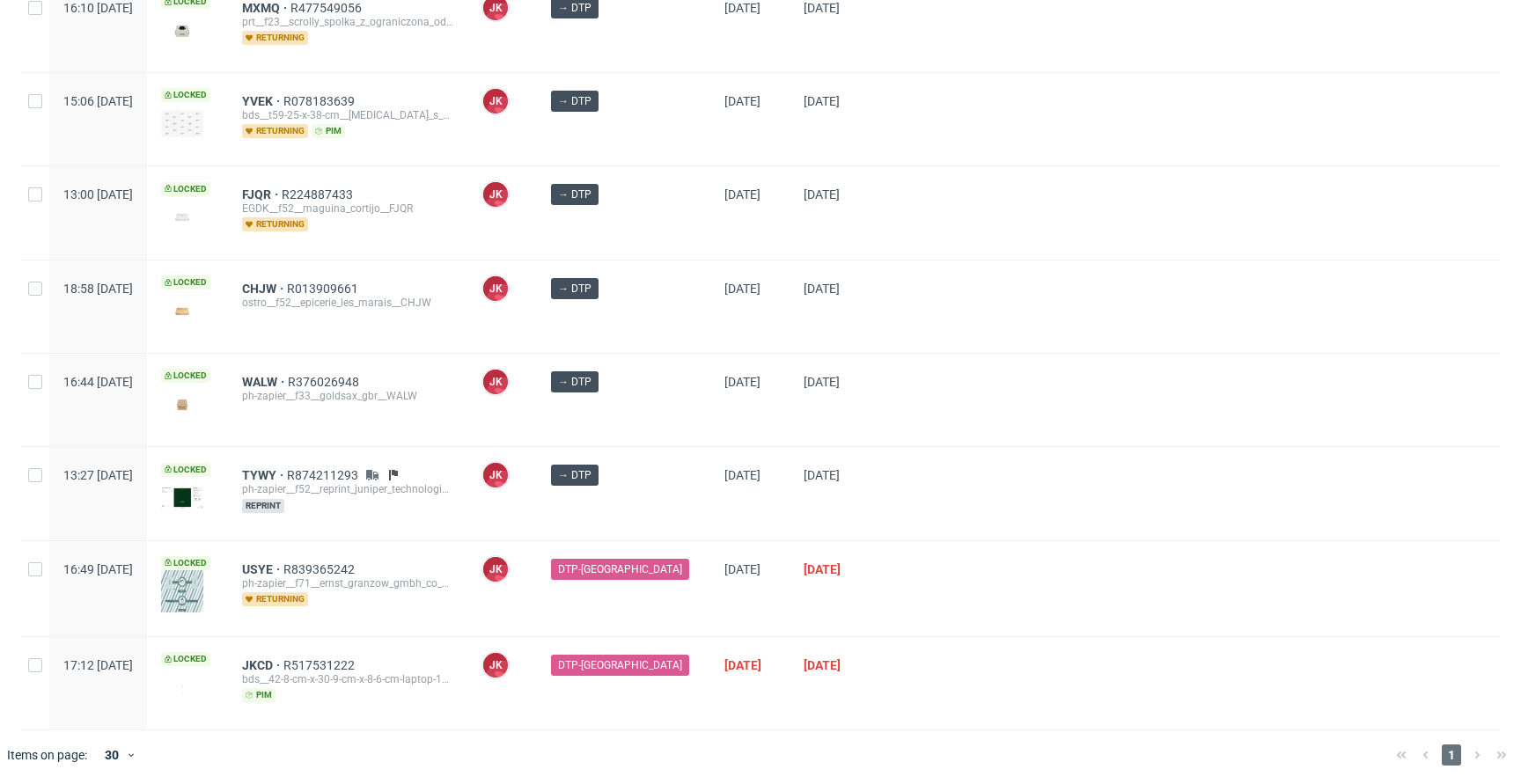
click at [537, 335] on div "JK Jan Kocik" at bounding box center [502, 306] width 70 height 92
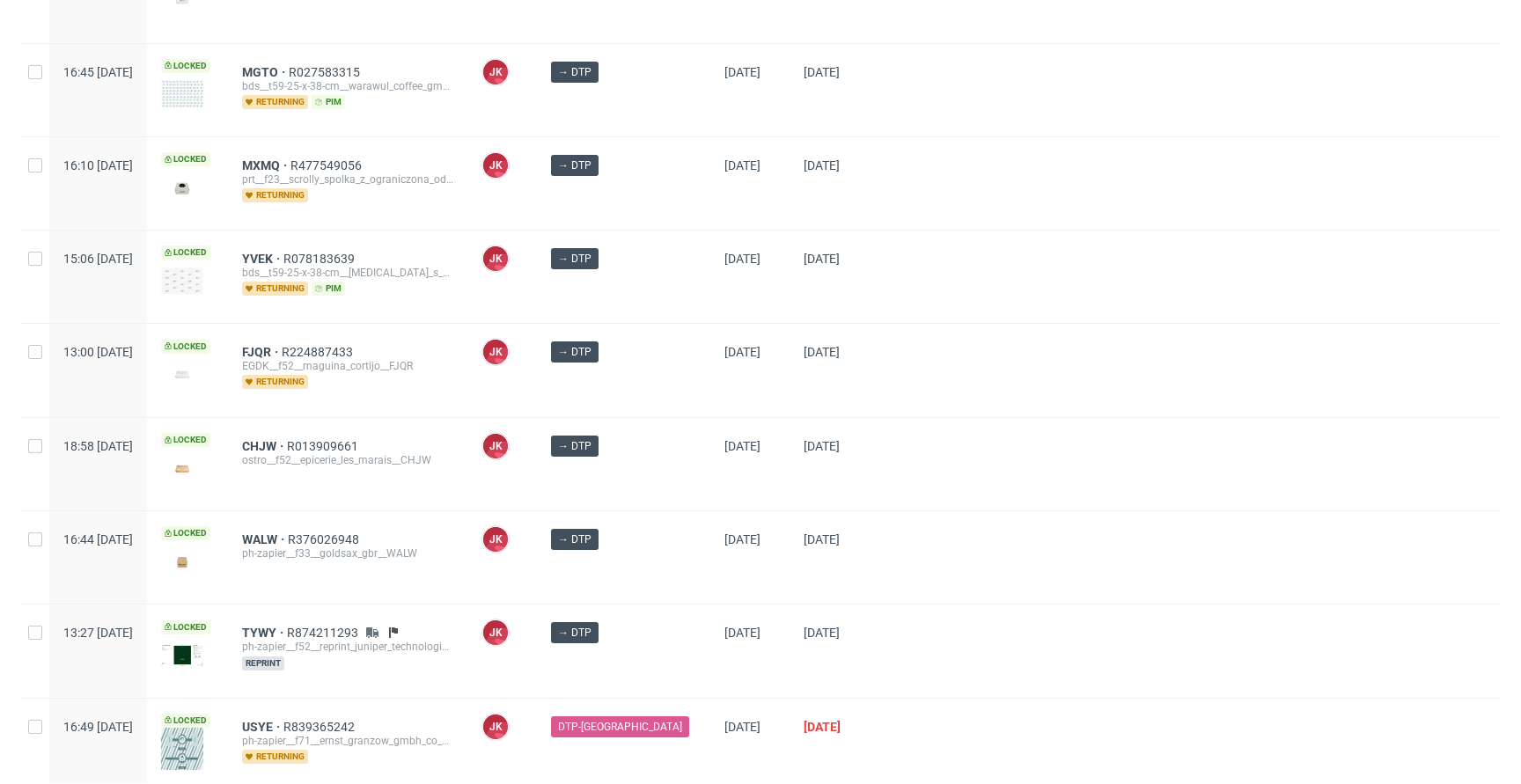
scroll to position [279, 0]
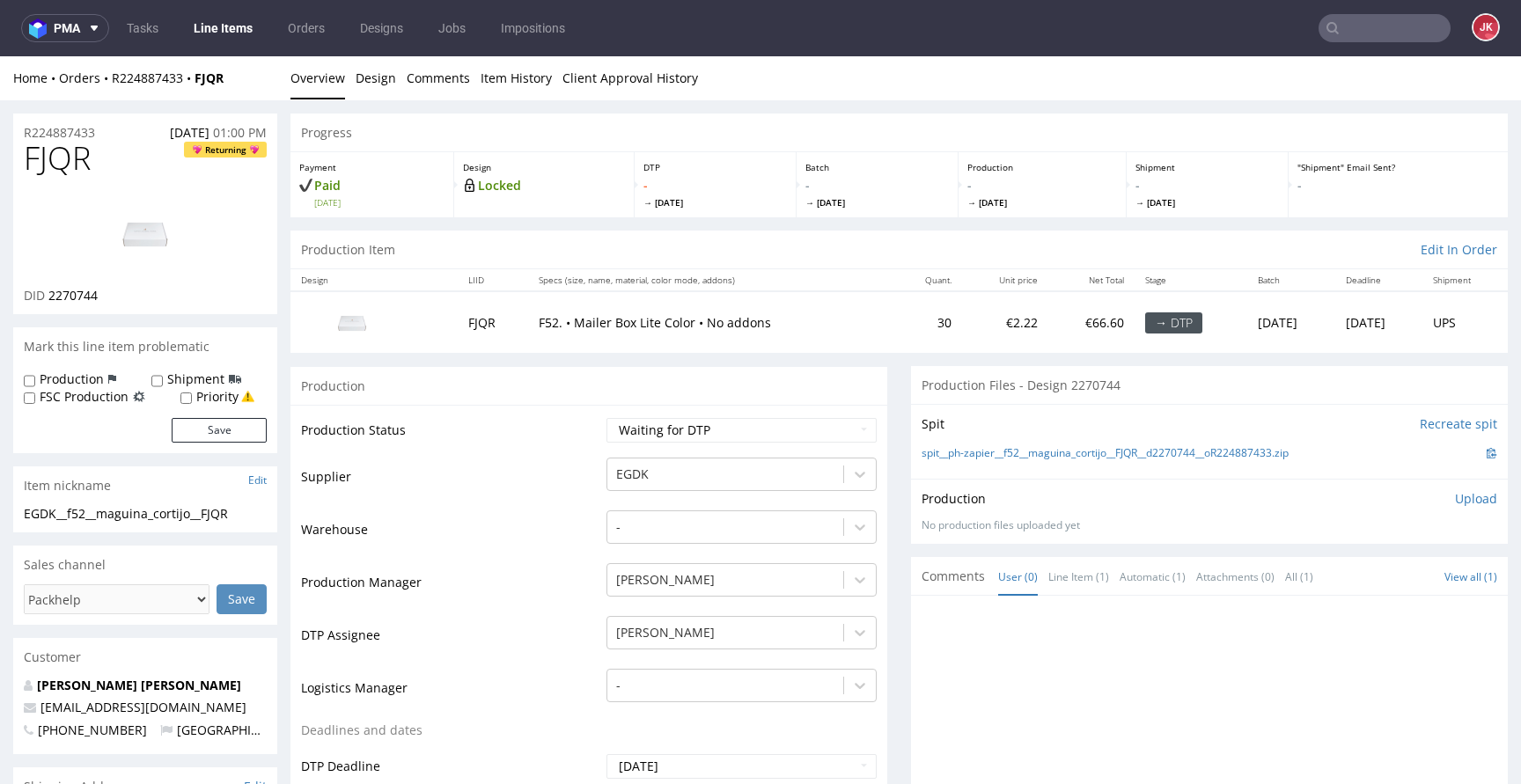
click at [372, 88] on link "Design" at bounding box center [375, 78] width 40 height 43
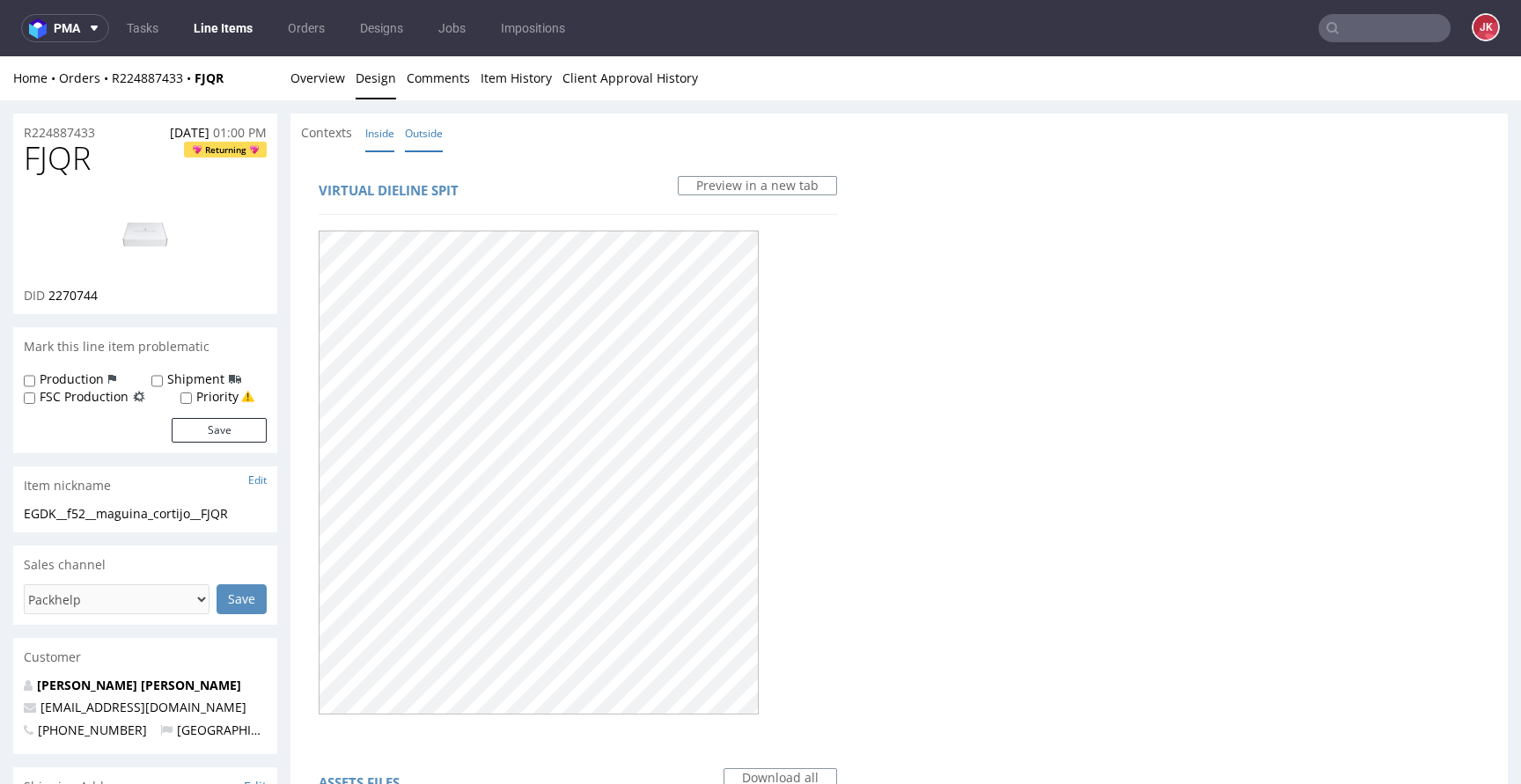
click at [389, 132] on link "Inside" at bounding box center [380, 133] width 29 height 38
click at [317, 92] on link "Overview" at bounding box center [317, 78] width 54 height 43
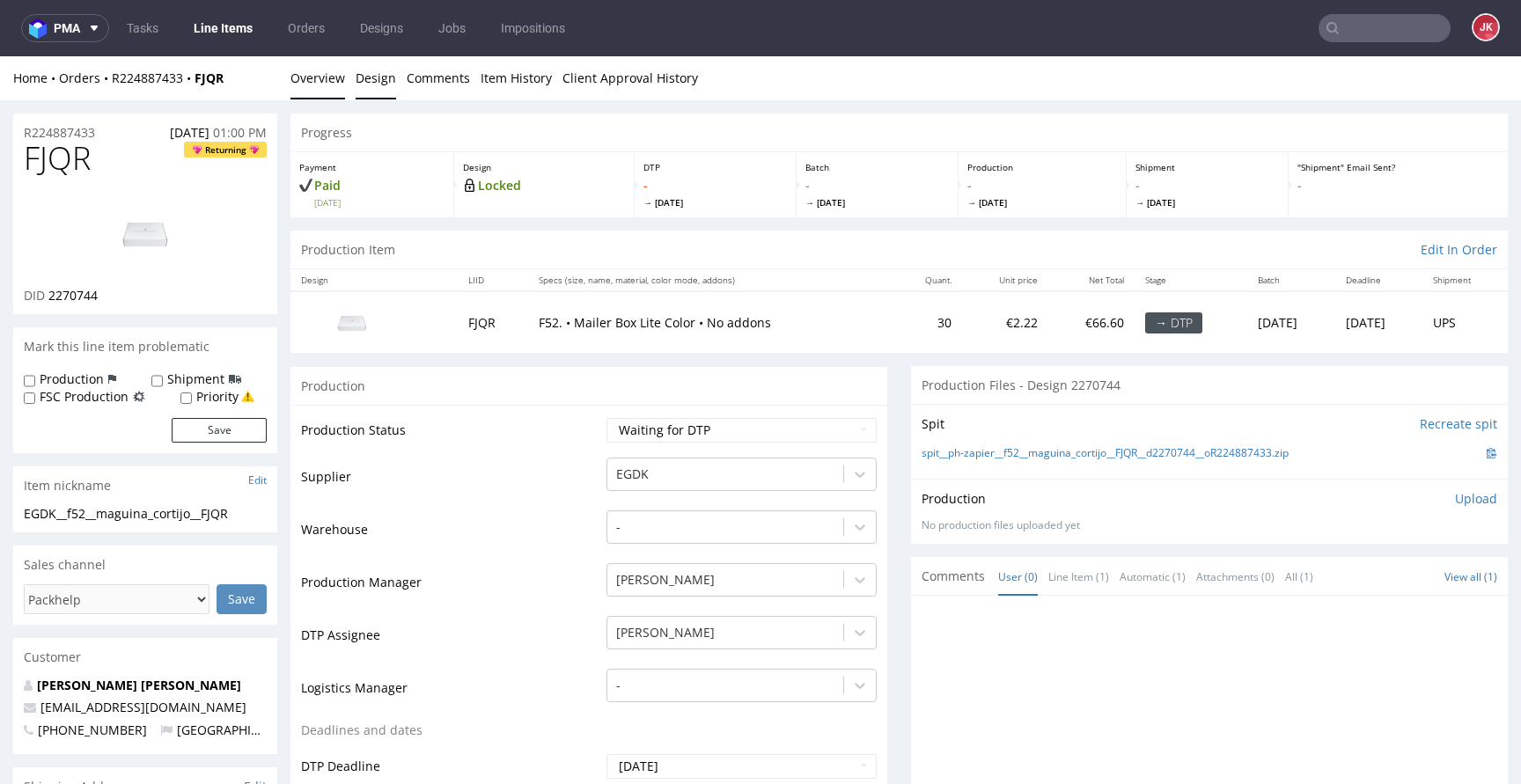
click at [378, 78] on link "Design" at bounding box center [375, 78] width 40 height 43
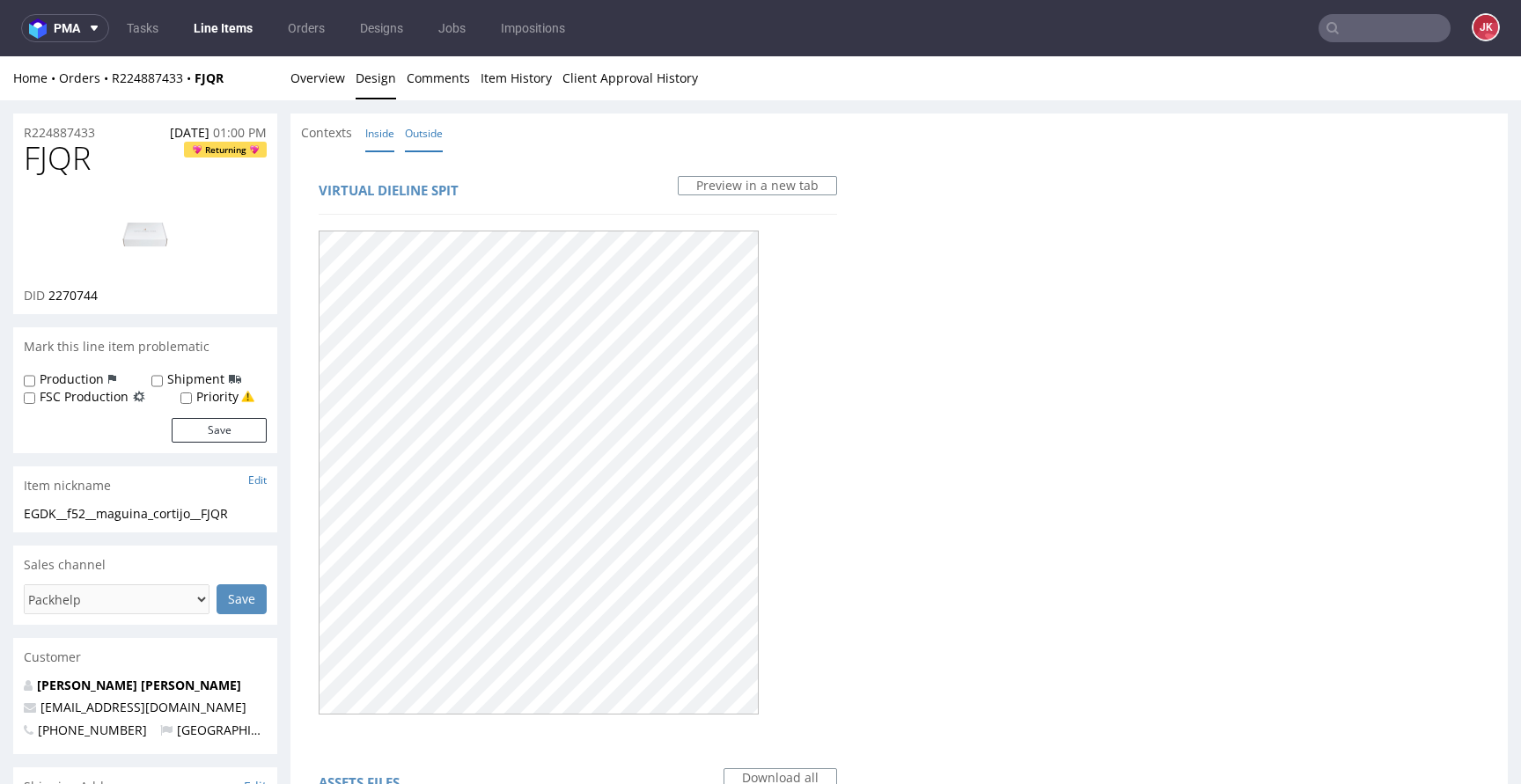
click at [427, 131] on link "Outside" at bounding box center [423, 133] width 38 height 38
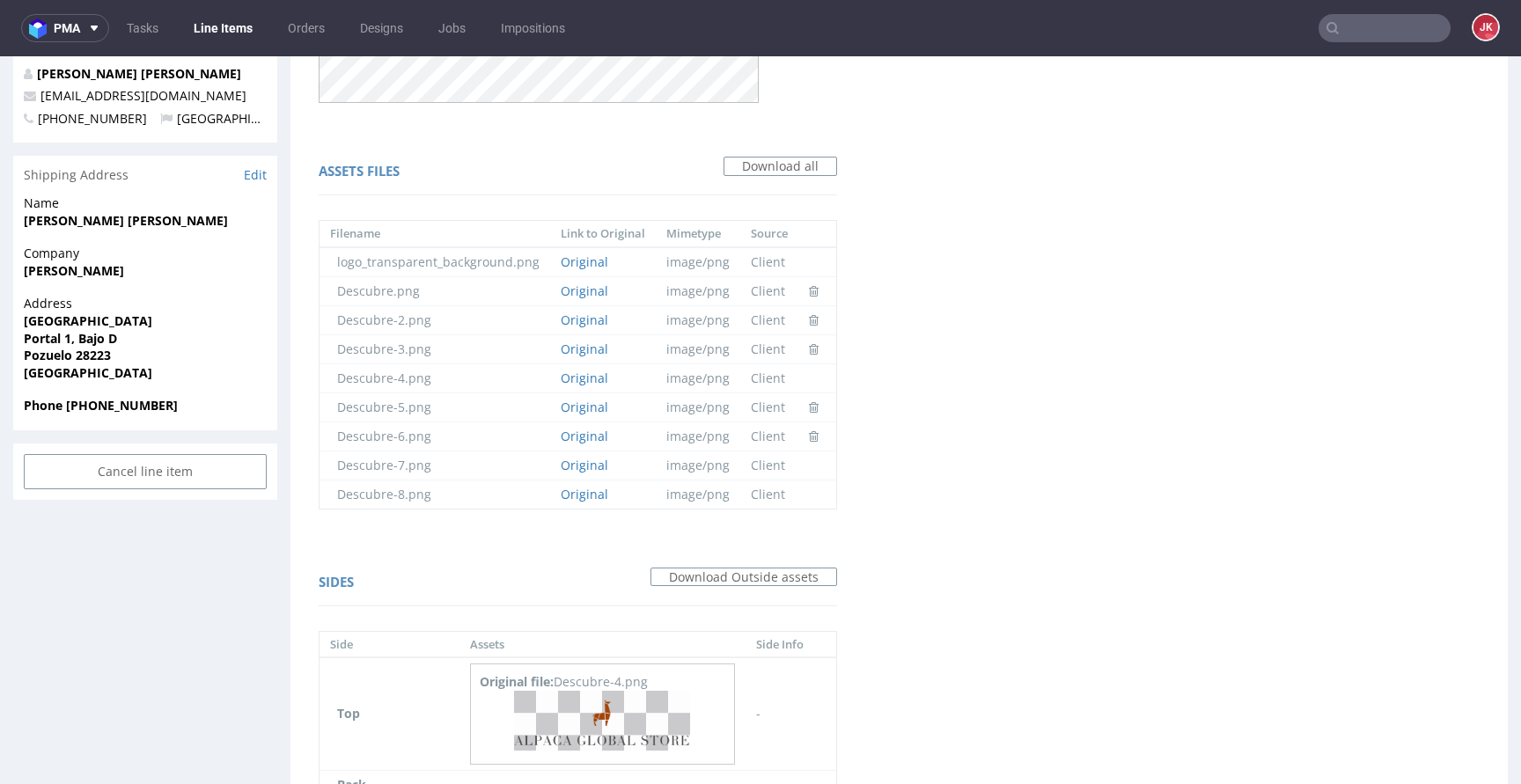
scroll to position [945, 0]
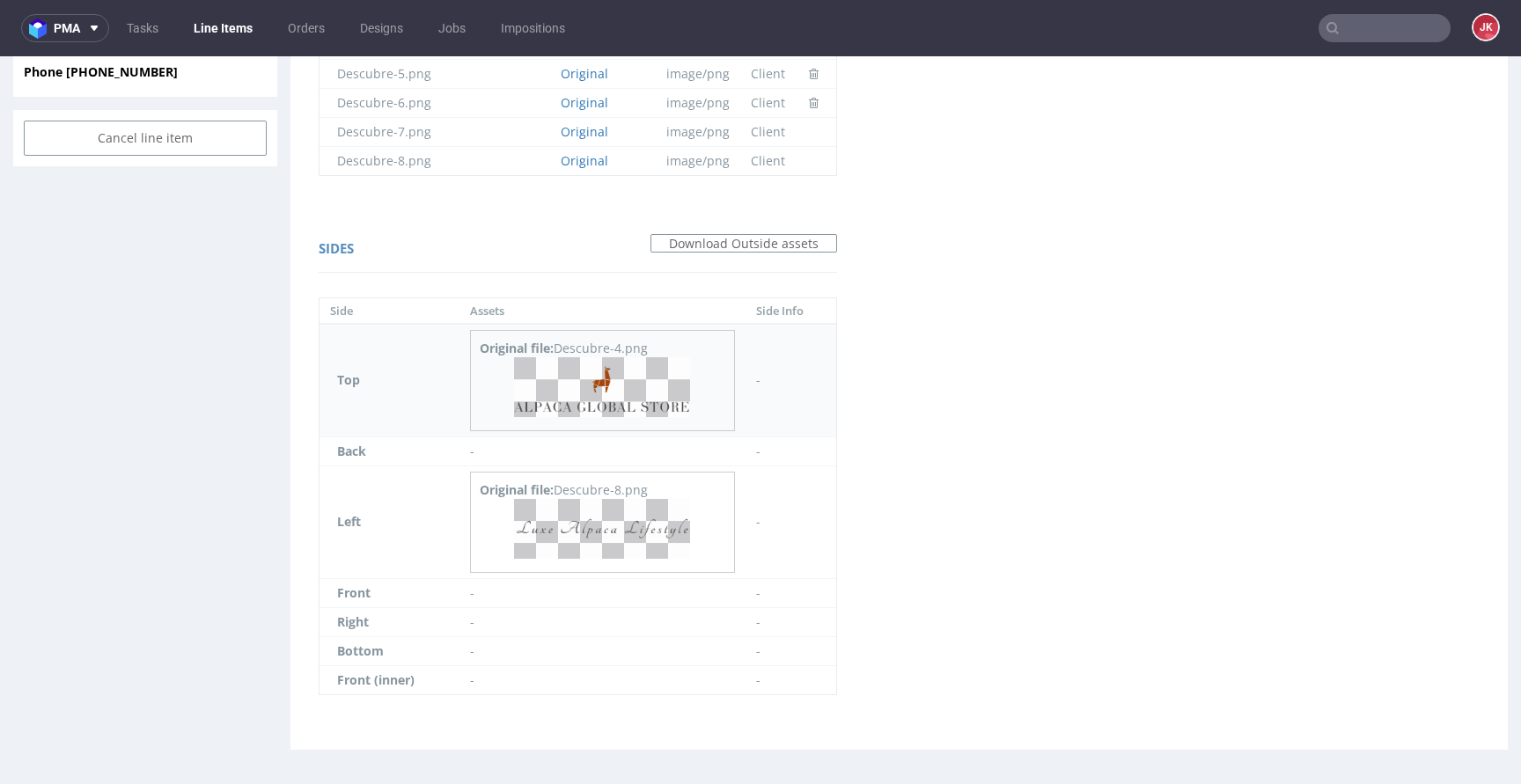
click at [586, 388] on img at bounding box center [602, 387] width 176 height 60
click at [613, 530] on img at bounding box center [602, 529] width 176 height 60
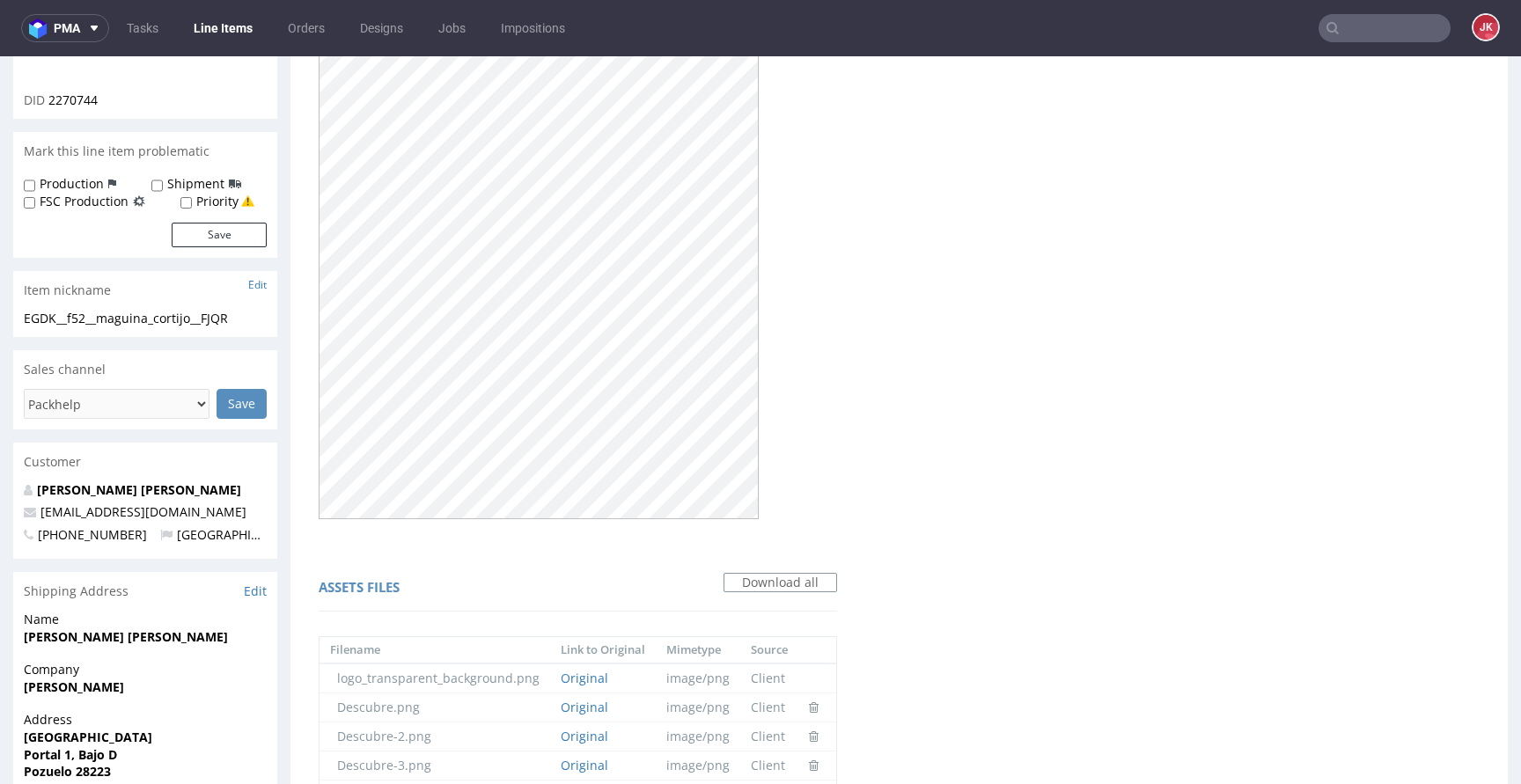
scroll to position [0, 0]
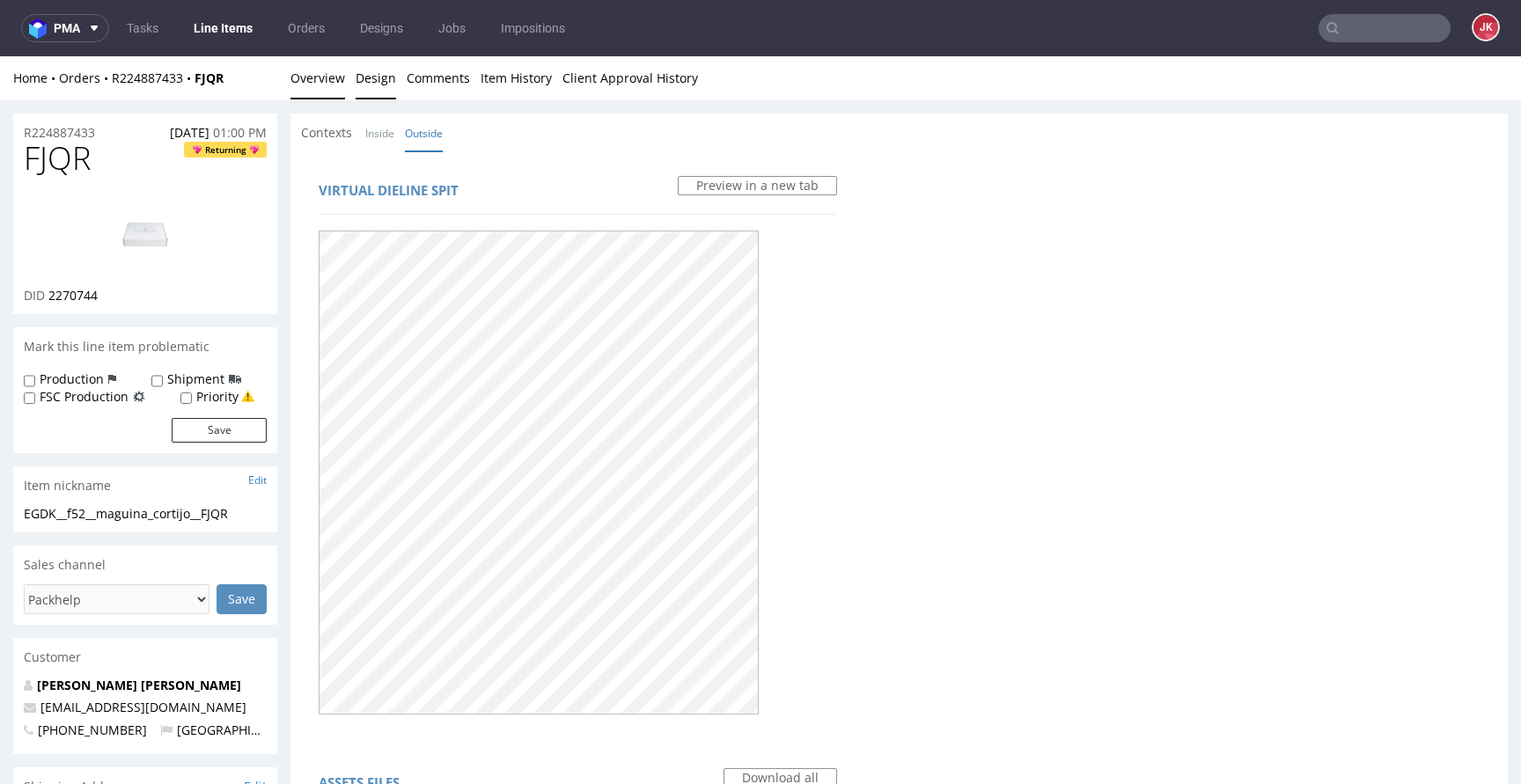
click at [323, 76] on link "Overview" at bounding box center [317, 78] width 54 height 43
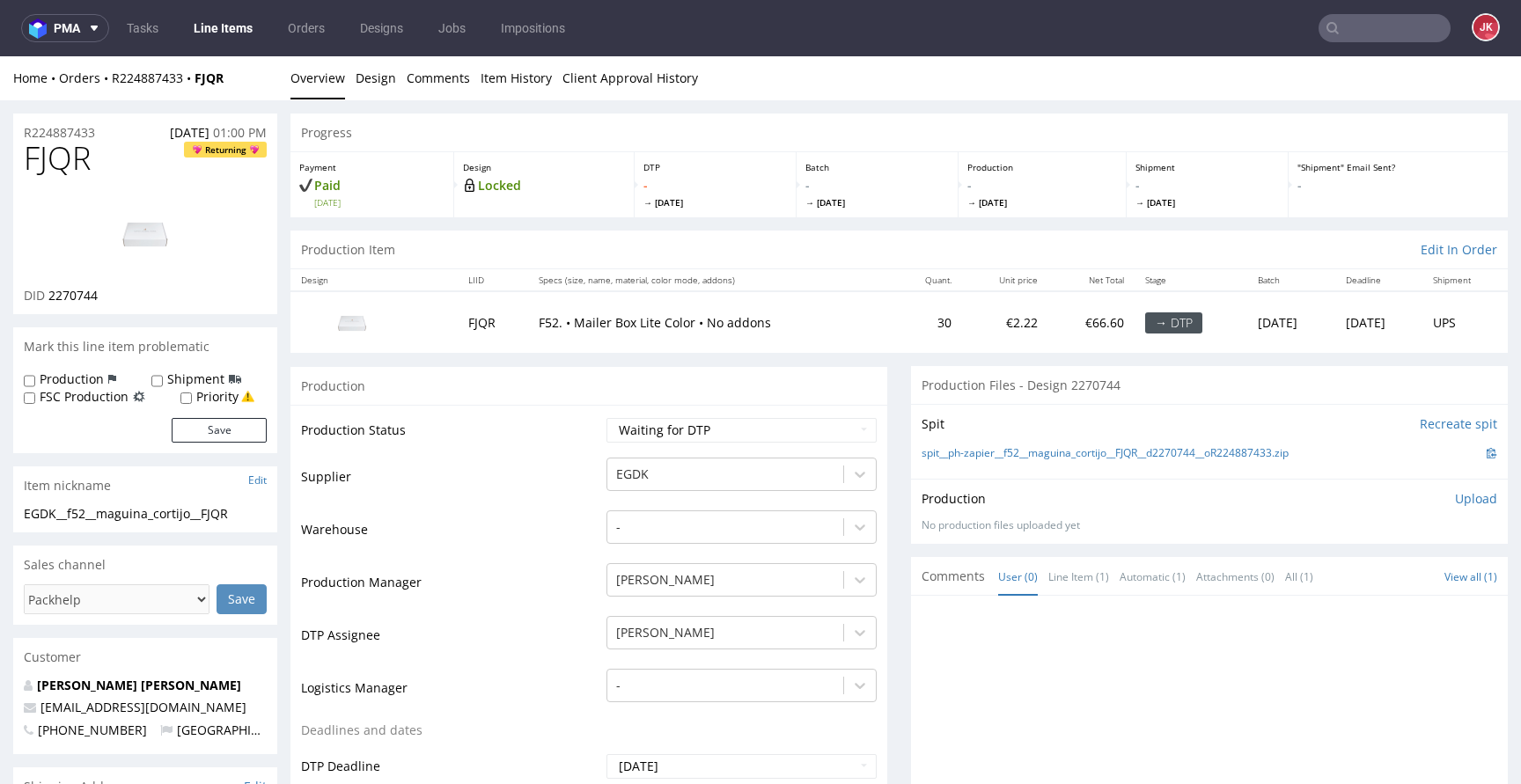
click at [561, 458] on td "Supplier" at bounding box center [451, 482] width 301 height 53
click at [624, 444] on td "Waiting for Artwork Waiting for Diecut Waiting for Mockup Waiting for DTP Waiti…" at bounding box center [739, 436] width 274 height 39
click at [640, 438] on select "Waiting for Artwork Waiting for Diecut Waiting for Mockup Waiting for DTP Waiti…" at bounding box center [741, 430] width 271 height 25
select select "dtp_in_process"
click at [606, 418] on select "Waiting for Artwork Waiting for Diecut Waiting for Mockup Waiting for DTP Waiti…" at bounding box center [741, 430] width 271 height 25
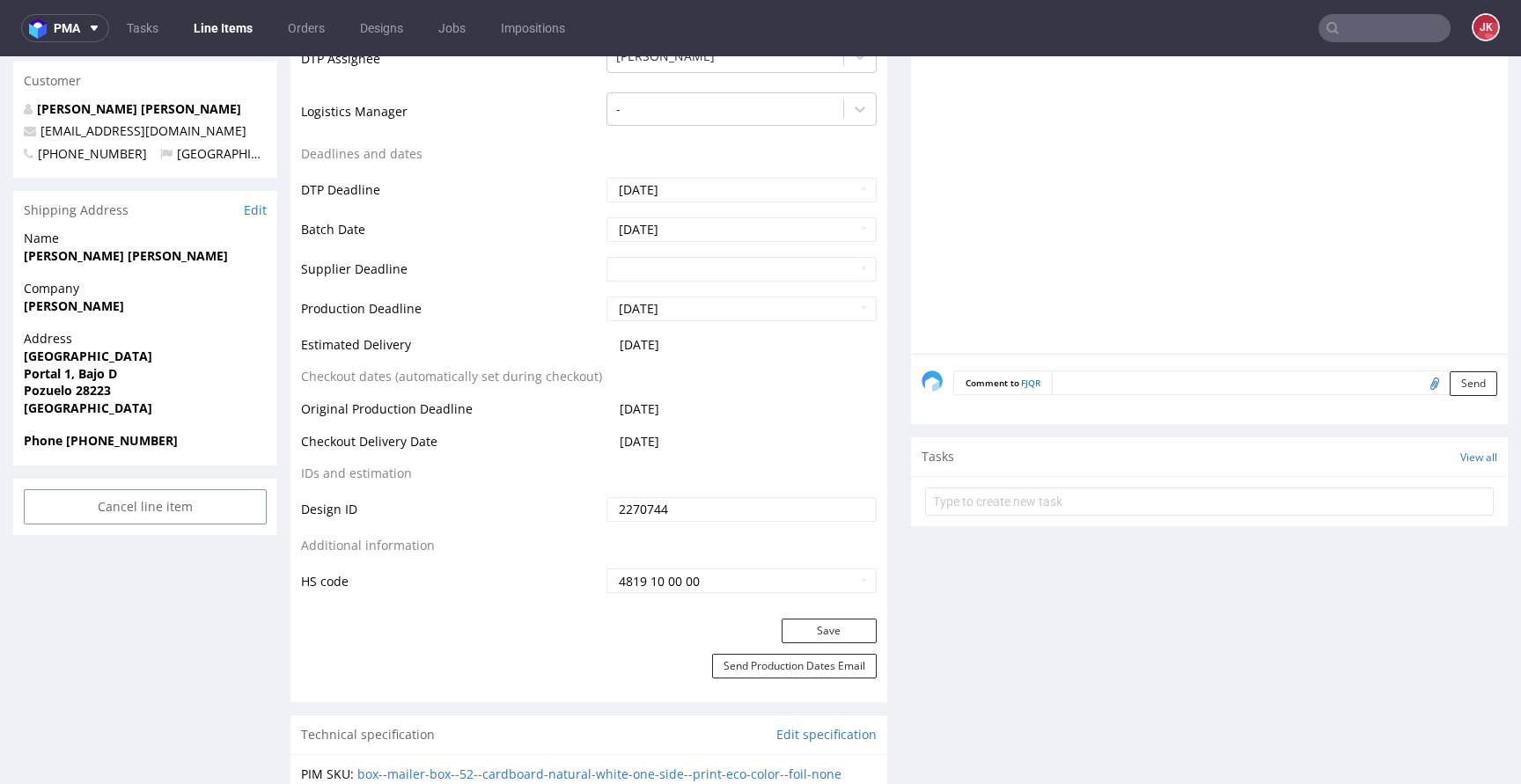
scroll to position [590, 0]
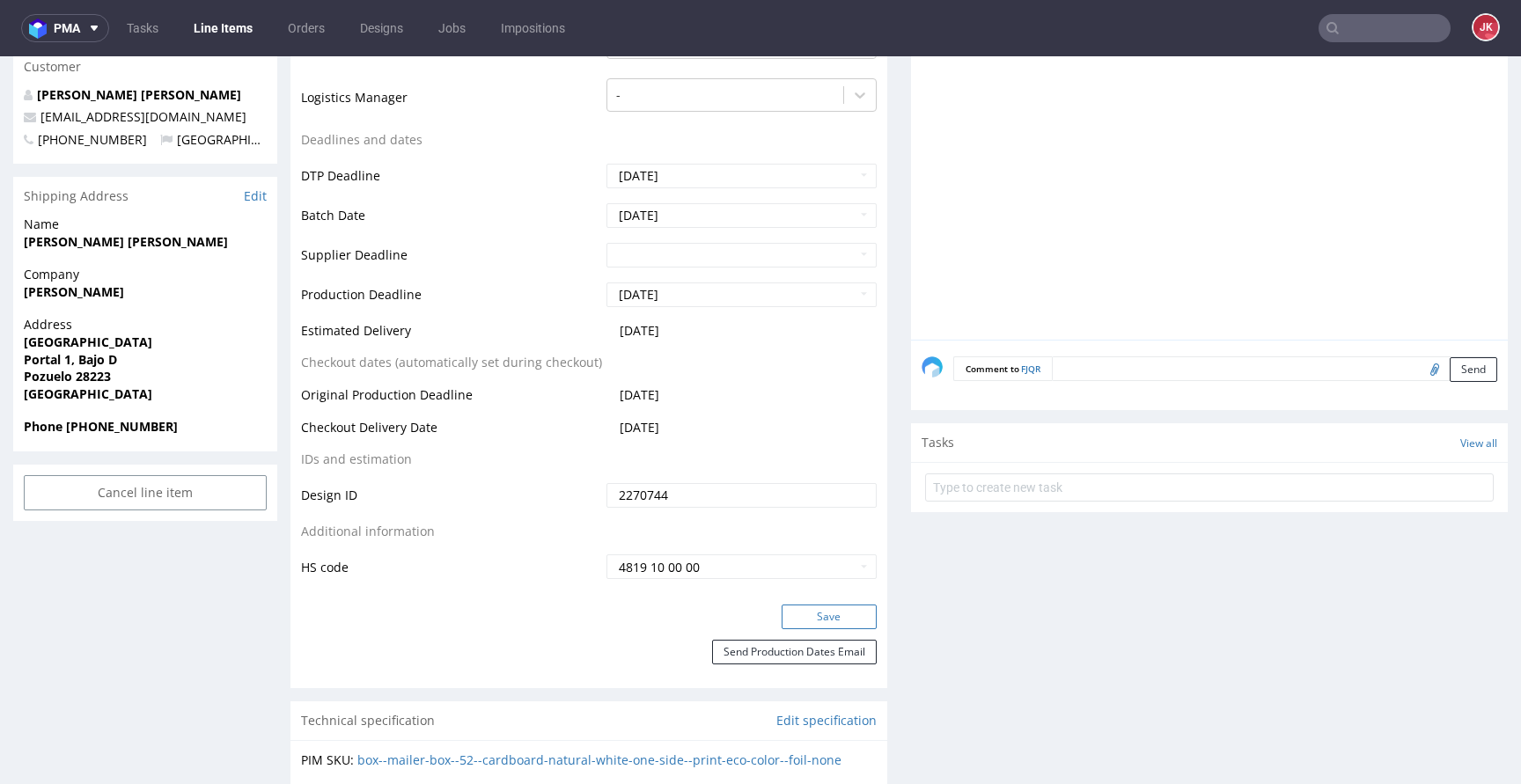
click at [803, 609] on button "Save" at bounding box center [829, 617] width 95 height 25
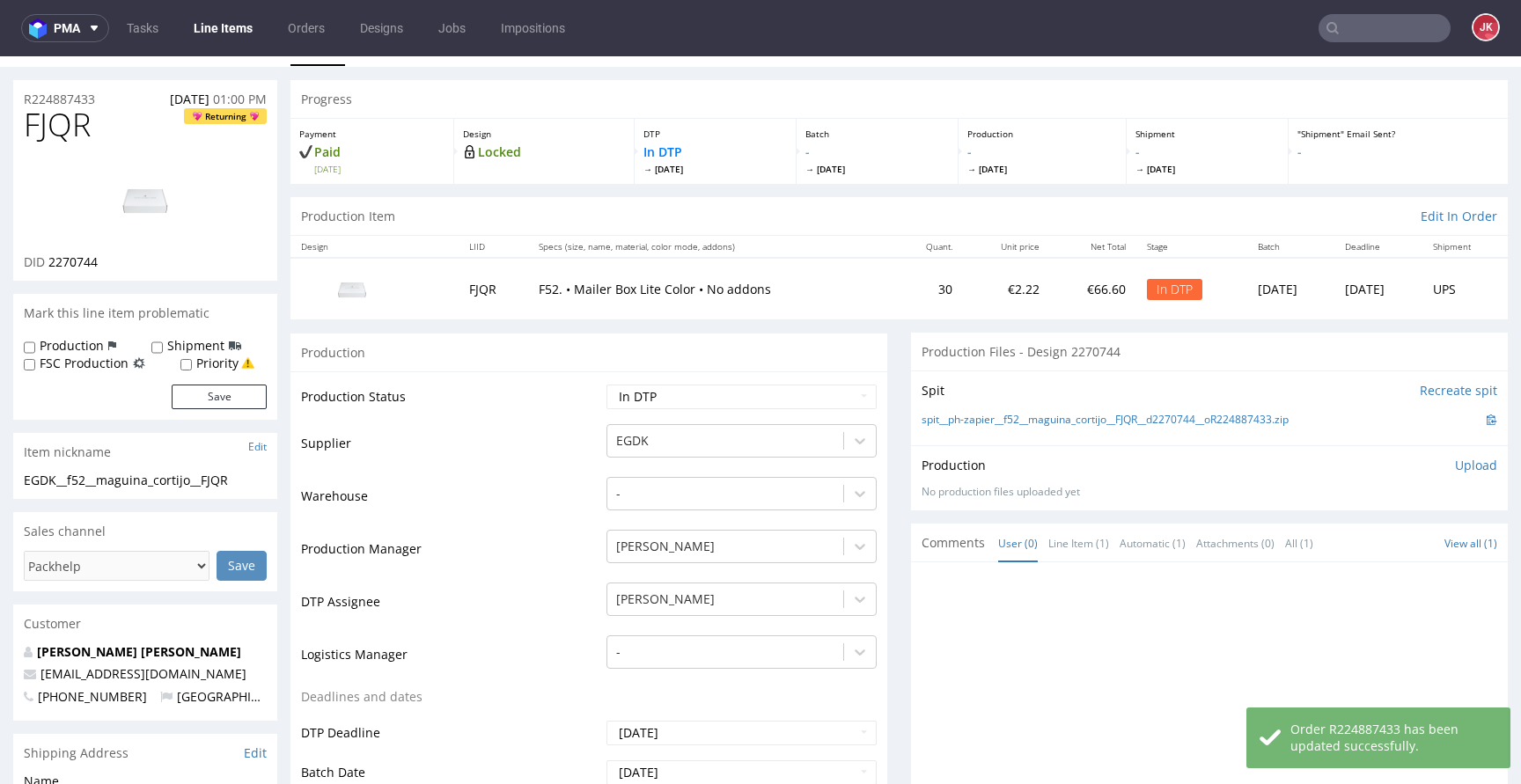
scroll to position [0, 0]
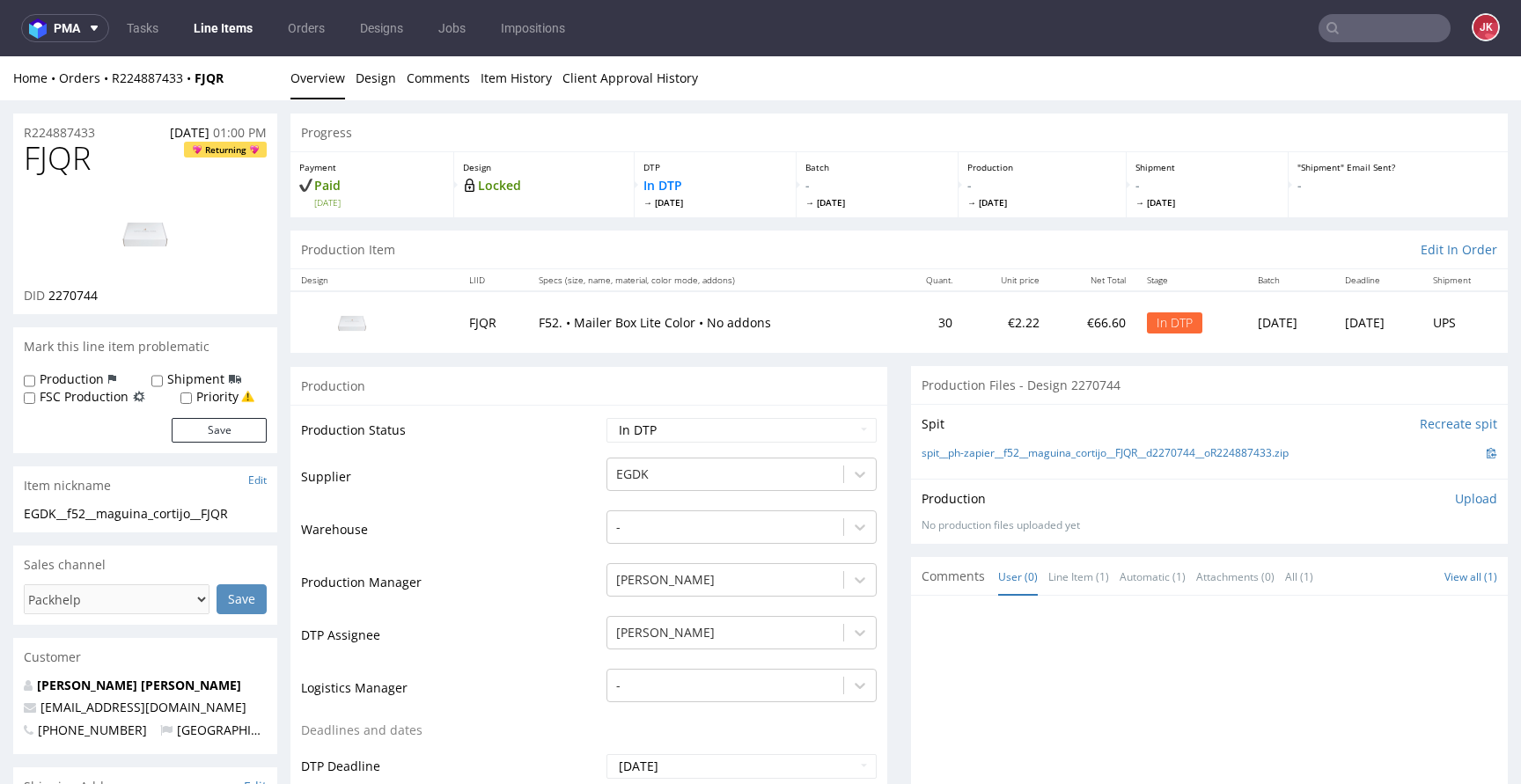
click at [59, 159] on span "FJQR" at bounding box center [57, 158] width 67 height 35
copy span "FJQR"
drag, startPoint x: 530, startPoint y: 503, endPoint x: 155, endPoint y: 578, distance: 382.4
click at [529, 503] on td "Supplier" at bounding box center [451, 482] width 301 height 53
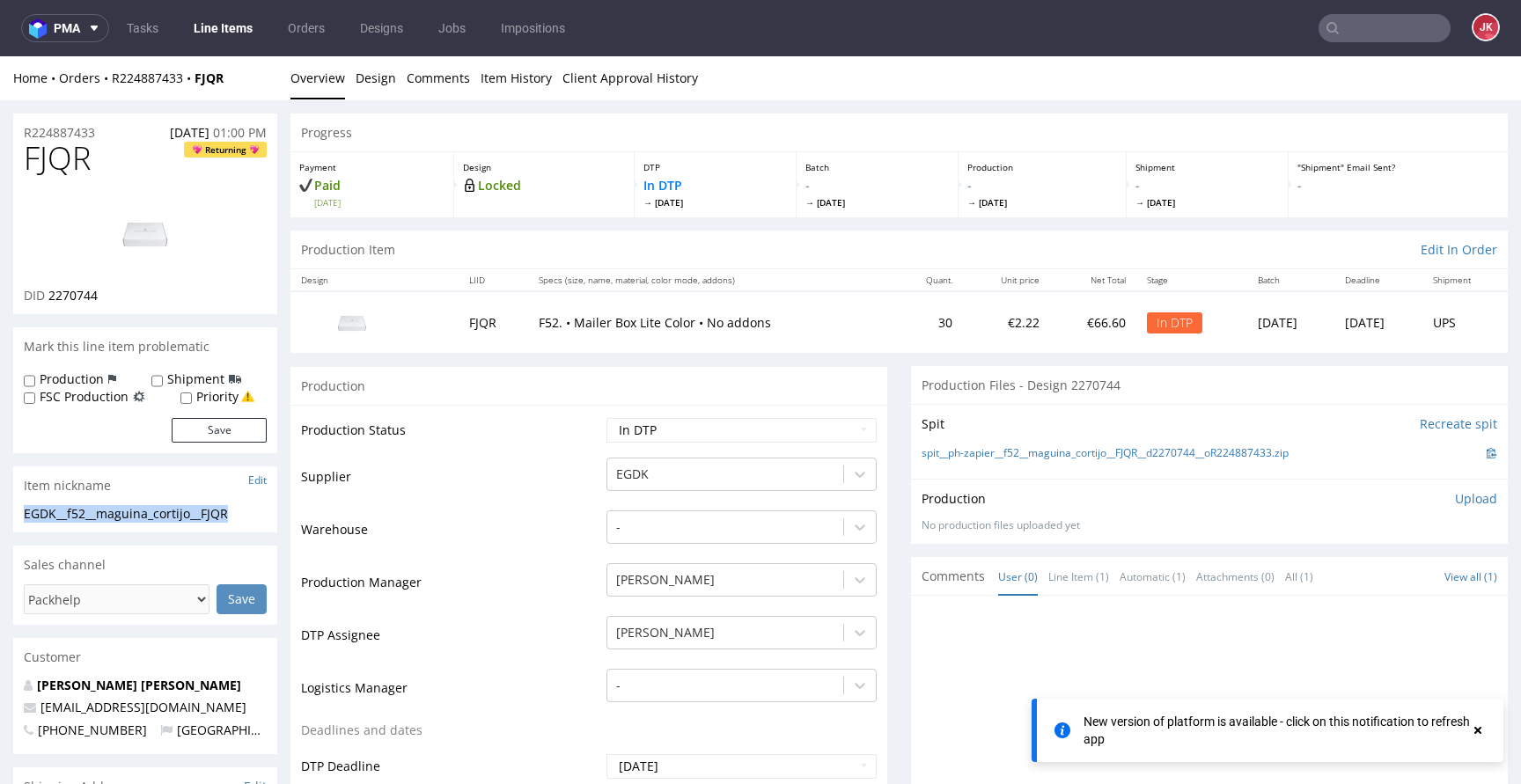
drag, startPoint x: 238, startPoint y: 514, endPoint x: 2, endPoint y: 508, distance: 236.1
copy div "EGDK__f52__maguina_cortijo__FJQR"
drag, startPoint x: 106, startPoint y: 132, endPoint x: 0, endPoint y: 141, distance: 106.4
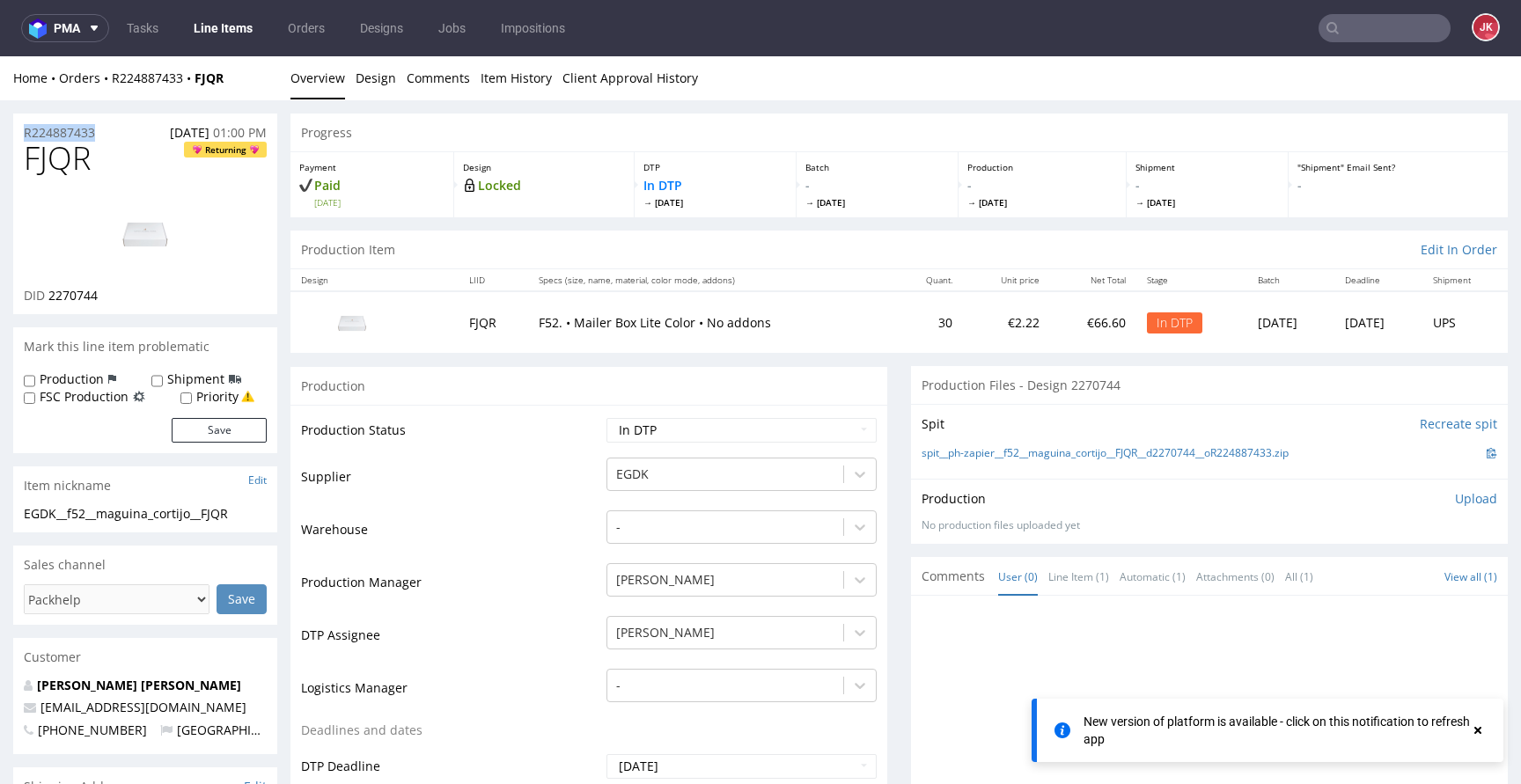
copy p "R224887433"
drag, startPoint x: 48, startPoint y: 296, endPoint x: 120, endPoint y: 295, distance: 72.0
click at [120, 295] on div "DID 2270744" at bounding box center [146, 296] width 243 height 18
copy span "2270744"
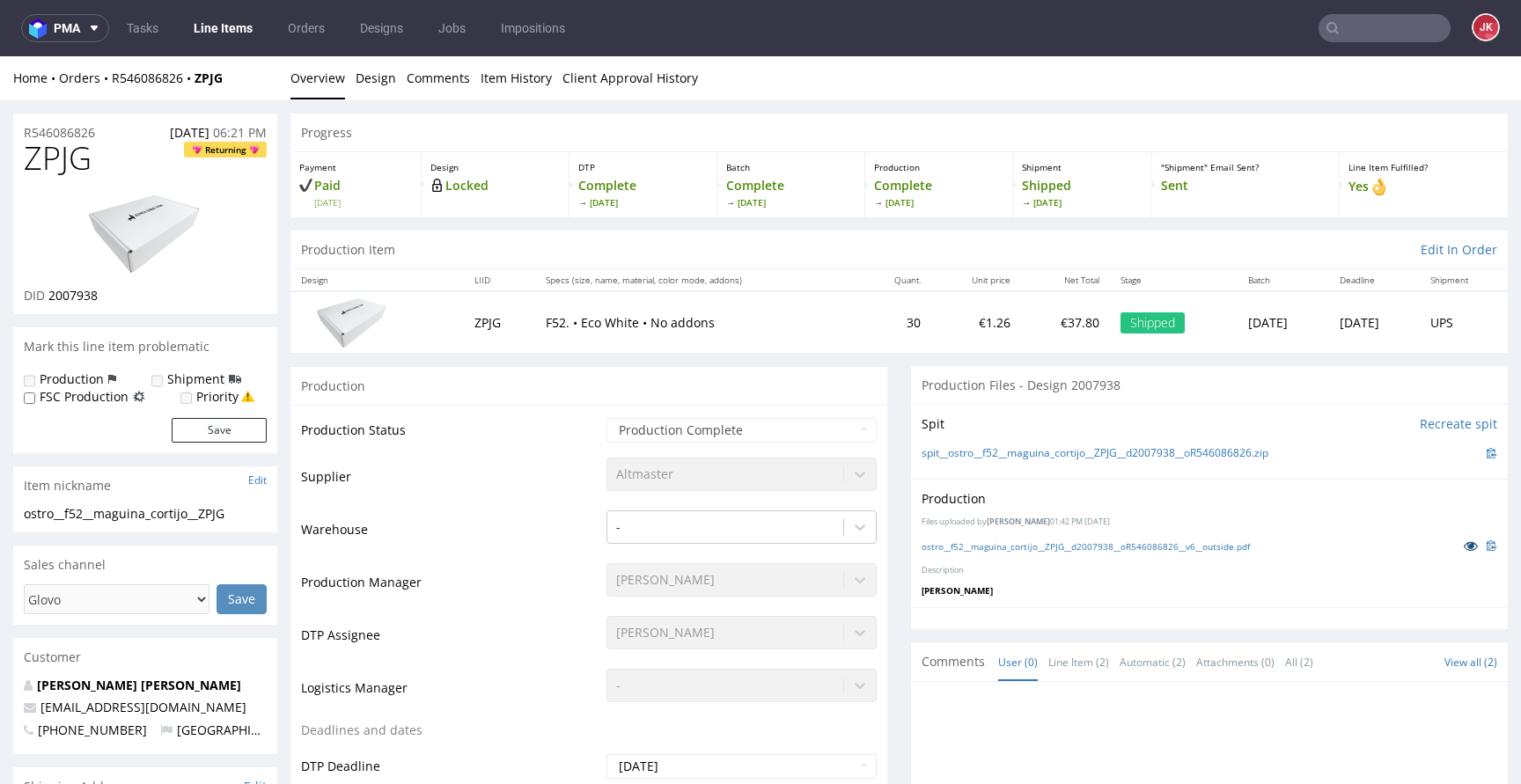
click at [1464, 552] on icon at bounding box center [1471, 546] width 14 height 13
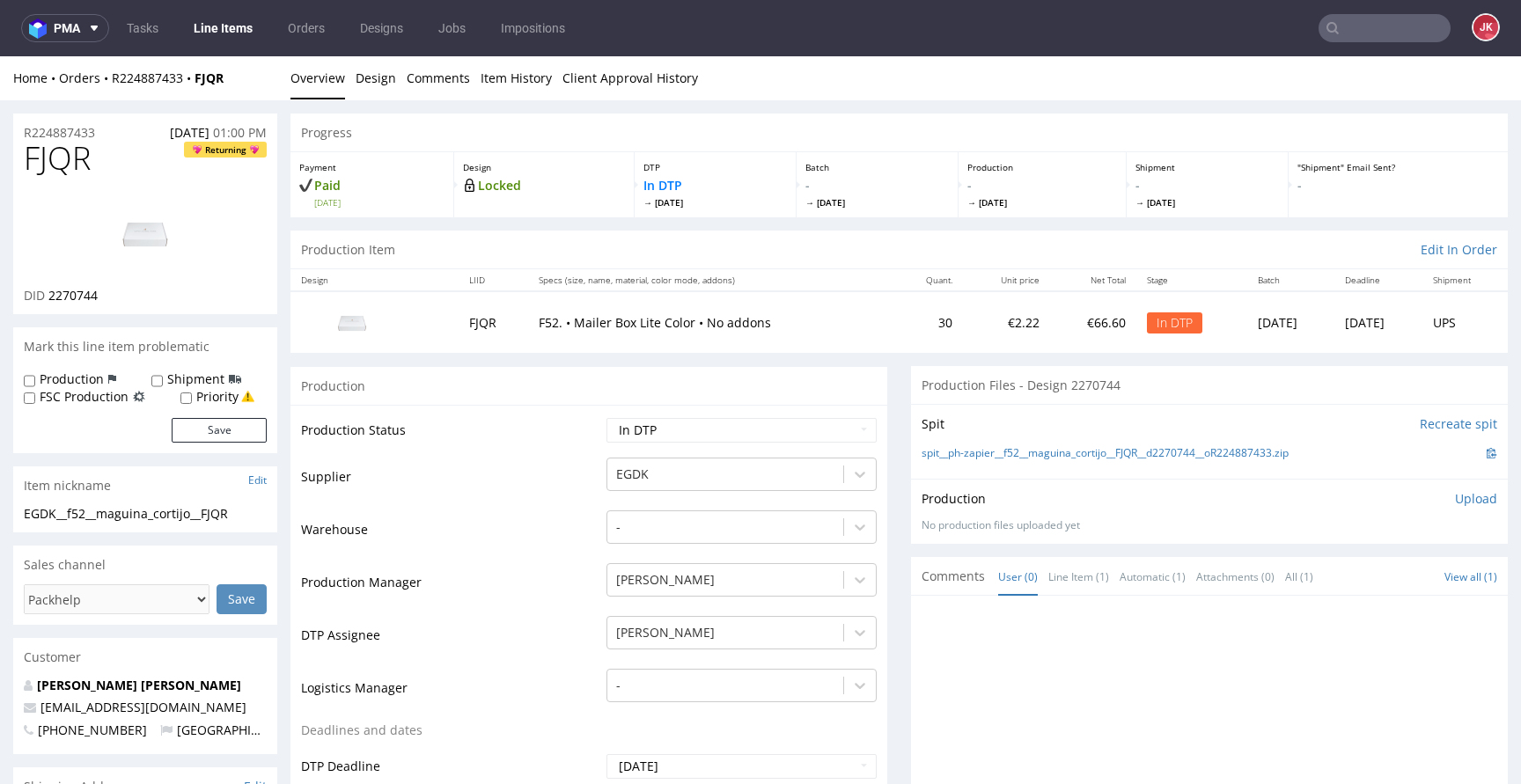
click at [1376, 523] on div "No production files uploaded yet" at bounding box center [1209, 525] width 576 height 15
click at [1455, 495] on p "Upload" at bounding box center [1475, 499] width 42 height 18
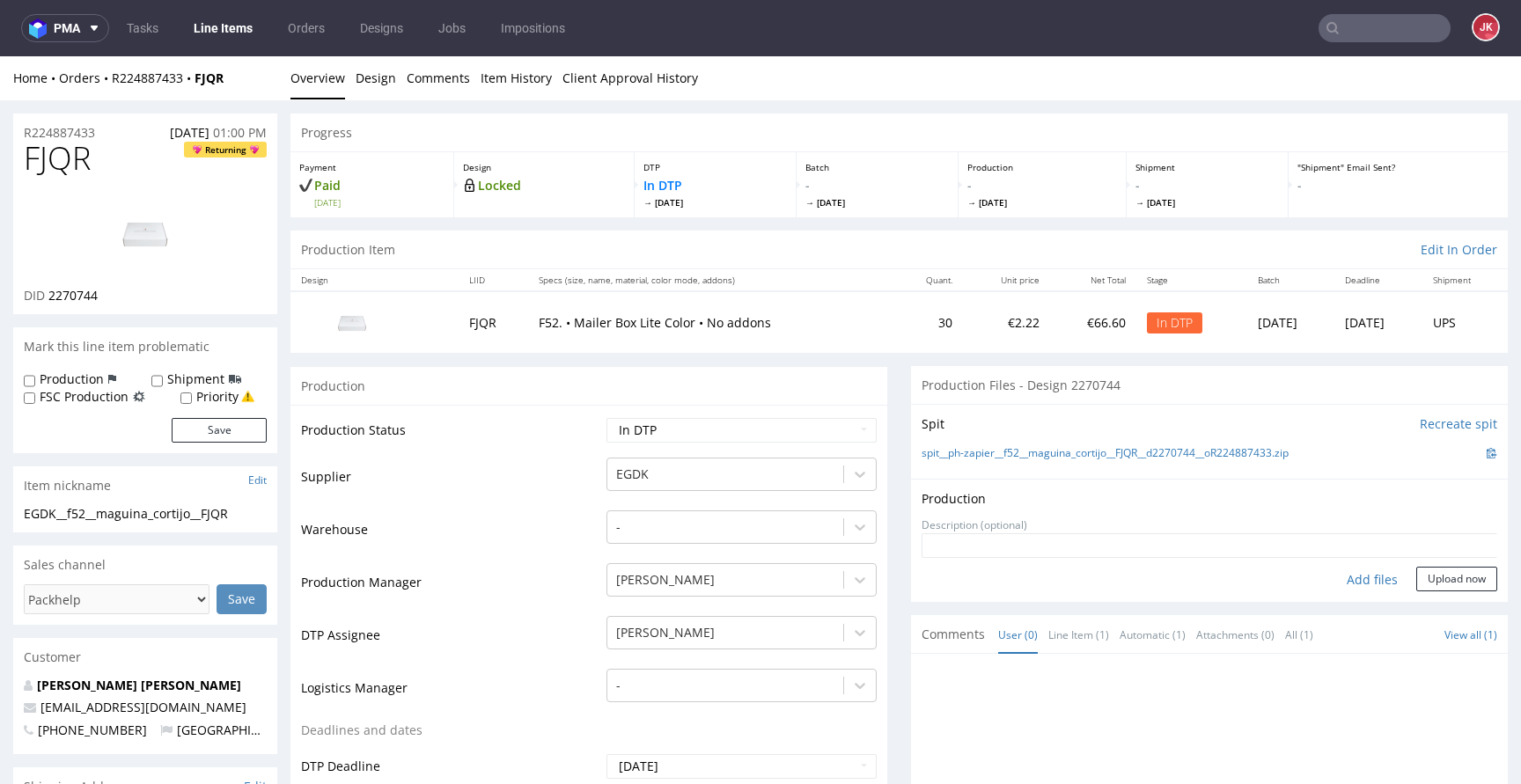
click at [1352, 576] on div "Add files" at bounding box center [1372, 580] width 88 height 27
type input "C:\fakepath\EGDK__f52__maguina_cortijo__FJQR__d2270744__oR224887433__6__outside…"
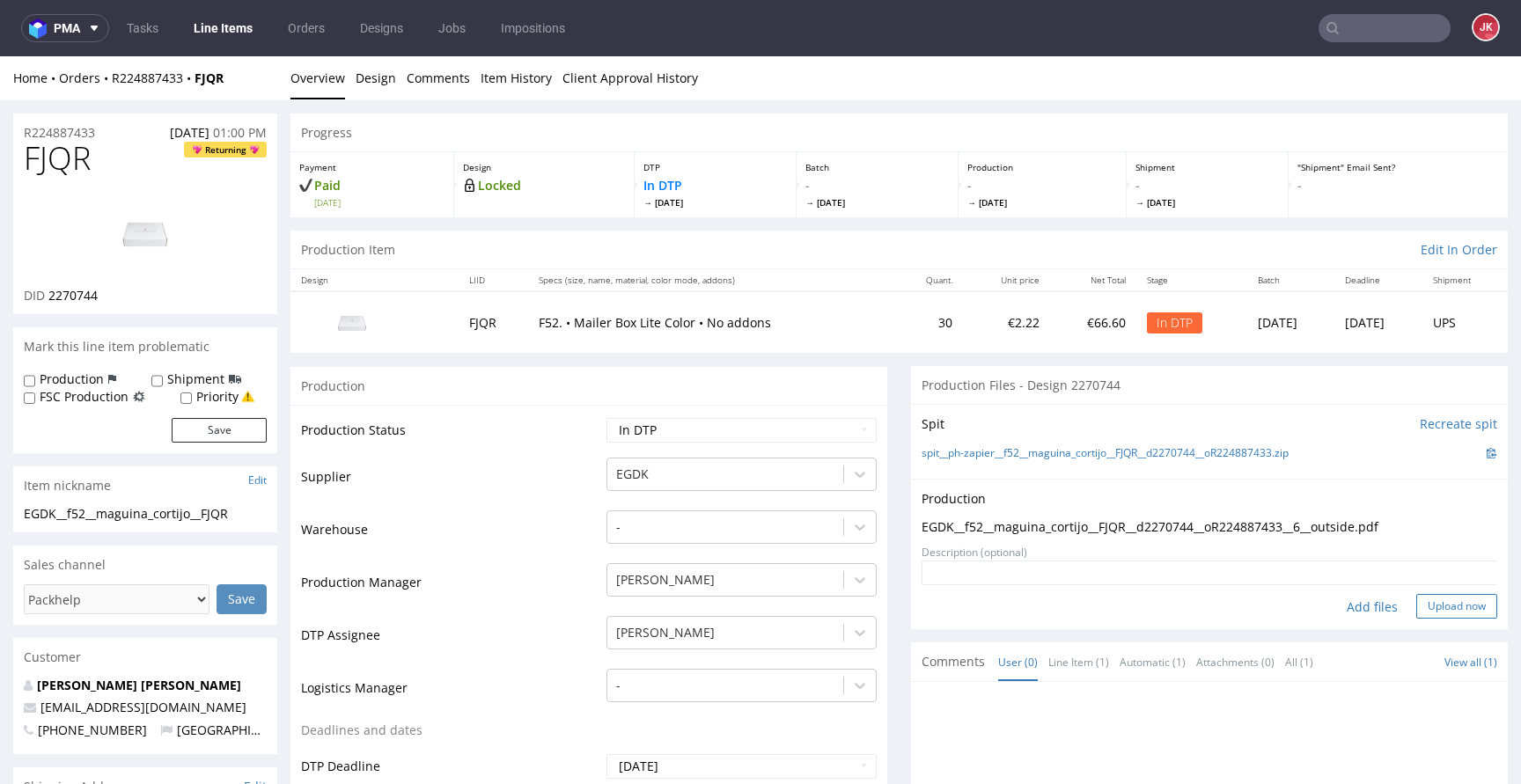
click at [1439, 598] on button "Upload now" at bounding box center [1457, 606] width 81 height 25
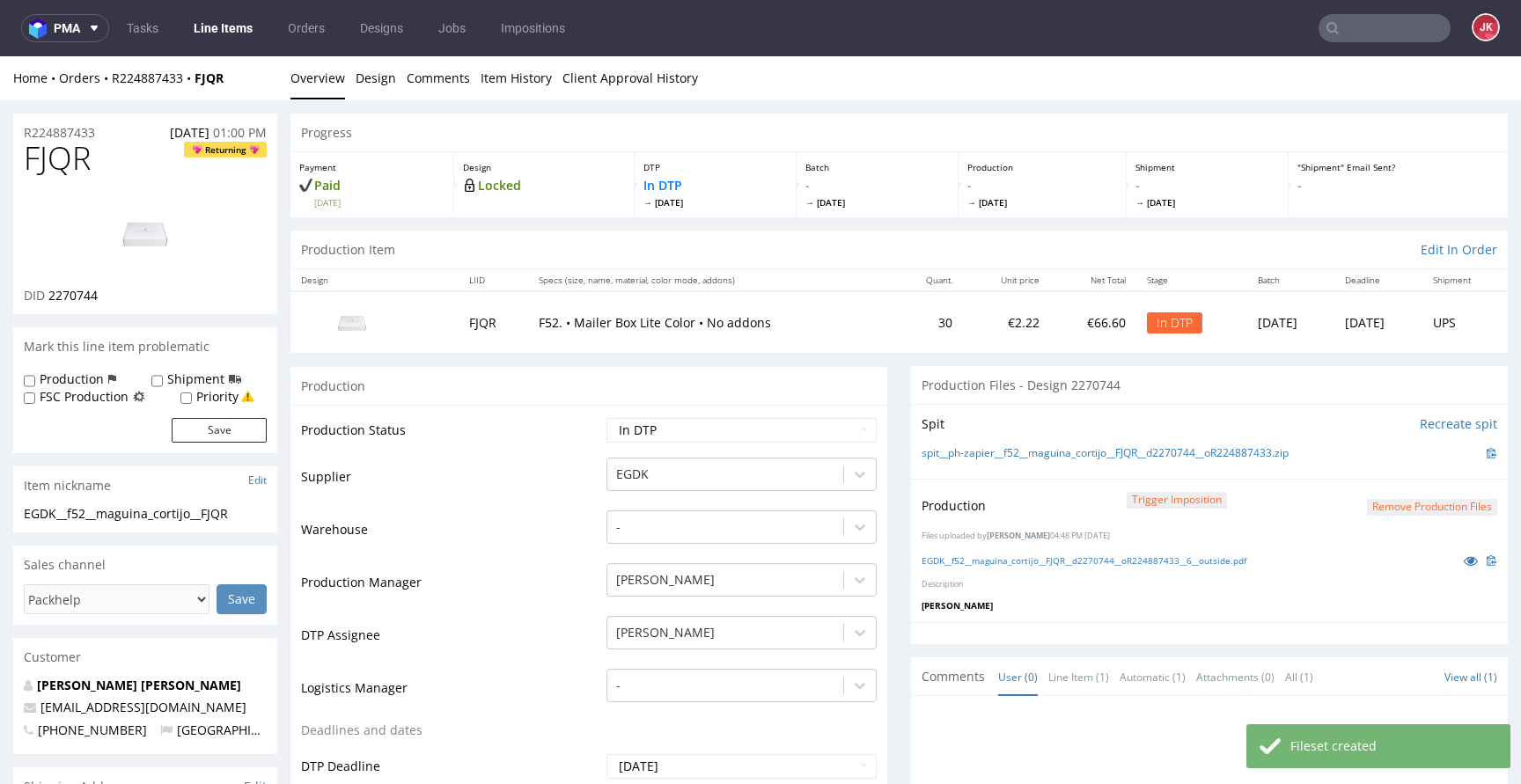
click at [718, 439] on select "Waiting for Artwork Waiting for Diecut Waiting for Mockup Waiting for DTP Waiti…" at bounding box center [741, 430] width 271 height 25
select select "dtp_production_ready"
click at [606, 418] on select "Waiting for Artwork Waiting for Diecut Waiting for Mockup Waiting for DTP Waiti…" at bounding box center [741, 430] width 271 height 25
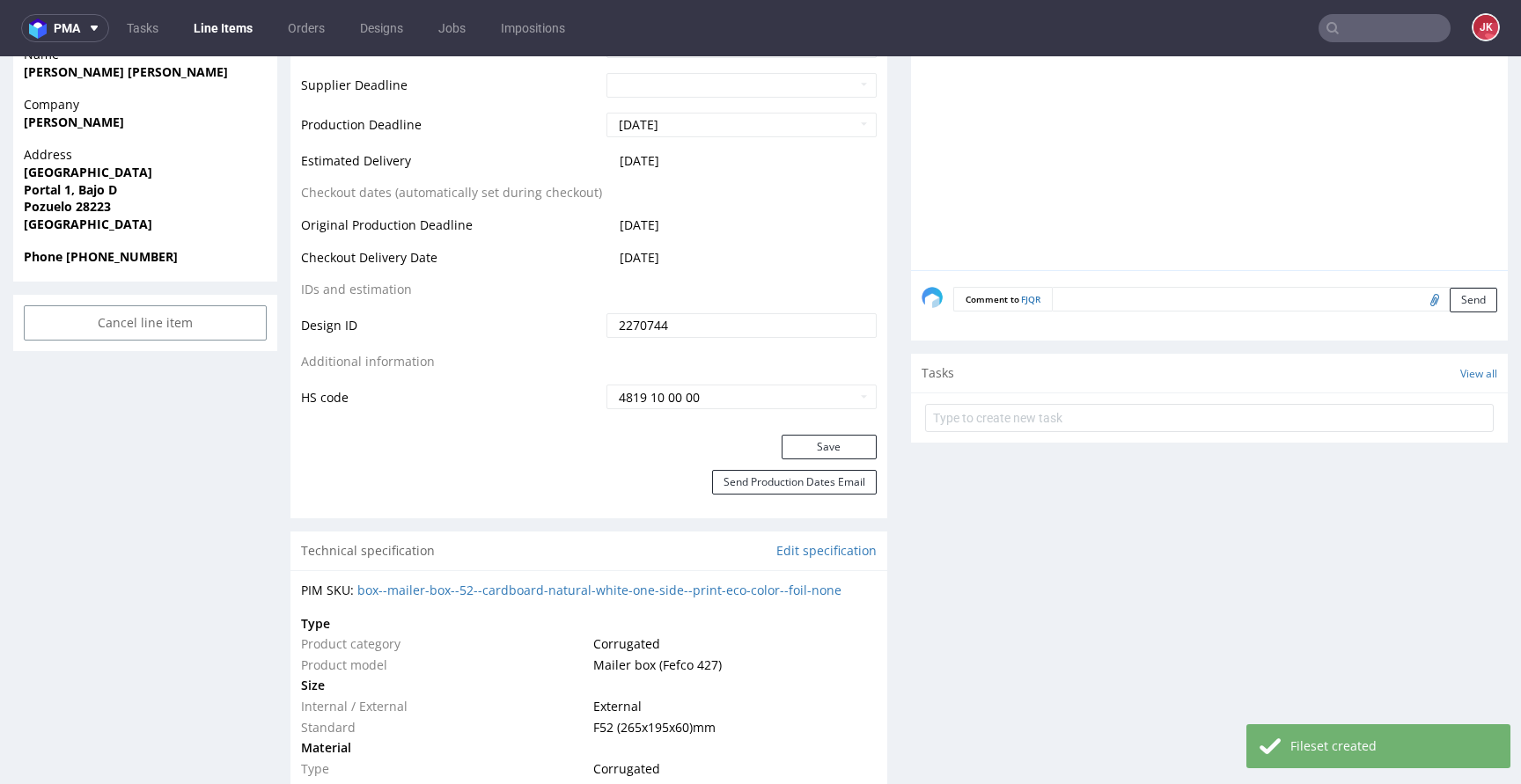
scroll to position [800, 0]
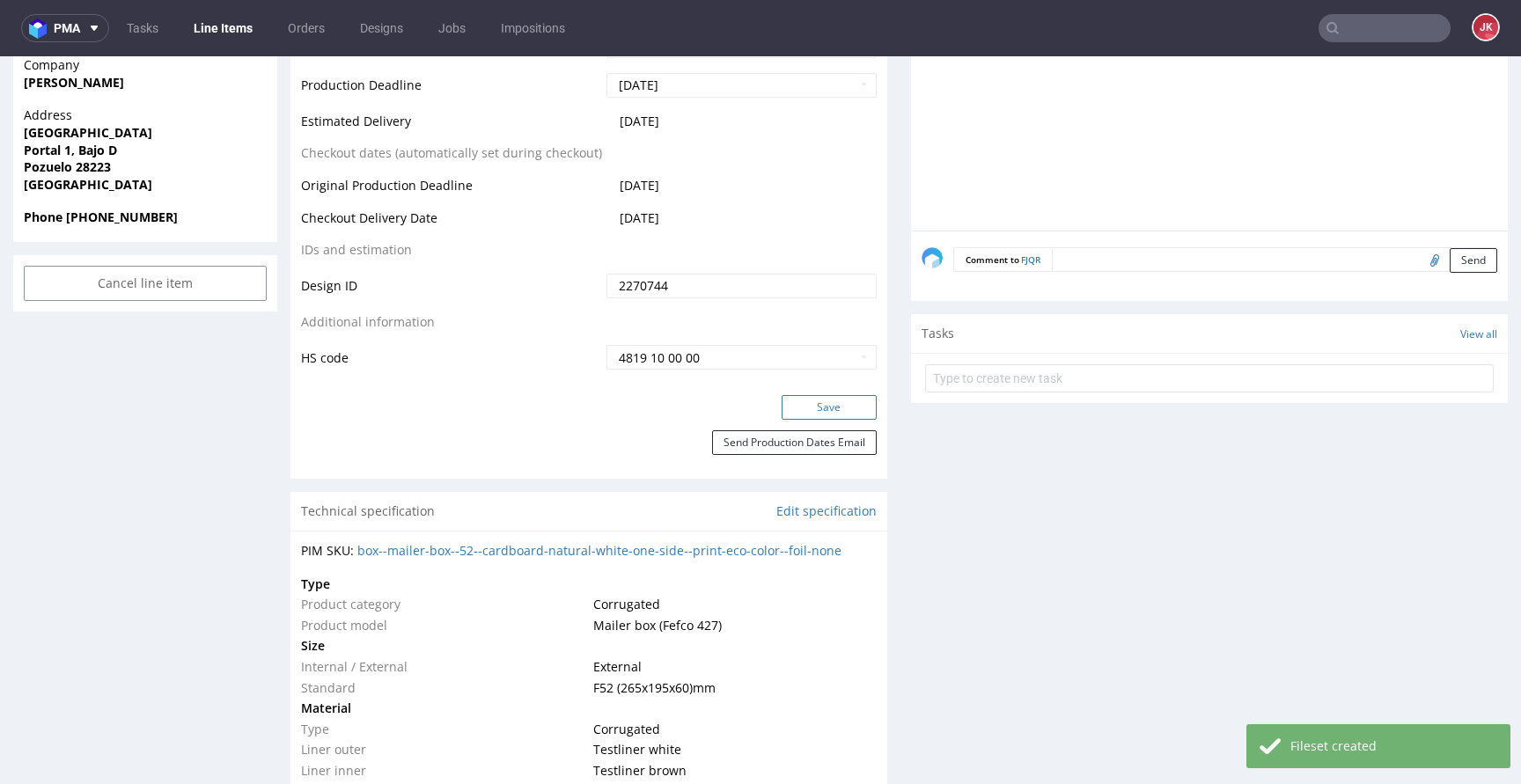
click at [806, 400] on button "Save" at bounding box center [829, 408] width 95 height 25
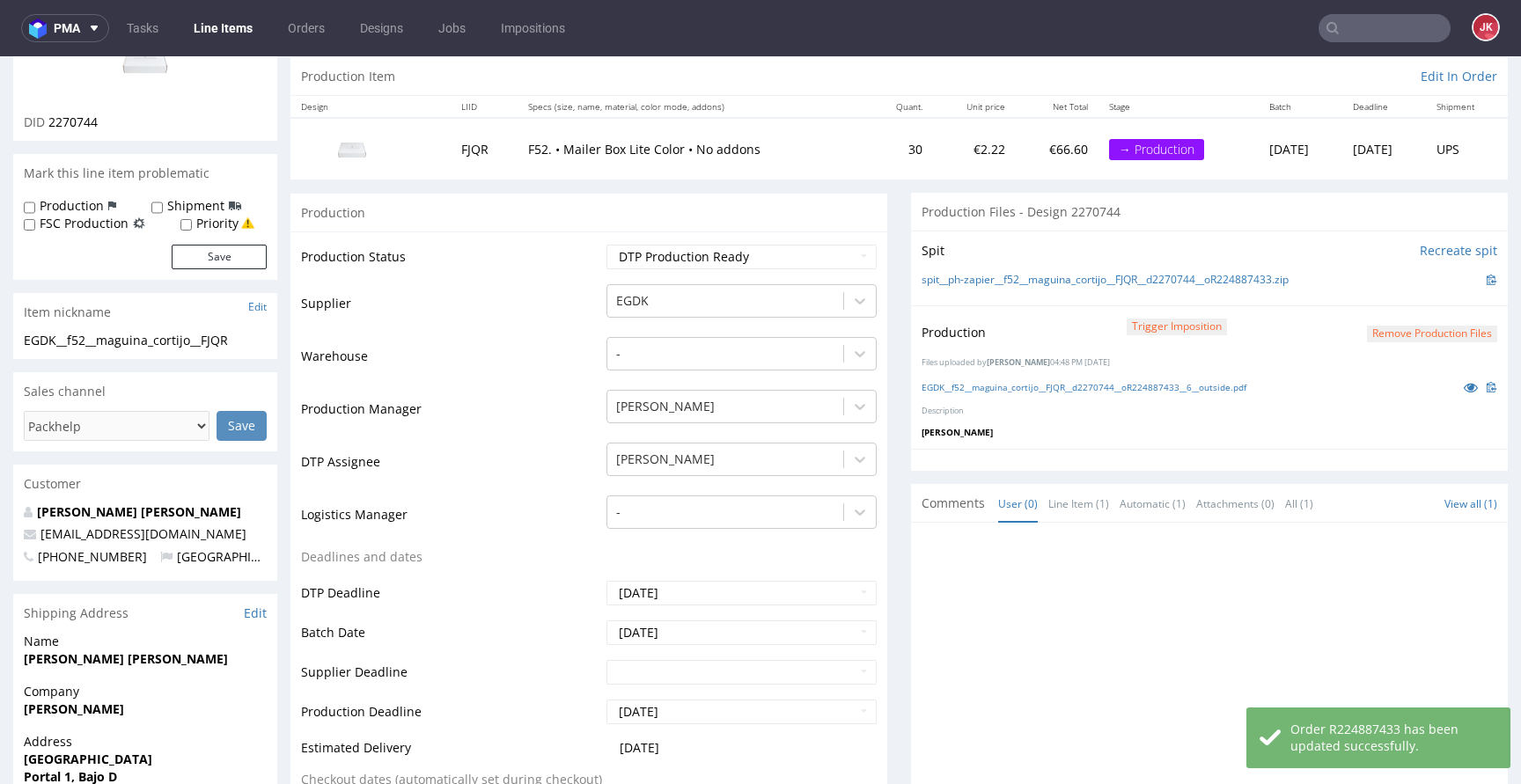
scroll to position [0, 0]
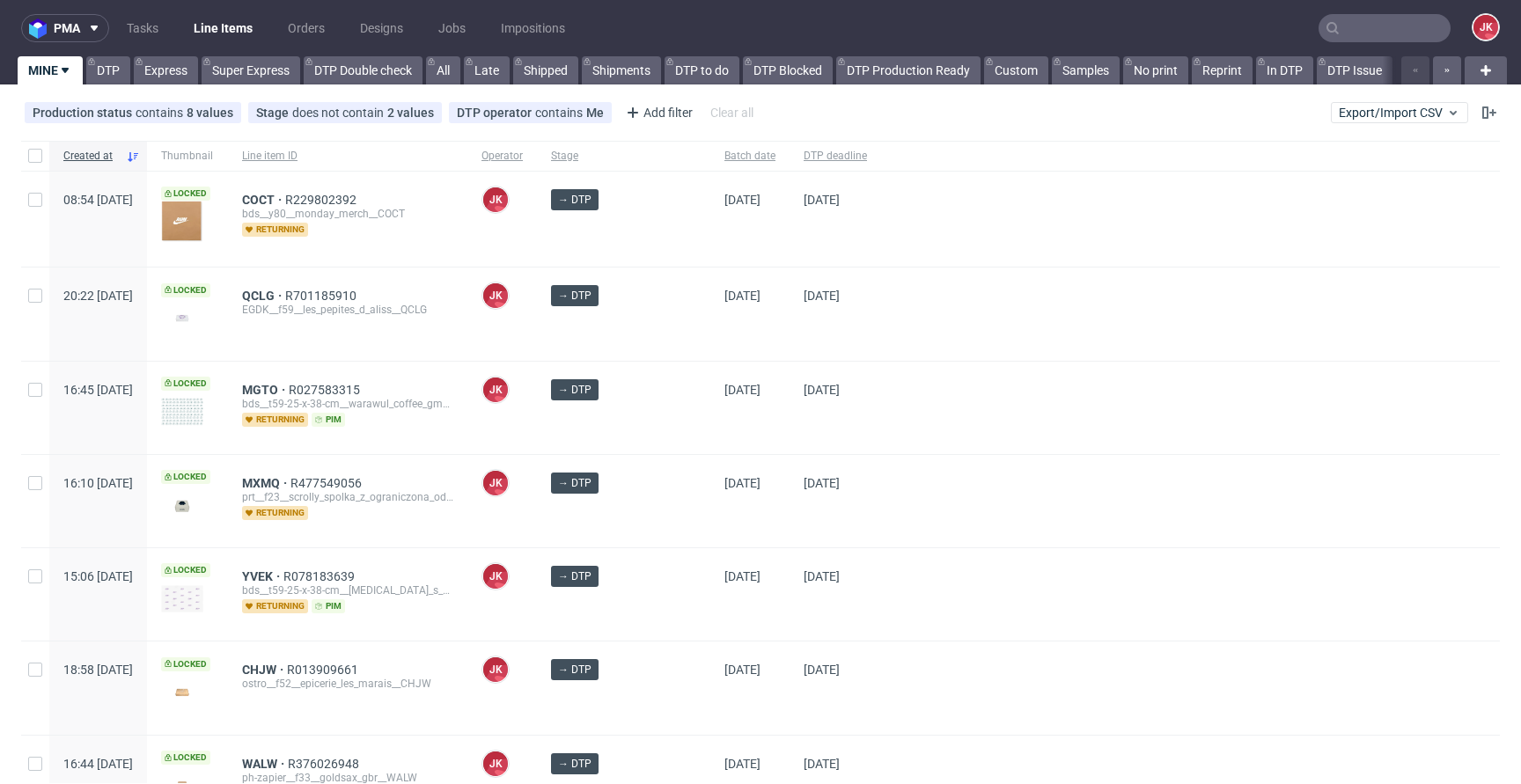
click at [767, 436] on div "[DATE]" at bounding box center [749, 407] width 79 height 92
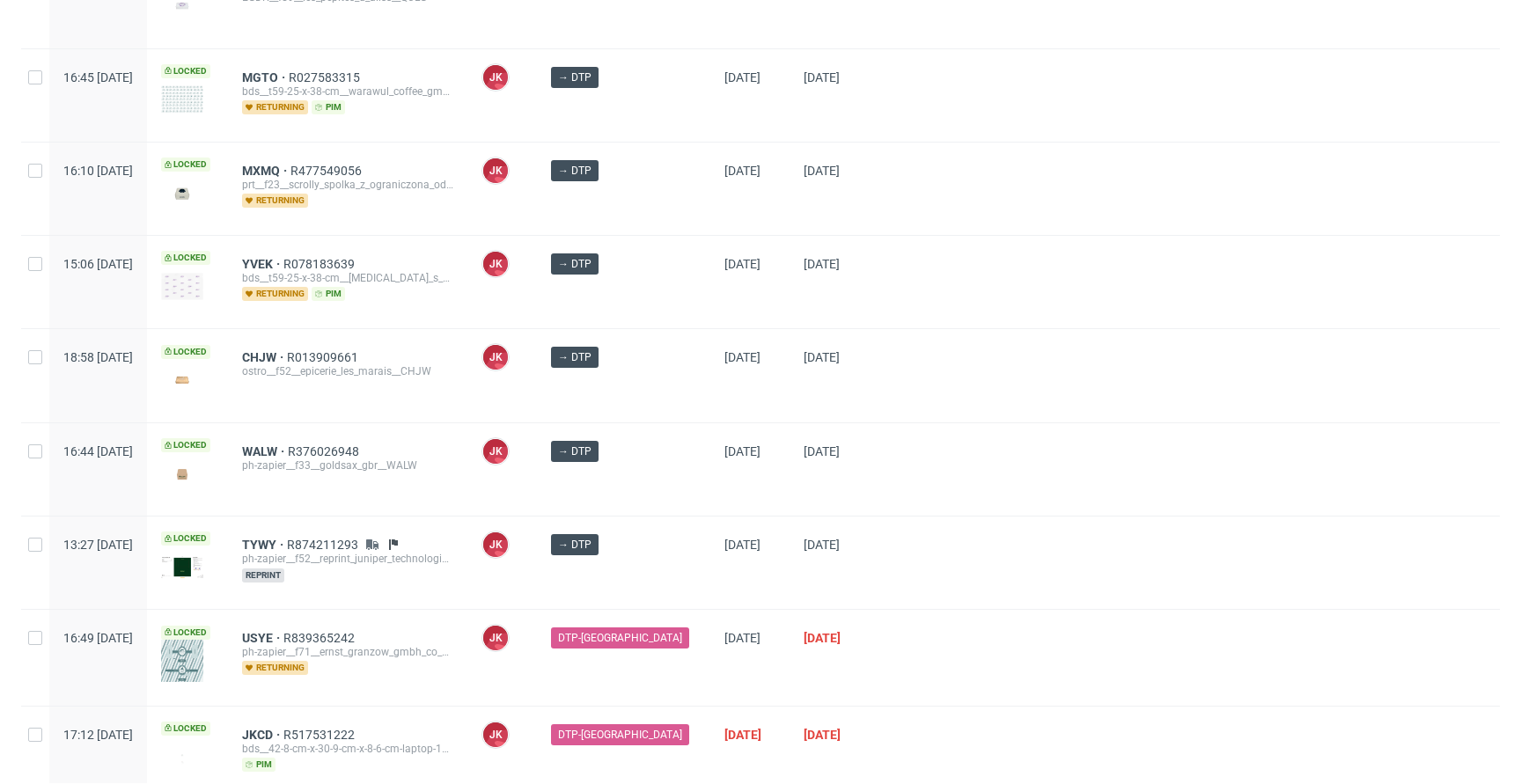
scroll to position [317, 0]
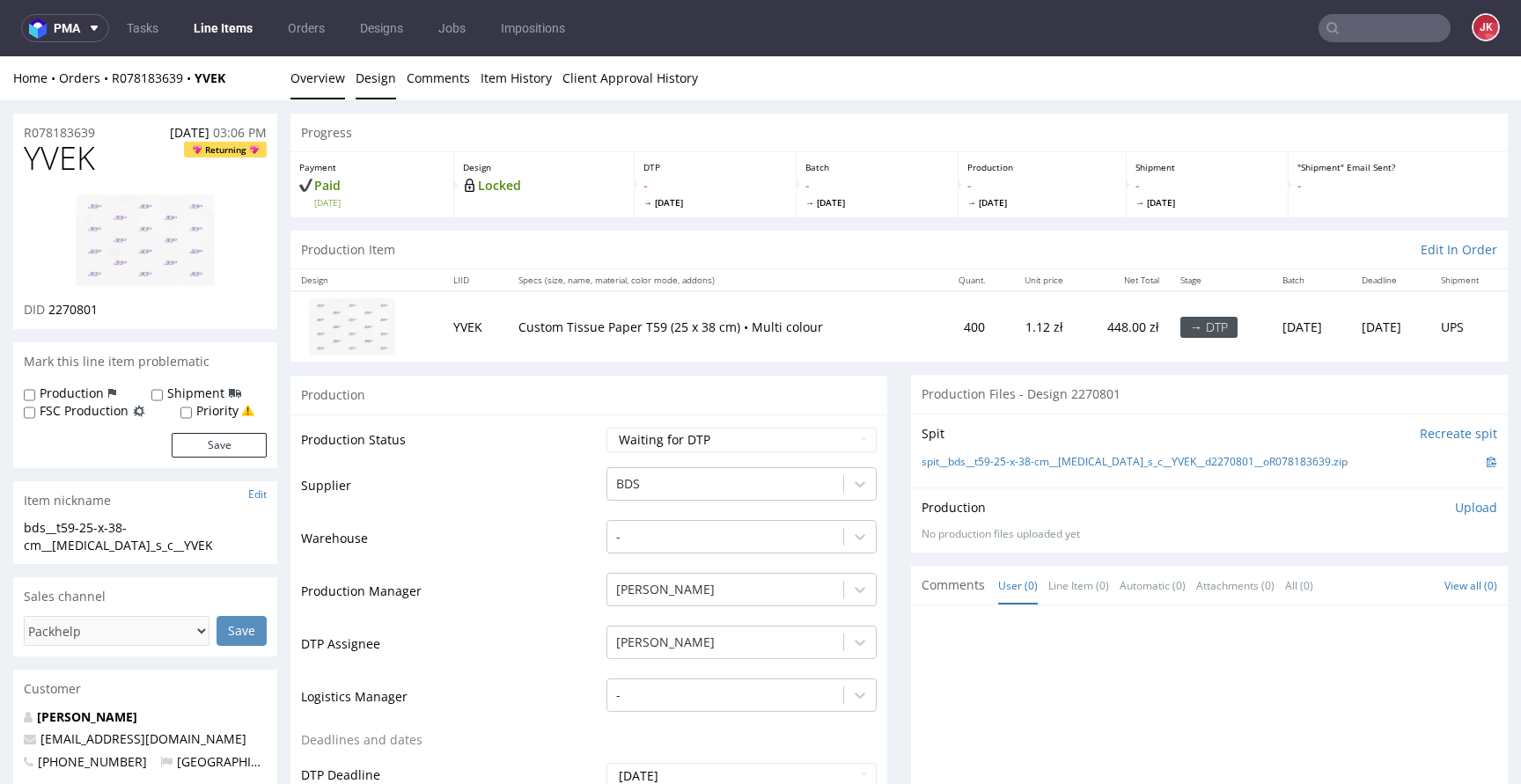
click at [382, 83] on link "Design" at bounding box center [375, 78] width 40 height 43
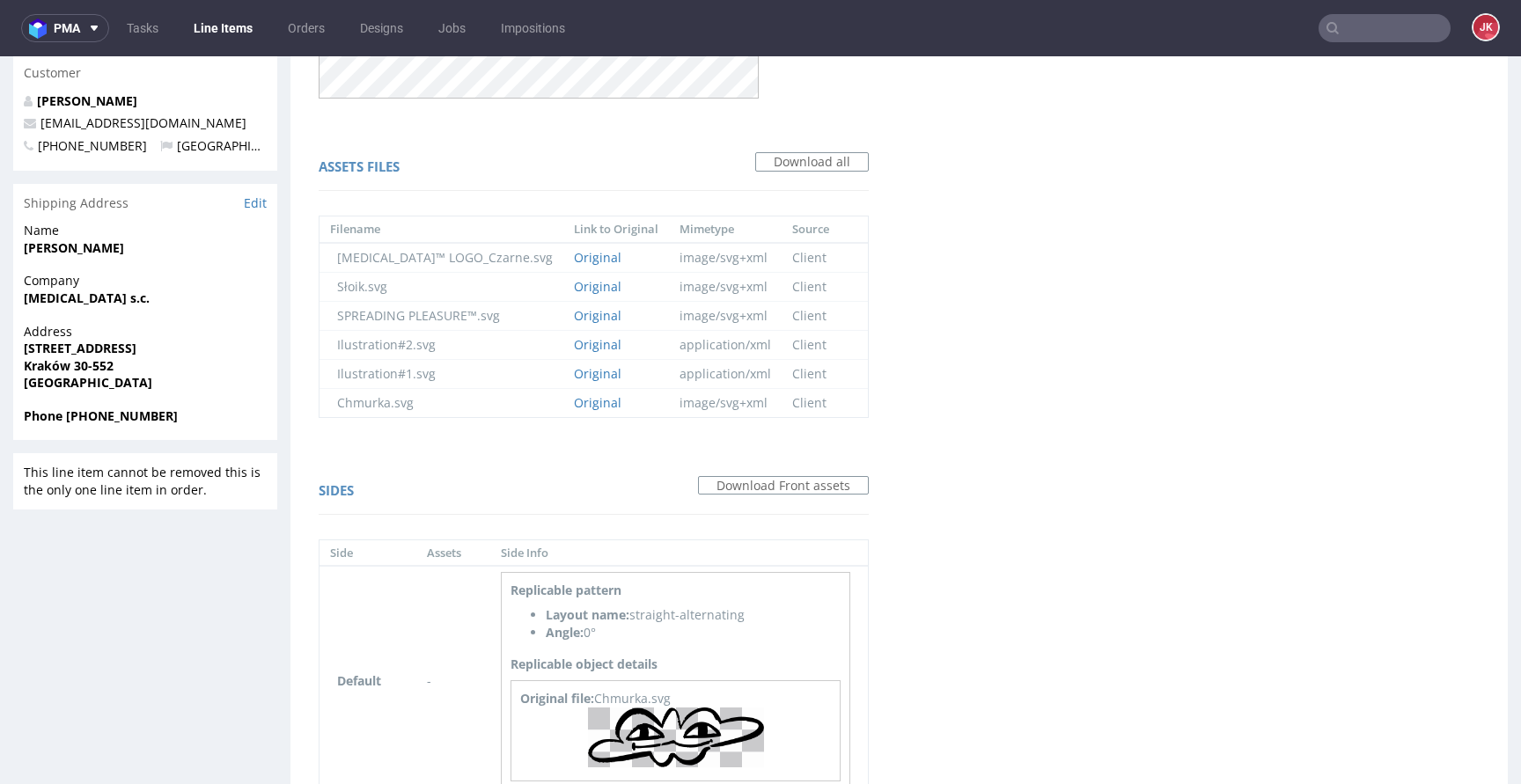
scroll to position [718, 0]
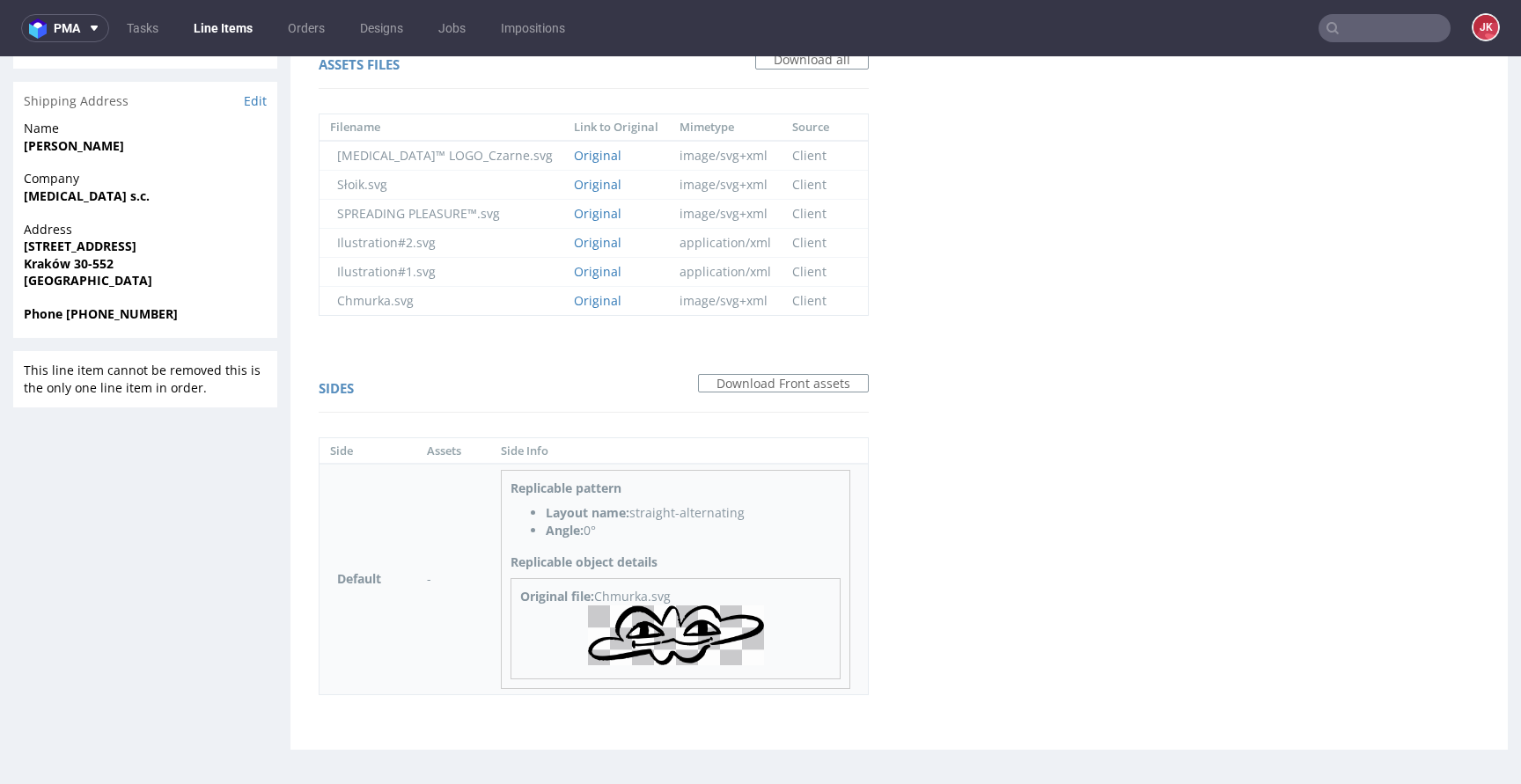
click at [654, 645] on img at bounding box center [675, 635] width 176 height 60
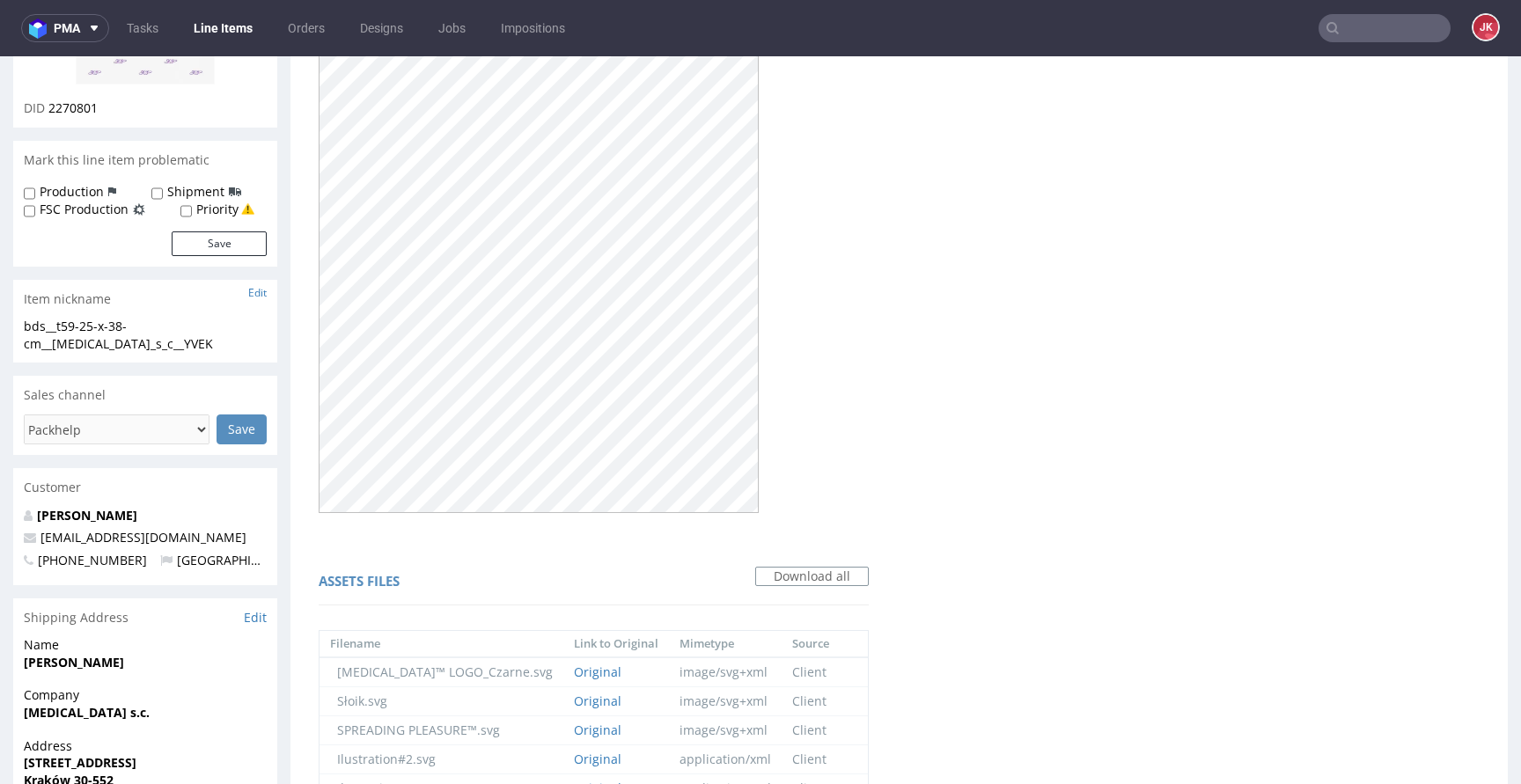
scroll to position [0, 0]
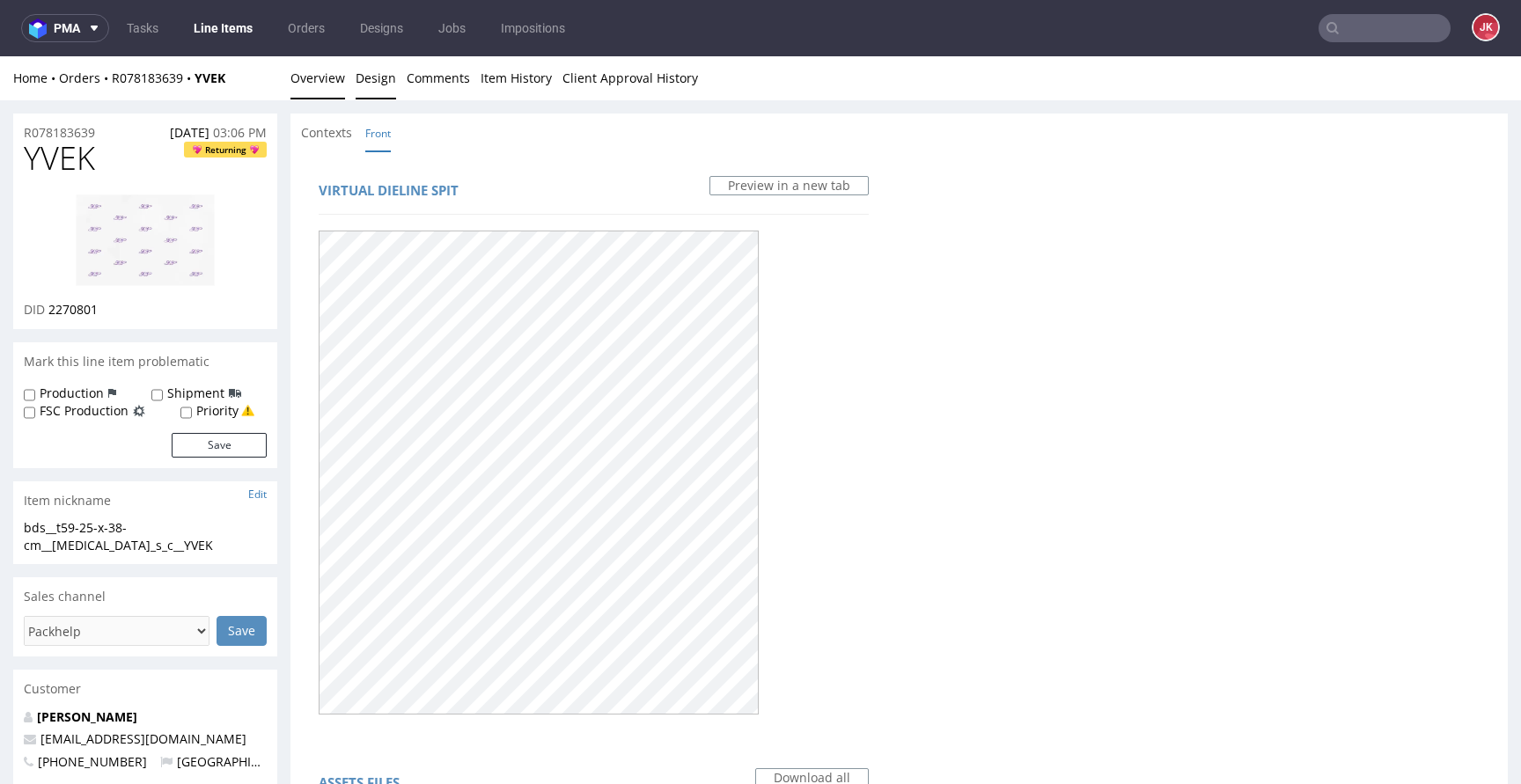
click at [310, 71] on link "Overview" at bounding box center [317, 78] width 54 height 43
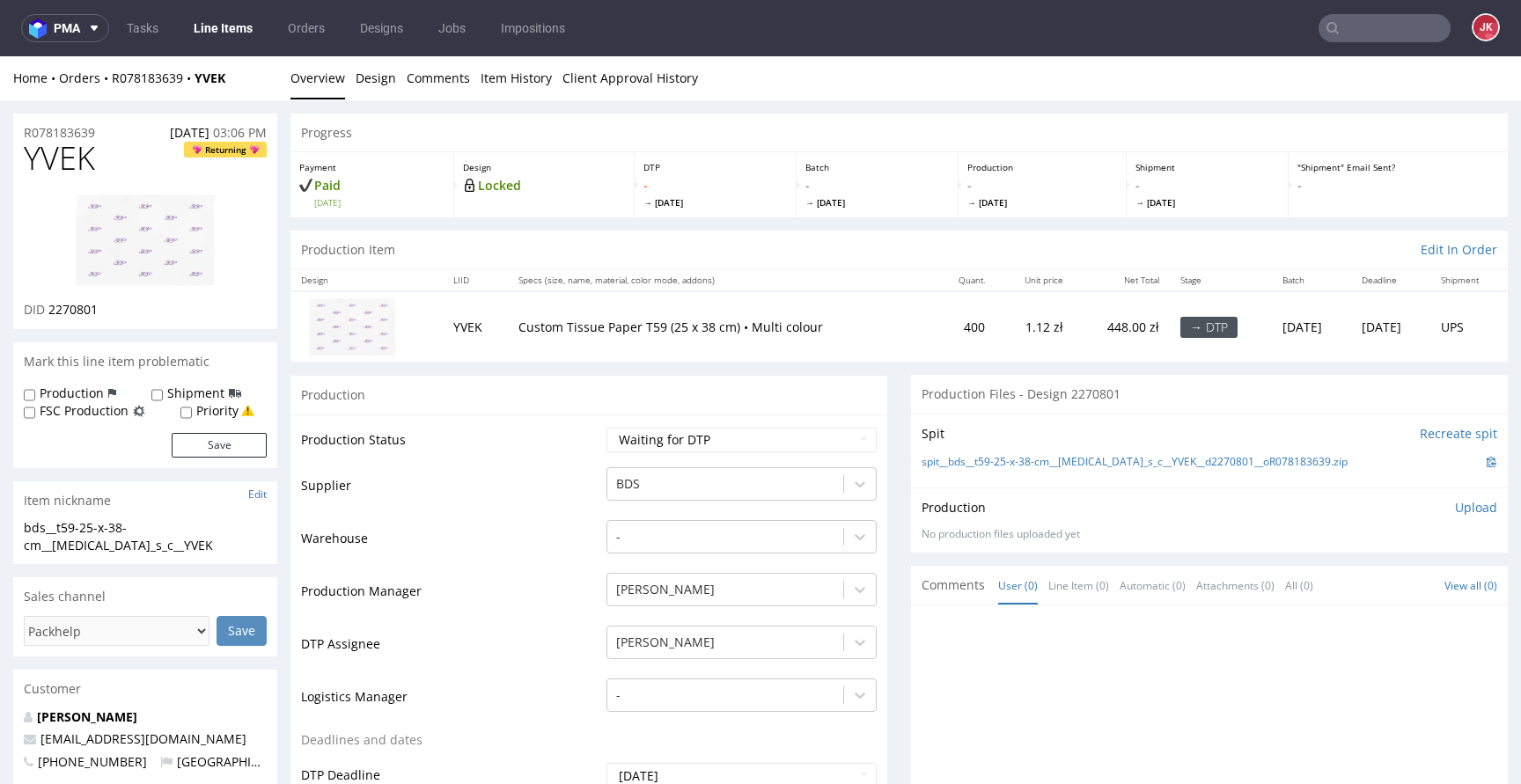
click at [76, 166] on span "YVEK" at bounding box center [60, 158] width 71 height 35
copy span "YVEK"
click at [104, 718] on link "Miłosz Burczyk" at bounding box center [87, 716] width 100 height 17
click at [77, 319] on div "YVEK Returning DID 2270801" at bounding box center [146, 235] width 264 height 188
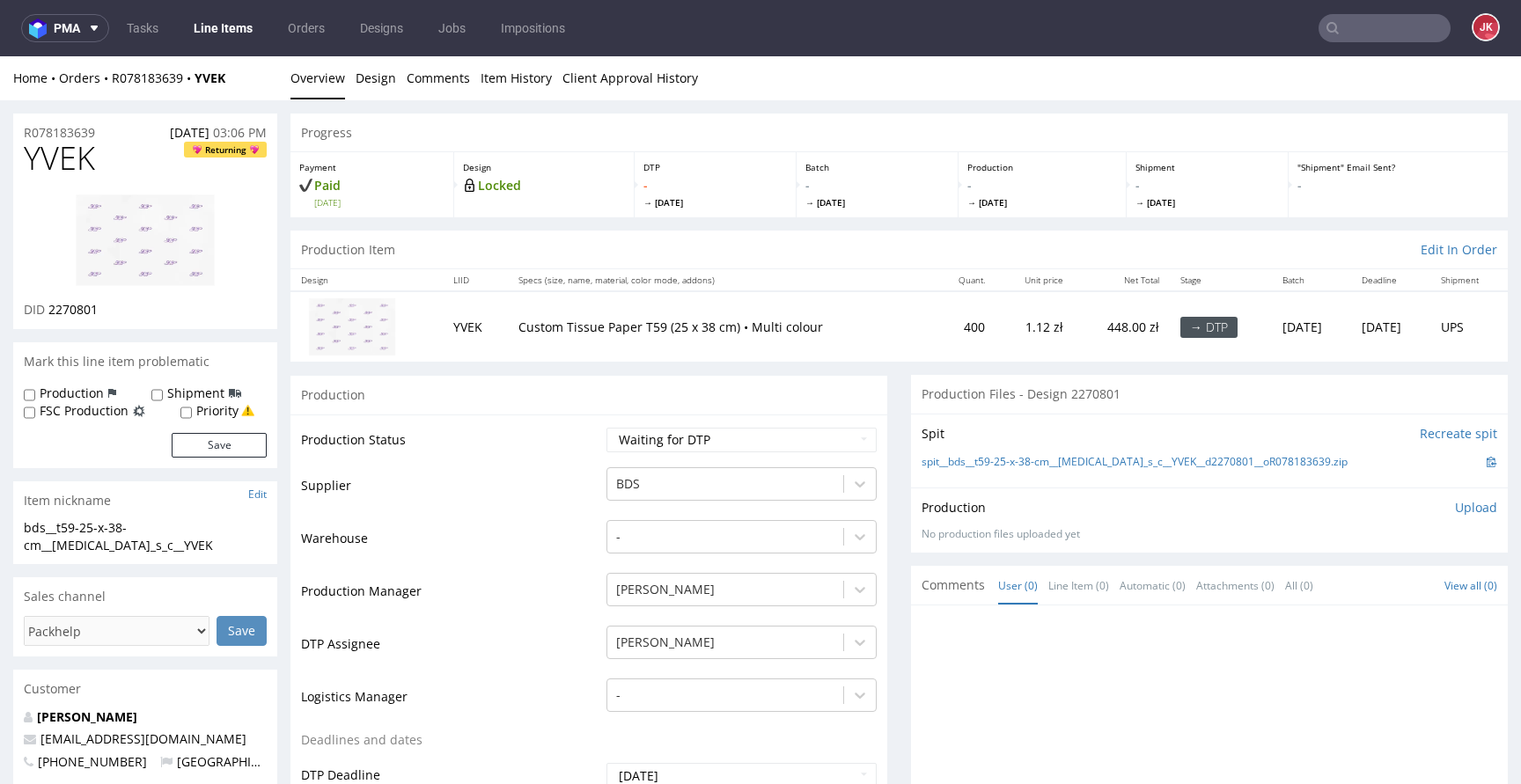
click at [77, 319] on div "YVEK Returning DID 2270801" at bounding box center [146, 235] width 264 height 188
click at [81, 308] on span "2270801" at bounding box center [72, 309] width 49 height 17
copy span "2270801"
click at [689, 443] on select "Waiting for Artwork Waiting for Diecut Waiting for Mockup Waiting for DTP Waiti…" at bounding box center [741, 440] width 271 height 25
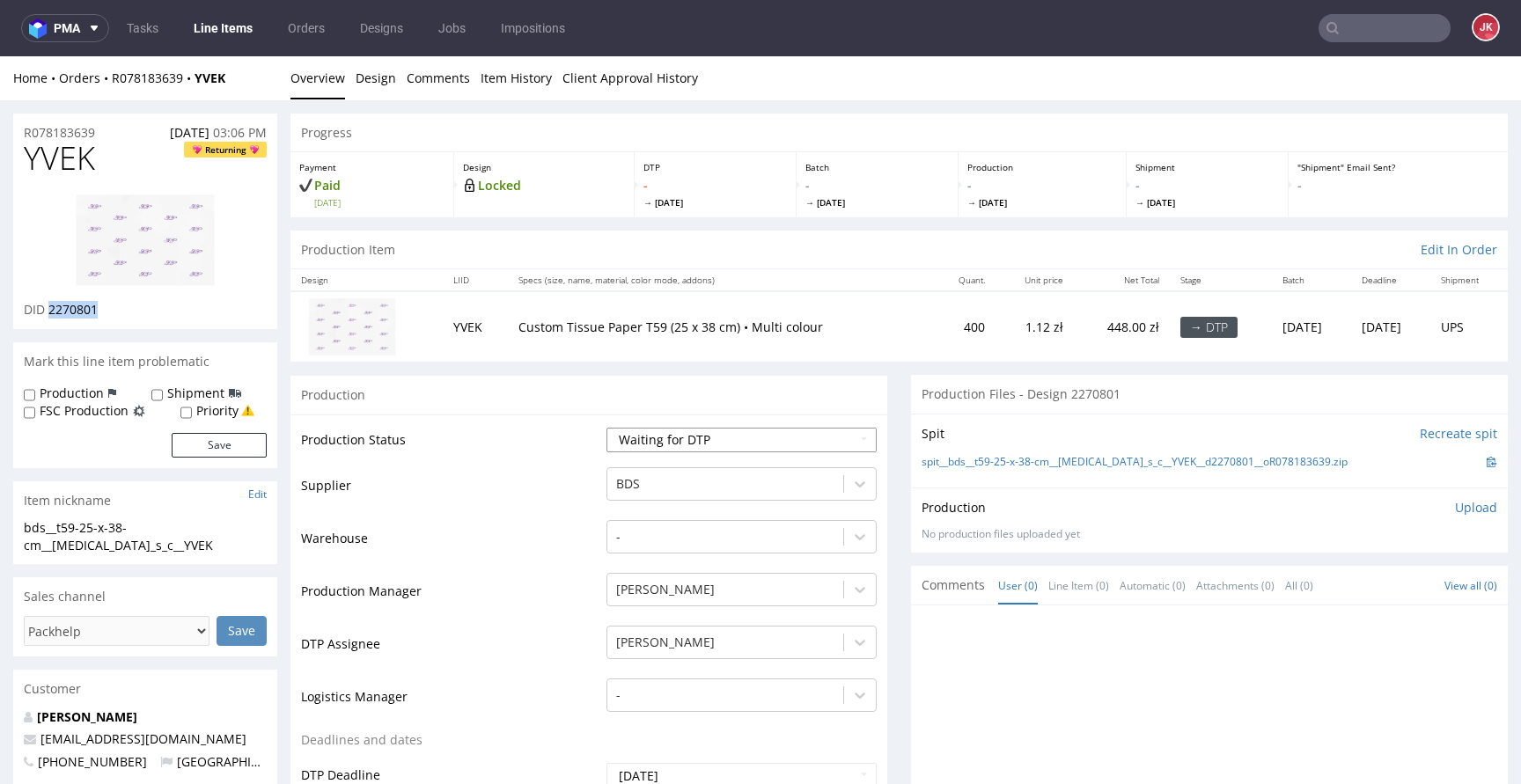
select select "dtp_in_process"
click at [606, 428] on select "Waiting for Artwork Waiting for Diecut Waiting for Mockup Waiting for DTP Waiti…" at bounding box center [741, 440] width 271 height 25
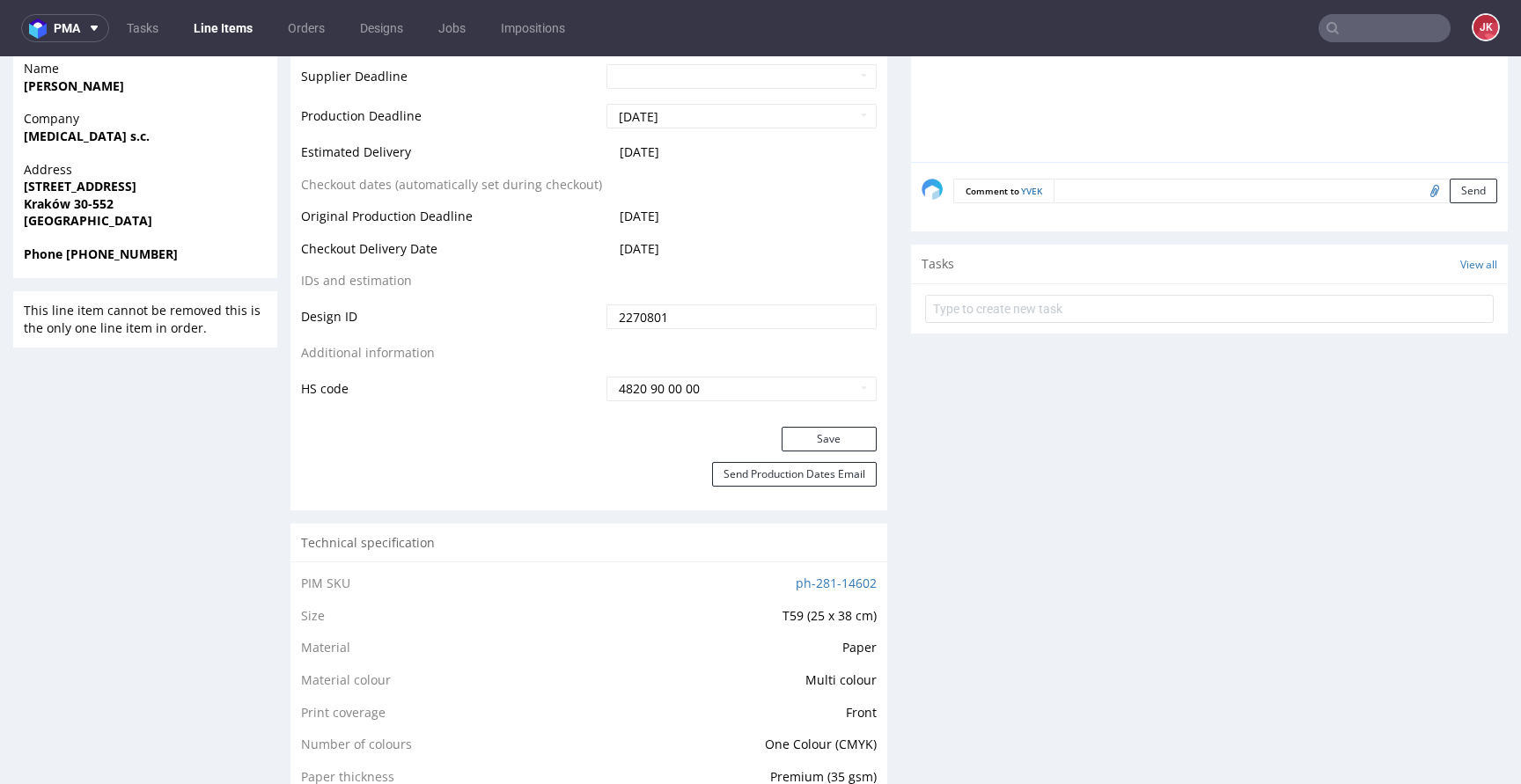
scroll to position [874, 0]
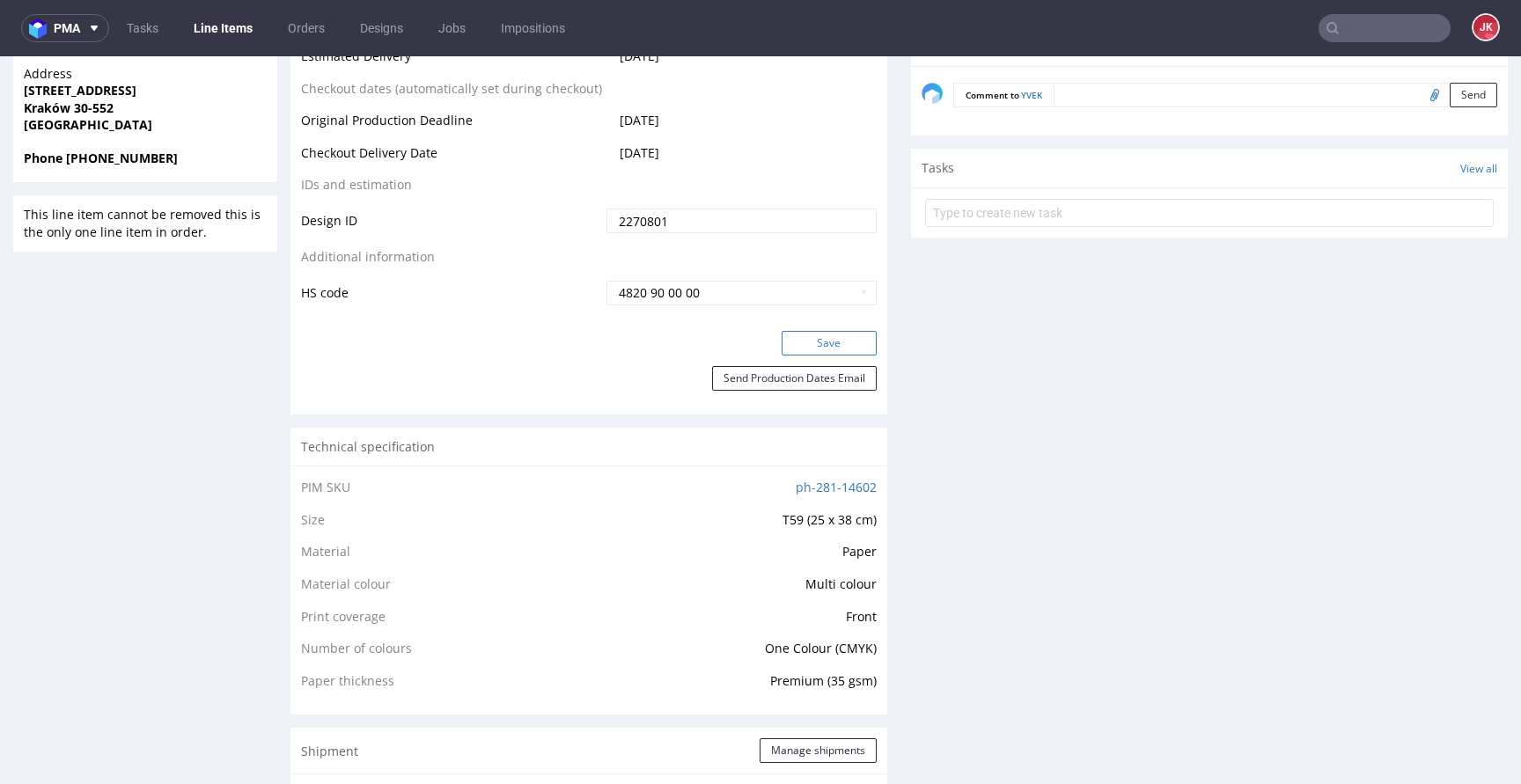
click at [809, 341] on button "Save" at bounding box center [829, 344] width 95 height 25
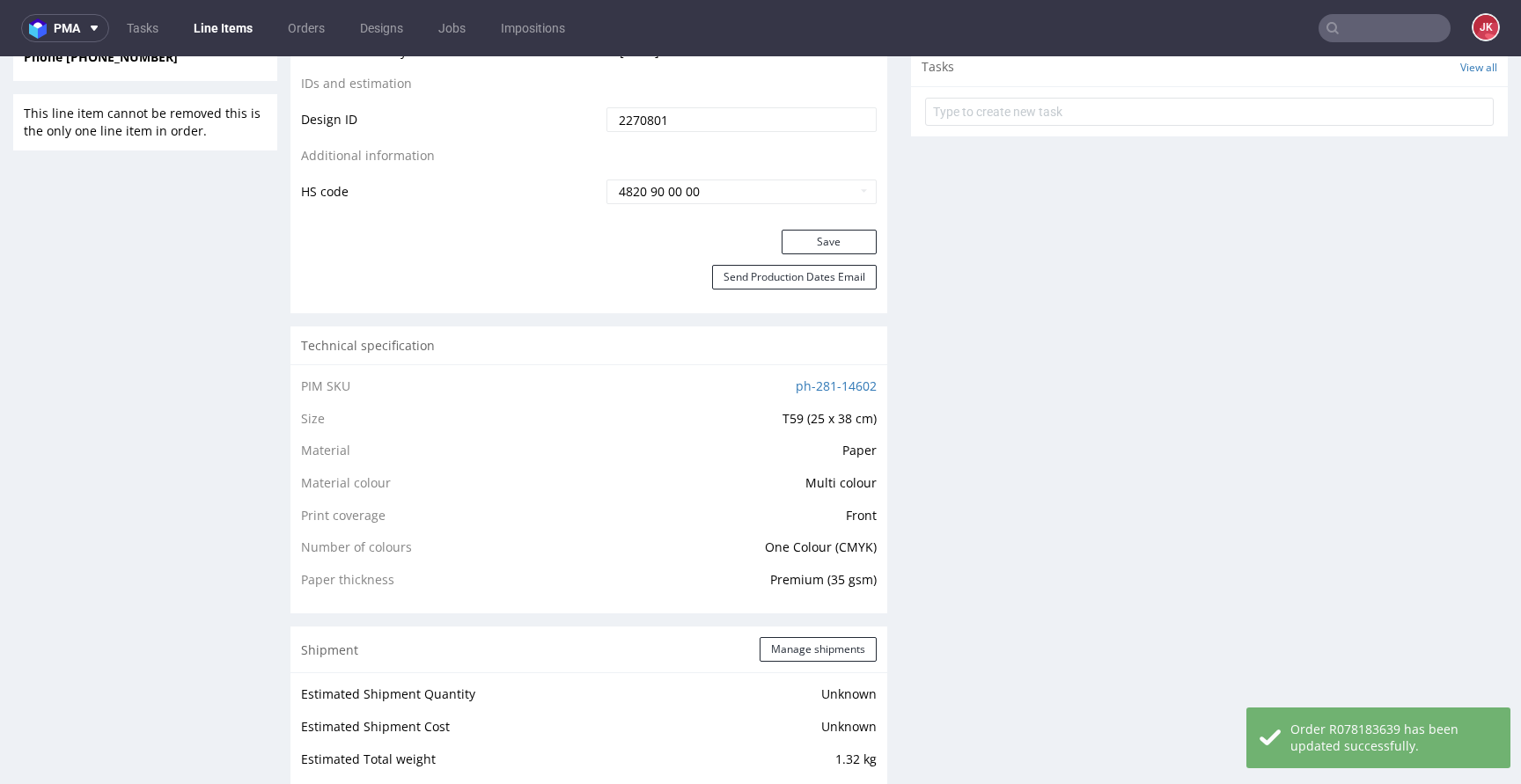
scroll to position [0, 0]
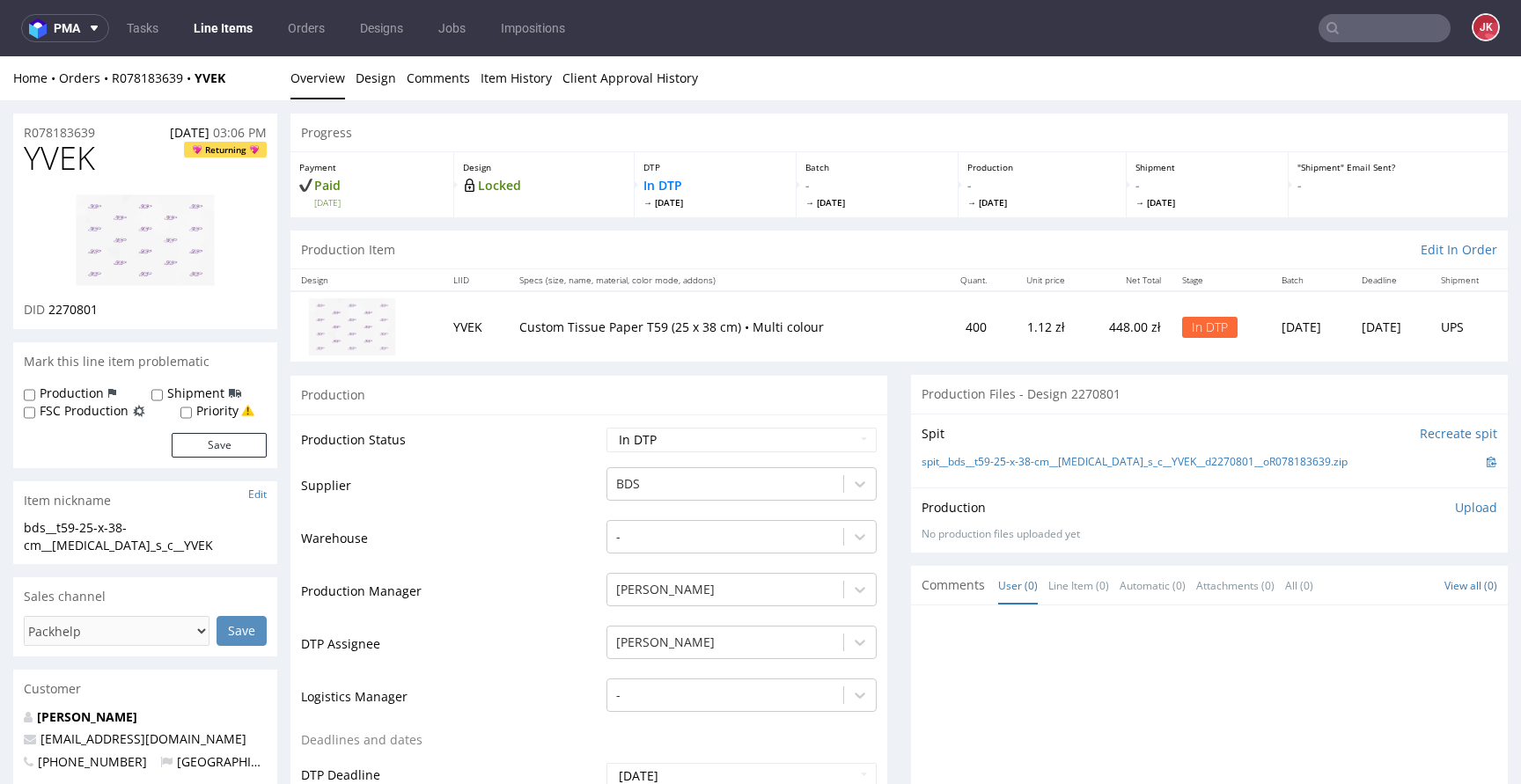
click at [169, 279] on img at bounding box center [146, 240] width 141 height 93
click at [526, 450] on td "Production Status" at bounding box center [451, 446] width 301 height 39
click at [386, 86] on link "Design" at bounding box center [375, 78] width 40 height 43
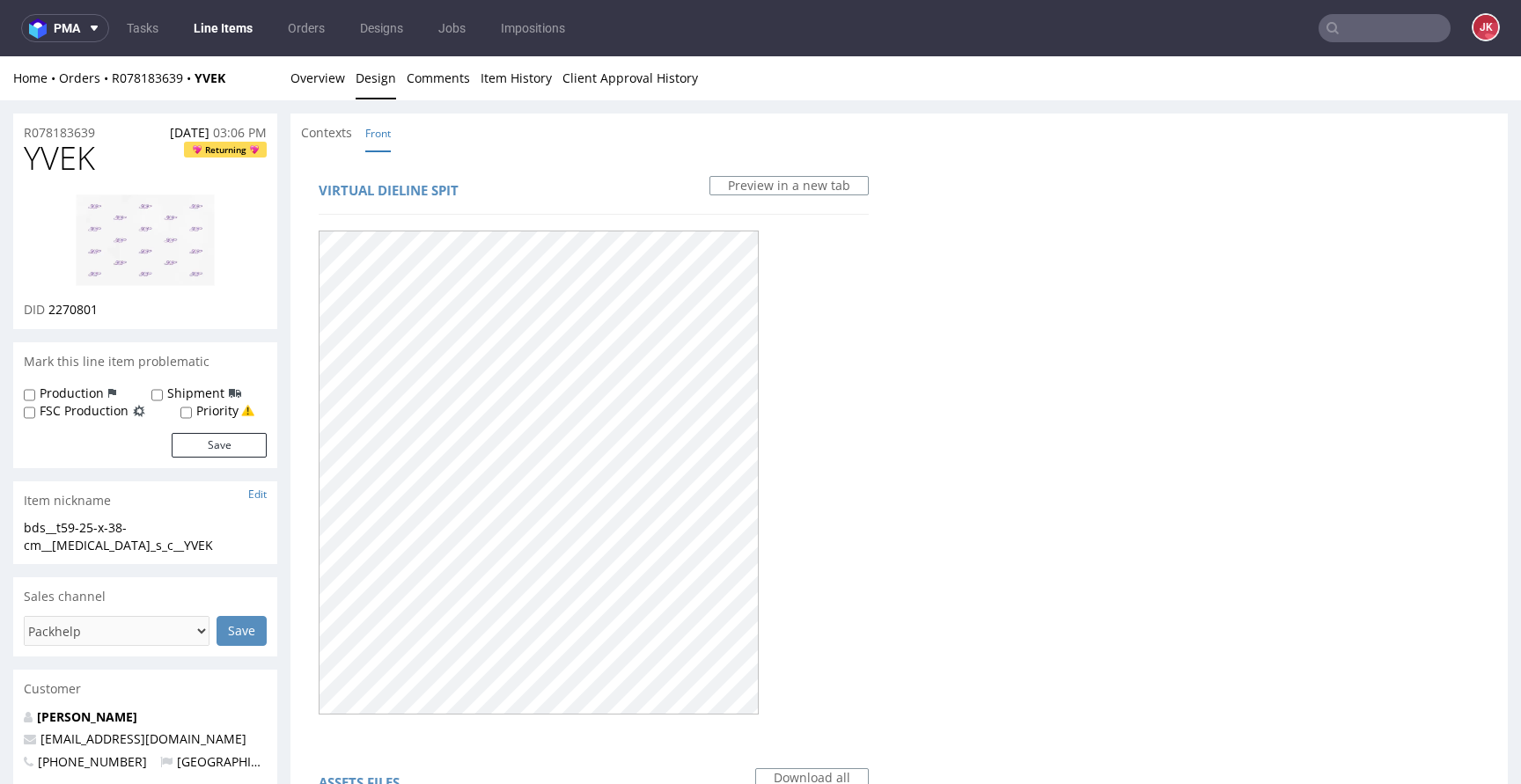
click at [479, 125] on div "Contexts Front" at bounding box center [898, 132] width 1217 height 38
click at [328, 79] on link "Overview" at bounding box center [317, 78] width 54 height 43
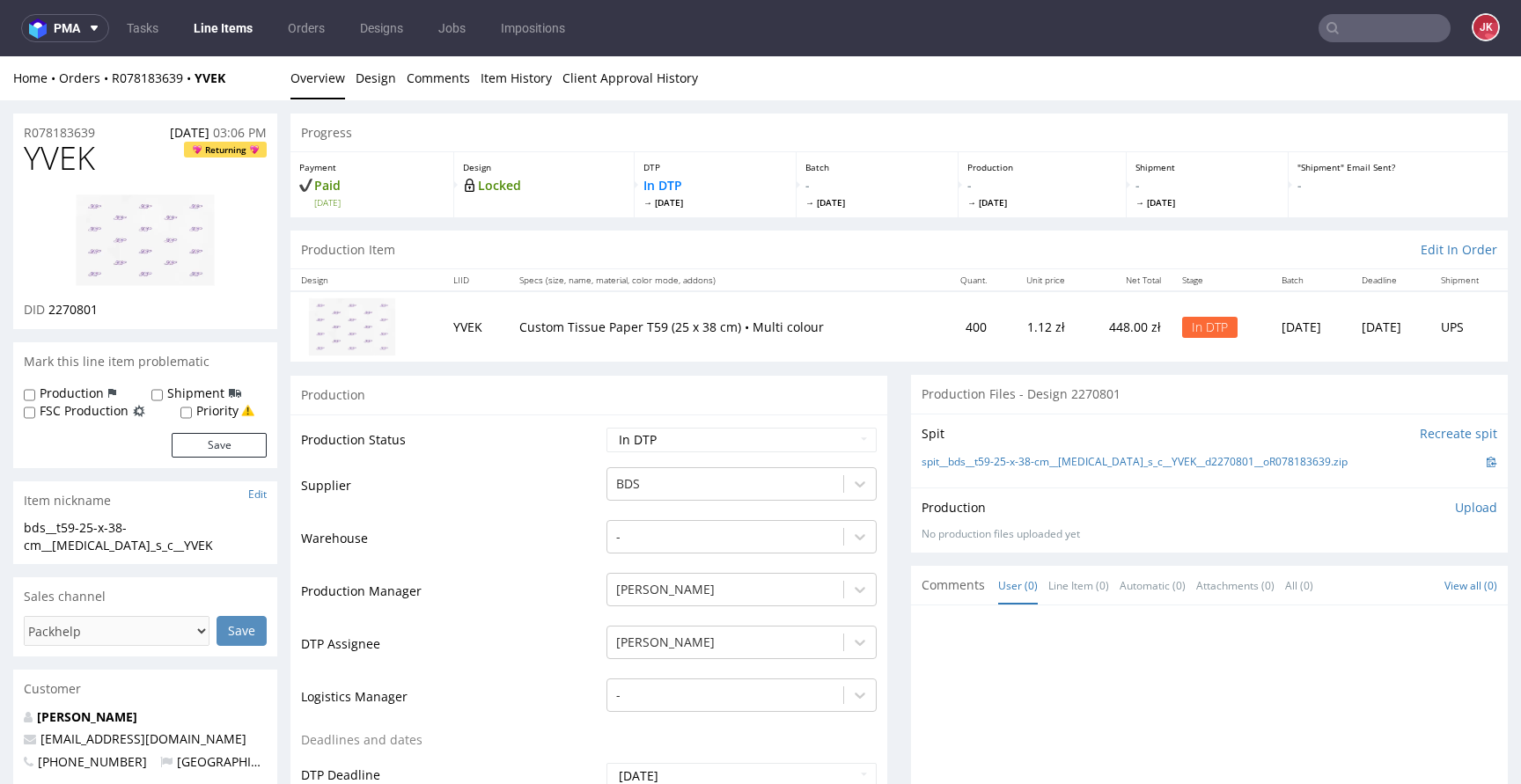
click at [167, 218] on img at bounding box center [146, 240] width 141 height 93
click at [75, 172] on span "YVEK" at bounding box center [60, 158] width 71 height 35
copy span "YVEK"
drag, startPoint x: 50, startPoint y: 309, endPoint x: 141, endPoint y: 304, distance: 91.1
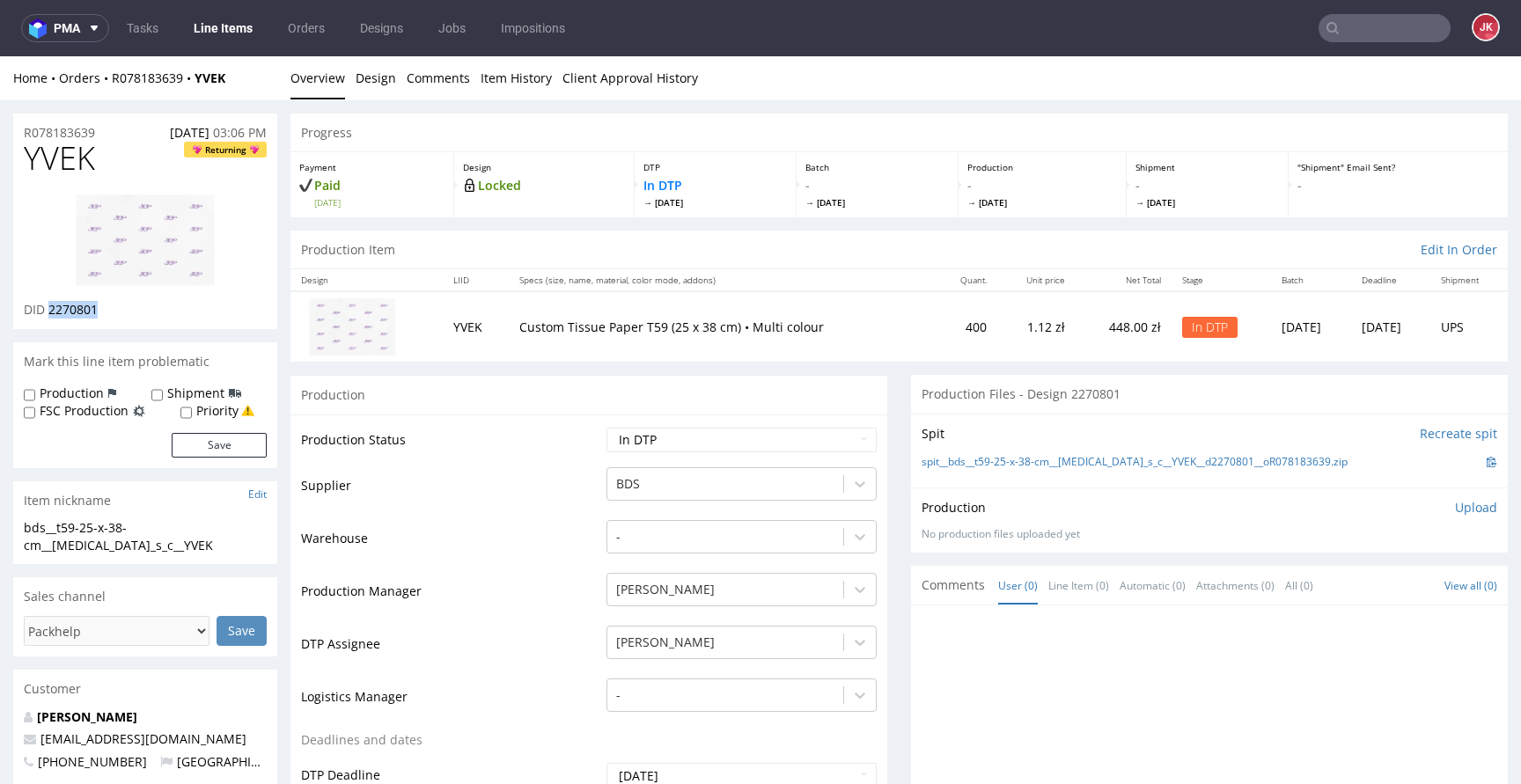
click at [141, 304] on div "DID 2270801" at bounding box center [146, 310] width 243 height 18
copy span "2270801"
drag, startPoint x: 199, startPoint y: 547, endPoint x: 0, endPoint y: 501, distance: 204.2
click at [193, 522] on div "bds__t59-25-x-38-cm__dopamine_s_c__YVEK" at bounding box center [146, 536] width 243 height 34
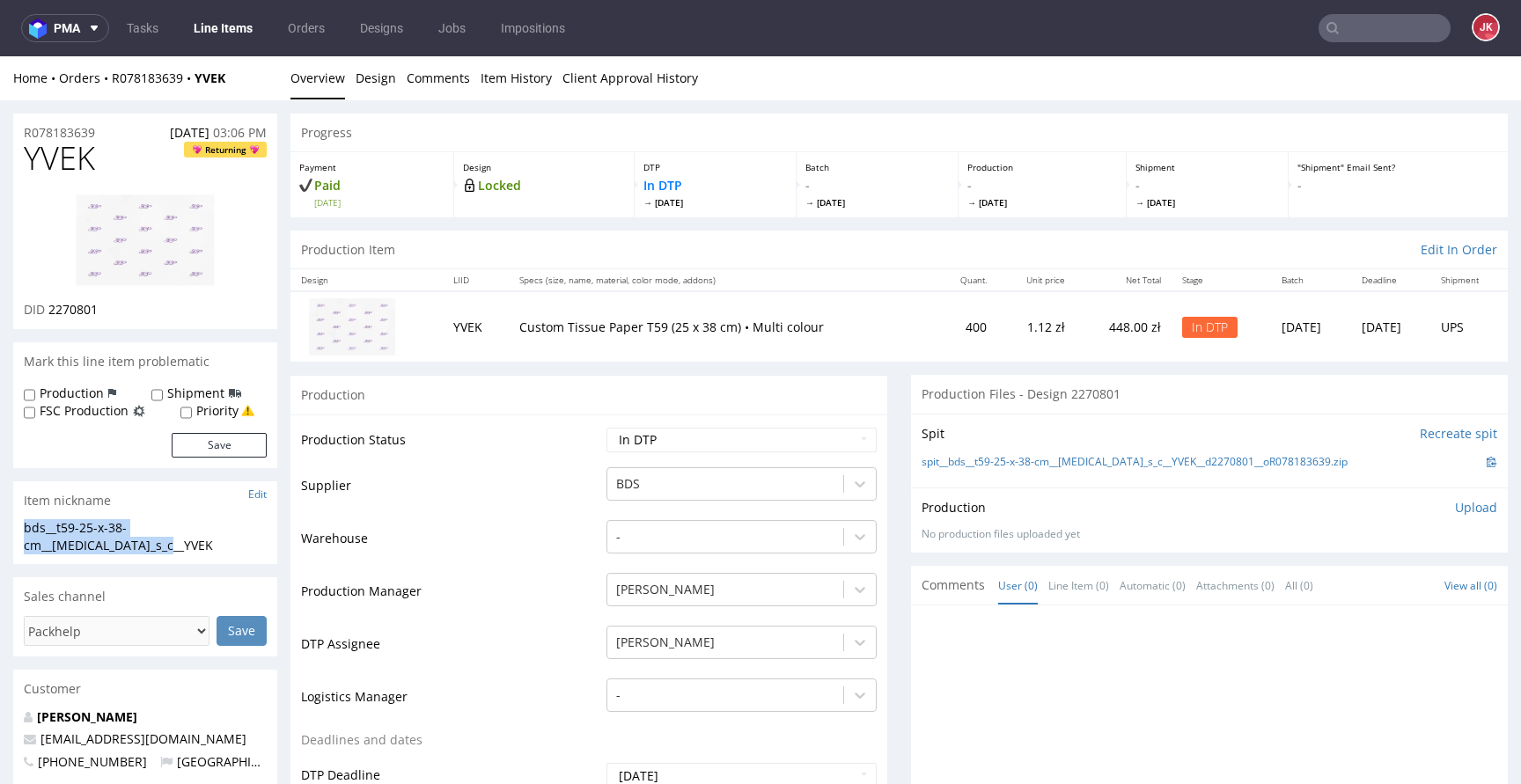
drag, startPoint x: 191, startPoint y: 546, endPoint x: 0, endPoint y: 518, distance: 193.0
copy section "bds__t59-25-x-38-cm__dopamine_s_c__YVEK"
drag, startPoint x: 121, startPoint y: 123, endPoint x: 0, endPoint y: 139, distance: 122.1
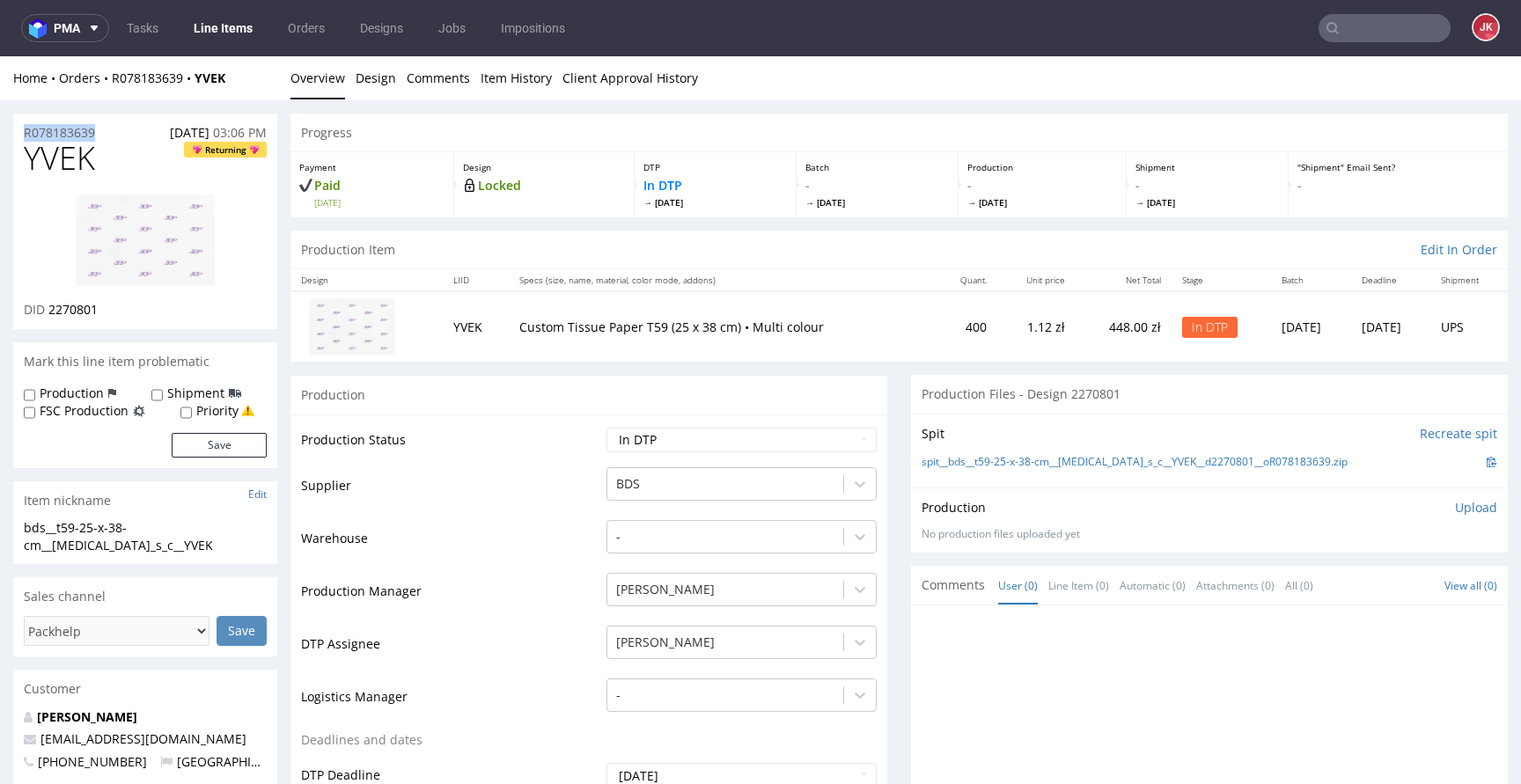
copy p "R078183639"
drag, startPoint x: 111, startPoint y: 312, endPoint x: 152, endPoint y: 311, distance: 41.0
click at [152, 311] on div "DID 2270801" at bounding box center [146, 310] width 243 height 18
copy span "2270801"
click at [1455, 509] on p "Upload" at bounding box center [1475, 508] width 42 height 18
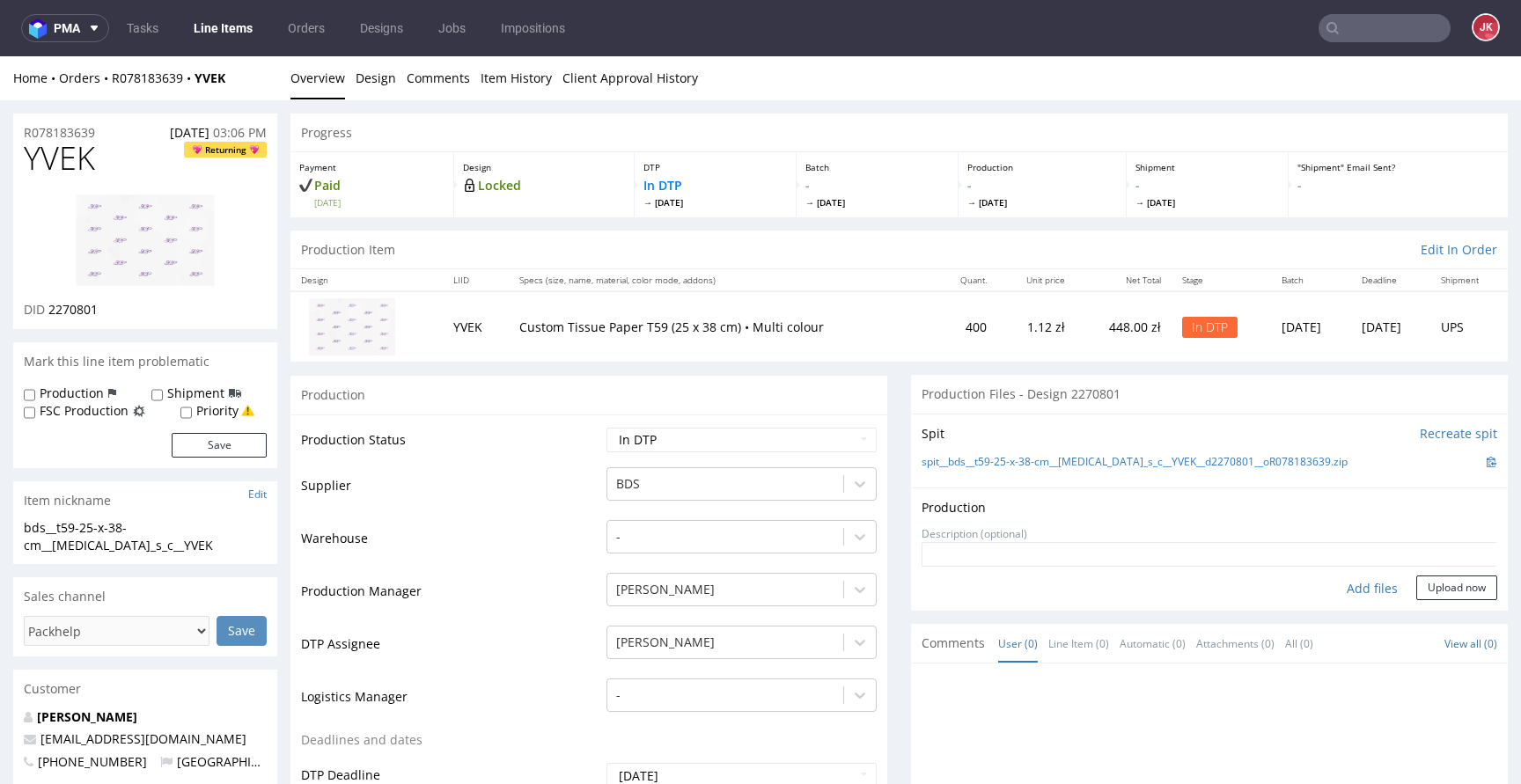
click at [1328, 592] on div "Add files" at bounding box center [1372, 589] width 88 height 27
type input "C:\fakepath\bds__t59-25-x-38-cm__dopamine_s_c__YVEK__d2270801__oR078183639__1.p…"
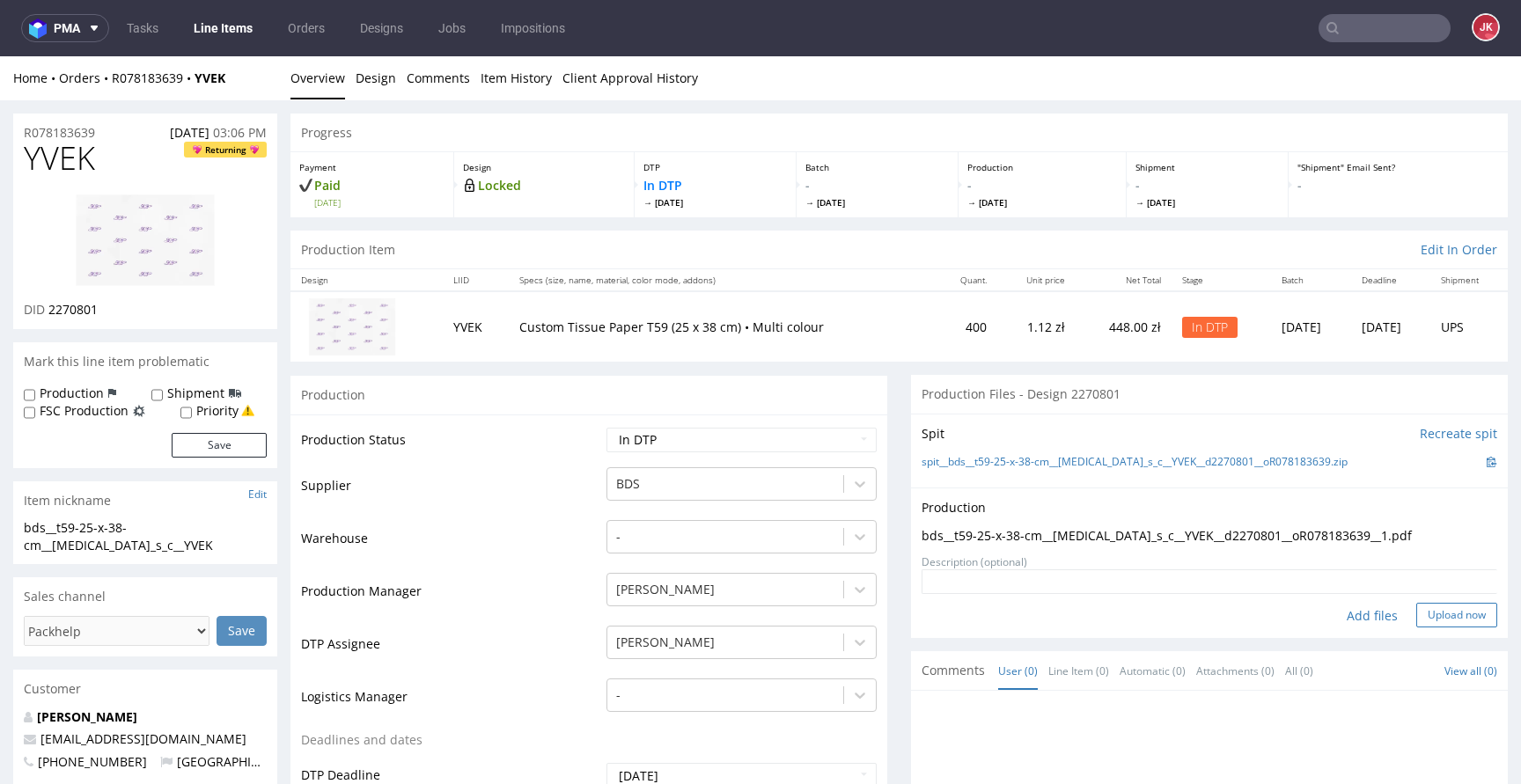
click at [1417, 617] on button "Upload now" at bounding box center [1457, 615] width 81 height 25
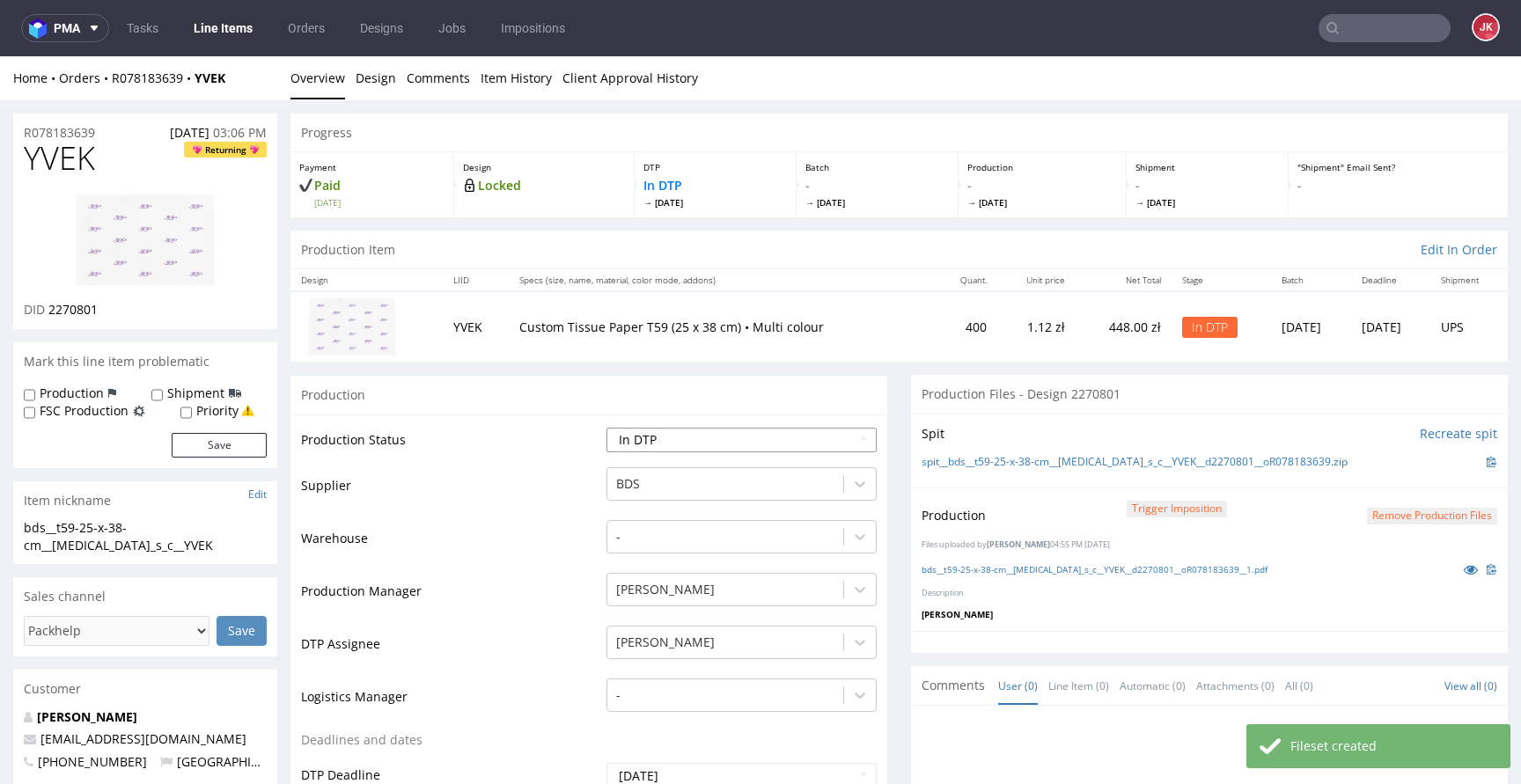
click at [709, 430] on select "Waiting for Artwork Waiting for Diecut Waiting for Mockup Waiting for DTP Waiti…" at bounding box center [741, 440] width 271 height 25
select select "dtp_production_ready"
click at [606, 428] on select "Waiting for Artwork Waiting for Diecut Waiting for Mockup Waiting for DTP Waiti…" at bounding box center [741, 440] width 271 height 25
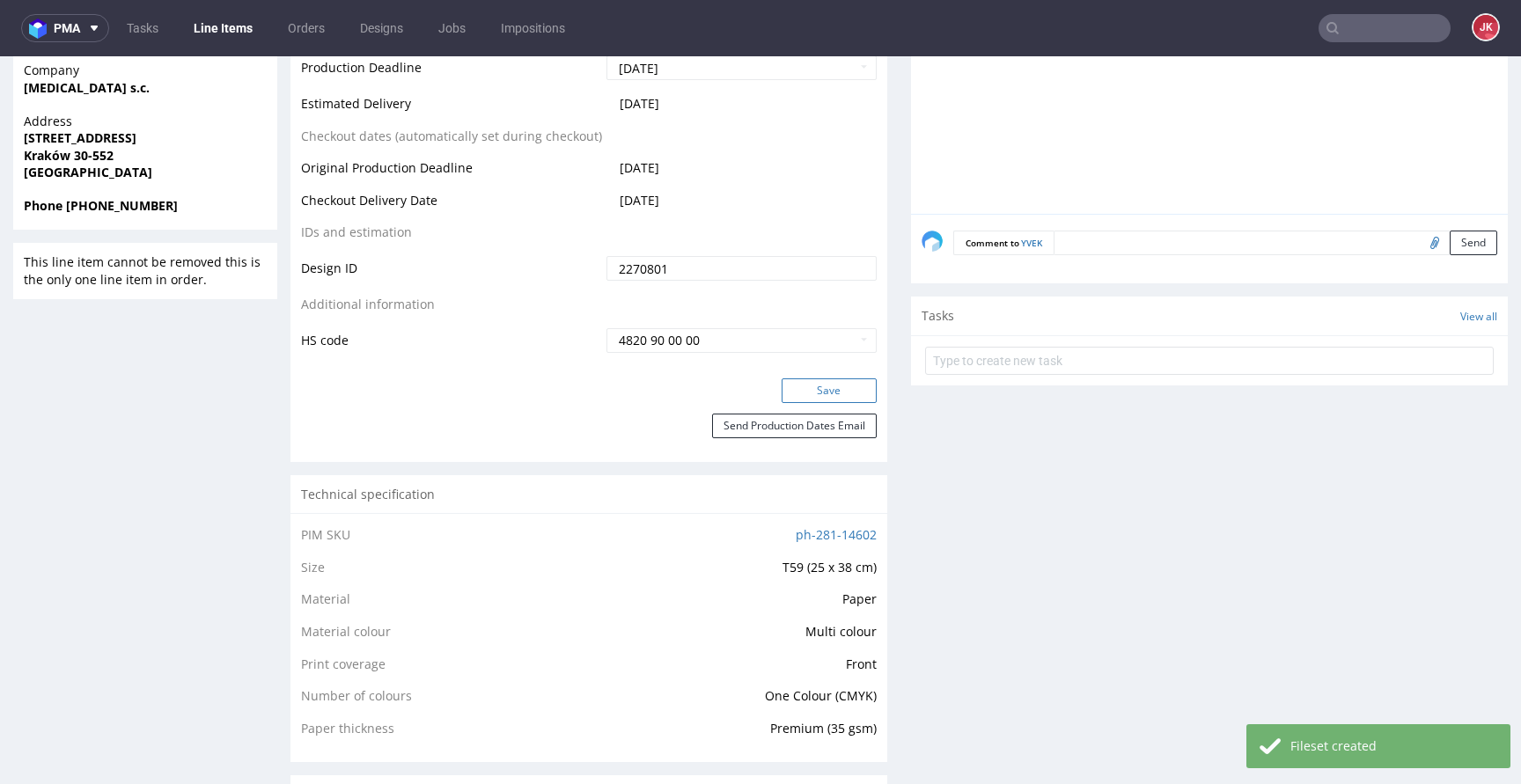
scroll to position [851, 0]
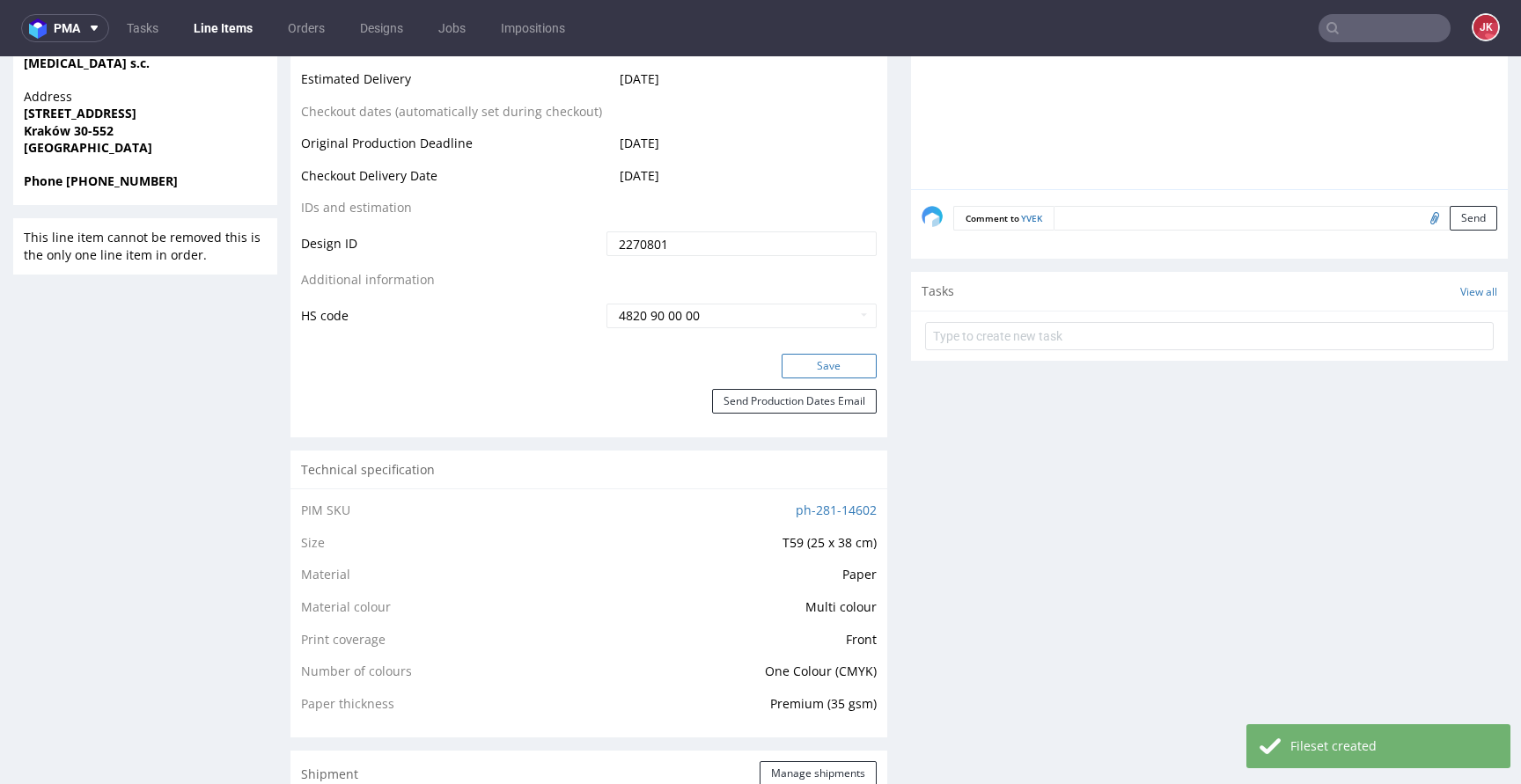
click at [817, 357] on button "Save" at bounding box center [829, 366] width 95 height 25
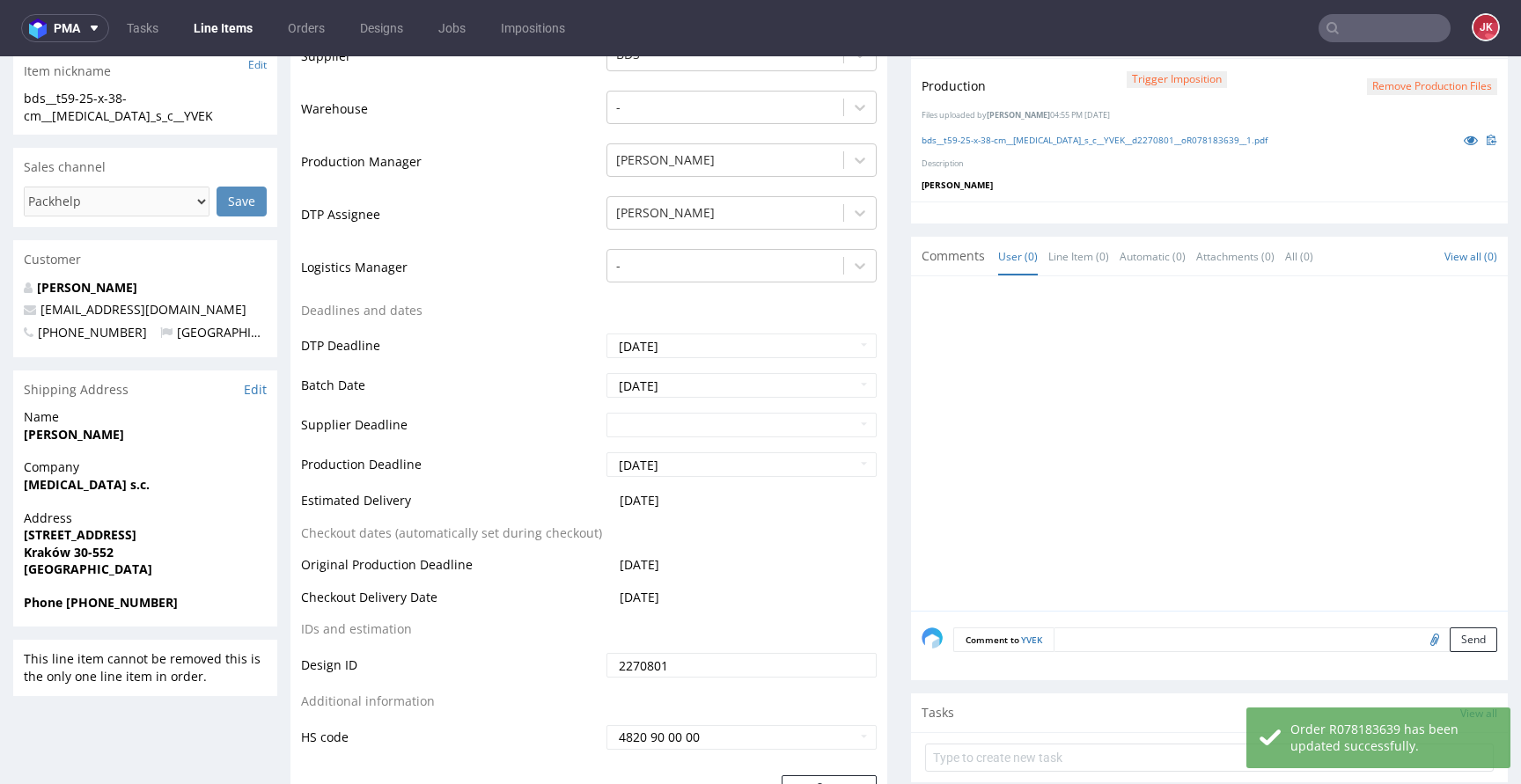
scroll to position [0, 0]
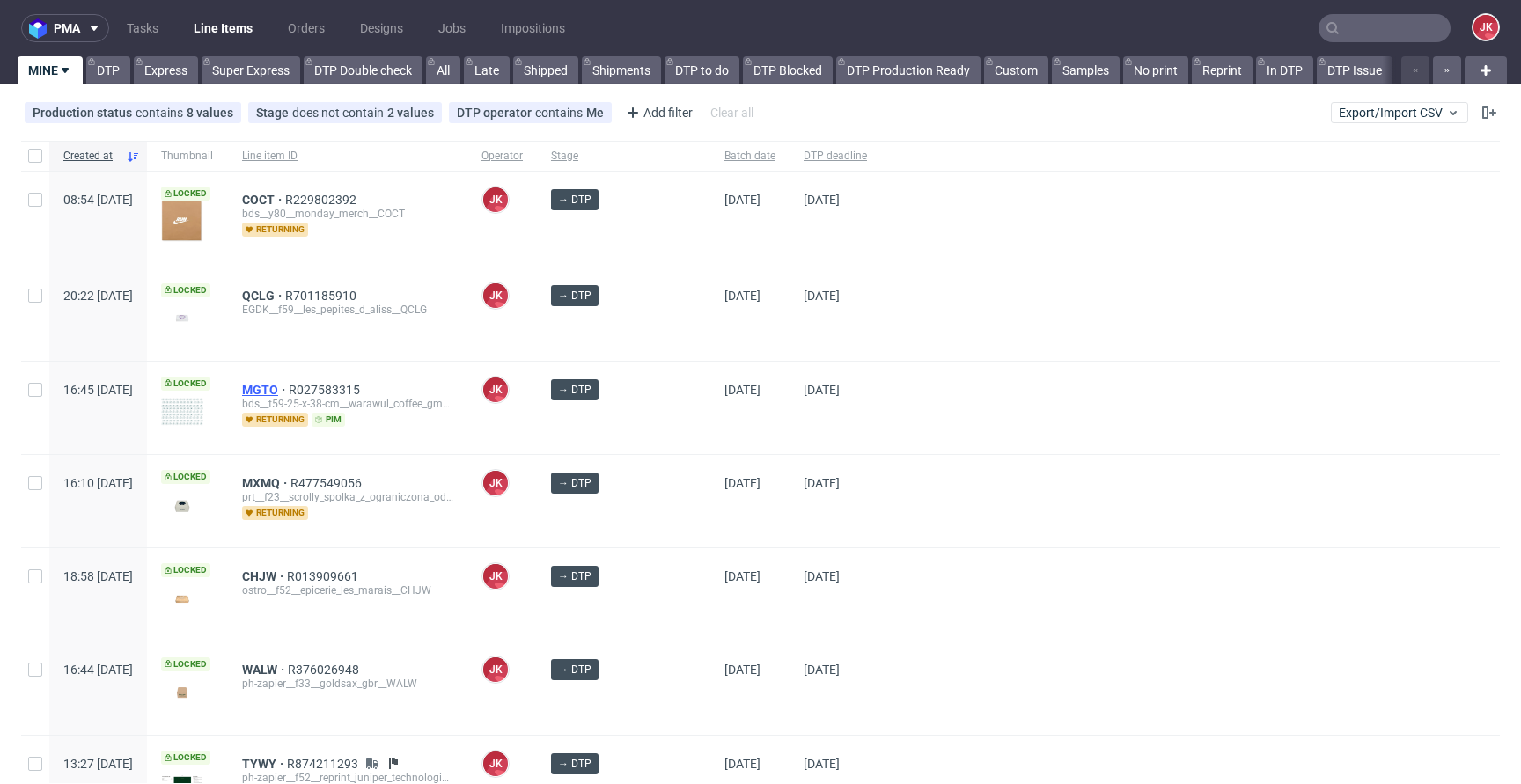
click at [288, 393] on span "MGTO" at bounding box center [265, 390] width 46 height 14
click at [882, 289] on div at bounding box center [1191, 313] width 619 height 92
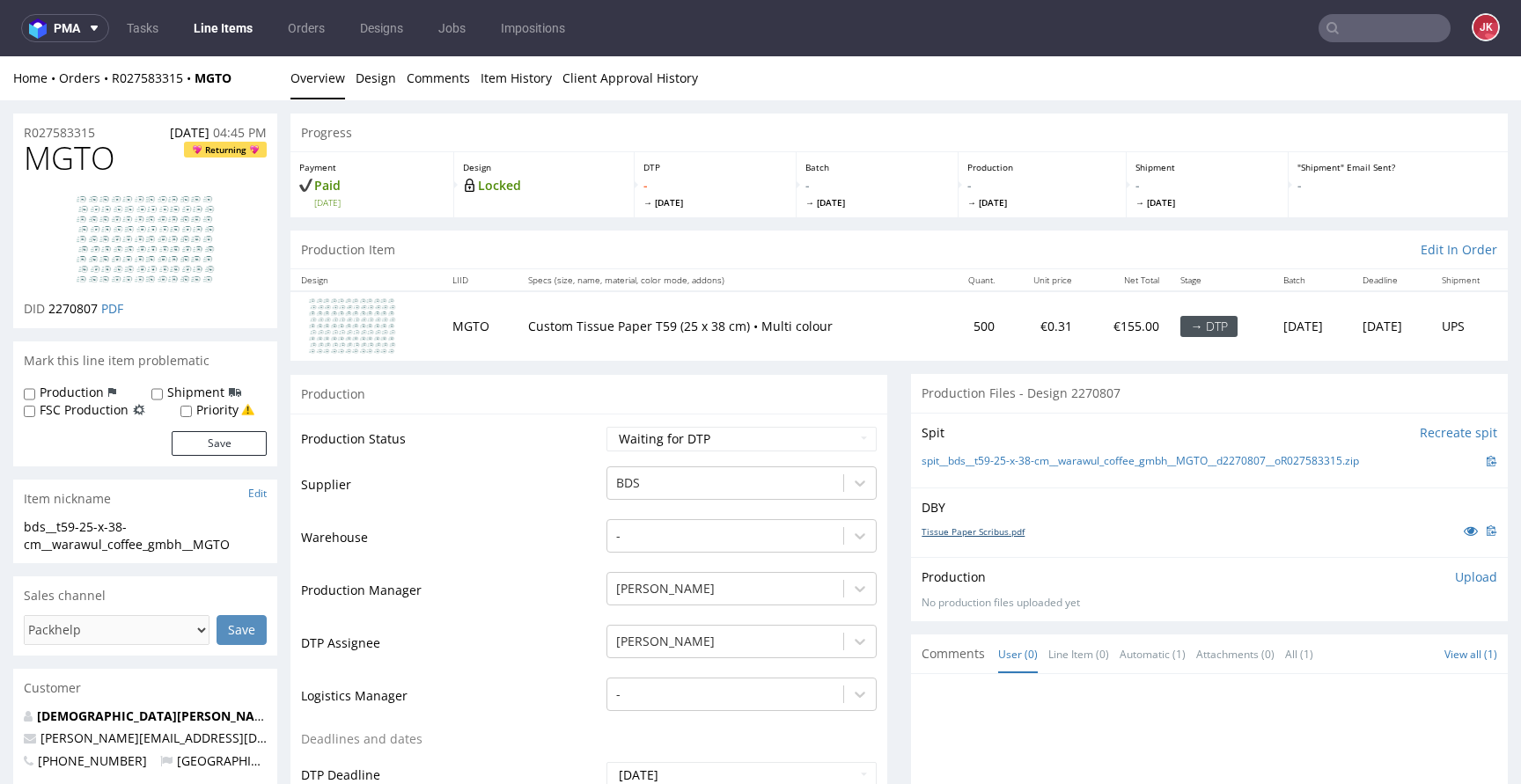
click at [964, 530] on link "Tissue Paper Scribus.pdf" at bounding box center [973, 531] width 103 height 13
click at [723, 441] on select "Waiting for Artwork Waiting for Diecut Waiting for Mockup Waiting for DTP Waiti…" at bounding box center [741, 439] width 271 height 25
select select "dtp_in_process"
click at [606, 427] on select "Waiting for Artwork Waiting for Diecut Waiting for Mockup Waiting for DTP Waiti…" at bounding box center [741, 439] width 271 height 25
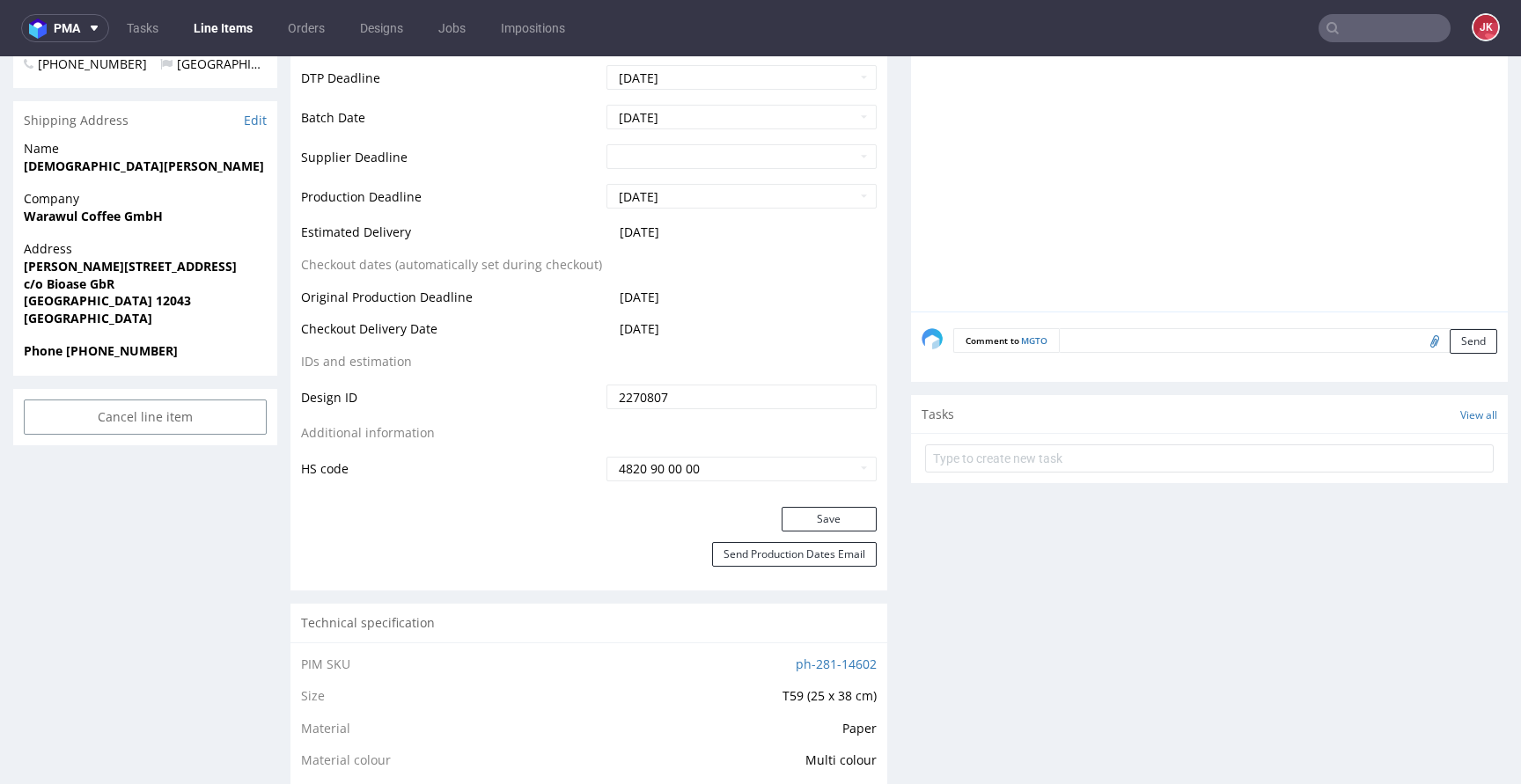
scroll to position [761, 0]
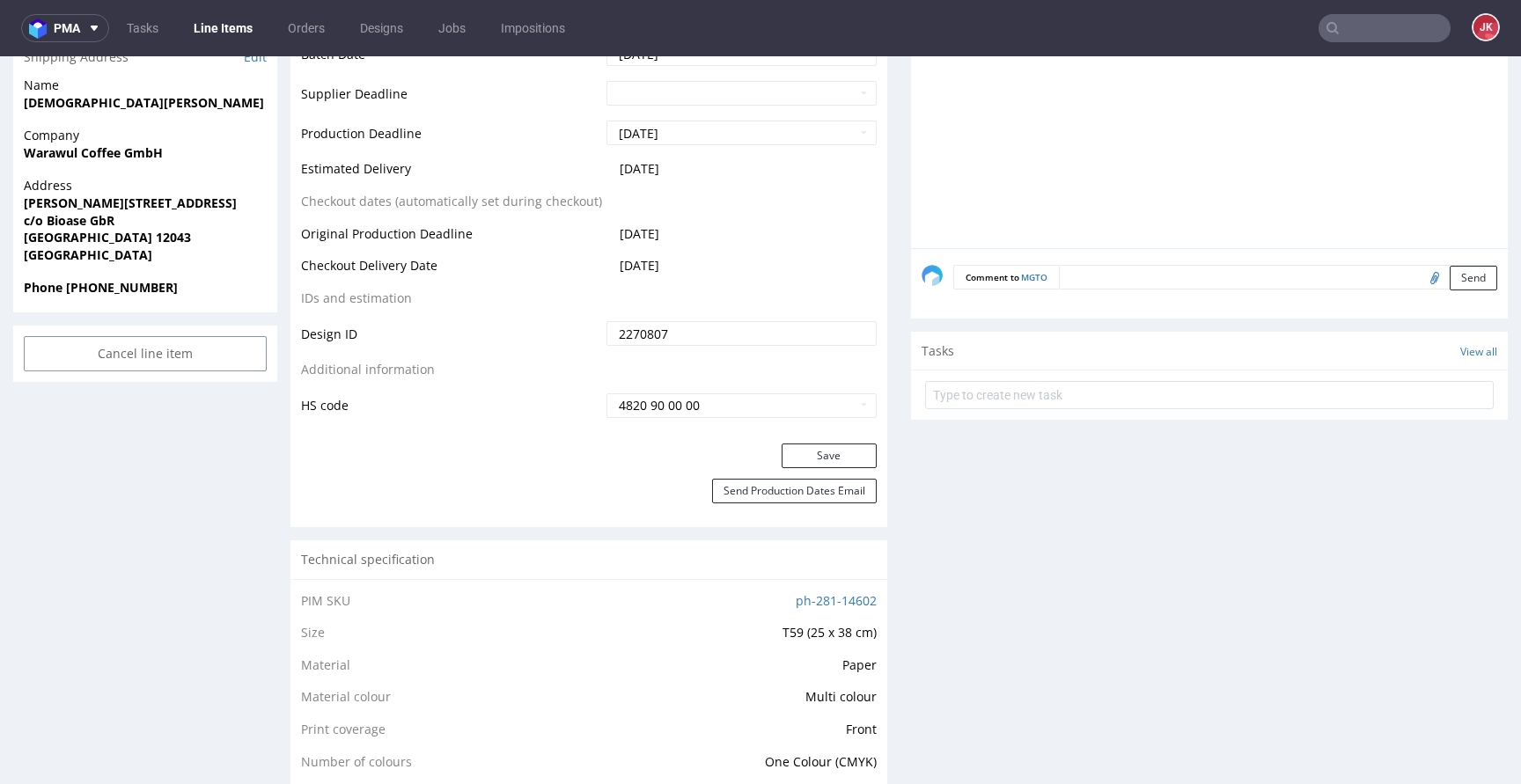
click at [804, 470] on div "Save" at bounding box center [589, 461] width 597 height 35
click at [811, 461] on button "Save" at bounding box center [829, 456] width 95 height 25
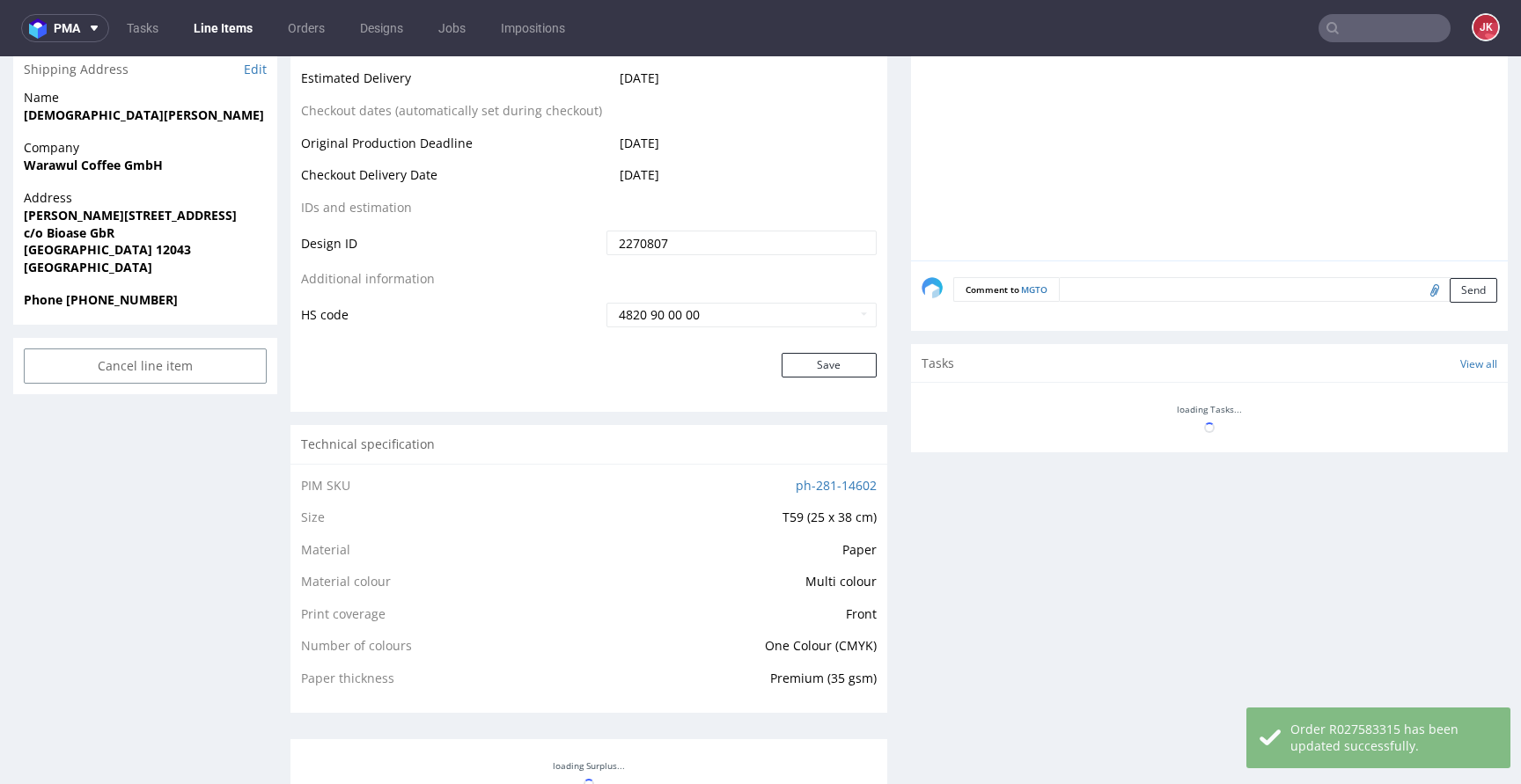
scroll to position [0, 0]
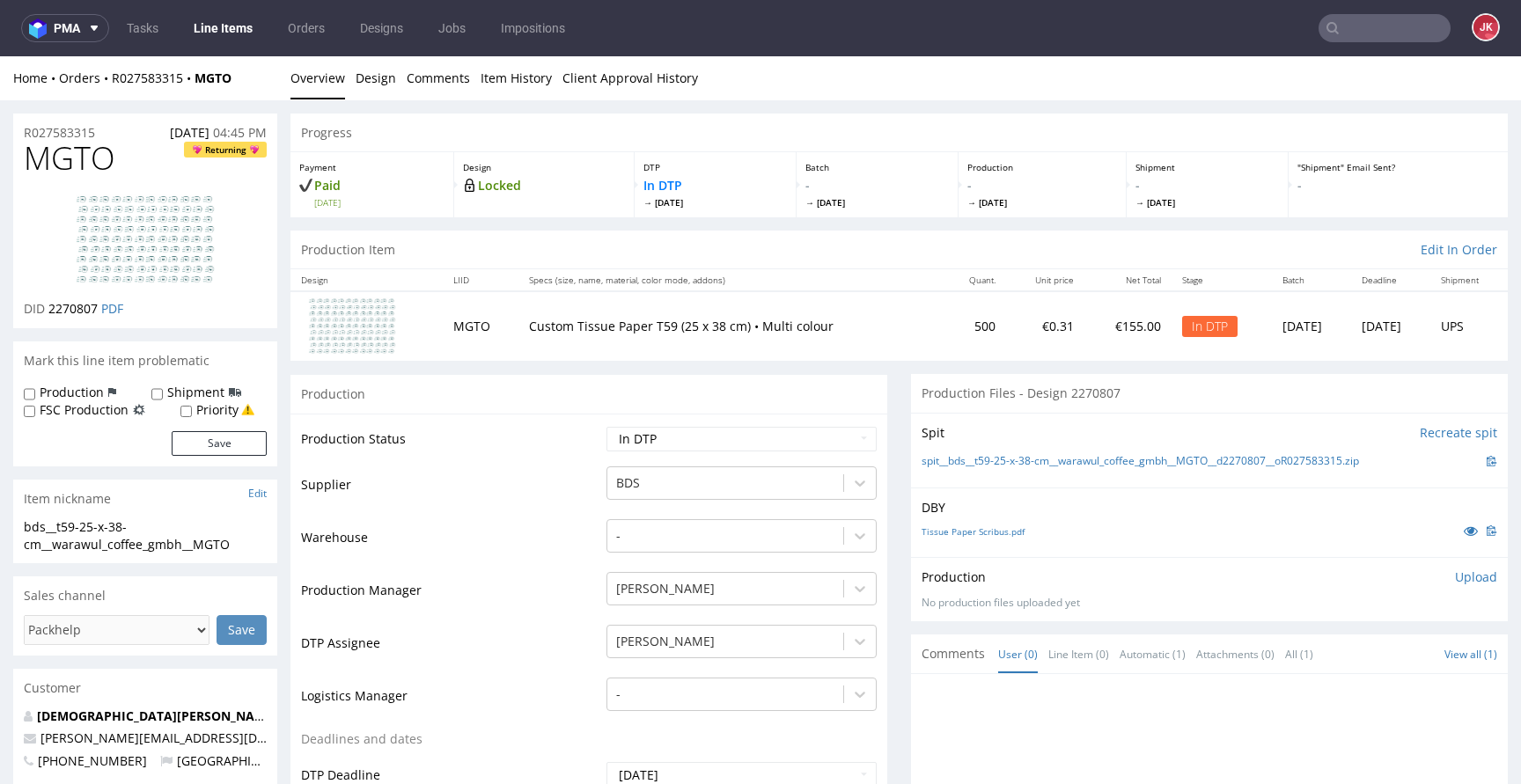
click at [516, 480] on td "Supplier" at bounding box center [451, 490] width 301 height 53
click at [371, 89] on link "Design" at bounding box center [375, 78] width 40 height 43
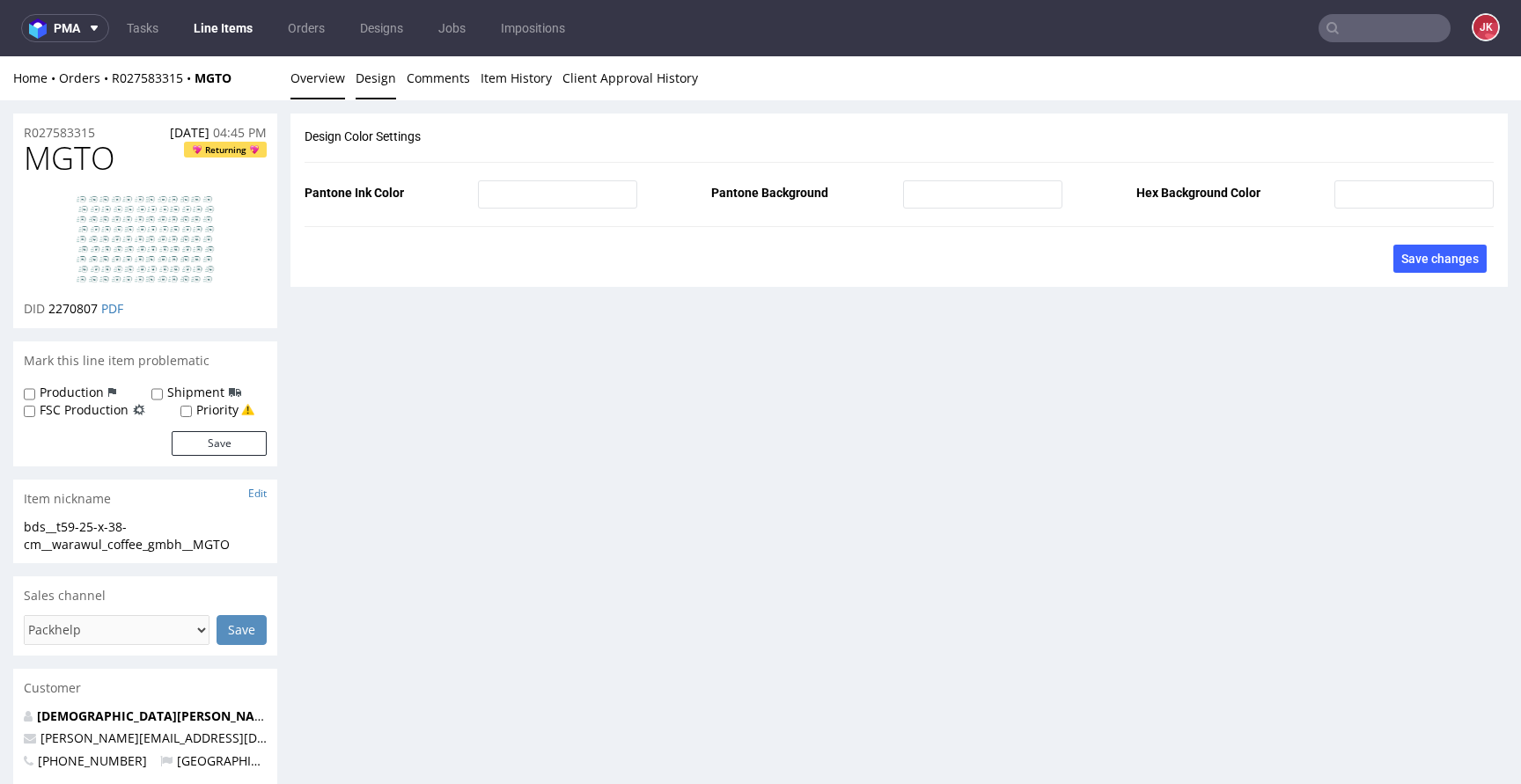
click at [322, 83] on link "Overview" at bounding box center [317, 78] width 54 height 43
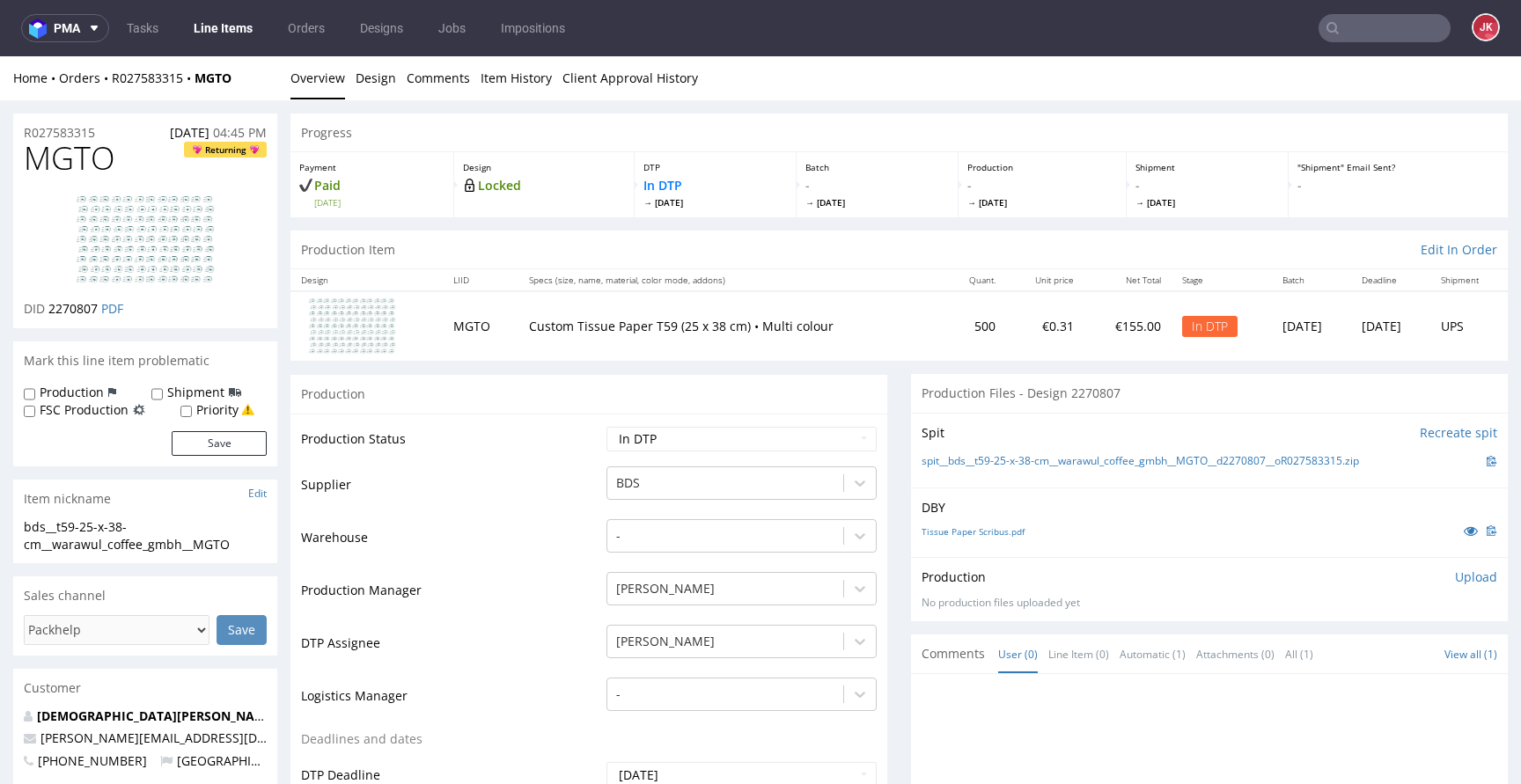
click at [129, 242] on img at bounding box center [146, 239] width 141 height 92
click at [69, 168] on span "MGTO" at bounding box center [70, 158] width 91 height 35
copy span "MGTO"
drag, startPoint x: 49, startPoint y: 313, endPoint x: 99, endPoint y: 311, distance: 50.0
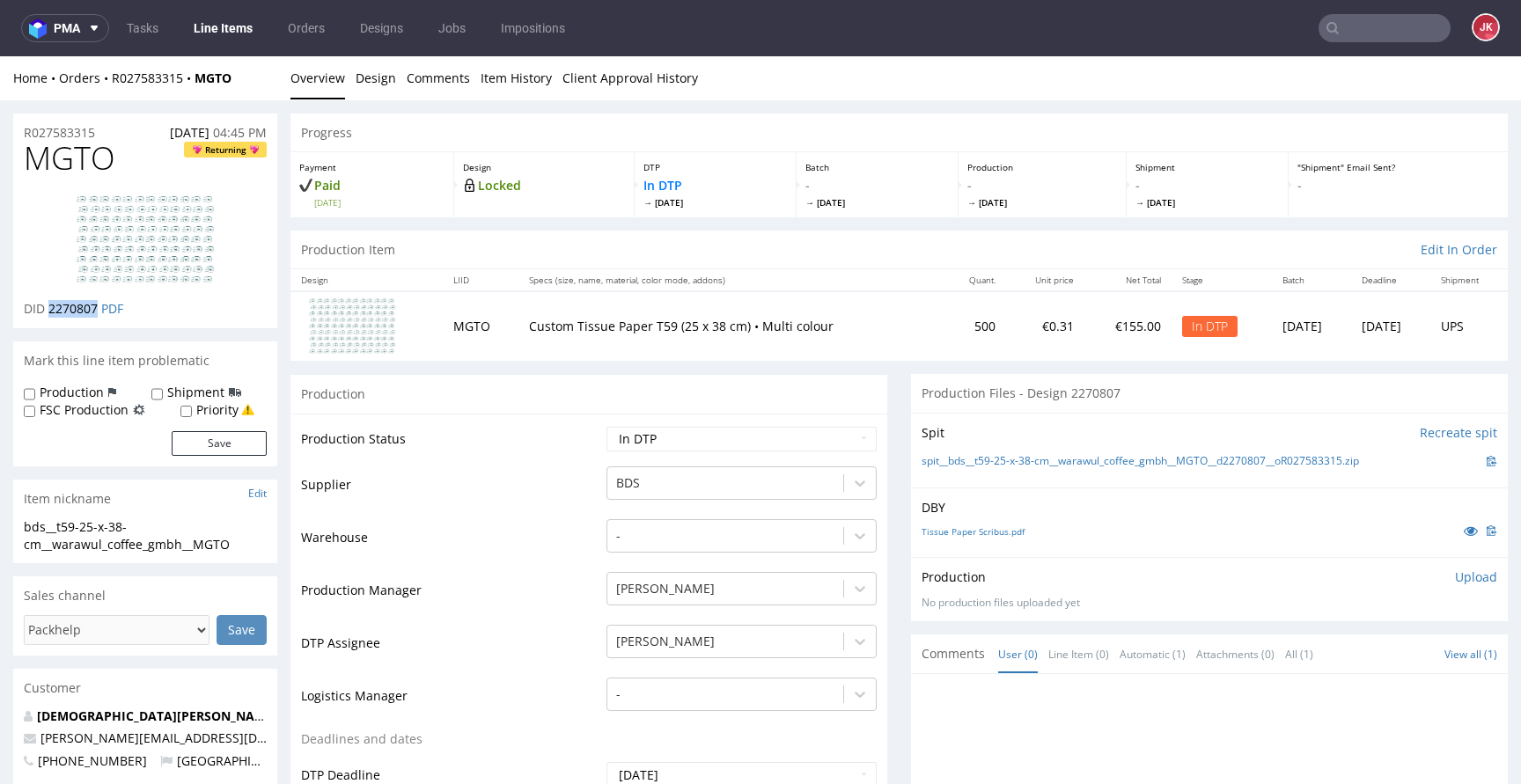
click at [99, 311] on p "DID 2270807 PDF" at bounding box center [73, 309] width 99 height 18
copy span "2270807"
drag, startPoint x: 246, startPoint y: 539, endPoint x: 0, endPoint y: 513, distance: 247.4
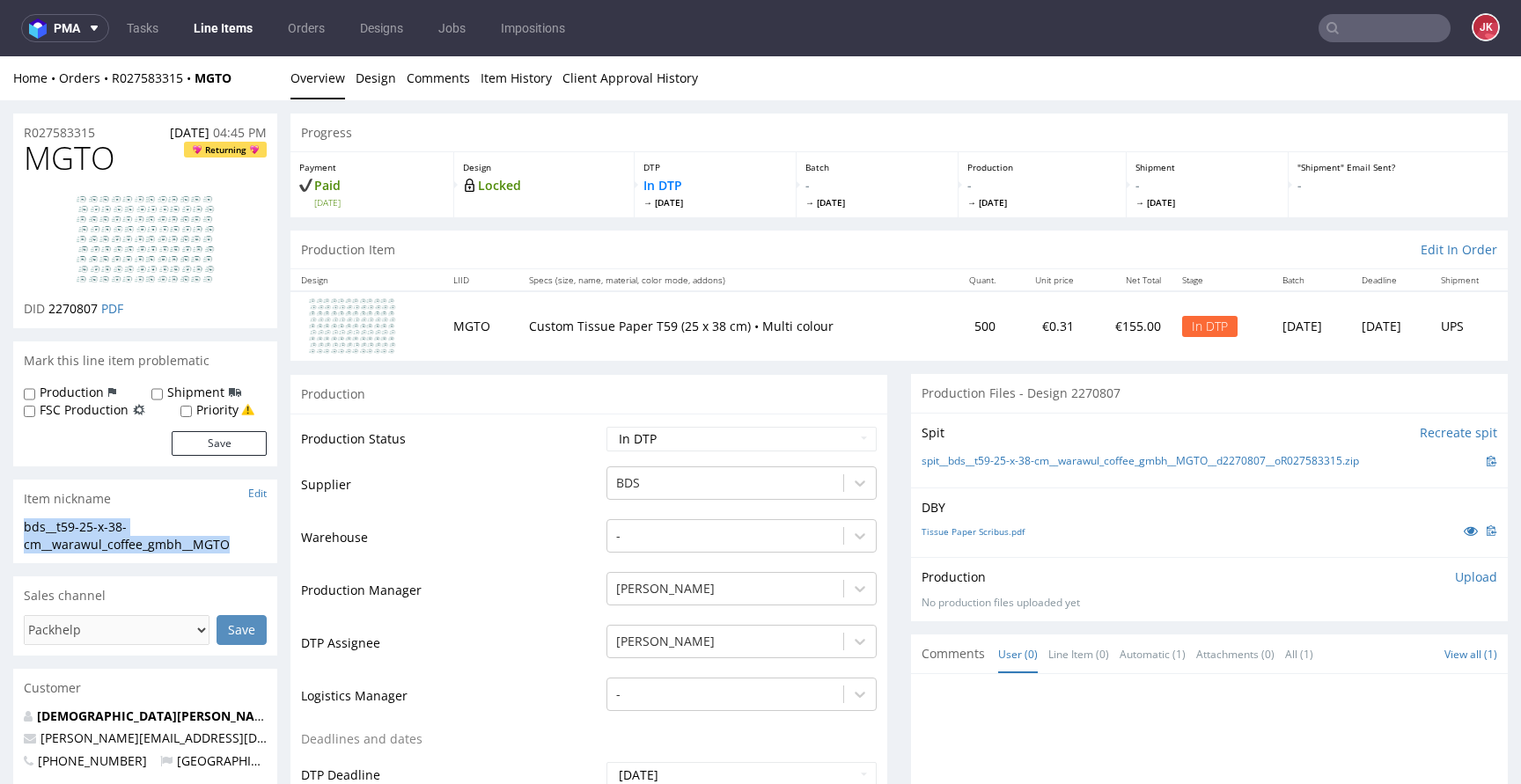
copy section "bds__t59-25-x-38-cm__warawul_coffee_gmbh__MGTO"
drag, startPoint x: 122, startPoint y: 129, endPoint x: 5, endPoint y: 136, distance: 117.2
copy p "R027583315"
click at [70, 314] on span "2270807" at bounding box center [72, 308] width 49 height 17
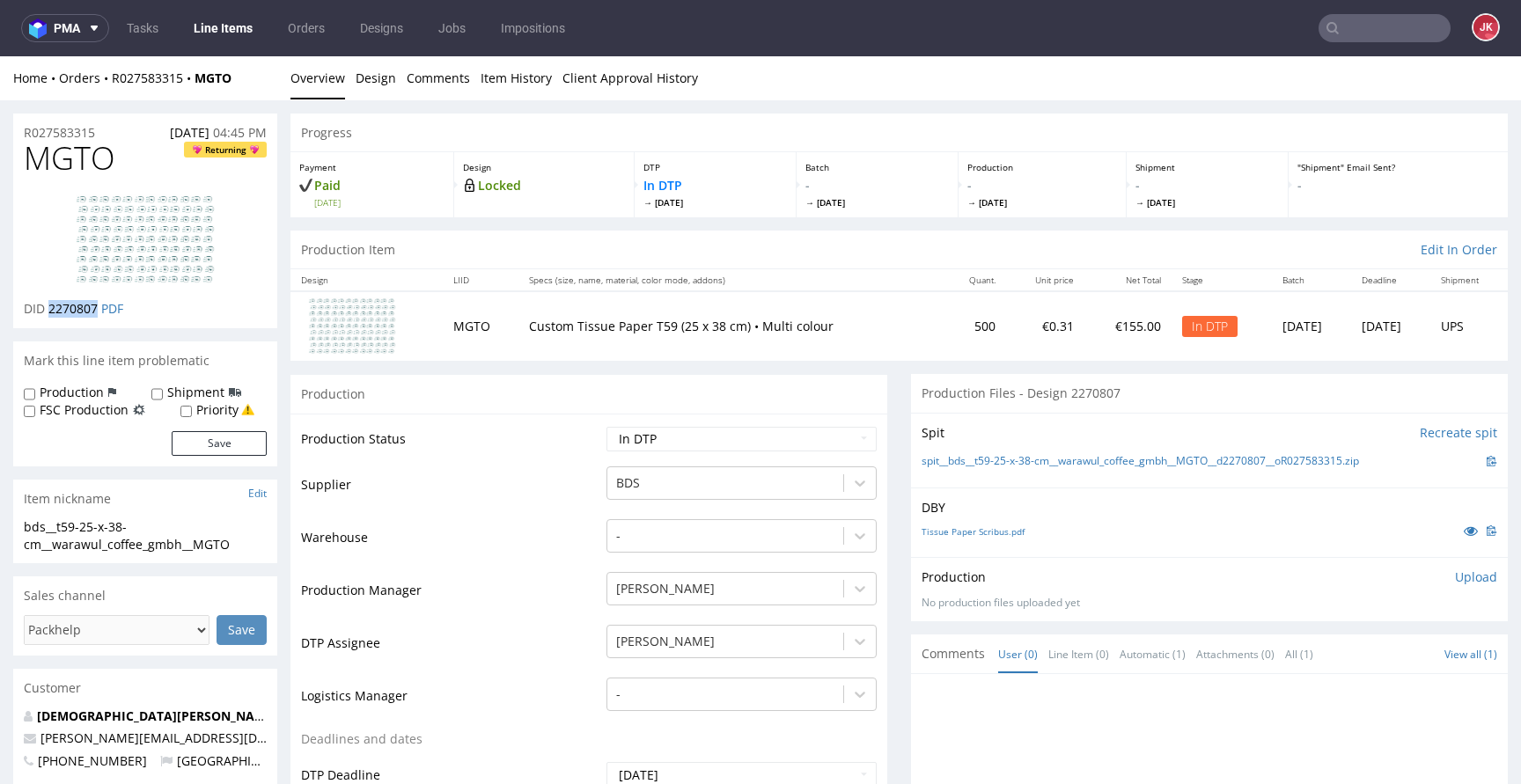
click at [70, 314] on span "2270807" at bounding box center [72, 308] width 49 height 17
copy span "2270807"
click at [1473, 584] on div "Production Upload No production files uploaded yet Description (optional) Add f…" at bounding box center [1209, 589] width 597 height 64
click at [1460, 584] on p "Upload" at bounding box center [1475, 578] width 42 height 18
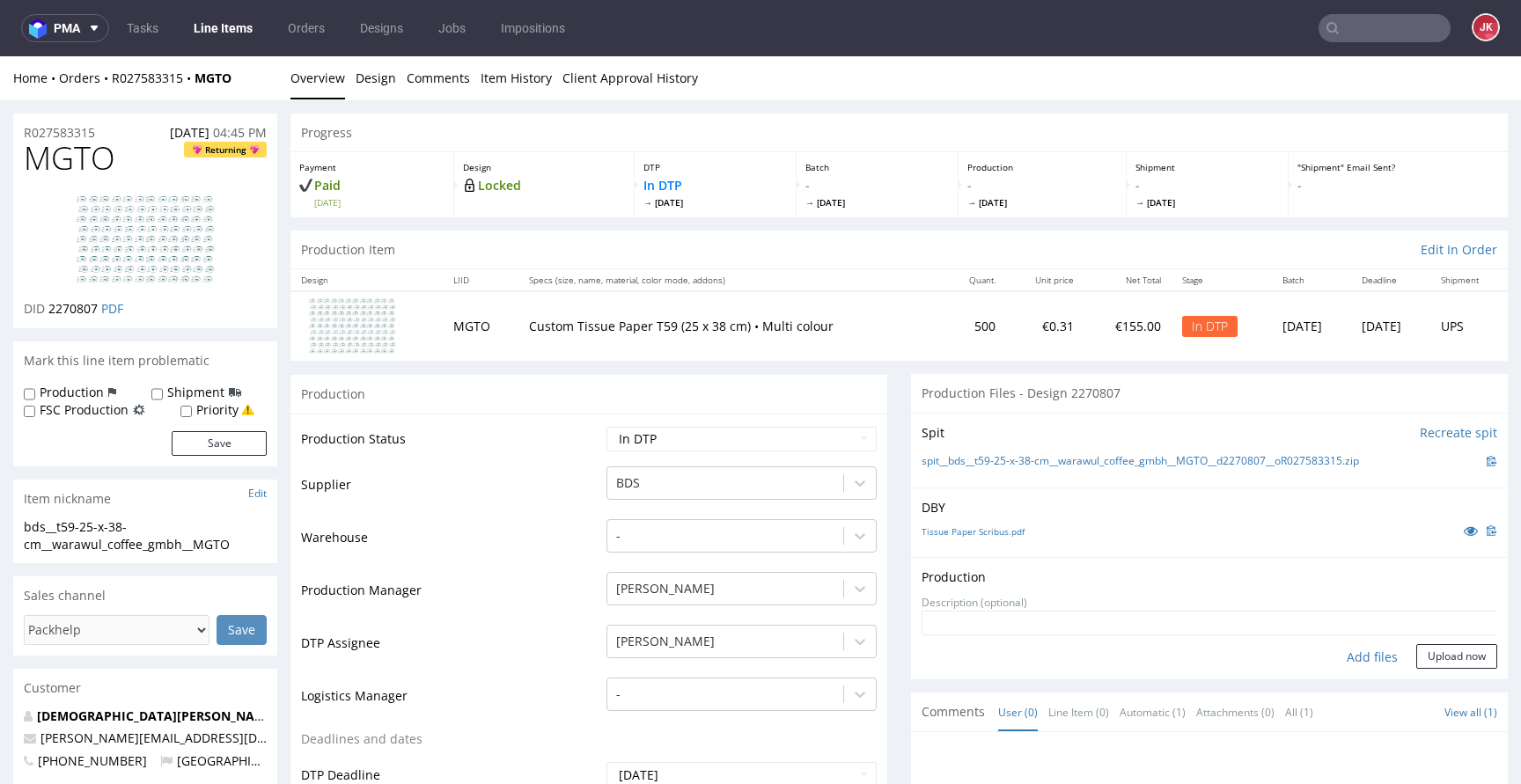
click at [1167, 653] on div "Add files Upload now" at bounding box center [1209, 656] width 576 height 25
click at [101, 710] on link "Christian Seiler" at bounding box center [156, 715] width 240 height 17
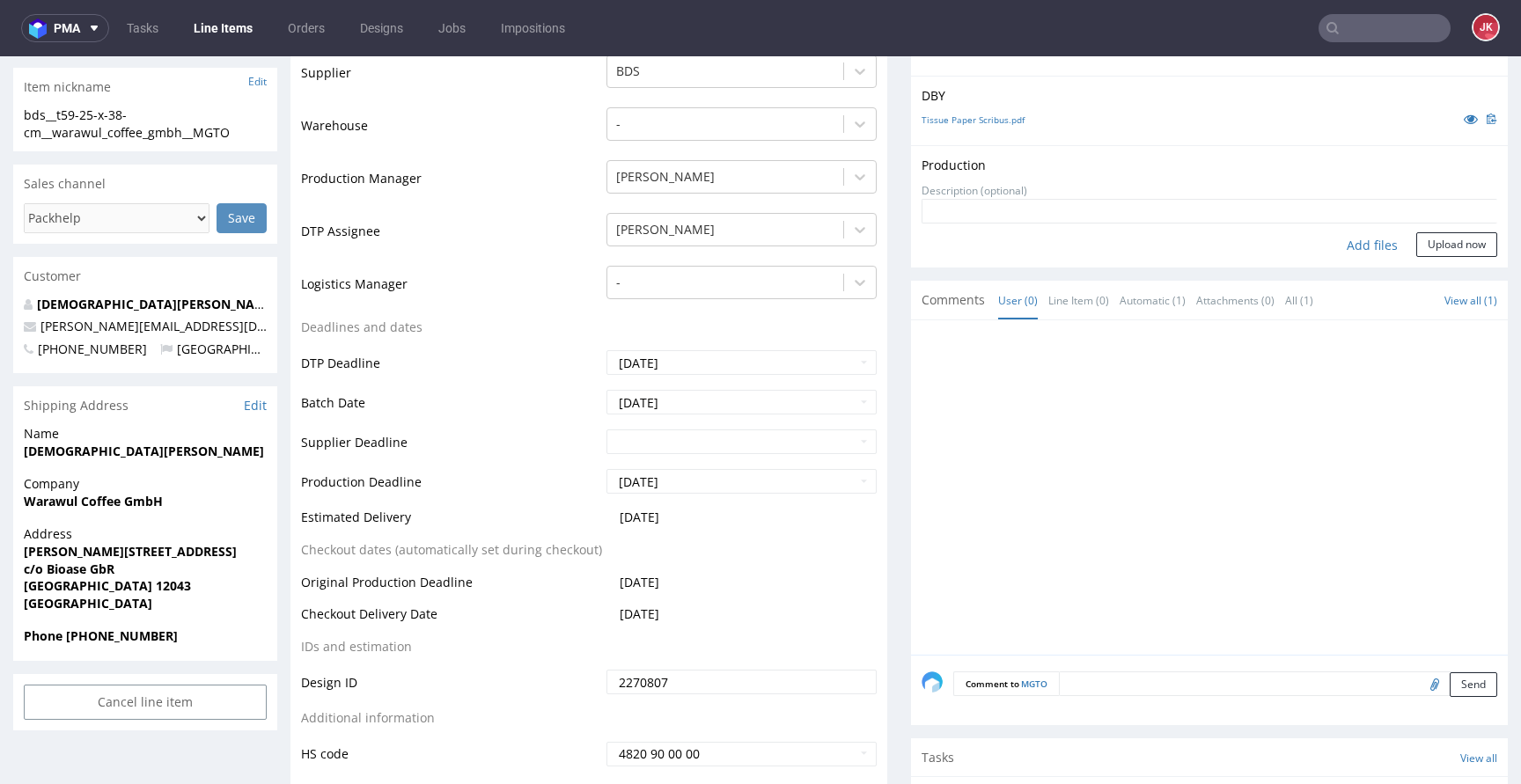
scroll to position [279, 0]
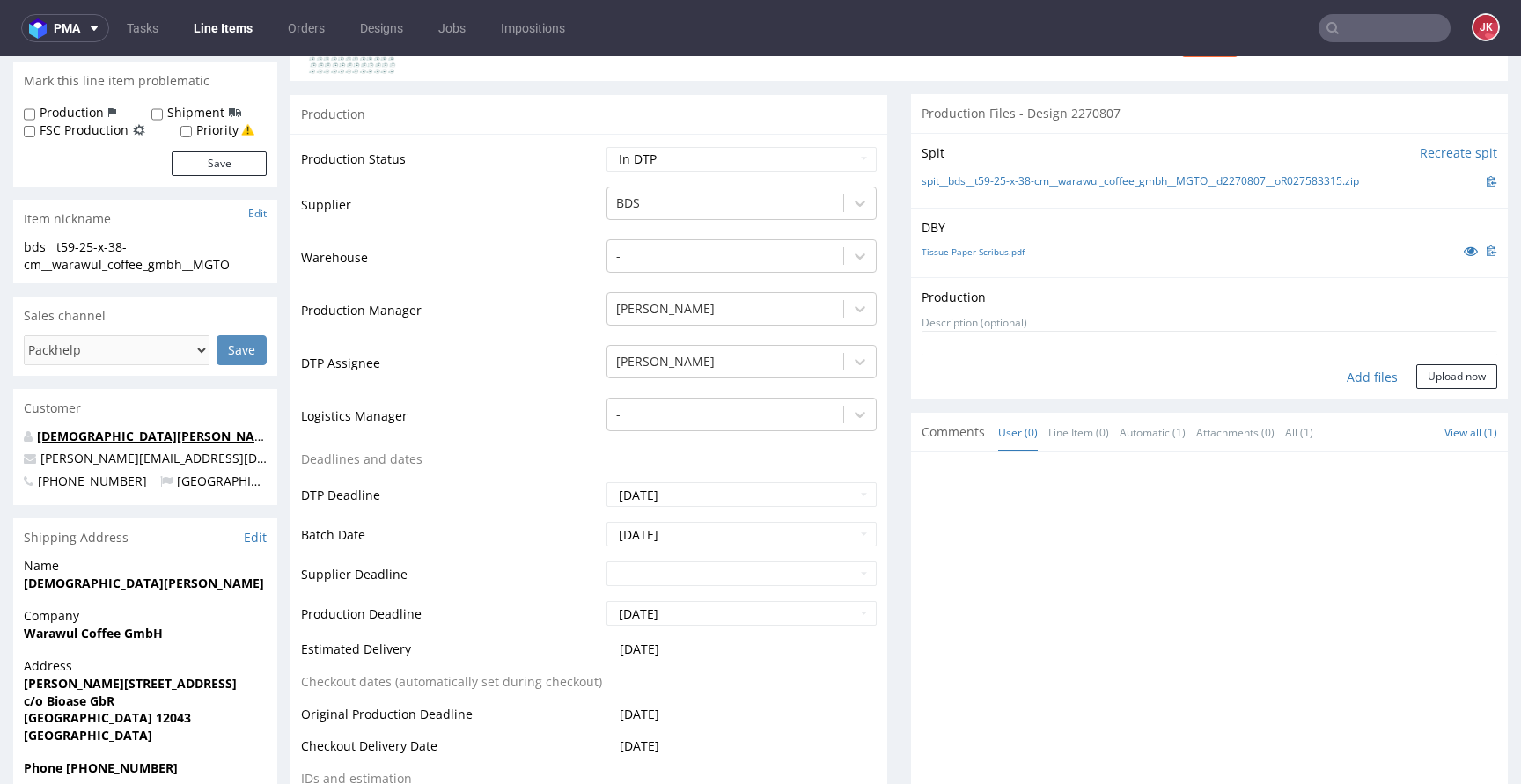
click at [111, 438] on link "Christian Seiler" at bounding box center [156, 436] width 240 height 17
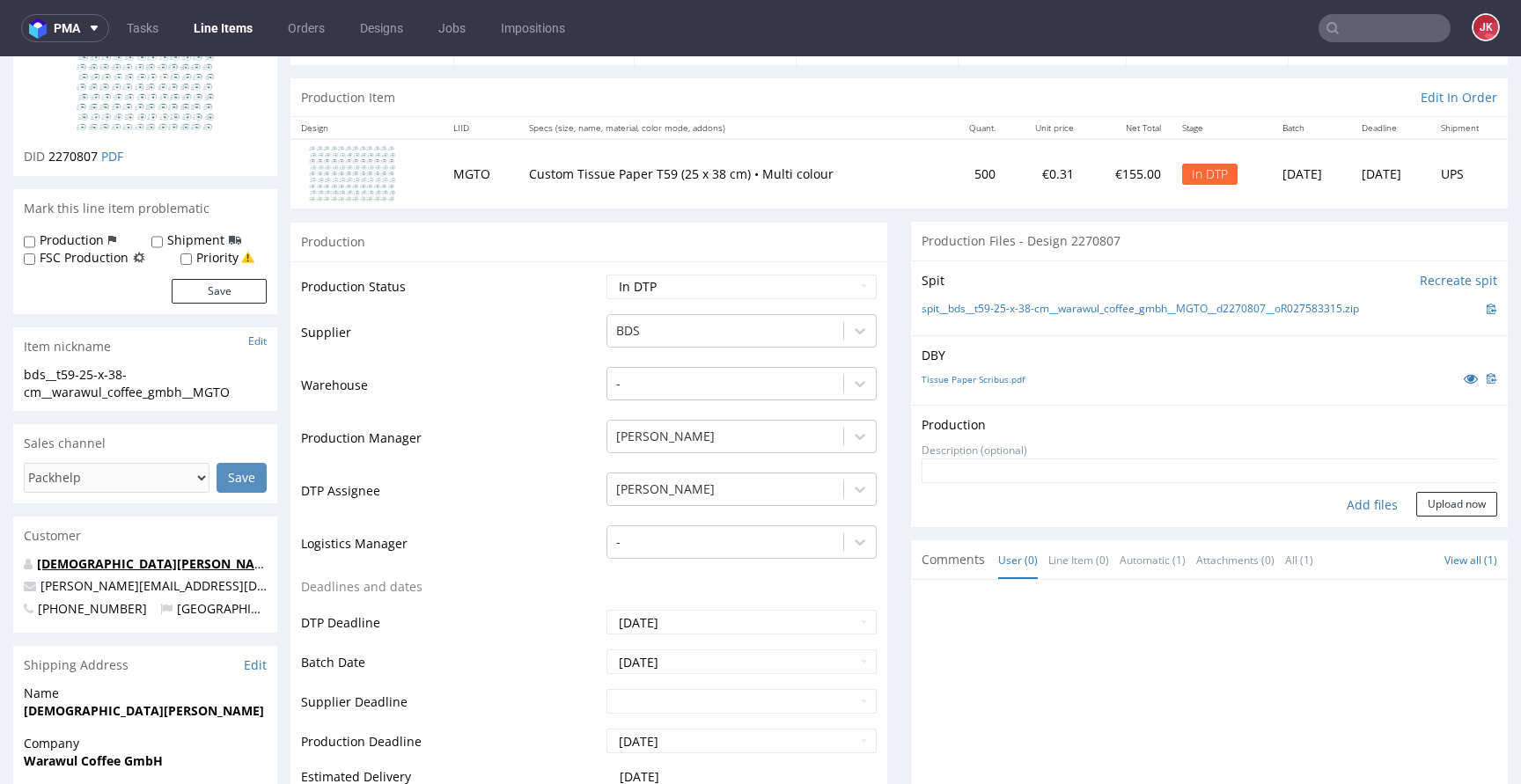
scroll to position [88, 0]
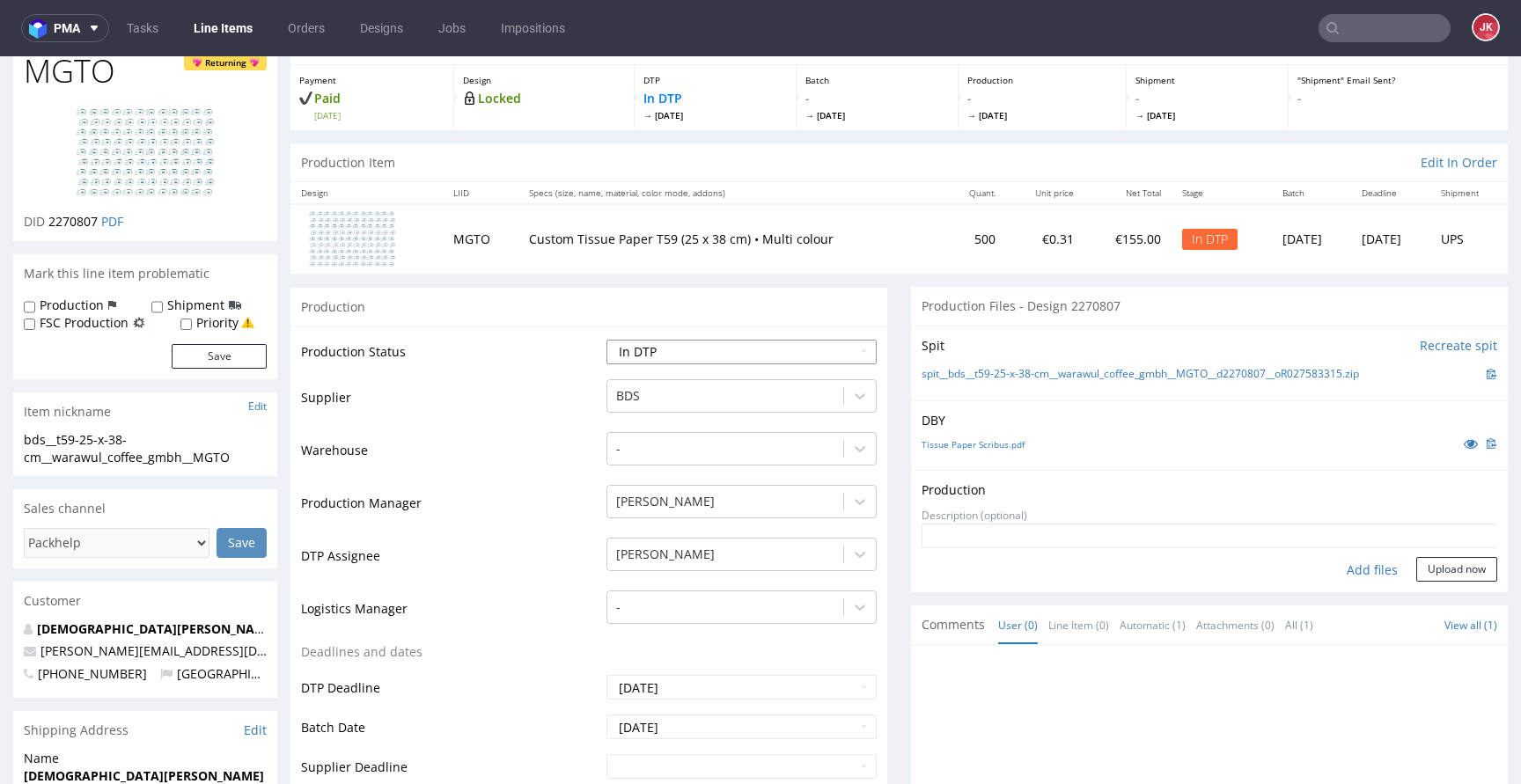
click at [716, 361] on select "Waiting for Artwork Waiting for Diecut Waiting for Mockup Waiting for DTP Waiti…" at bounding box center [741, 352] width 271 height 25
select select "dtp_ca_needed"
click at [606, 339] on select "Waiting for Artwork Waiting for Diecut Waiting for Mockup Waiting for DTP Waiti…" at bounding box center [741, 352] width 271 height 25
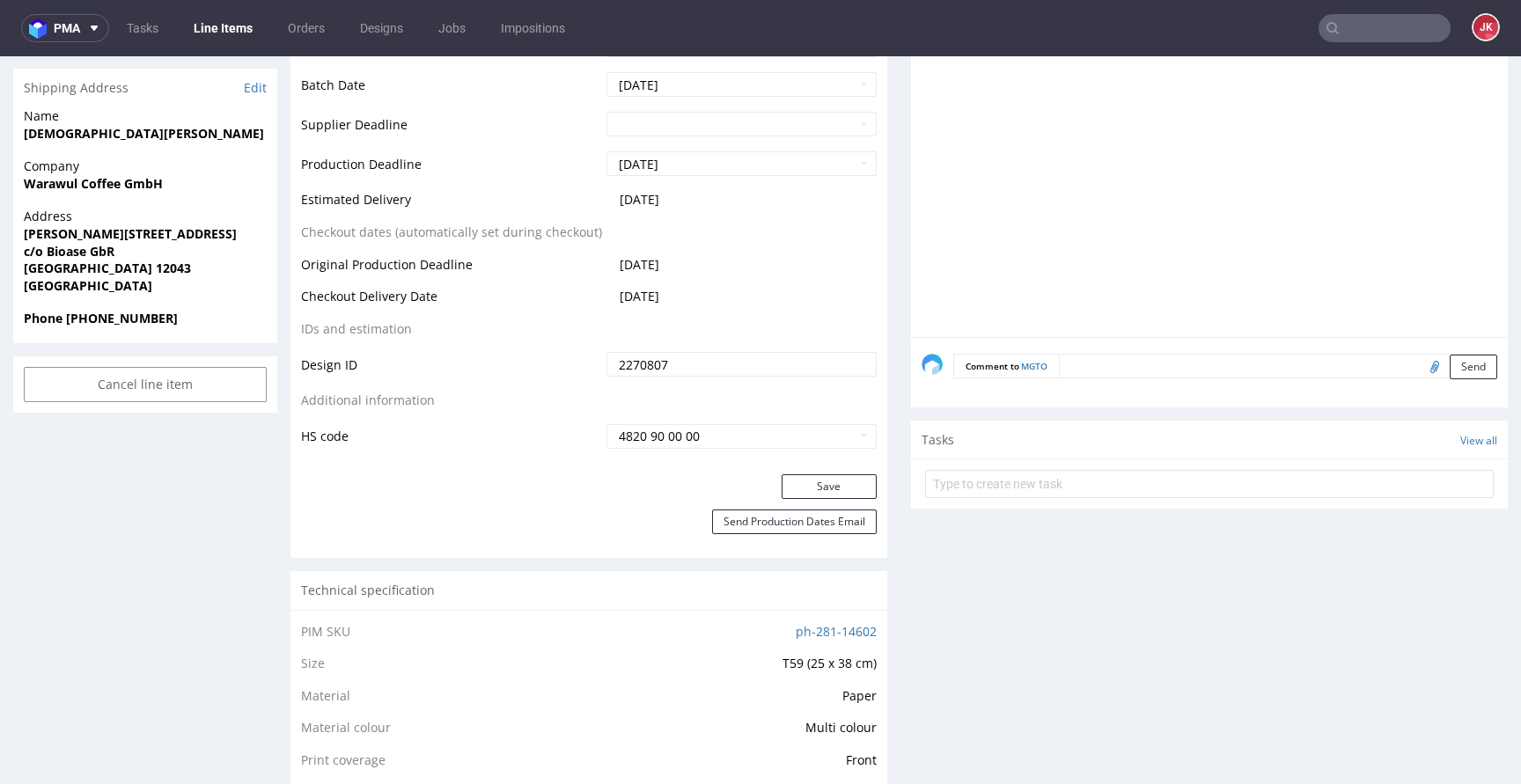
scroll to position [830, 0]
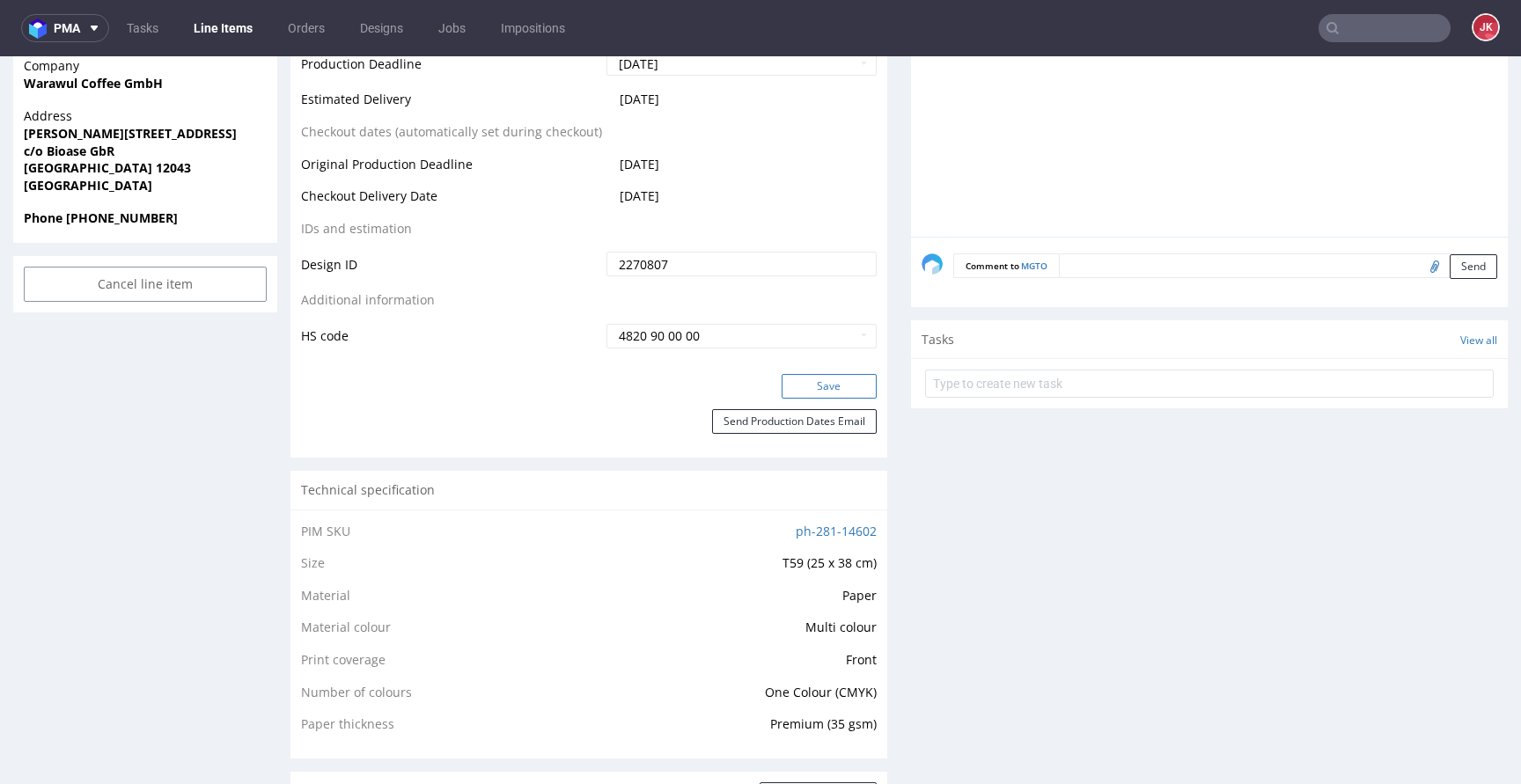
click at [798, 389] on button "Save" at bounding box center [829, 387] width 95 height 25
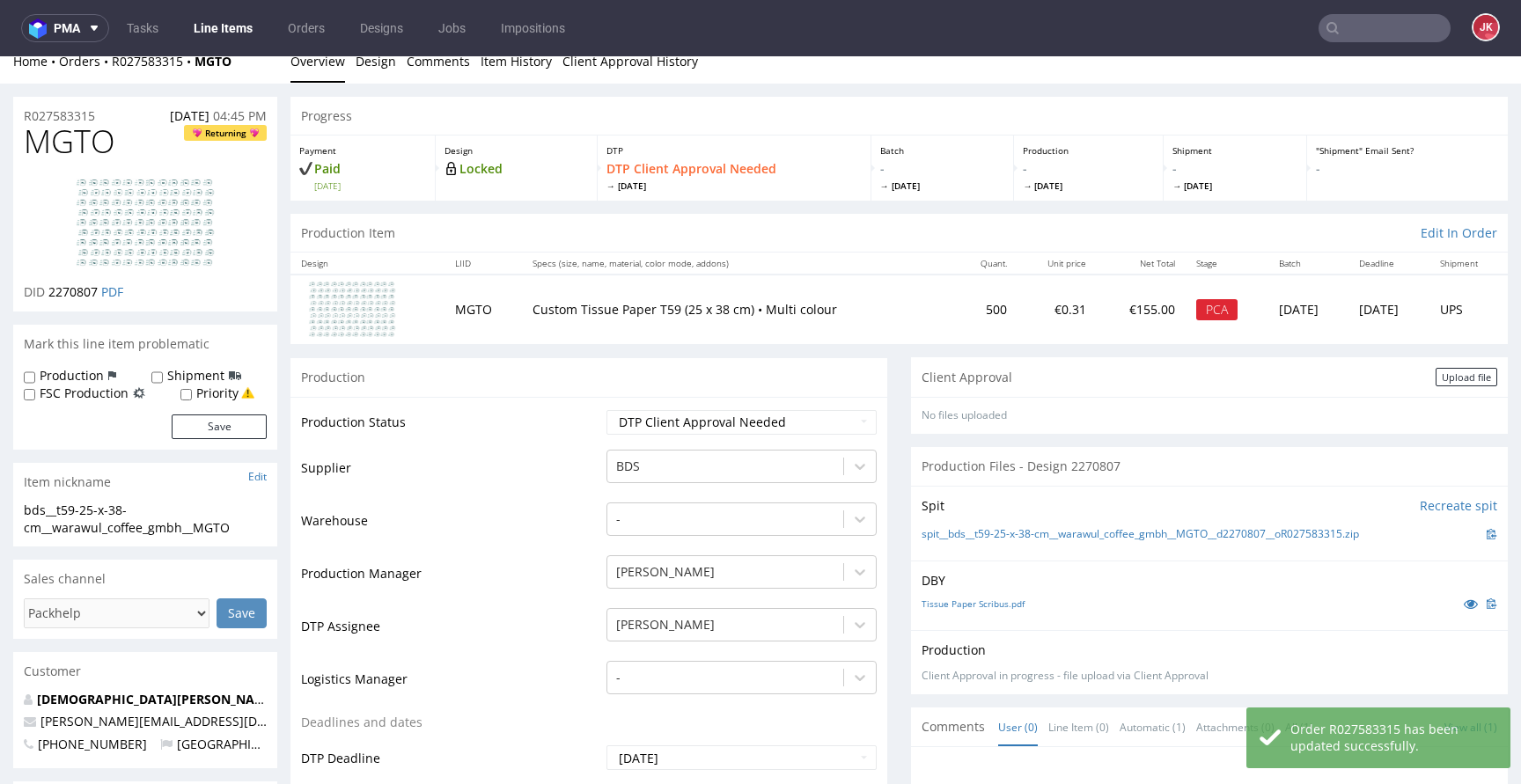
scroll to position [0, 0]
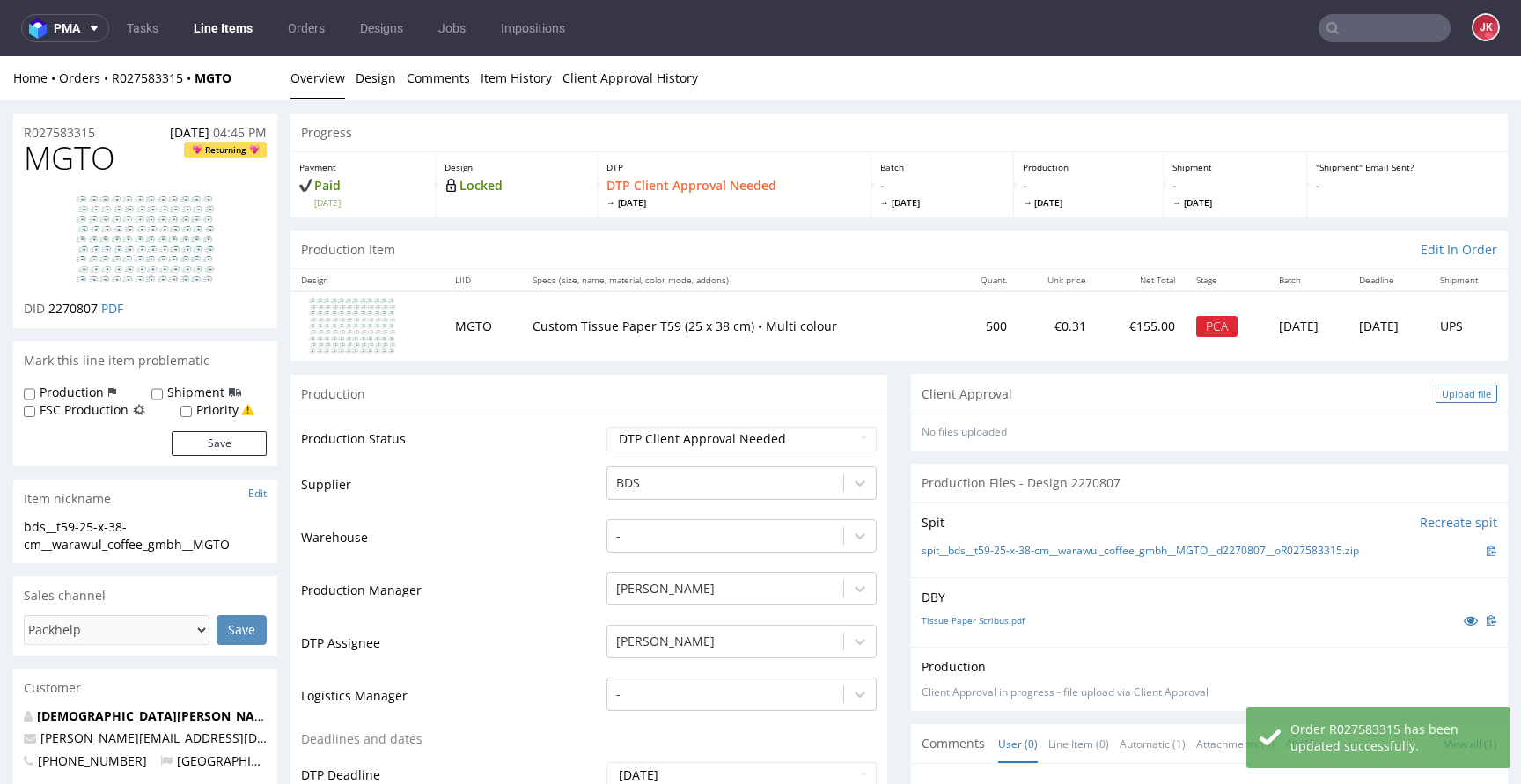
click at [1435, 396] on div "Upload file" at bounding box center [1466, 394] width 62 height 19
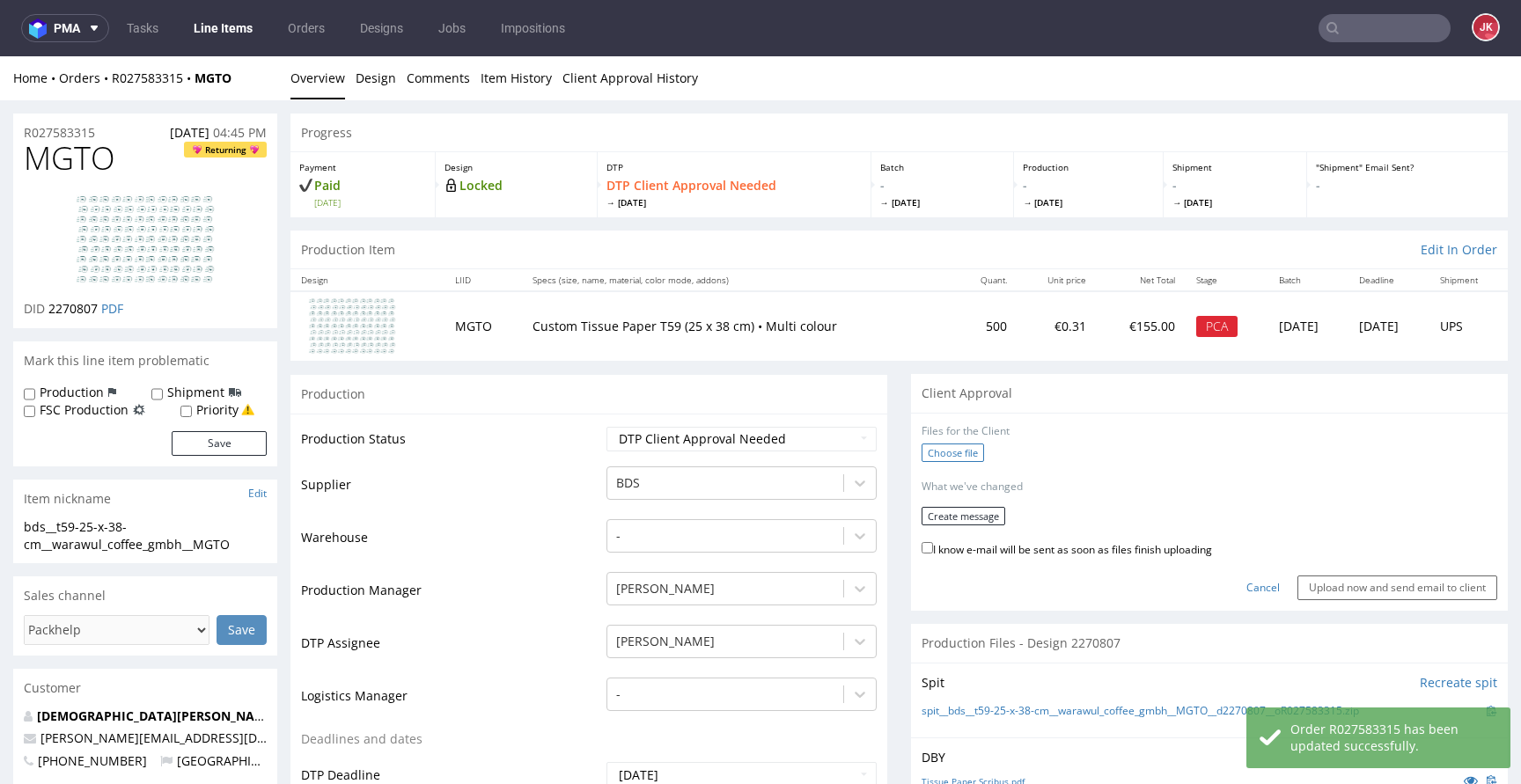
click at [944, 451] on label "Choose file" at bounding box center [953, 453] width 63 height 19
click at [0, 56] on input "Choose file" at bounding box center [0, 56] width 0 height 0
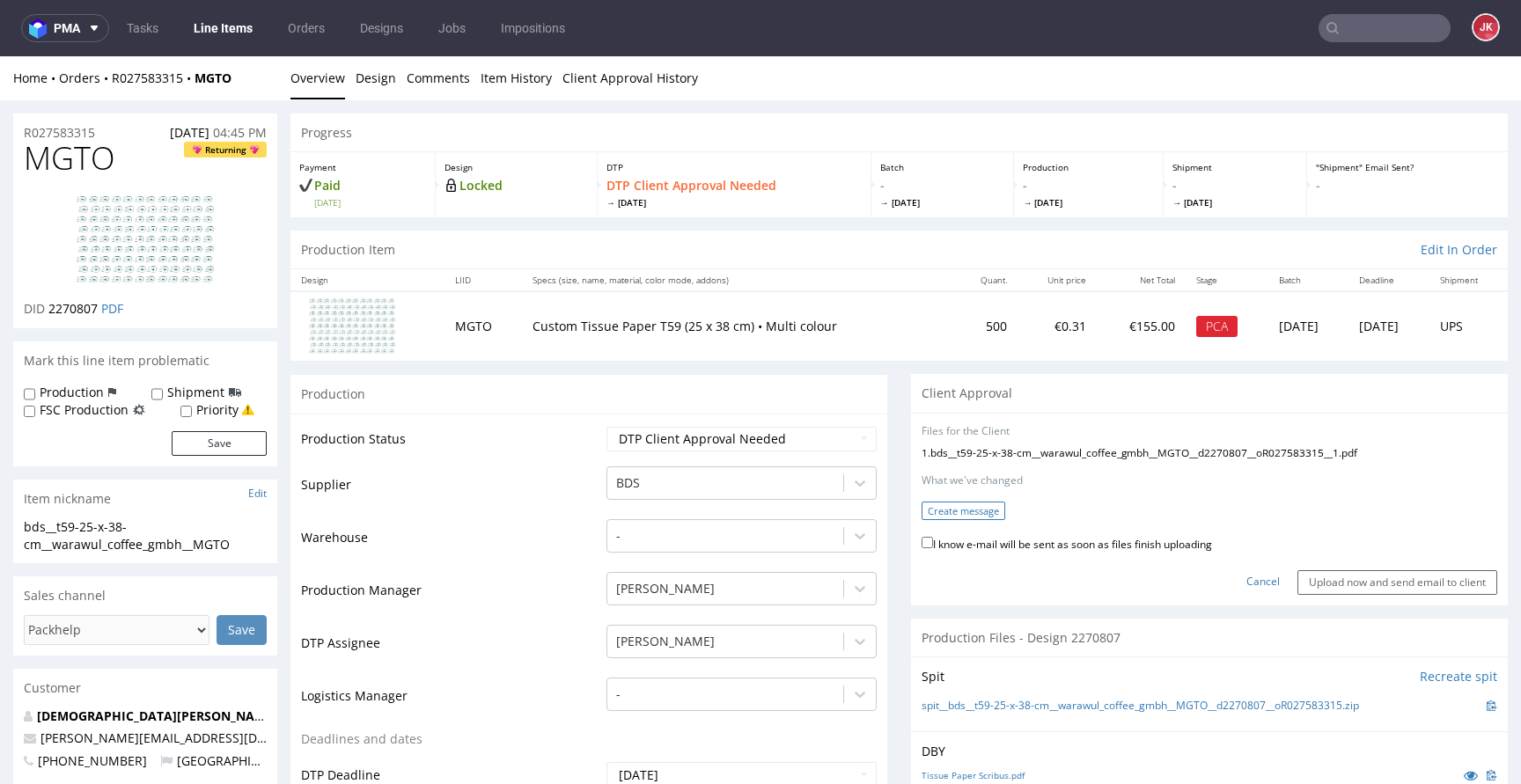
click at [972, 515] on button "Create message" at bounding box center [964, 511] width 84 height 19
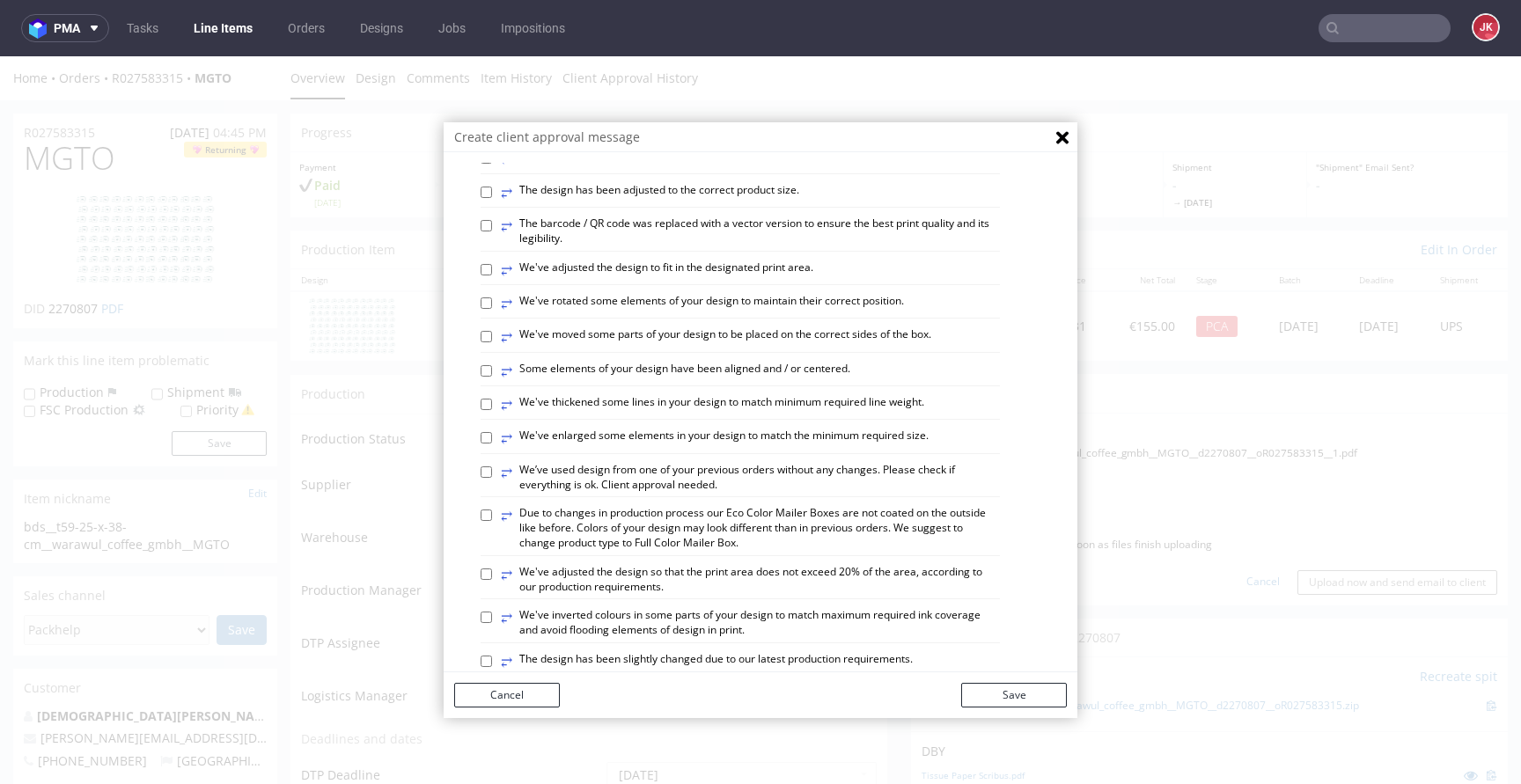
scroll to position [482, 0]
click at [647, 279] on label "⥂ We've adjusted the design to fit in the designated print area." at bounding box center [657, 270] width 313 height 20
click at [492, 274] on input "⥂ We've adjusted the design to fit in the designated print area." at bounding box center [486, 269] width 12 height 12
checkbox input "true"
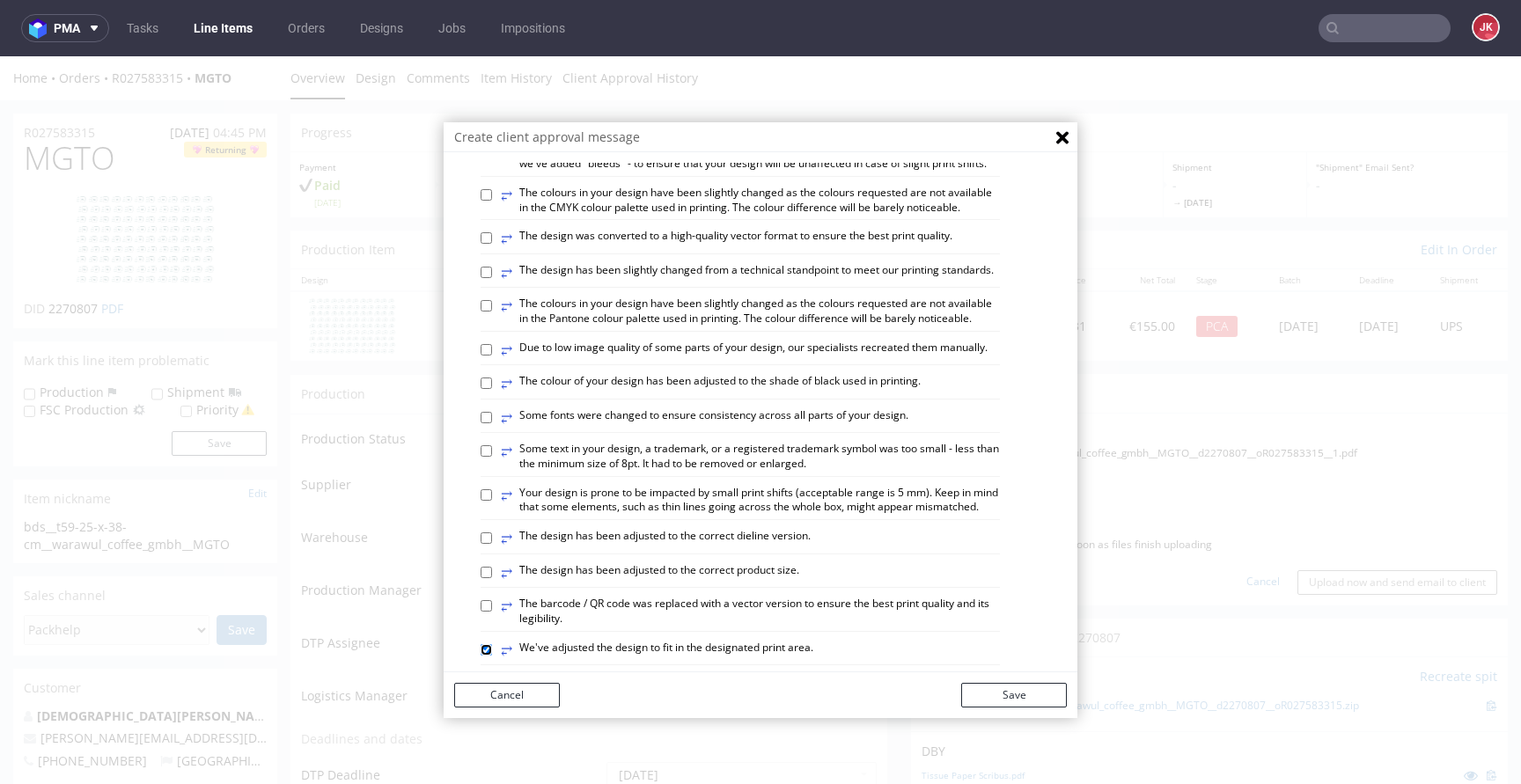
scroll to position [100, 0]
click at [735, 249] on label "⥂ The design was converted to a high-quality vector format to ensure the best p…" at bounding box center [727, 239] width 452 height 20
click at [492, 245] on input "⥂ The design was converted to a high-quality vector format to ensure the best p…" at bounding box center [486, 238] width 12 height 12
checkbox input "true"
click at [991, 689] on button "Save" at bounding box center [1014, 696] width 105 height 25
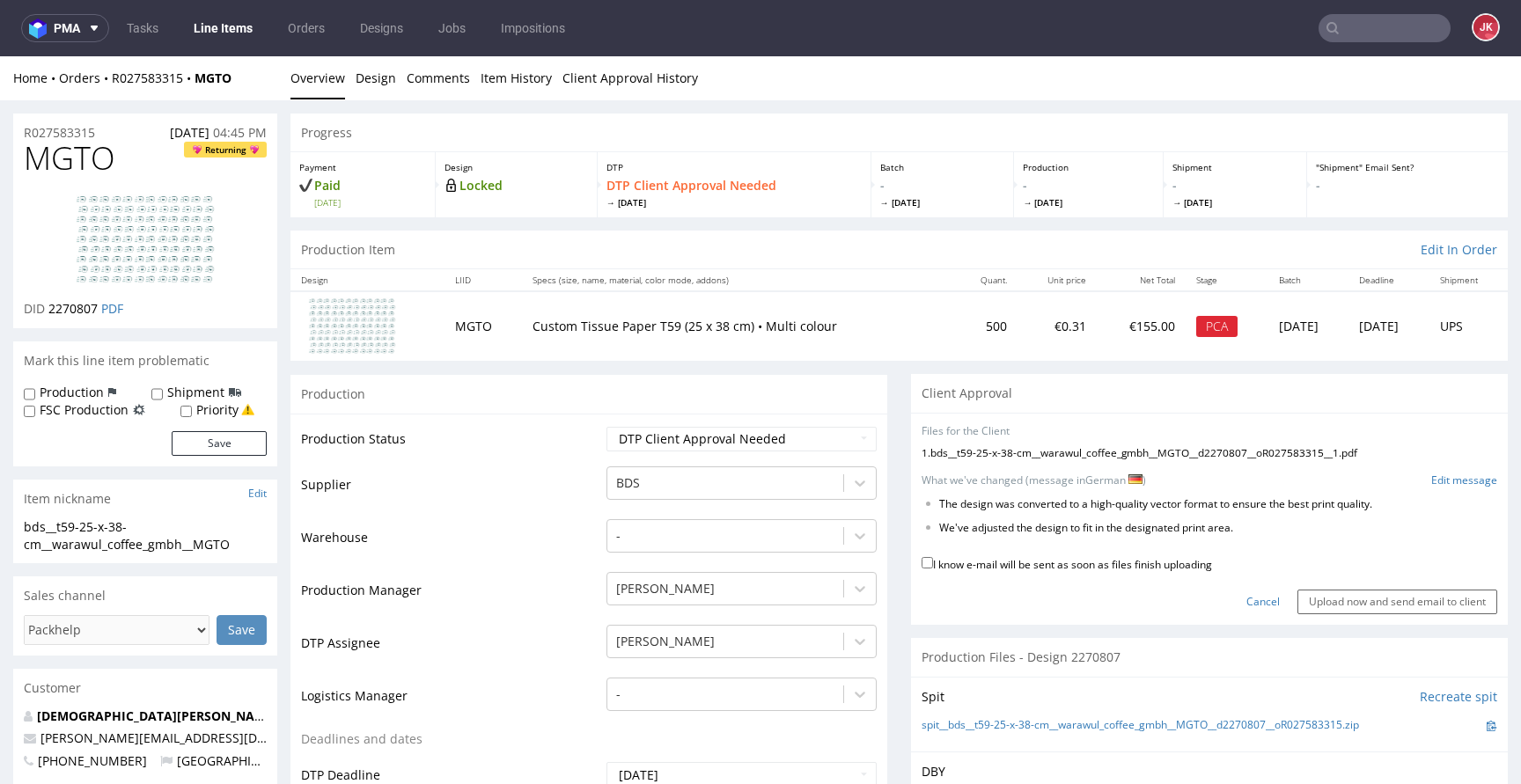
click at [1082, 567] on label "I know e-mail will be sent as soon as files finish uploading" at bounding box center [1066, 563] width 290 height 20
click at [933, 567] on input "I know e-mail will be sent as soon as files finish uploading" at bounding box center [927, 563] width 12 height 12
checkbox input "true"
click at [1298, 595] on input "Upload now and send email to client" at bounding box center [1398, 602] width 200 height 25
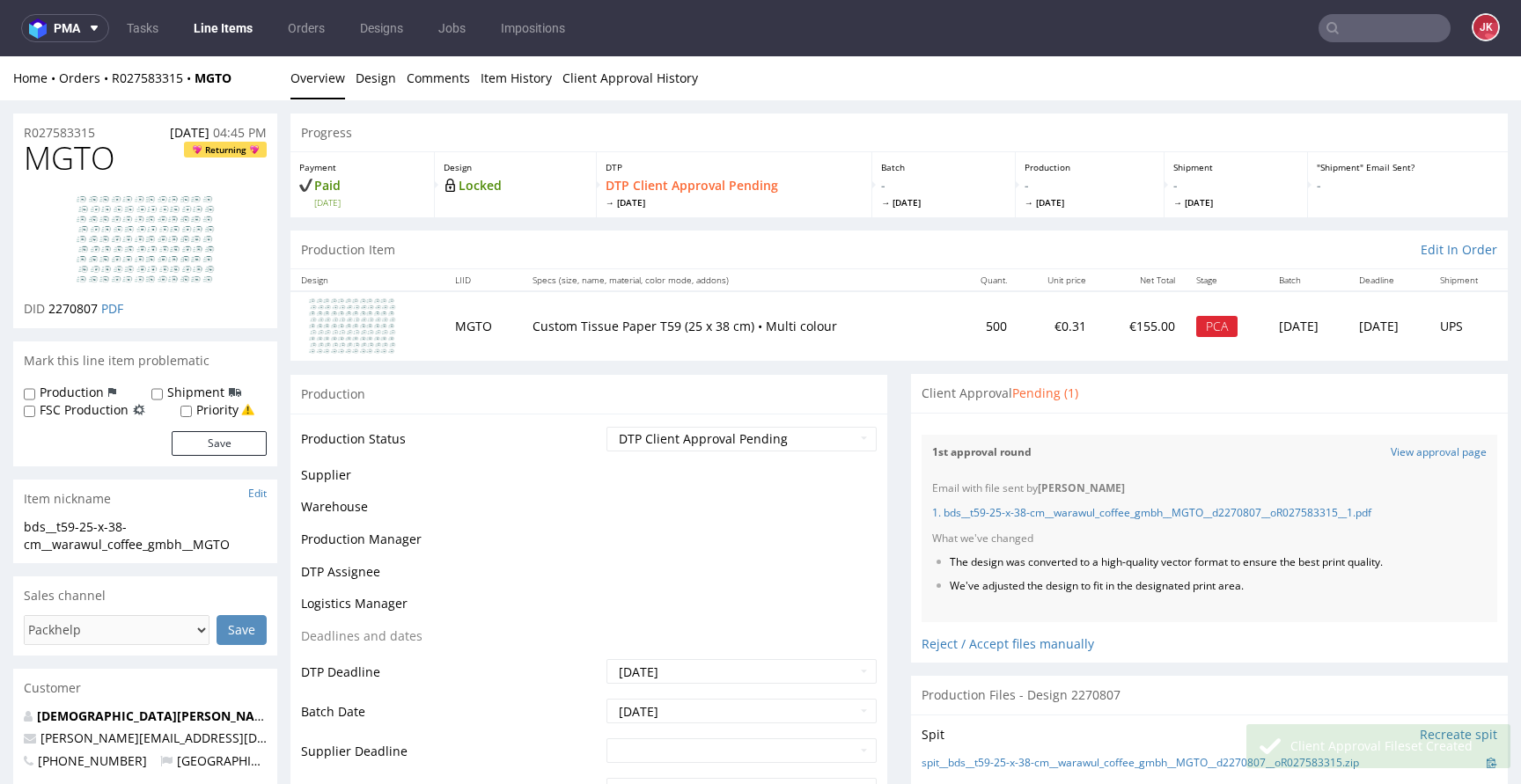
scroll to position [0, 0]
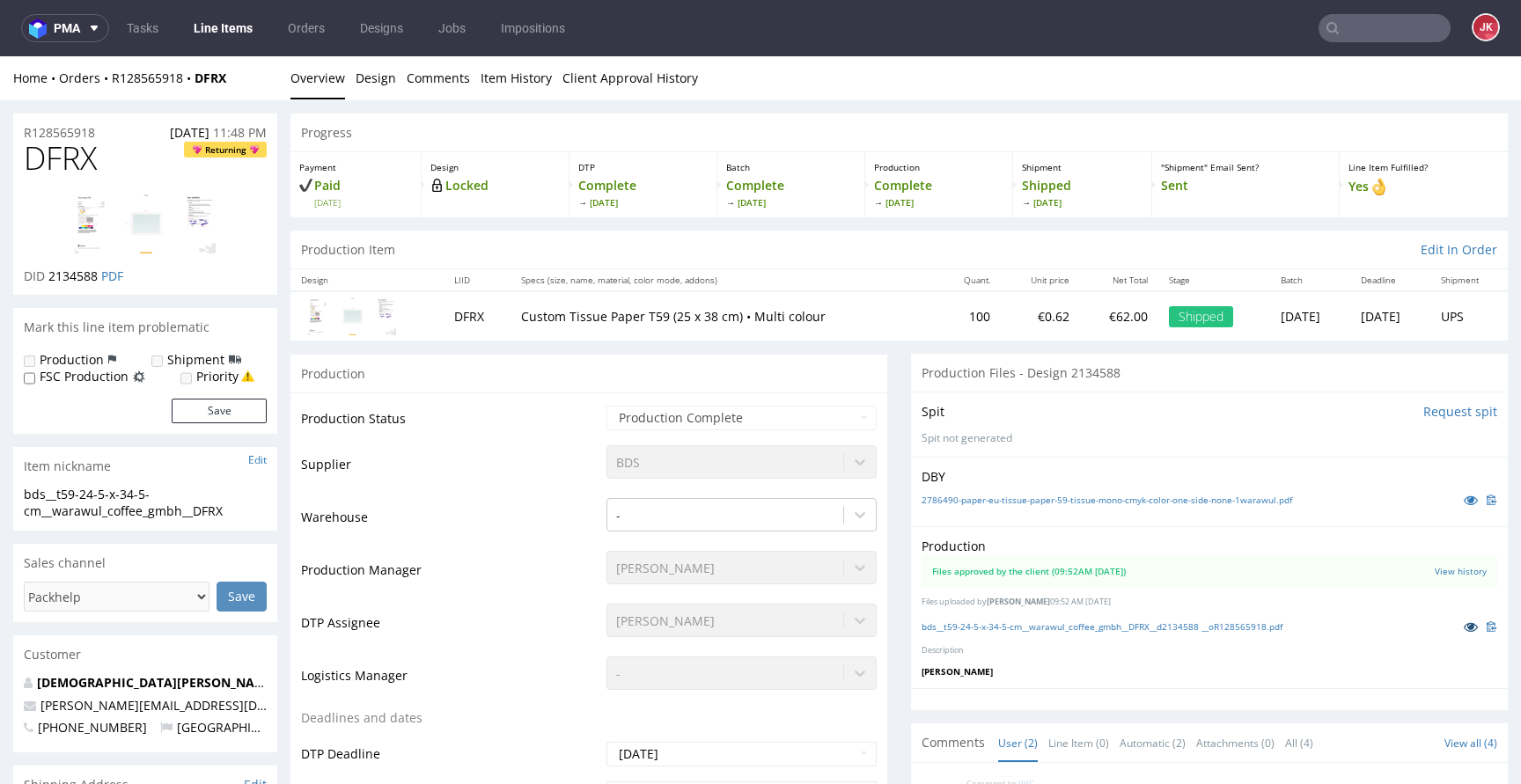
click at [1464, 623] on icon at bounding box center [1471, 627] width 14 height 13
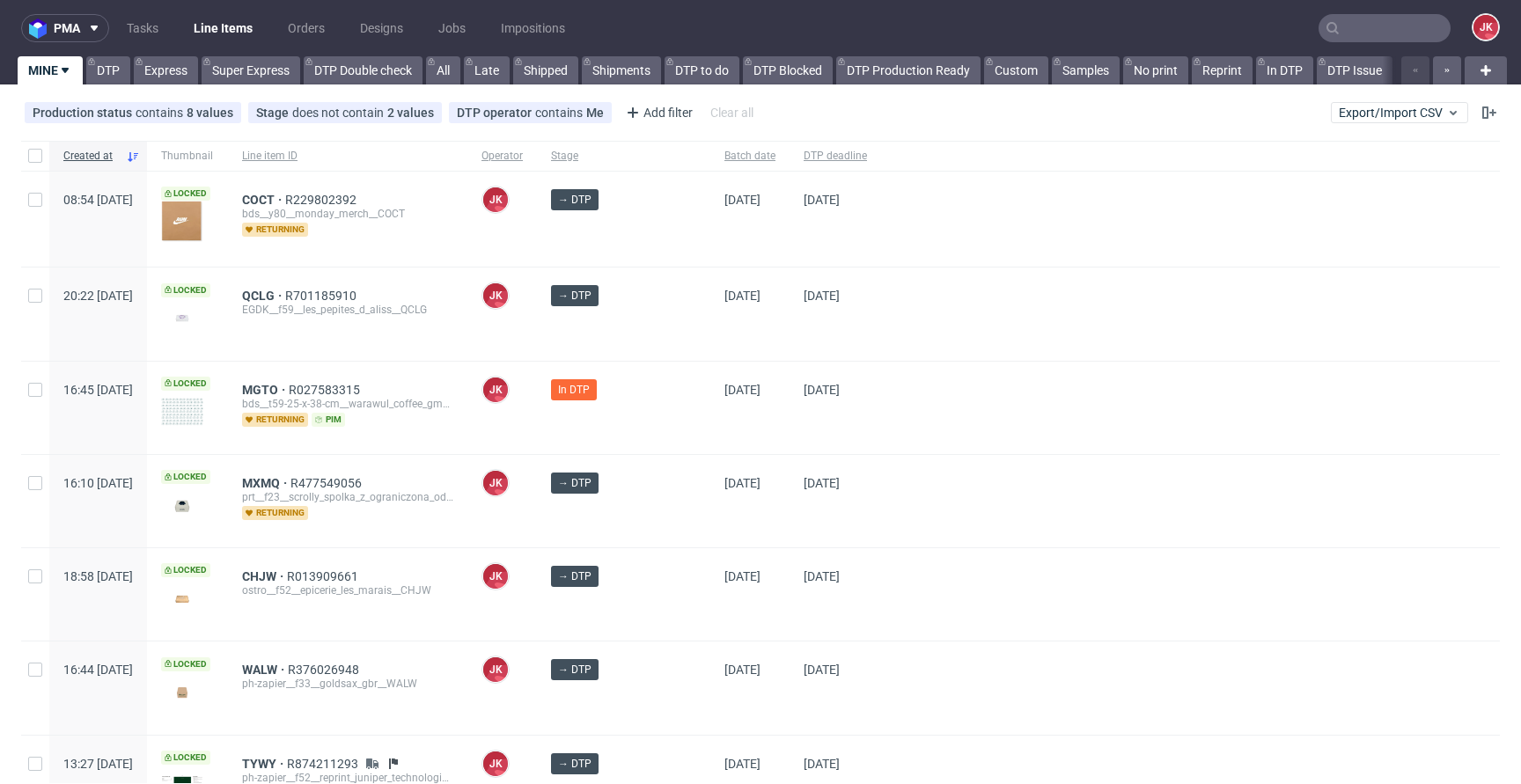
click at [882, 288] on div at bounding box center [1191, 313] width 619 height 92
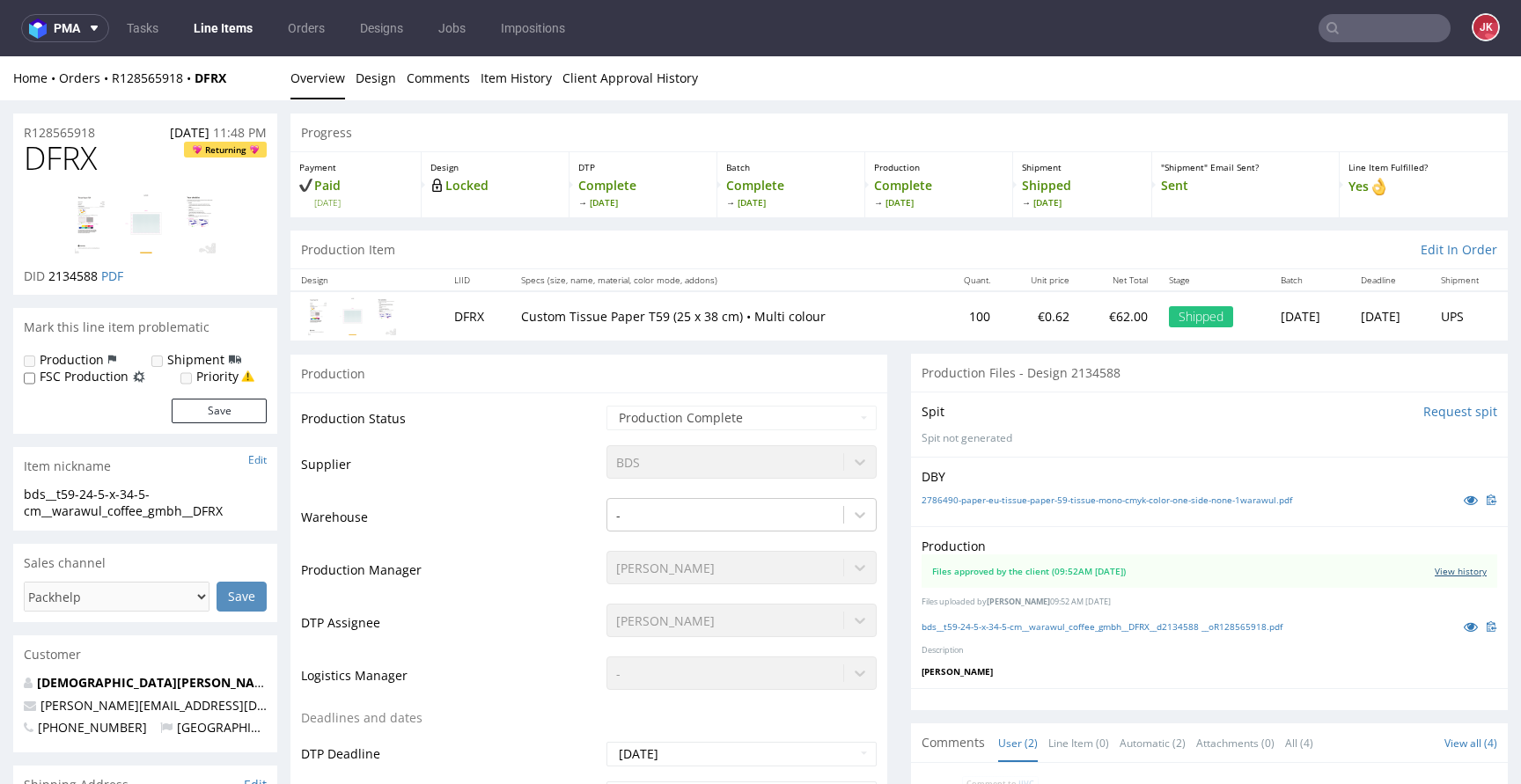
click at [1434, 565] on link "View history" at bounding box center [1460, 571] width 52 height 13
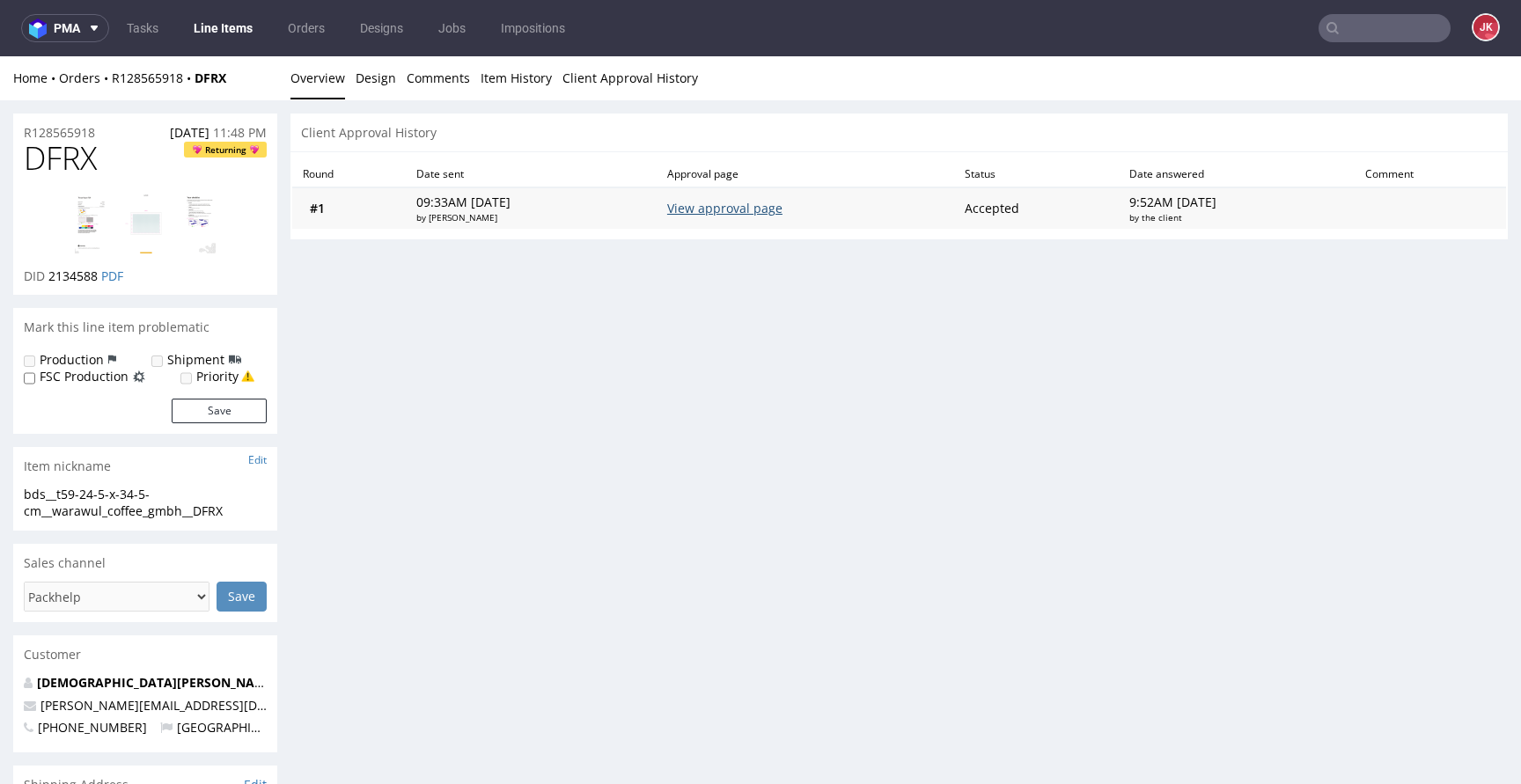
click at [753, 212] on link "View approval page" at bounding box center [724, 208] width 115 height 17
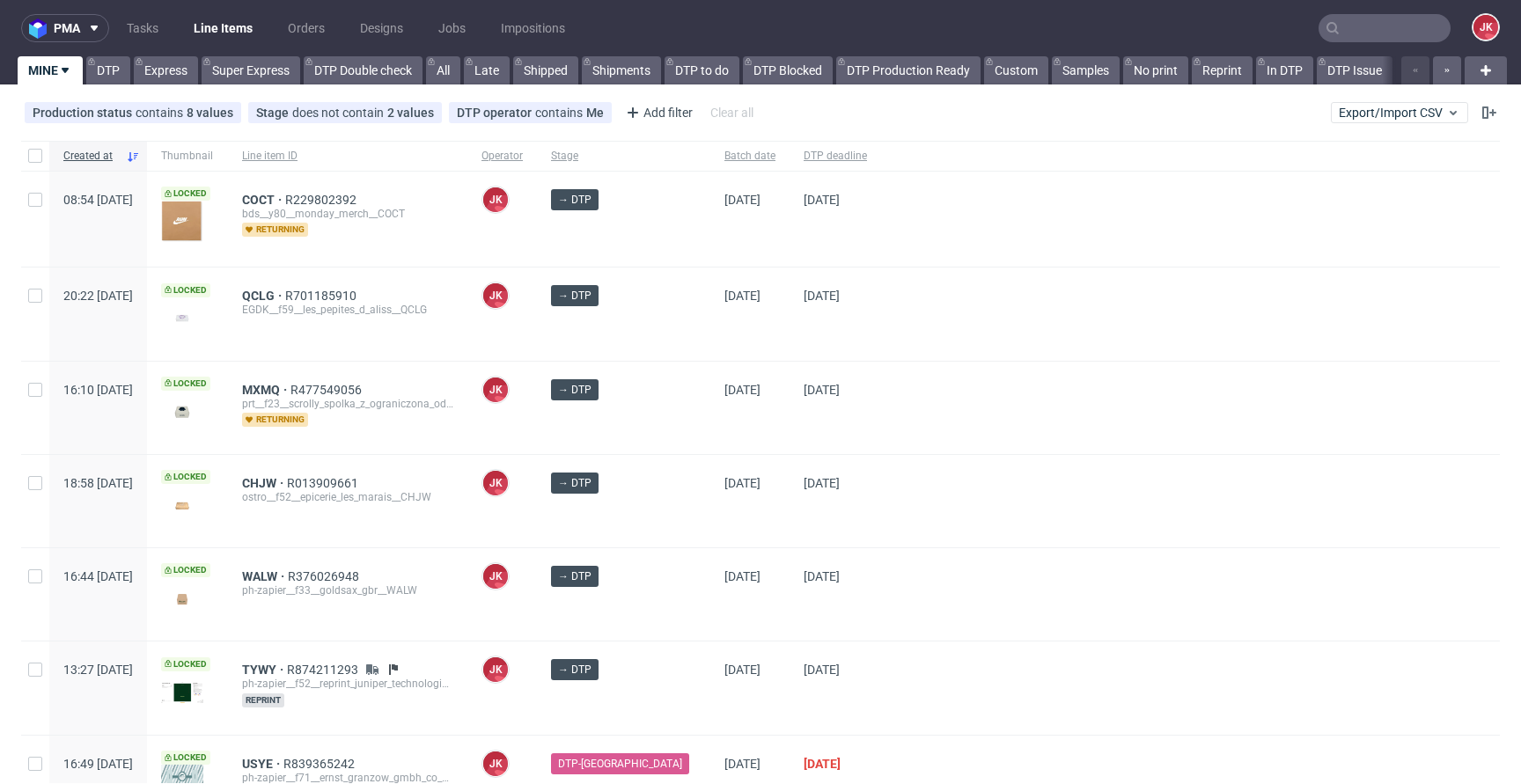
click at [882, 392] on div at bounding box center [1191, 407] width 619 height 92
